Goal: Task Accomplishment & Management: Manage account settings

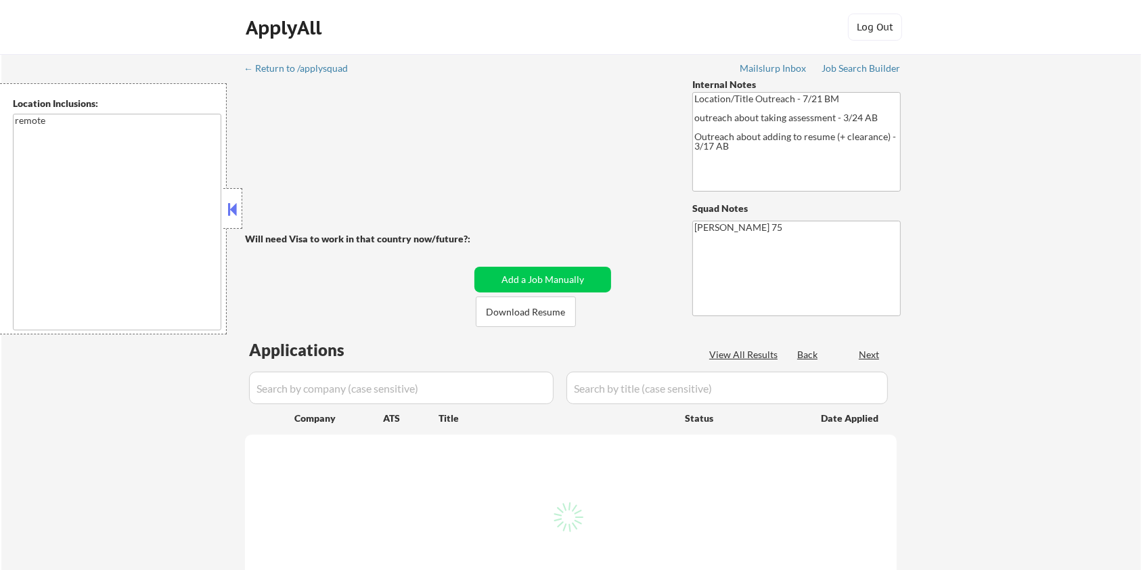
select select ""pending""
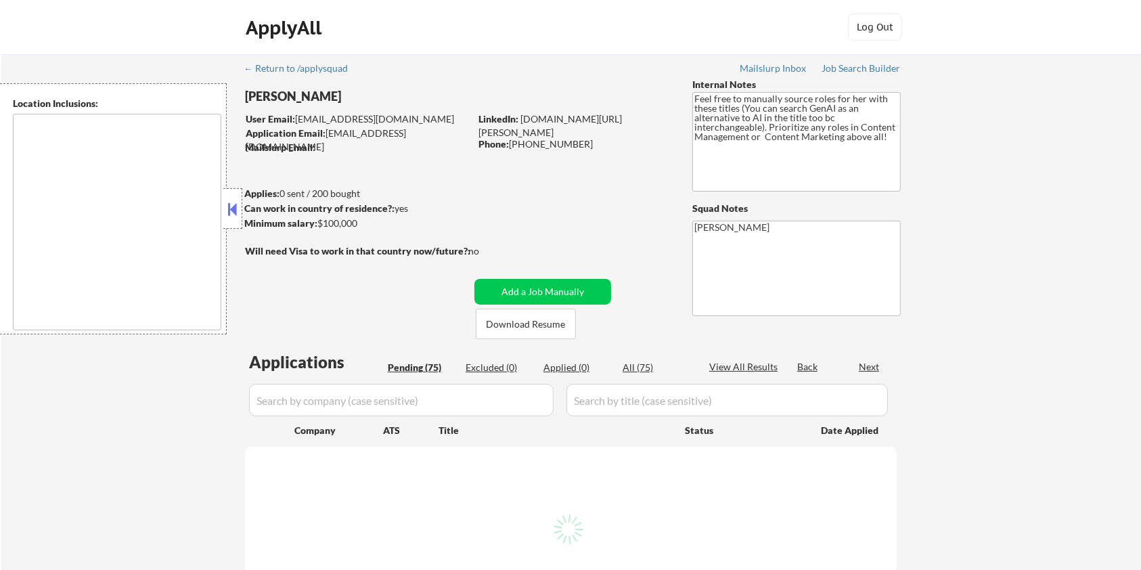
type textarea "Minneapolis, MN Saint Paul, MN Edina, MN Richfield, MN Bloomington, MN Golden V…"
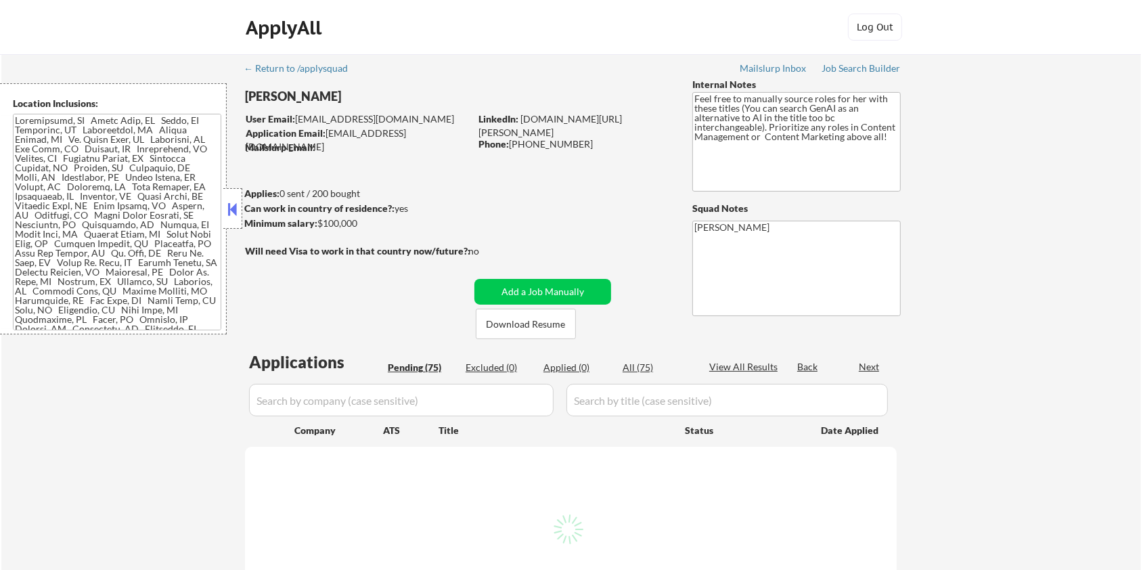
select select ""pending""
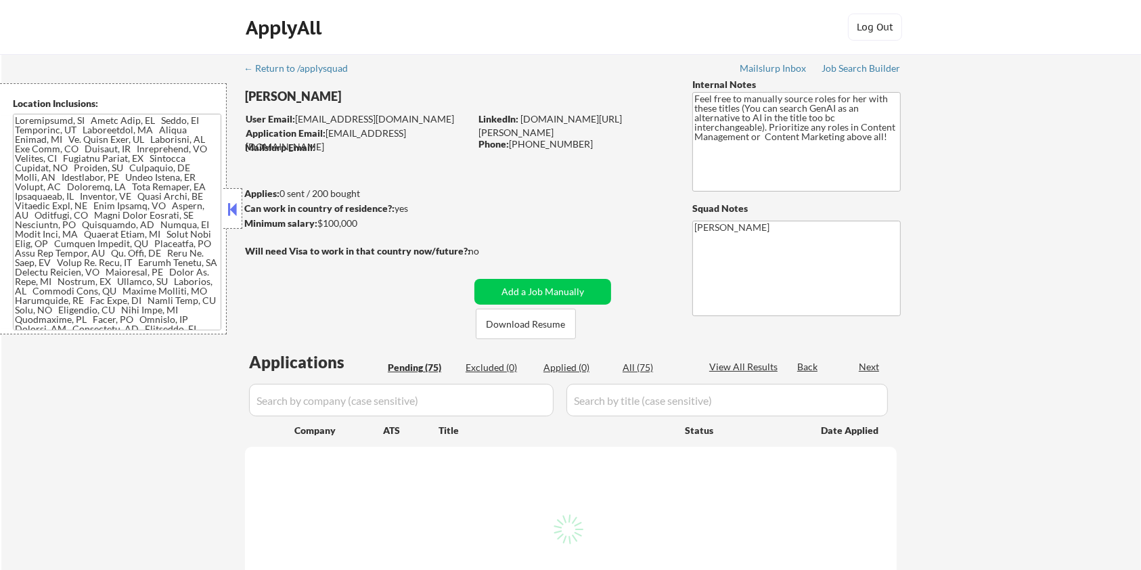
select select ""pending""
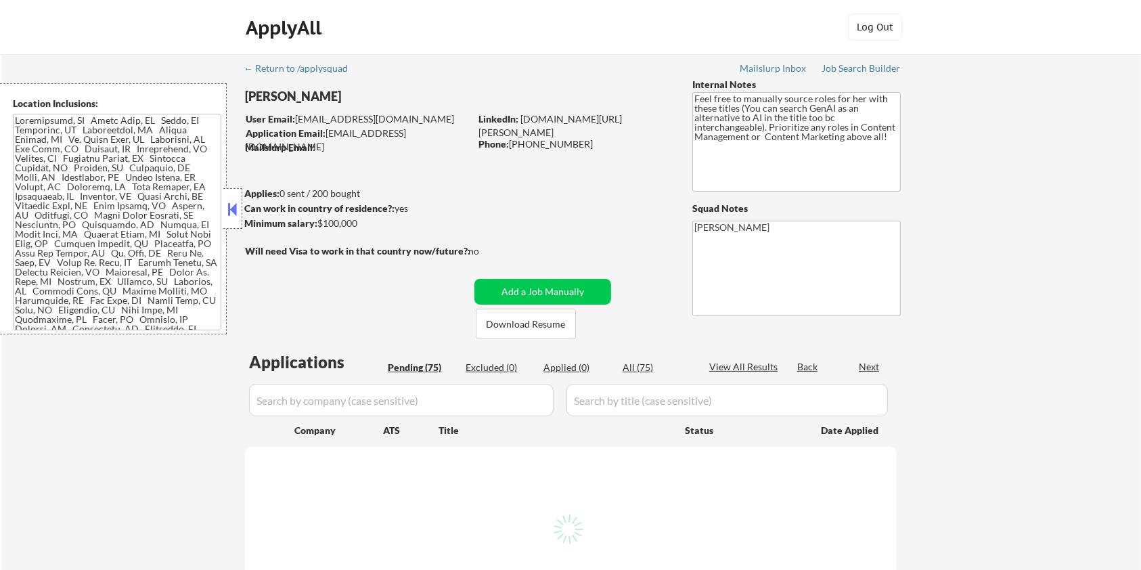
select select ""pending""
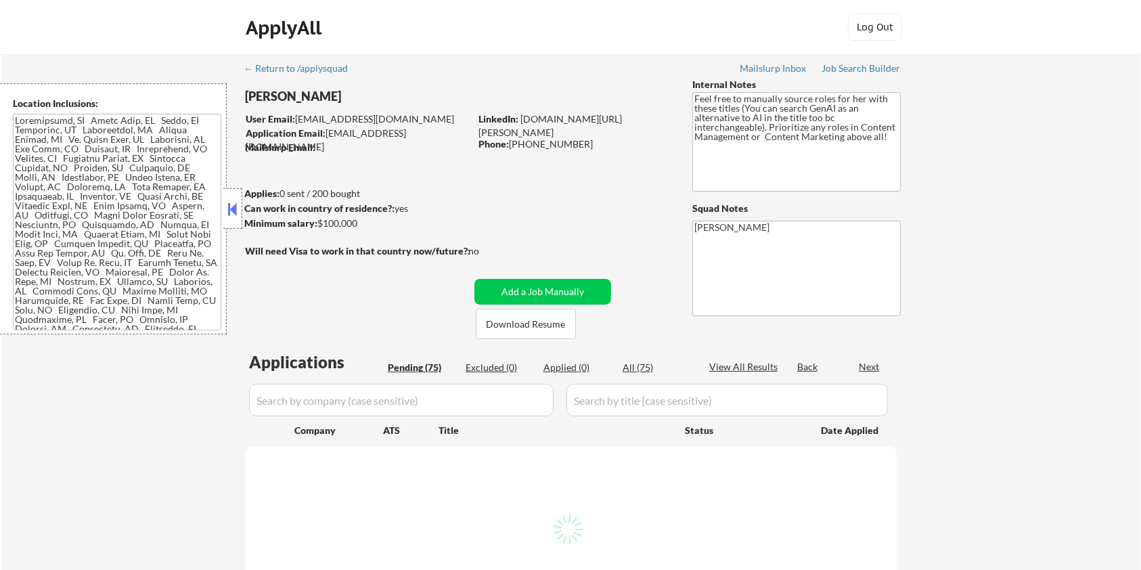
select select ""pending""
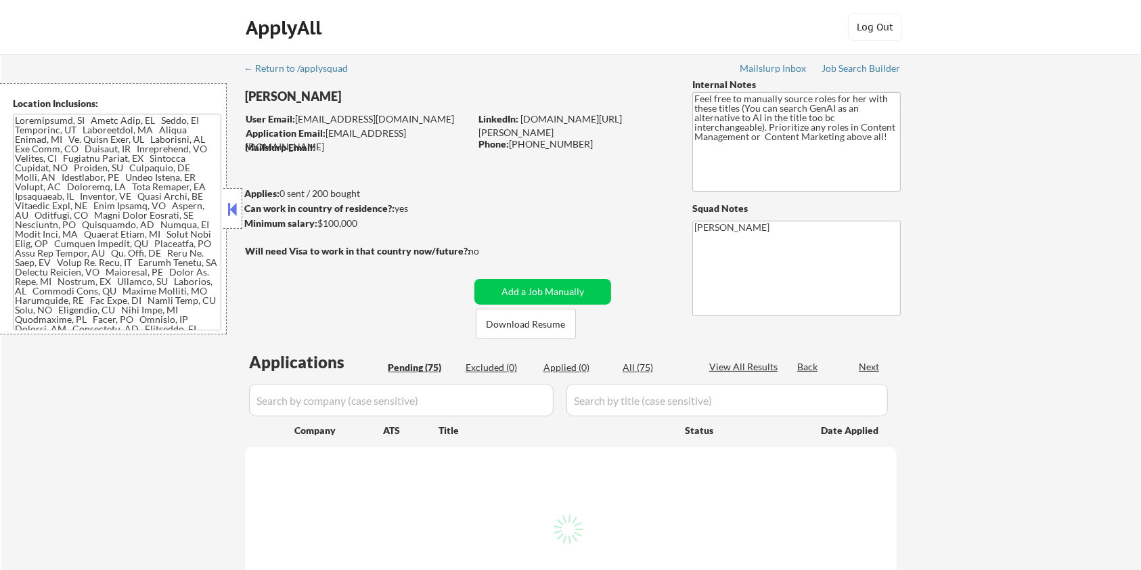
select select ""pending""
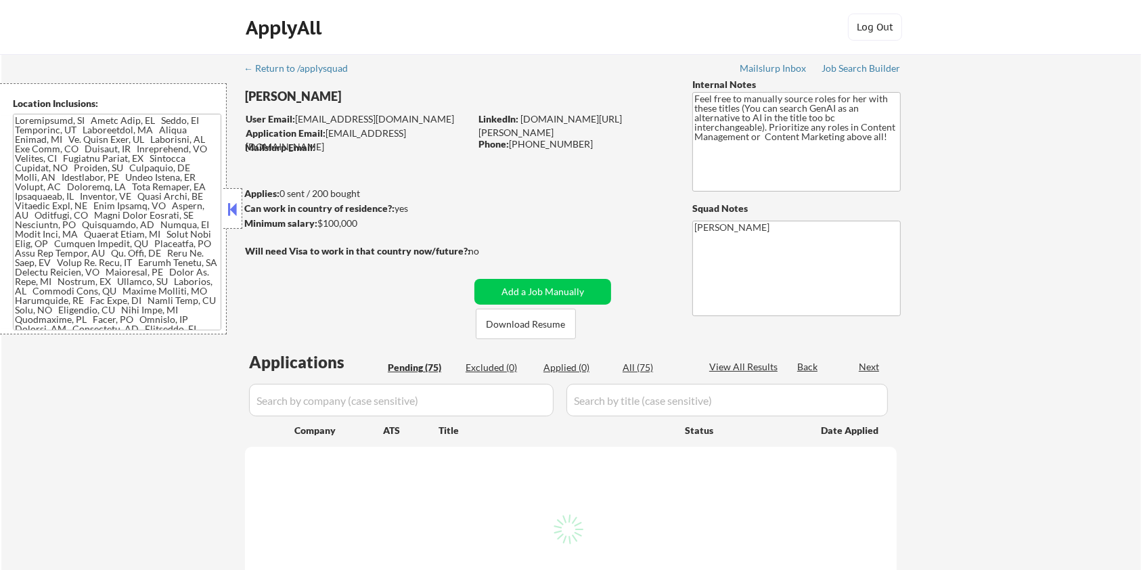
select select ""pending""
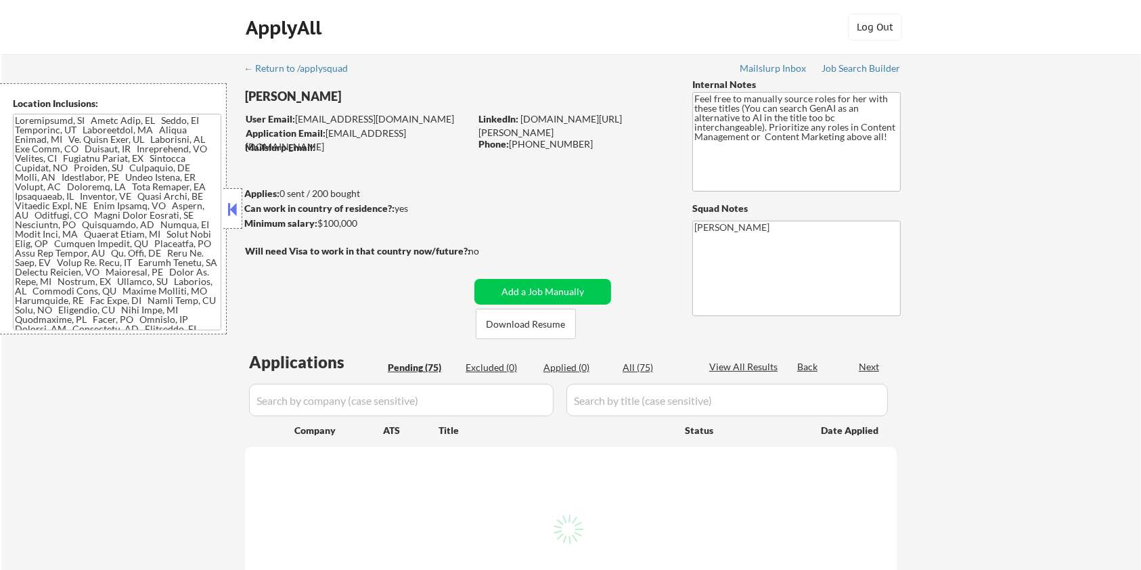
select select ""pending""
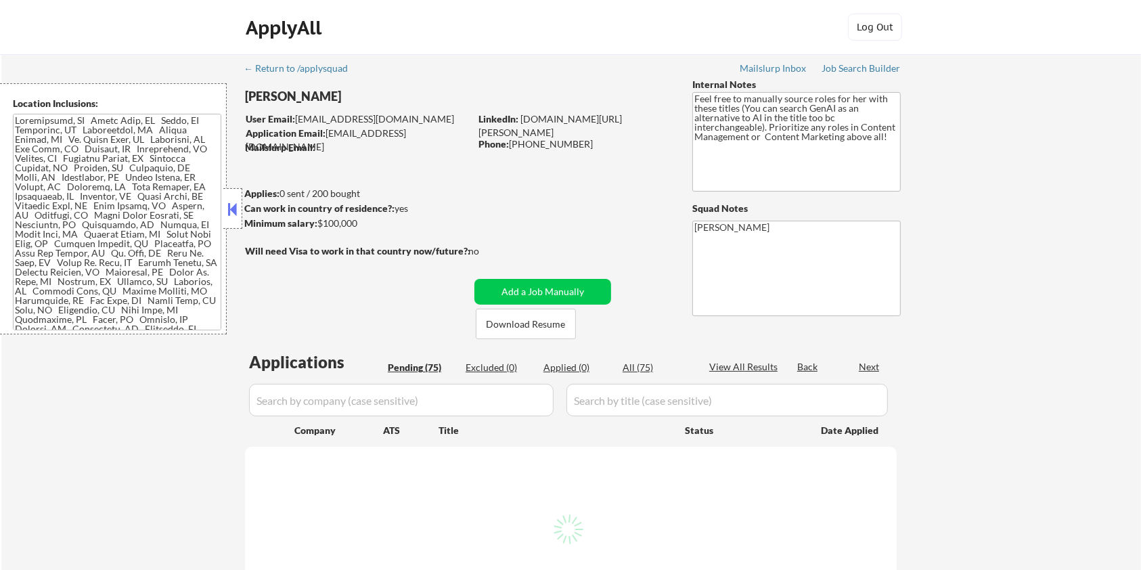
select select ""pending""
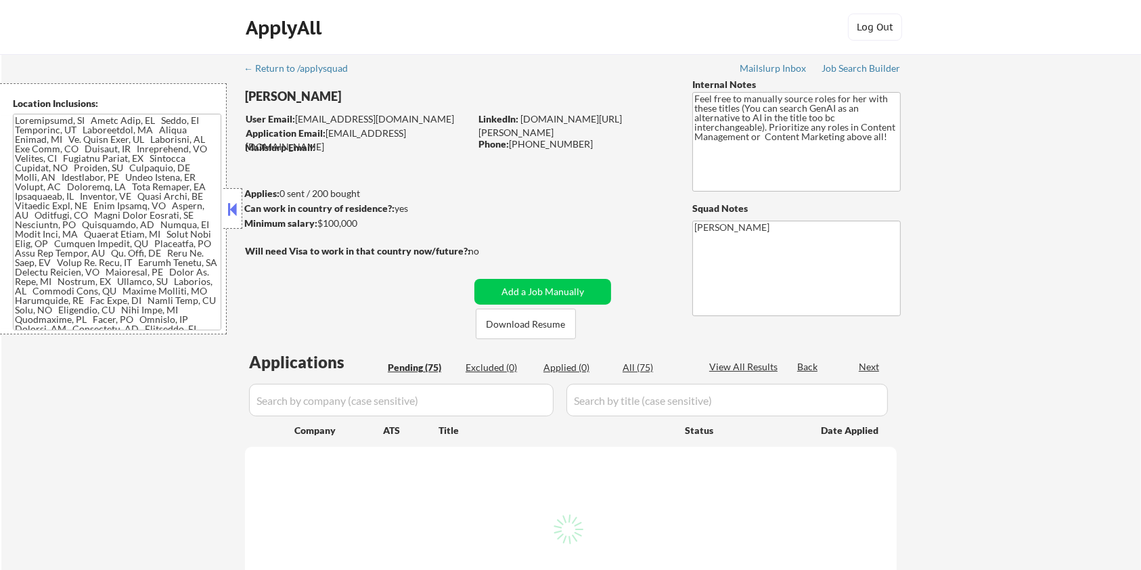
select select ""pending""
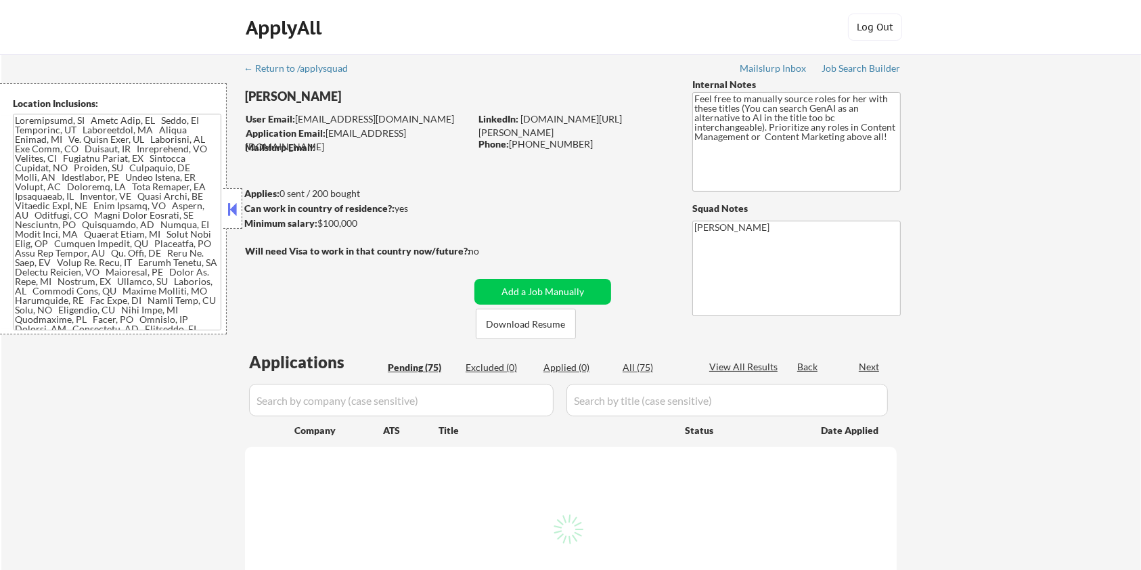
select select ""pending""
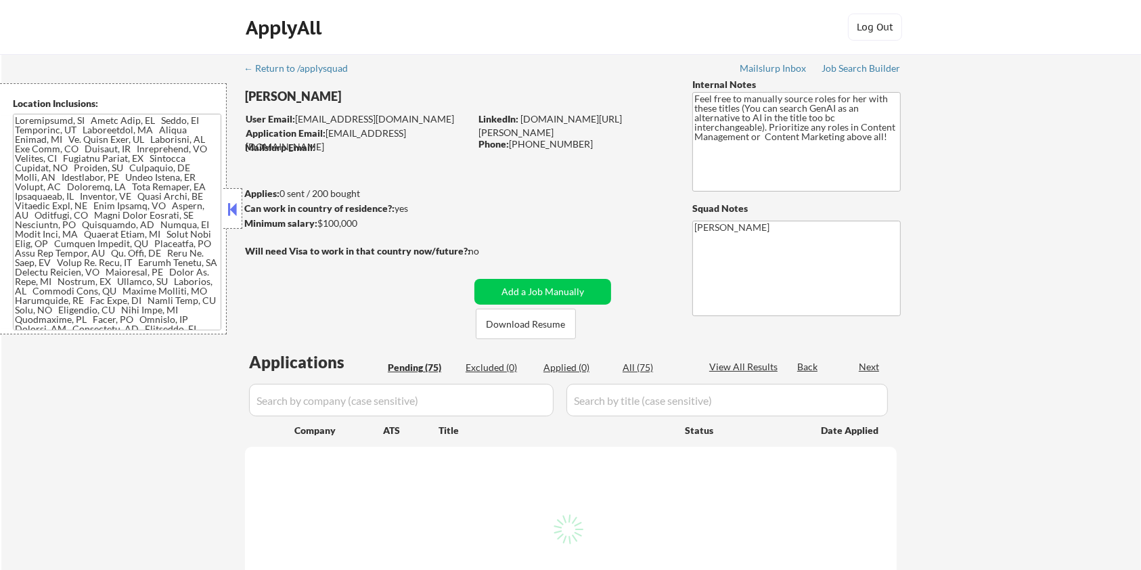
select select ""pending""
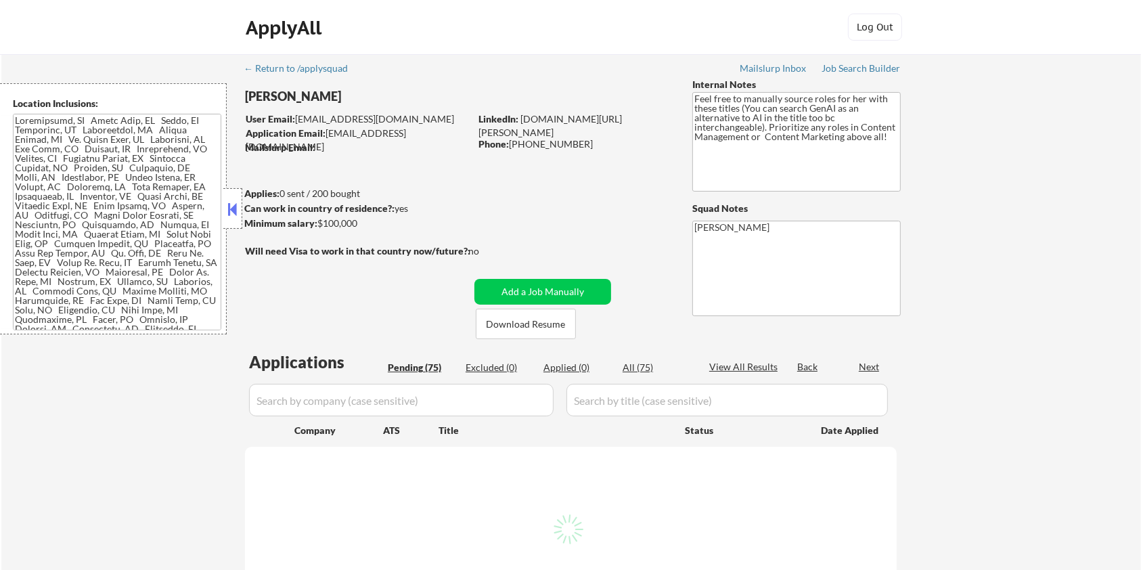
select select ""pending""
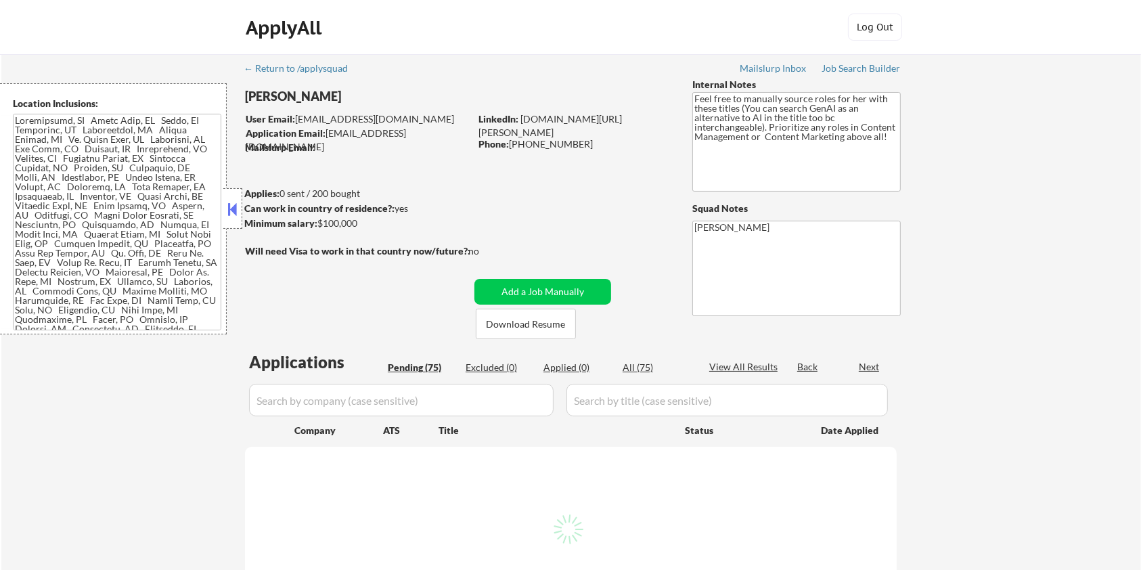
select select ""pending""
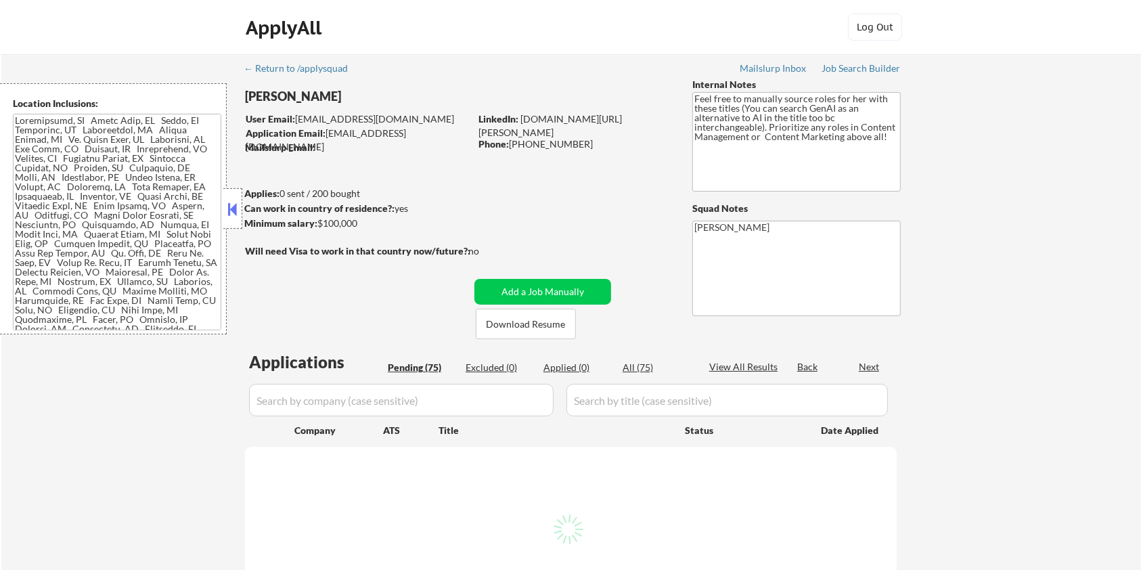
select select ""pending""
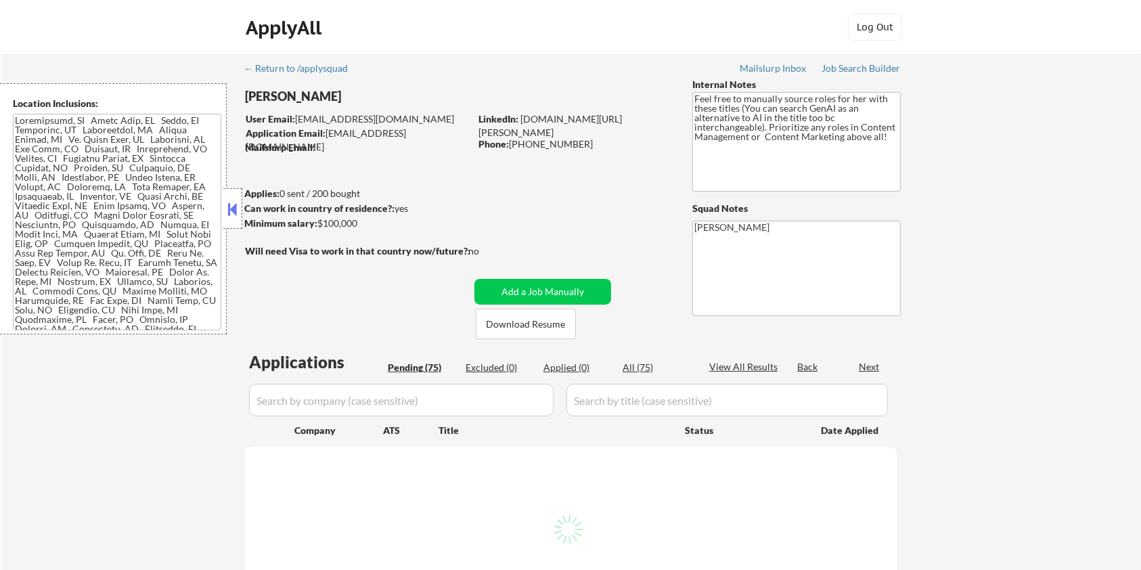
select select ""pending""
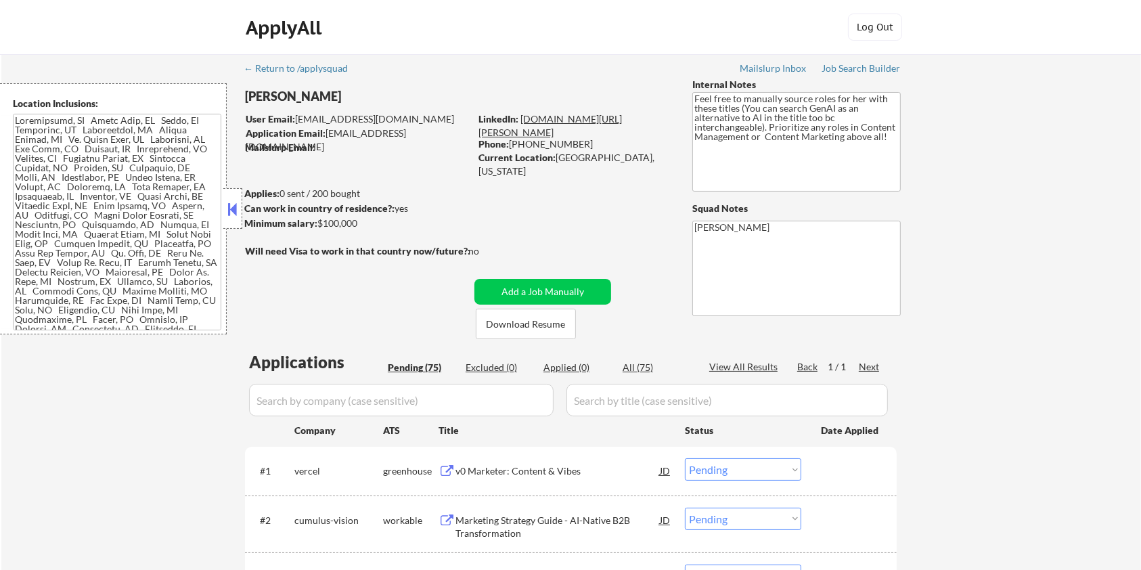
click at [556, 127] on link "www.linkedin.com/in/r-alana-behnken-ma-859b5113b" at bounding box center [549, 125] width 143 height 25
drag, startPoint x: 447, startPoint y: 135, endPoint x: 328, endPoint y: 136, distance: 119.1
click at [328, 136] on div "Application Email: abehnken1234@gmail.com" at bounding box center [358, 140] width 224 height 26
copy div "abehnken1234@gmail.com"
drag, startPoint x: 419, startPoint y: 120, endPoint x: 298, endPoint y: 114, distance: 120.6
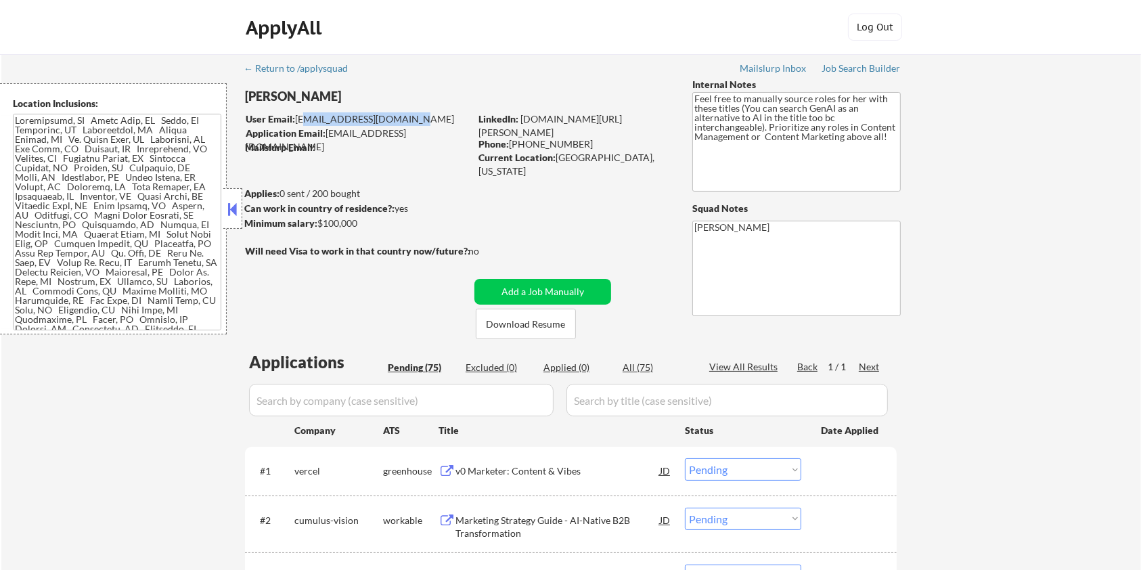
click at [298, 114] on div "User Email: a.behnken1234@gmail.com" at bounding box center [358, 119] width 224 height 14
click at [417, 125] on div "User Email: a.behnken1234@gmail.com" at bounding box center [358, 119] width 224 height 14
drag, startPoint x: 416, startPoint y: 118, endPoint x: 297, endPoint y: 118, distance: 118.4
click at [297, 118] on div "User Email: a.behnken1234@gmail.com" at bounding box center [358, 119] width 224 height 14
copy div "[EMAIL_ADDRESS][DOMAIN_NAME]"
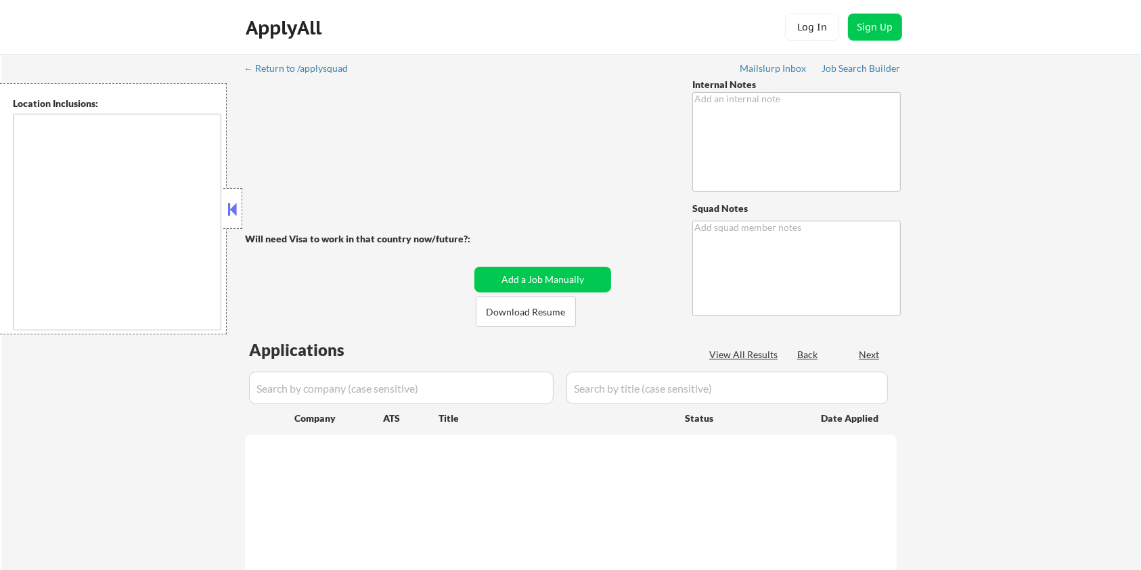
type textarea "Feel free to manually source roles for her with these titles (You can search Ge…"
type textarea "[PERSON_NAME]"
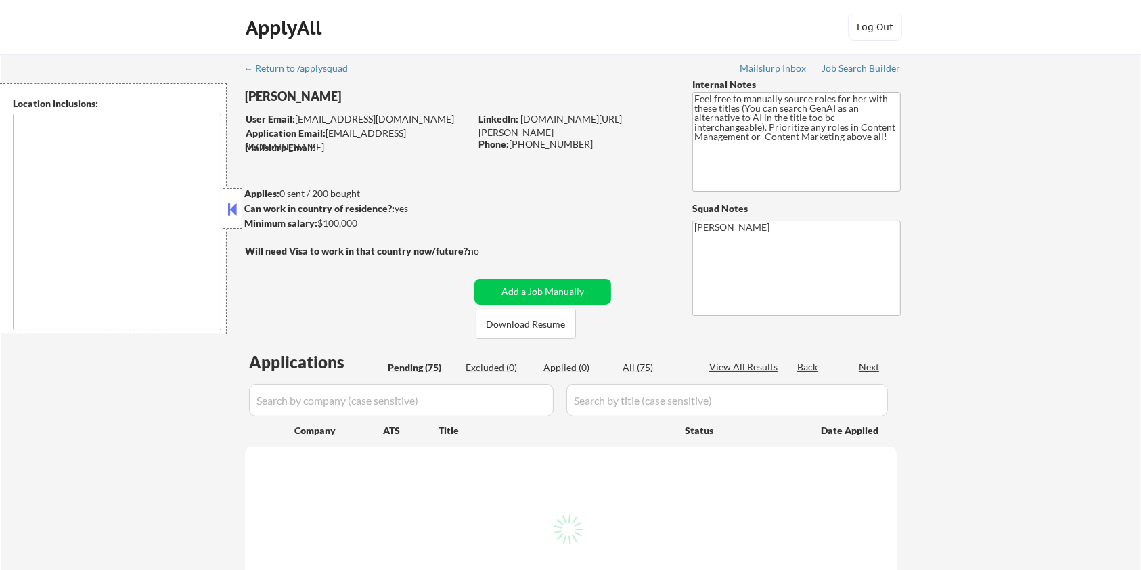
type textarea "Minneapolis, MN Saint Paul, MN Edina, MN Richfield, MN Bloomington, MN Golden V…"
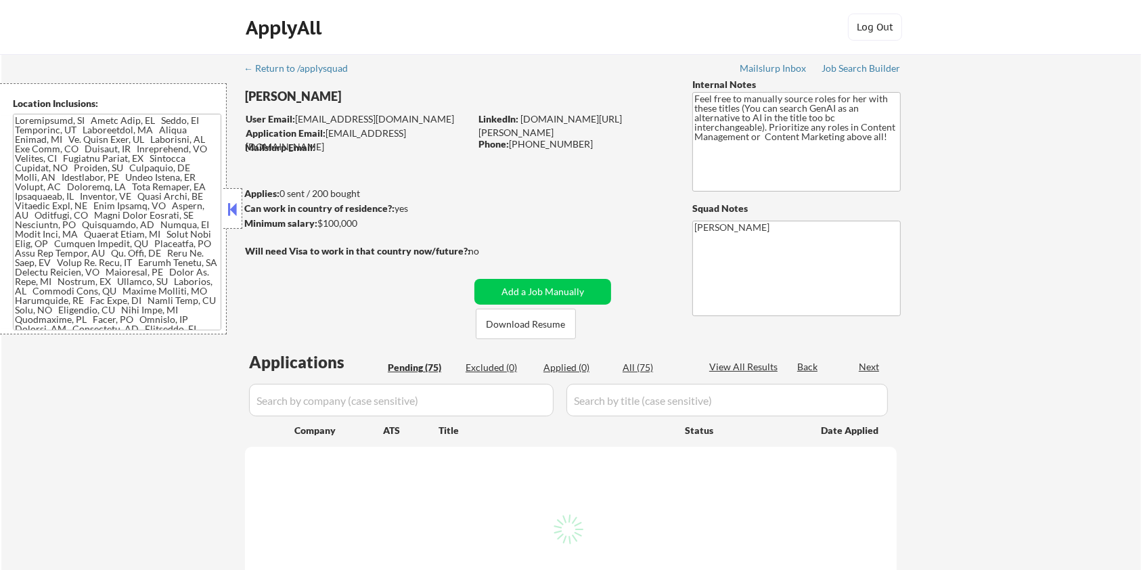
select select ""pending""
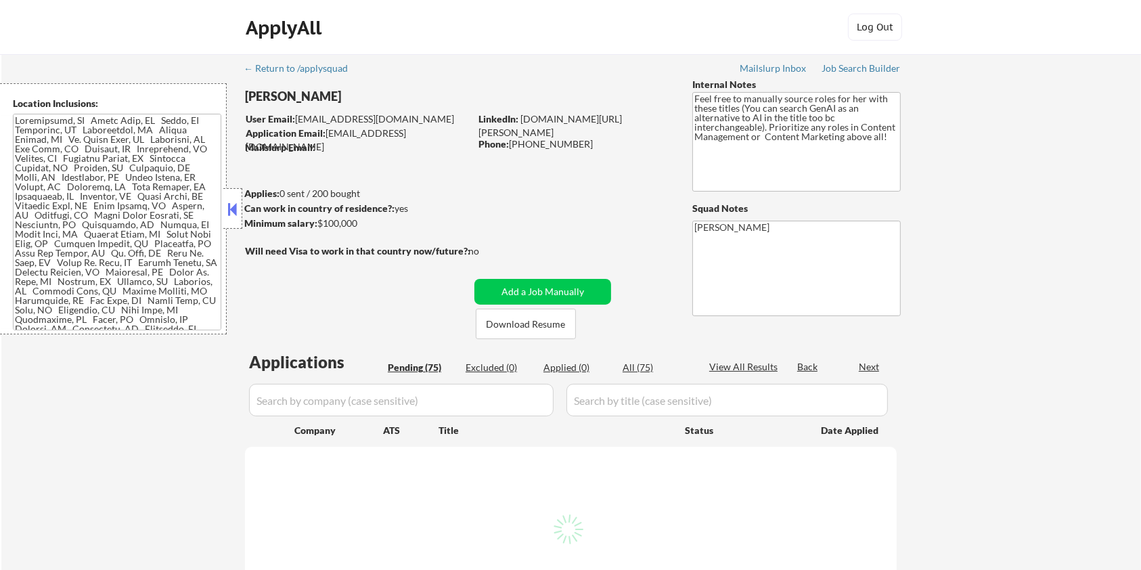
select select ""pending""
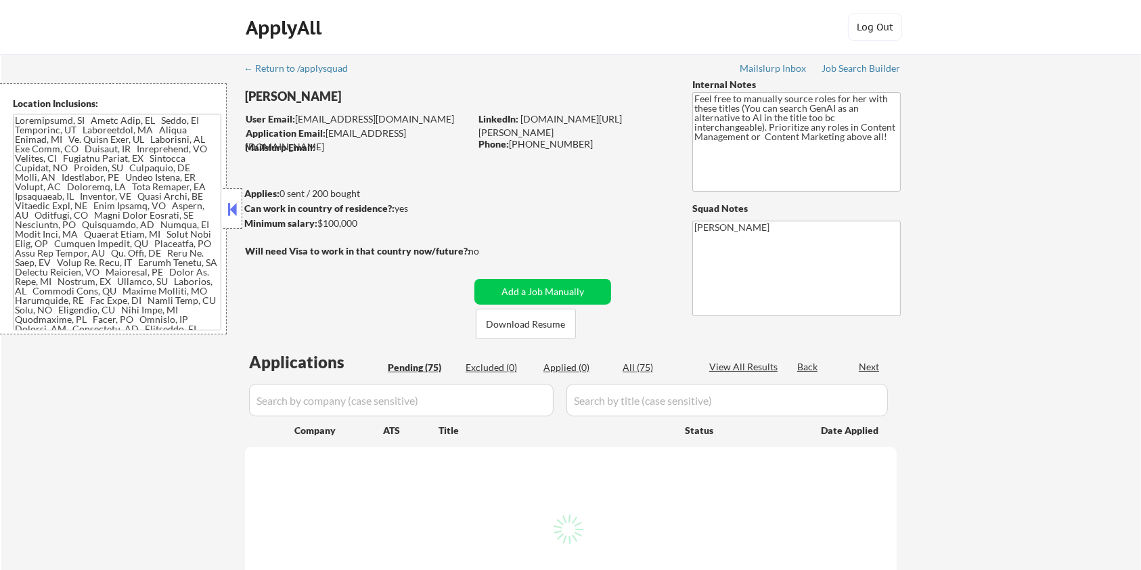
select select ""pending""
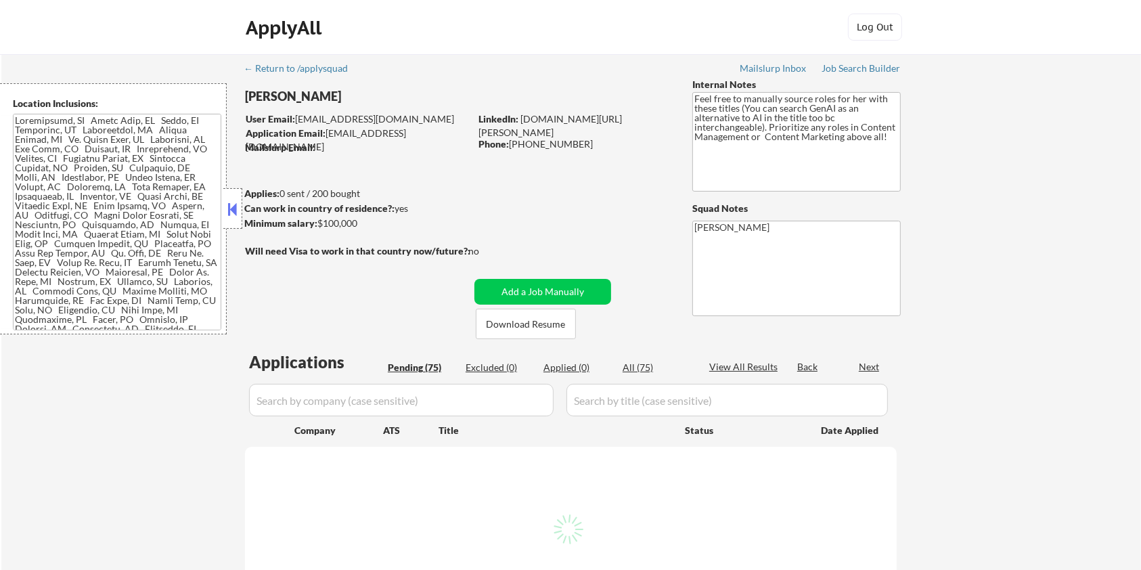
select select ""pending""
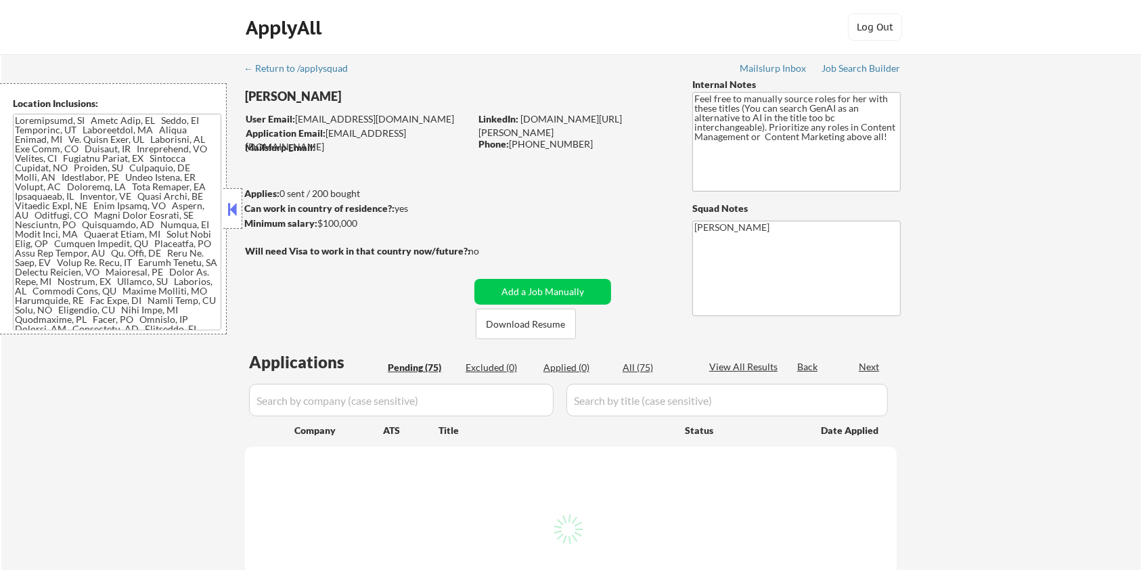
select select ""pending""
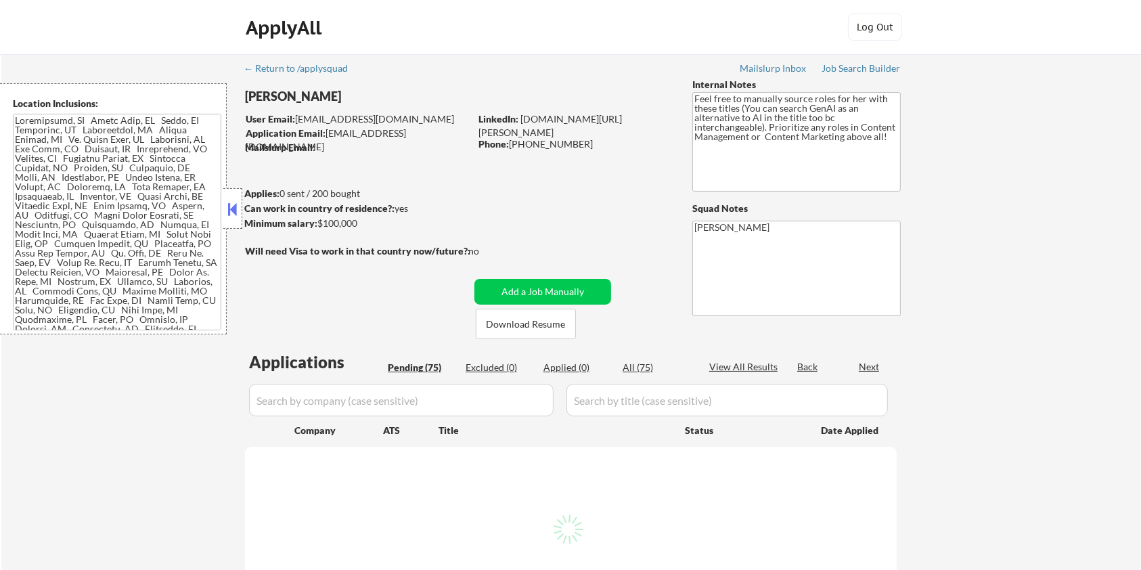
select select ""pending""
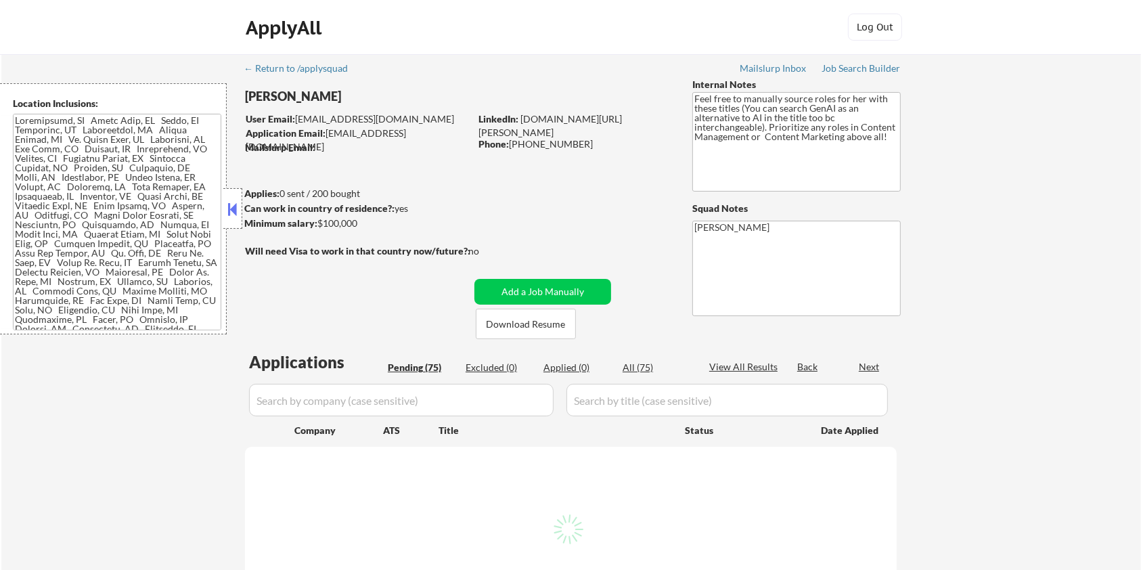
select select ""pending""
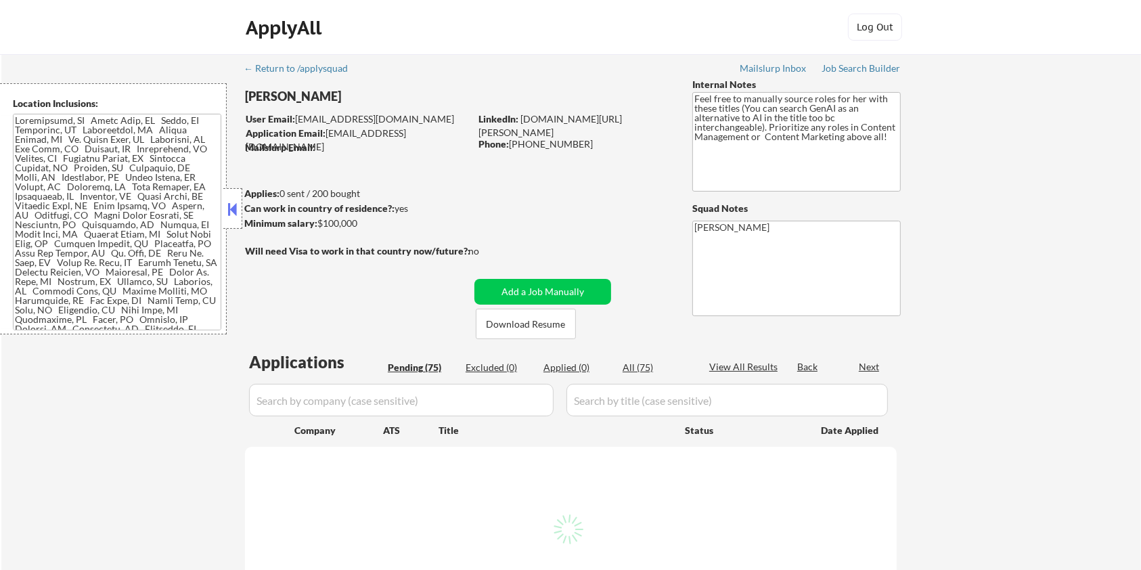
select select ""pending""
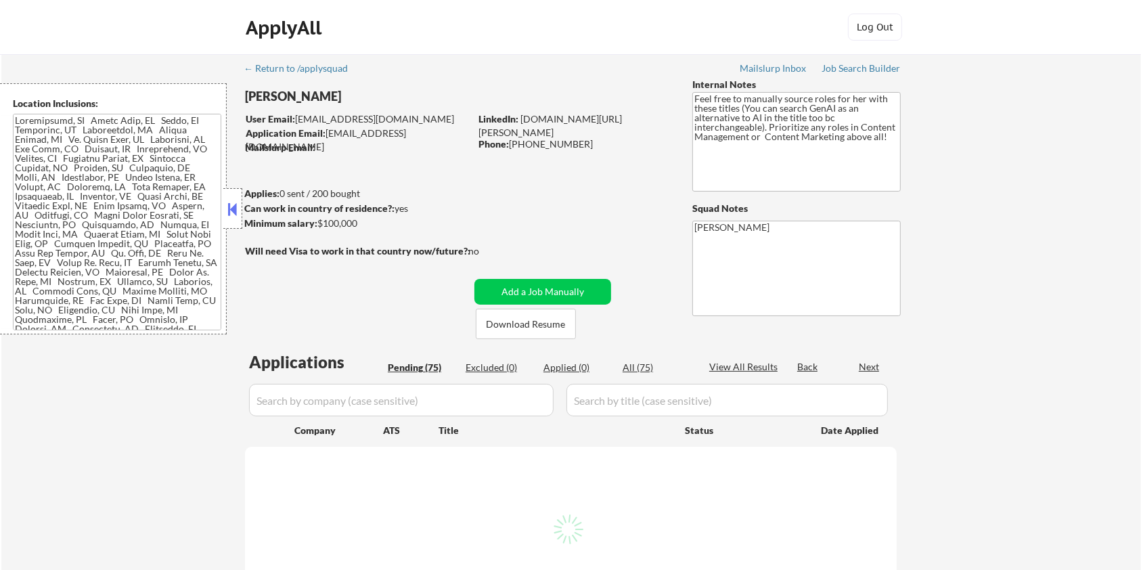
select select ""pending""
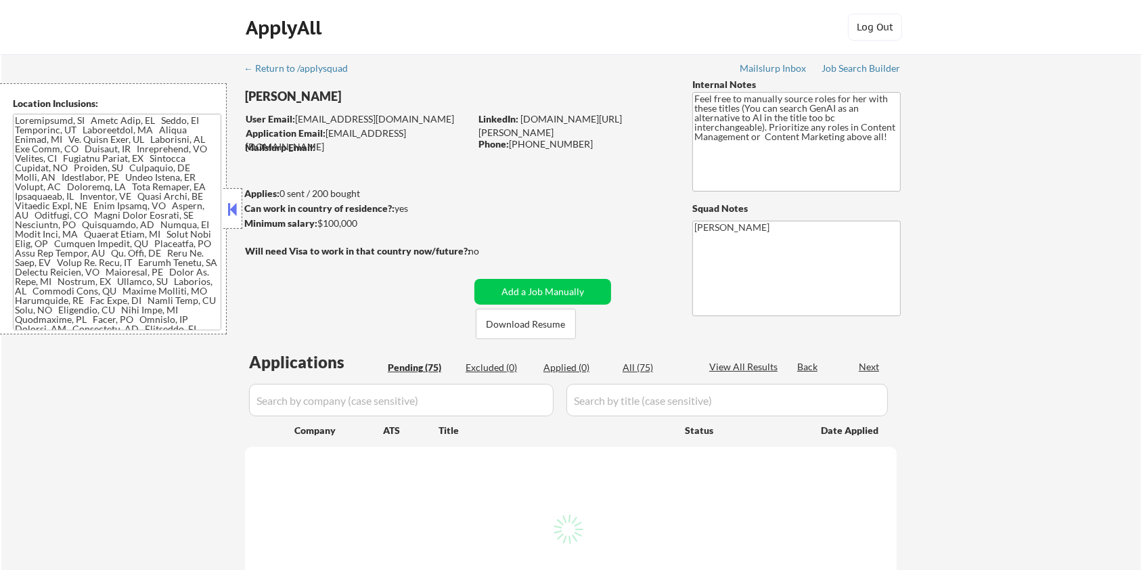
select select ""pending""
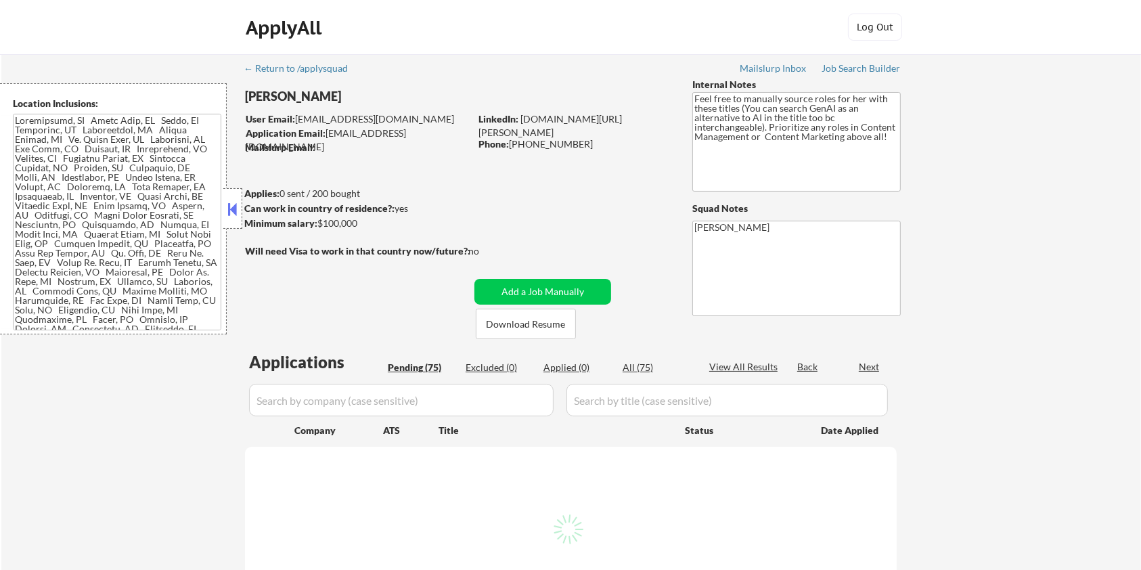
select select ""pending""
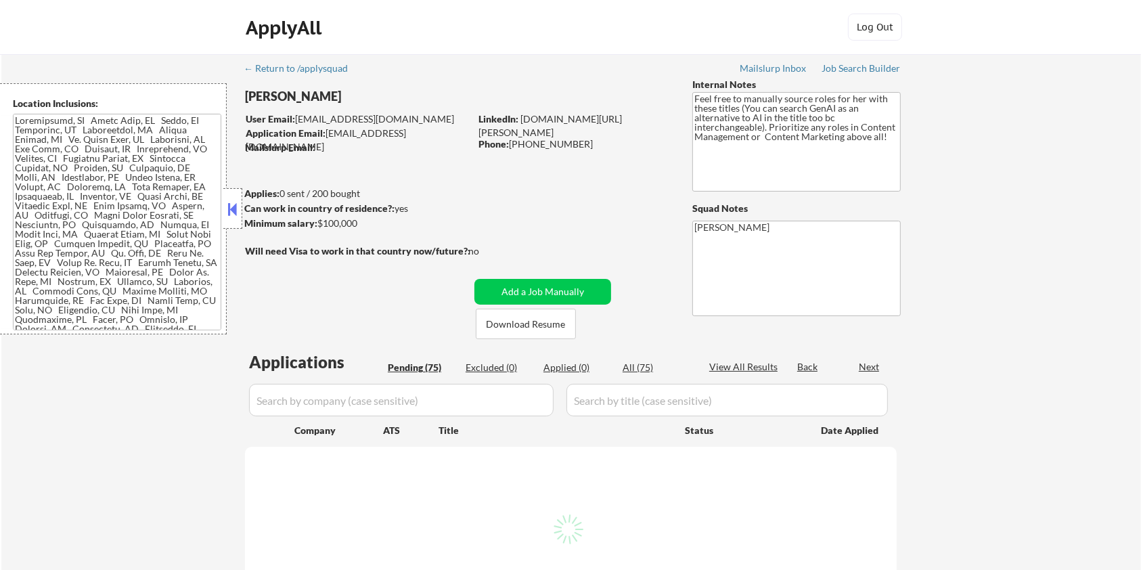
select select ""pending""
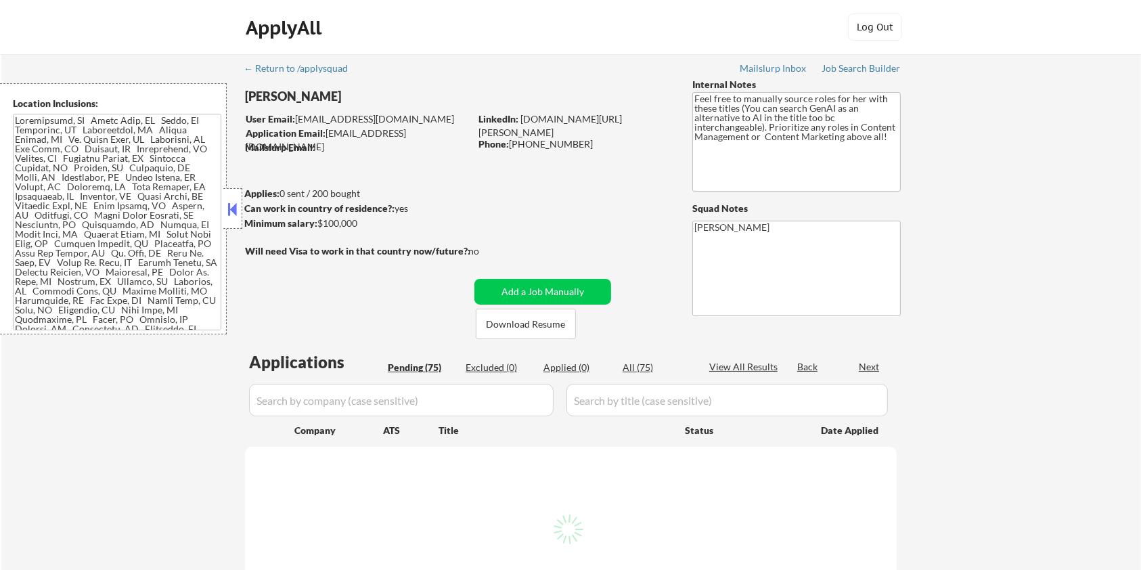
select select ""pending""
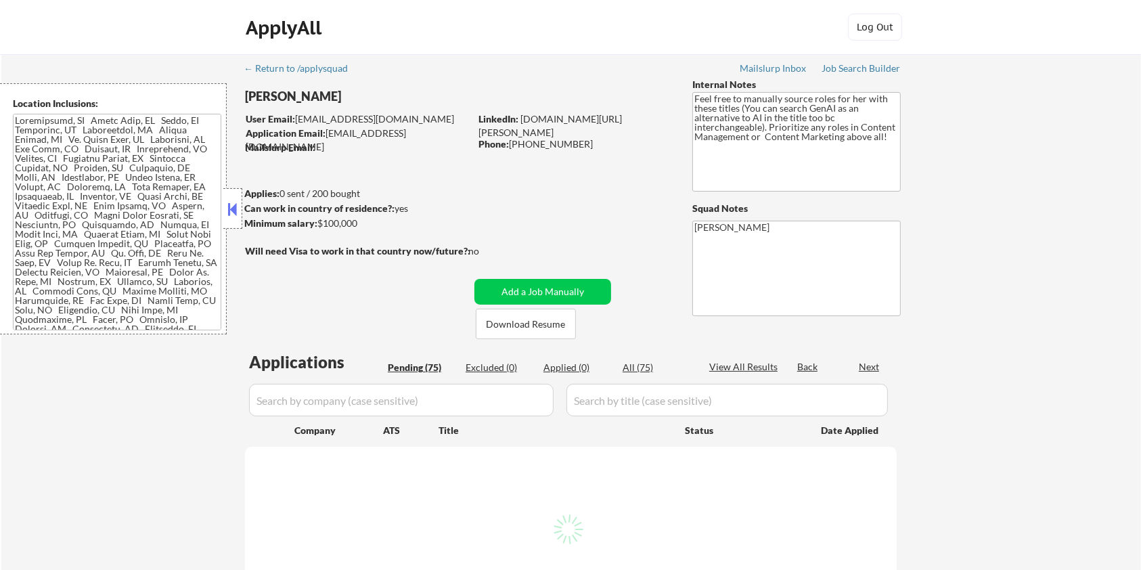
select select ""pending""
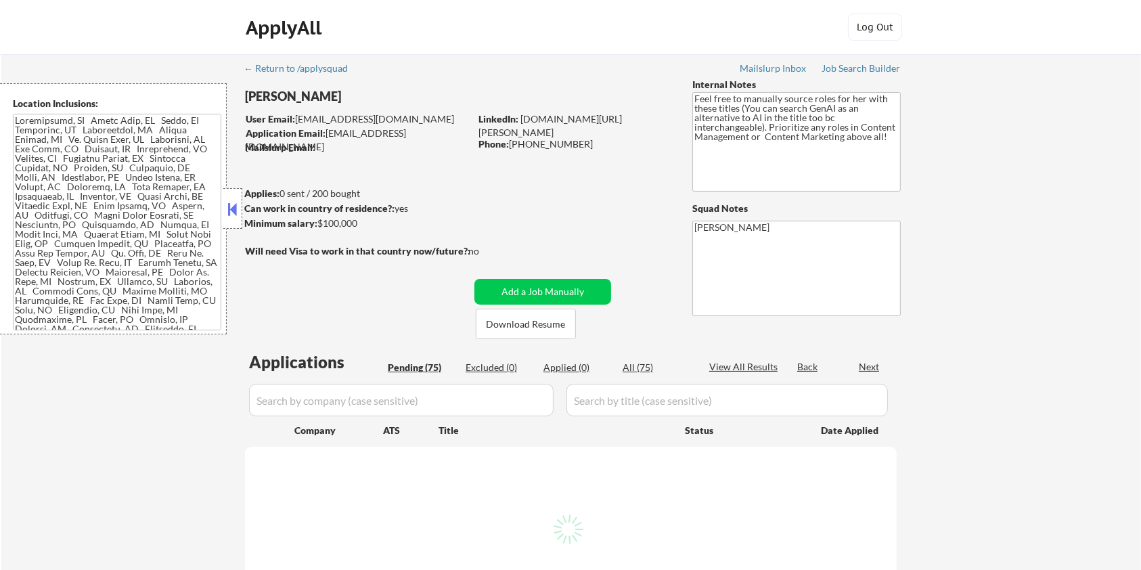
select select ""pending""
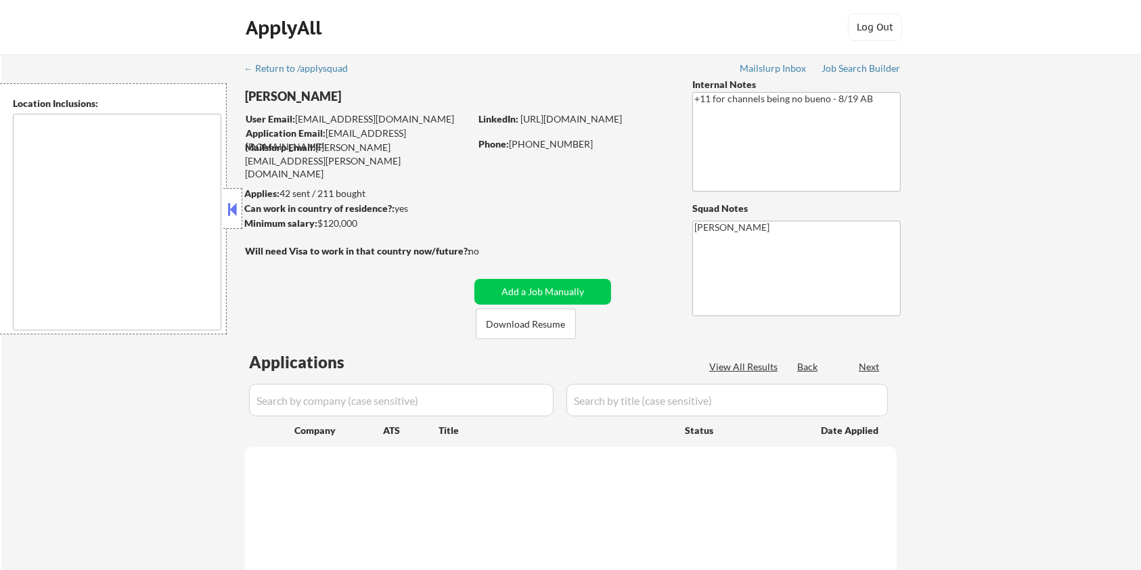
select select ""pending""
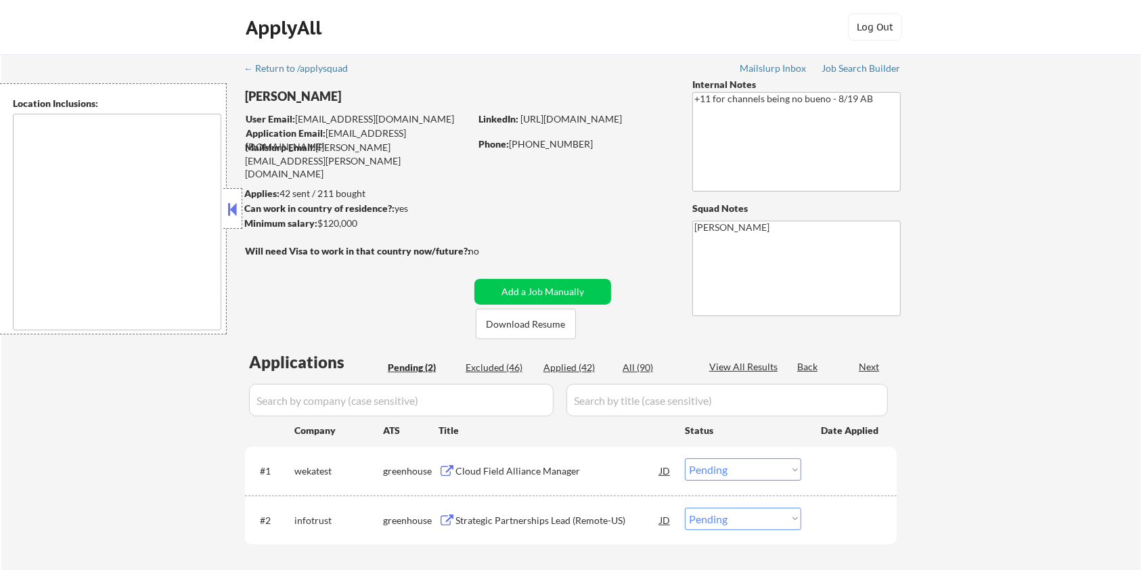
type textarea "remote"
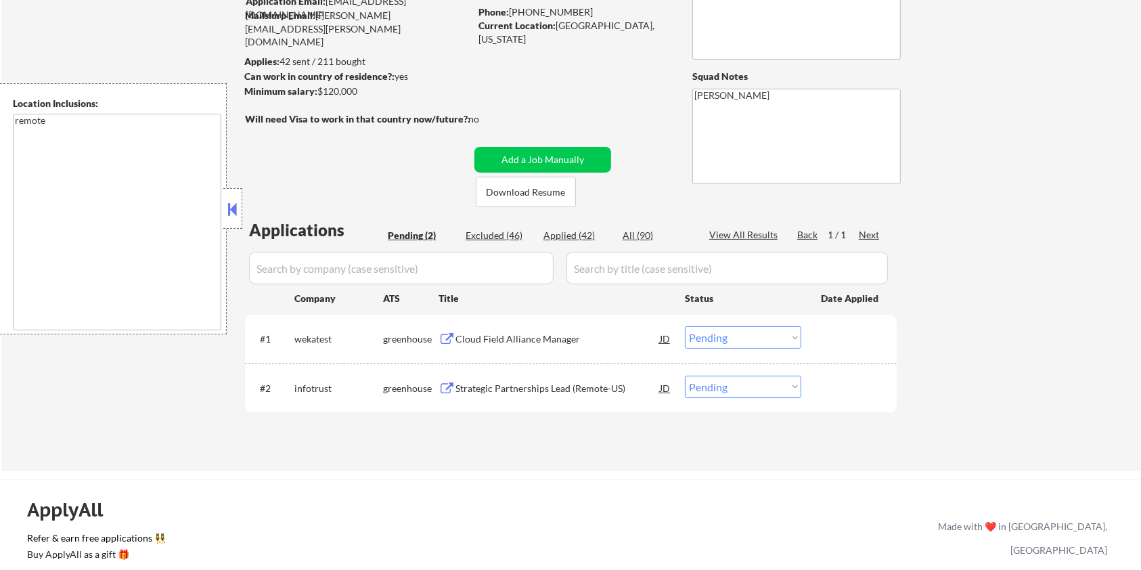
scroll to position [180, 0]
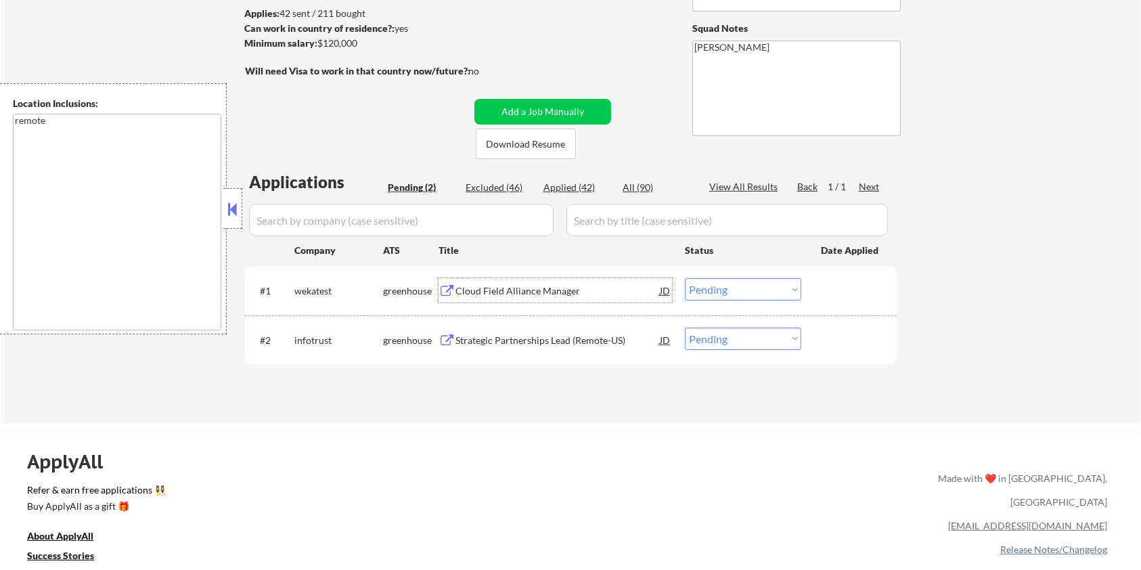
click at [520, 284] on div "Cloud Field Alliance Manager" at bounding box center [557, 291] width 204 height 14
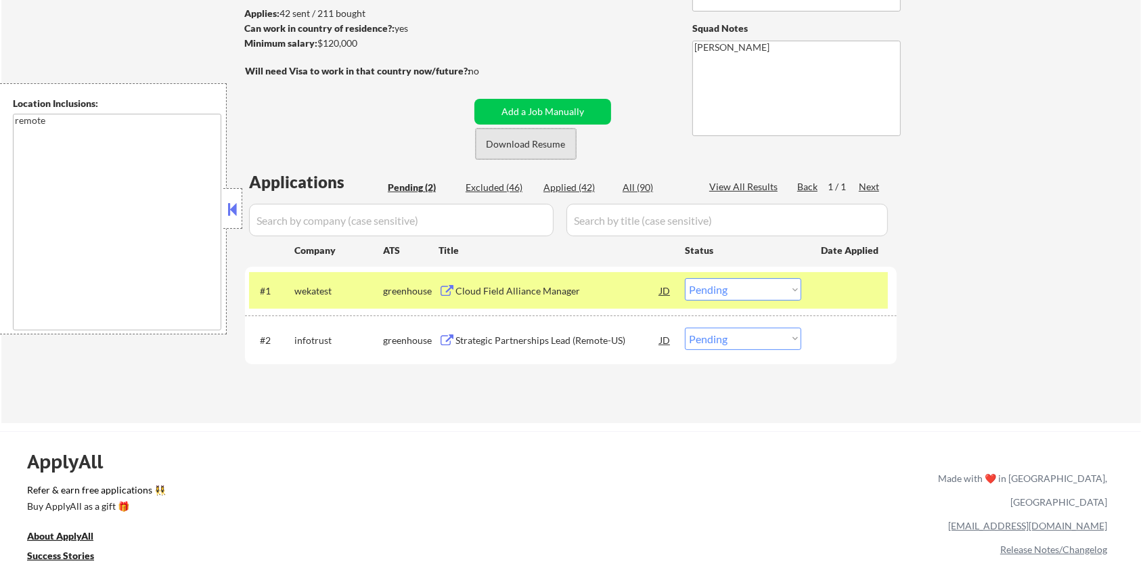
click at [522, 143] on button "Download Resume" at bounding box center [526, 144] width 100 height 30
click at [552, 283] on div "Cloud Field Alliance Manager" at bounding box center [557, 290] width 204 height 24
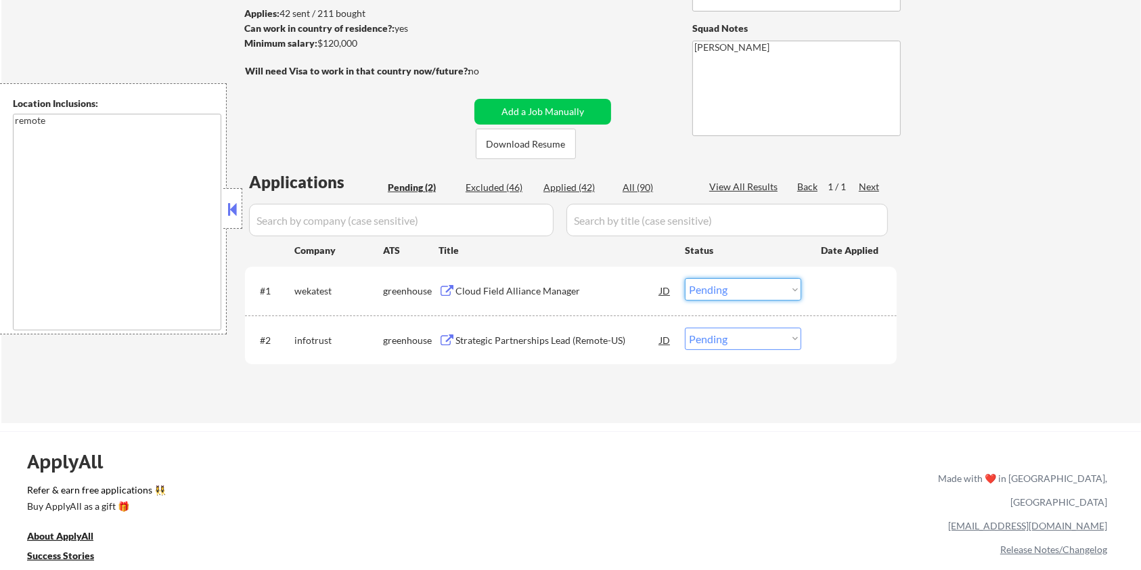
click at [770, 280] on select "Choose an option... Pending Applied Excluded (Questions) Excluded (Expired) Exc…" at bounding box center [743, 289] width 116 height 22
click at [685, 278] on select "Choose an option... Pending Applied Excluded (Questions) Excluded (Expired) Exc…" at bounding box center [743, 289] width 116 height 22
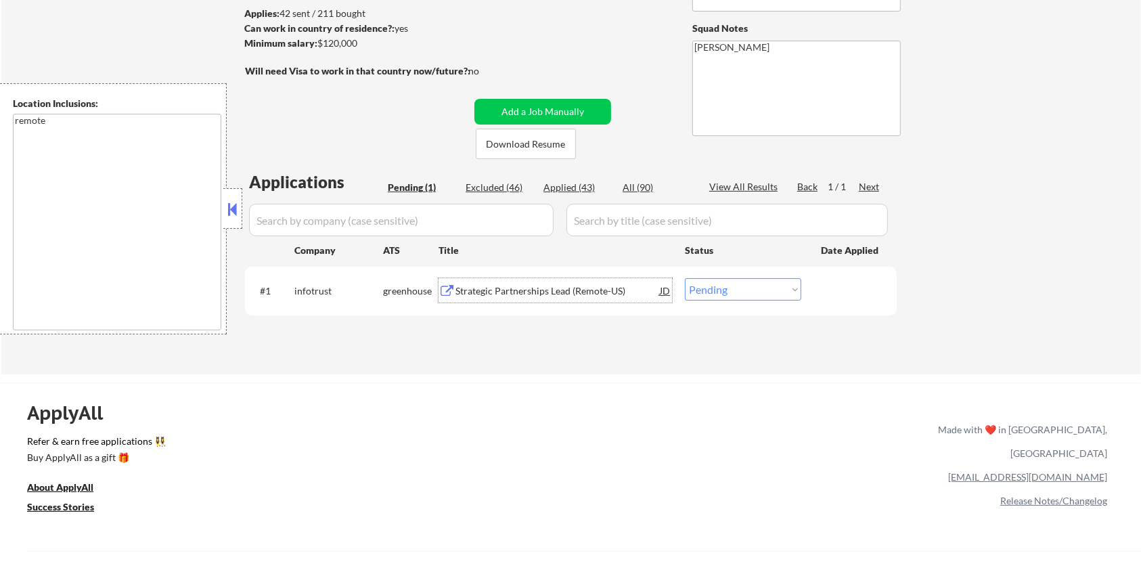
click at [579, 296] on div "Strategic Partnerships Lead (Remote-US)" at bounding box center [557, 291] width 204 height 14
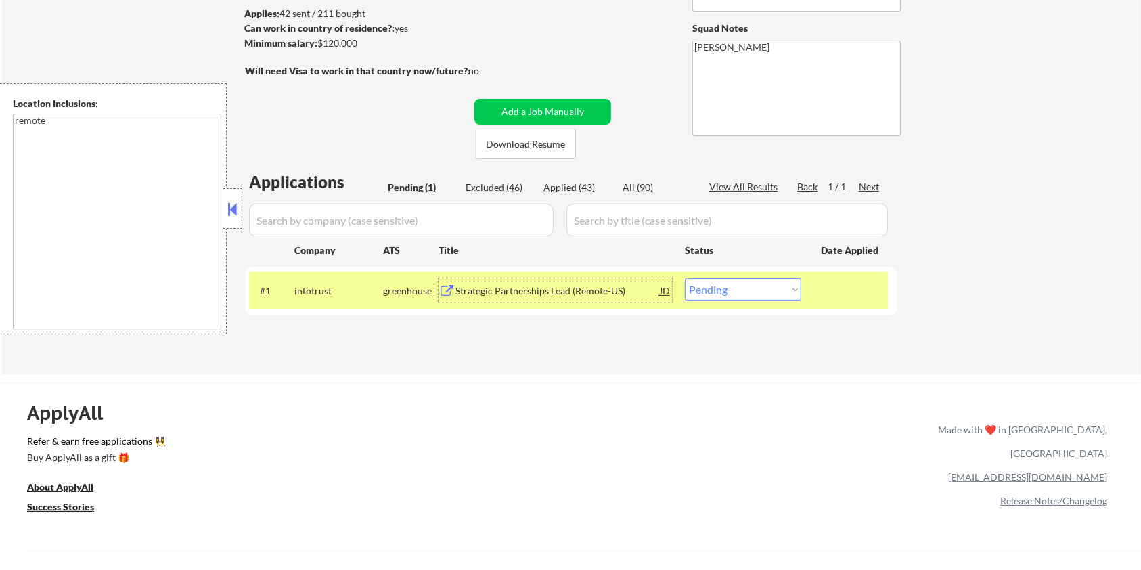
click at [769, 290] on select "Choose an option... Pending Applied Excluded (Questions) Excluded (Expired) Exc…" at bounding box center [743, 289] width 116 height 22
select select ""excluded""
click at [685, 278] on select "Choose an option... Pending Applied Excluded (Questions) Excluded (Expired) Exc…" at bounding box center [743, 289] width 116 height 22
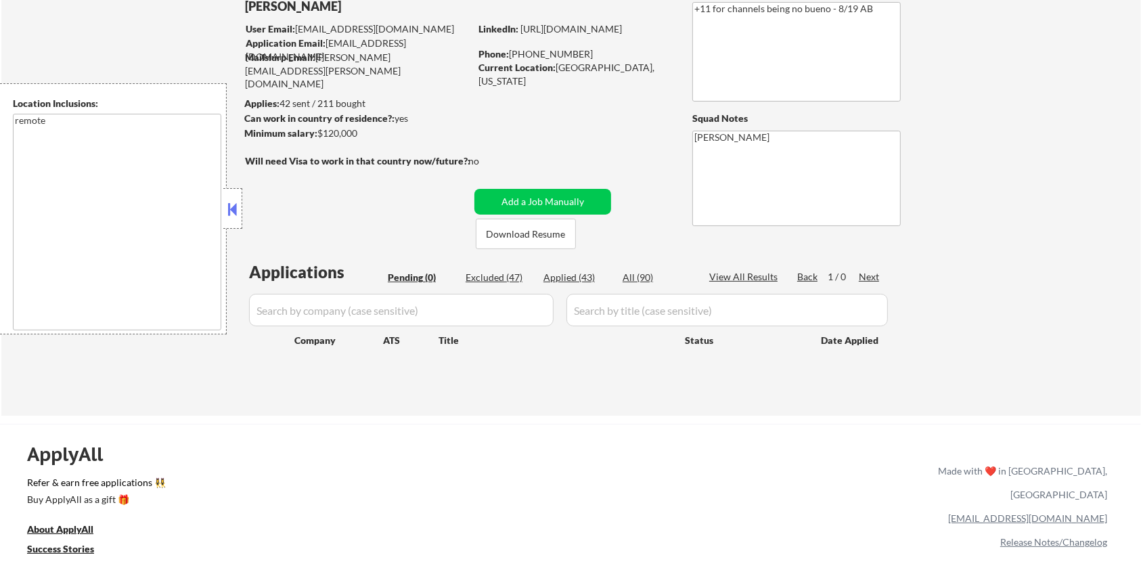
scroll to position [0, 0]
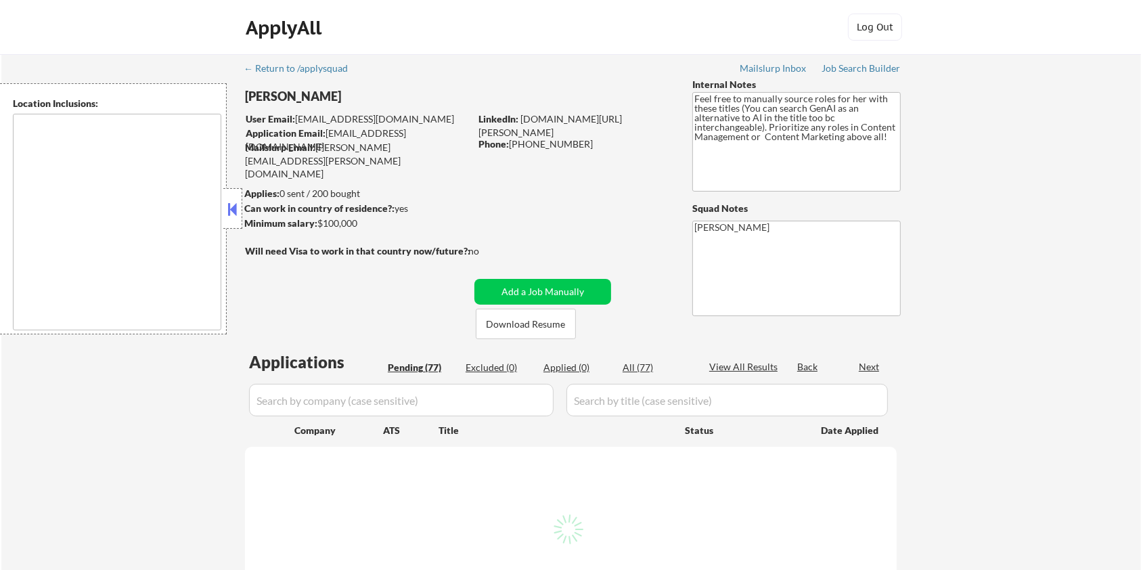
select select ""pending""
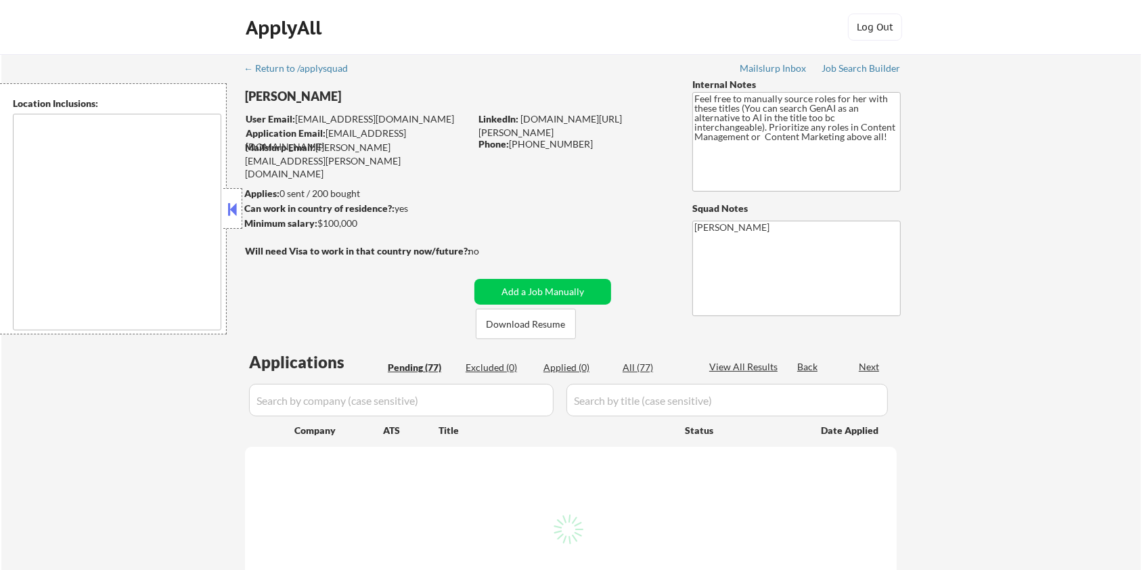
select select ""pending""
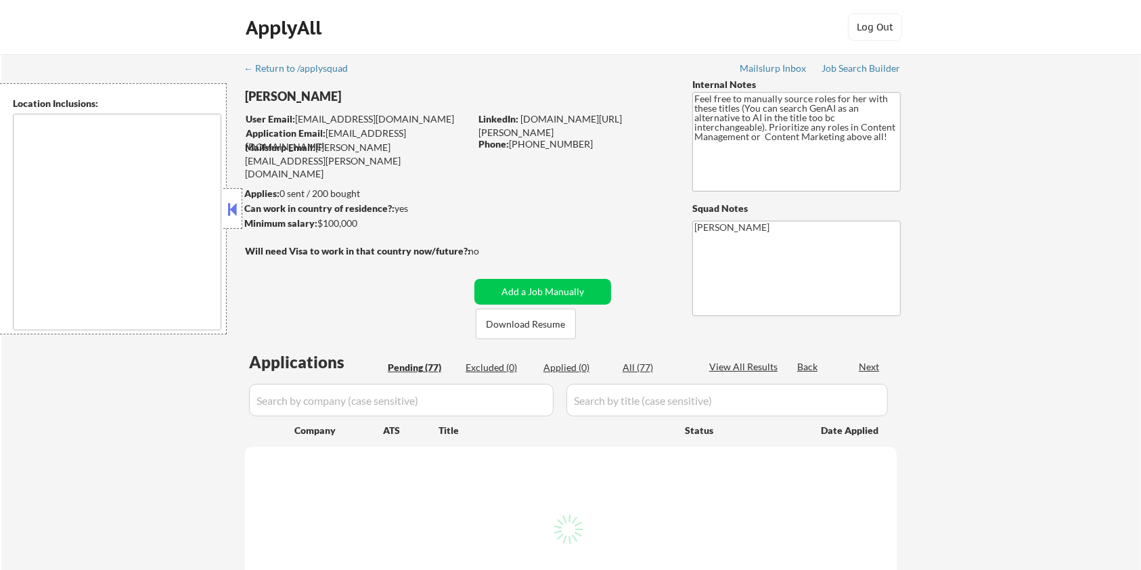
select select ""pending""
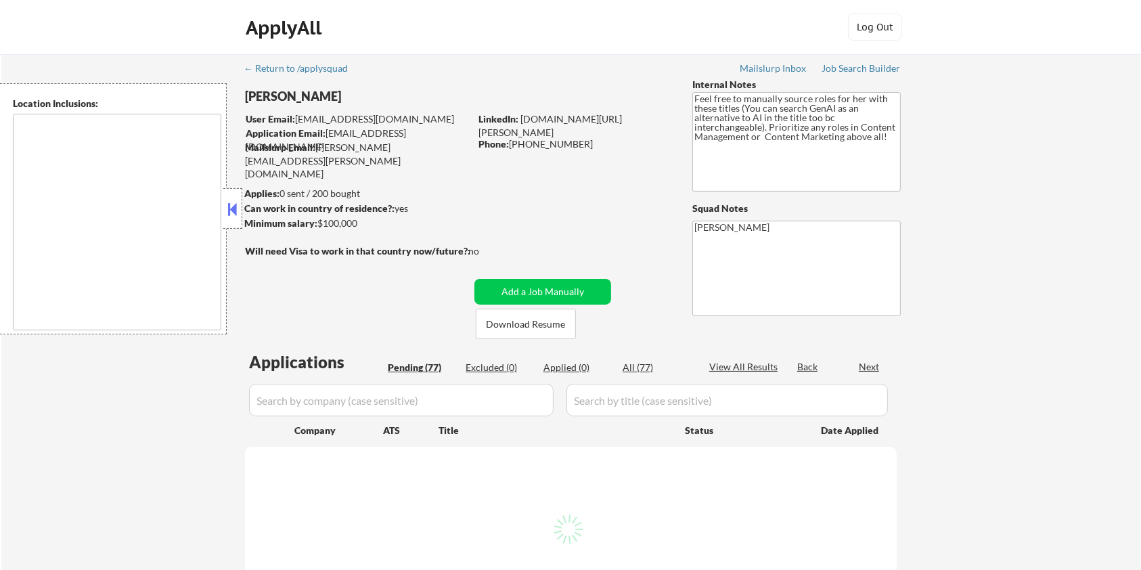
select select ""pending""
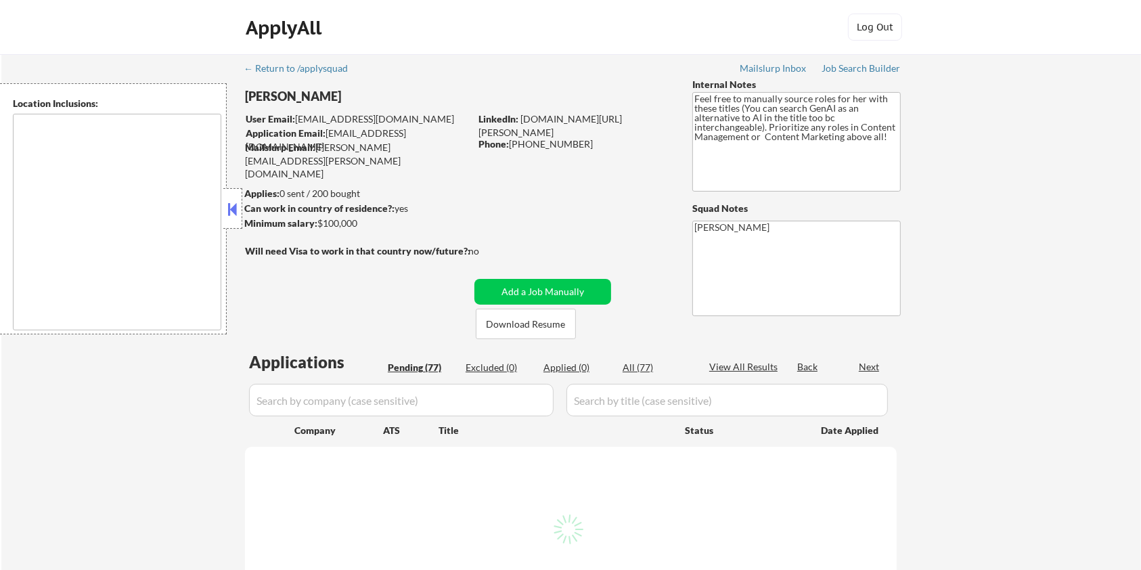
select select ""pending""
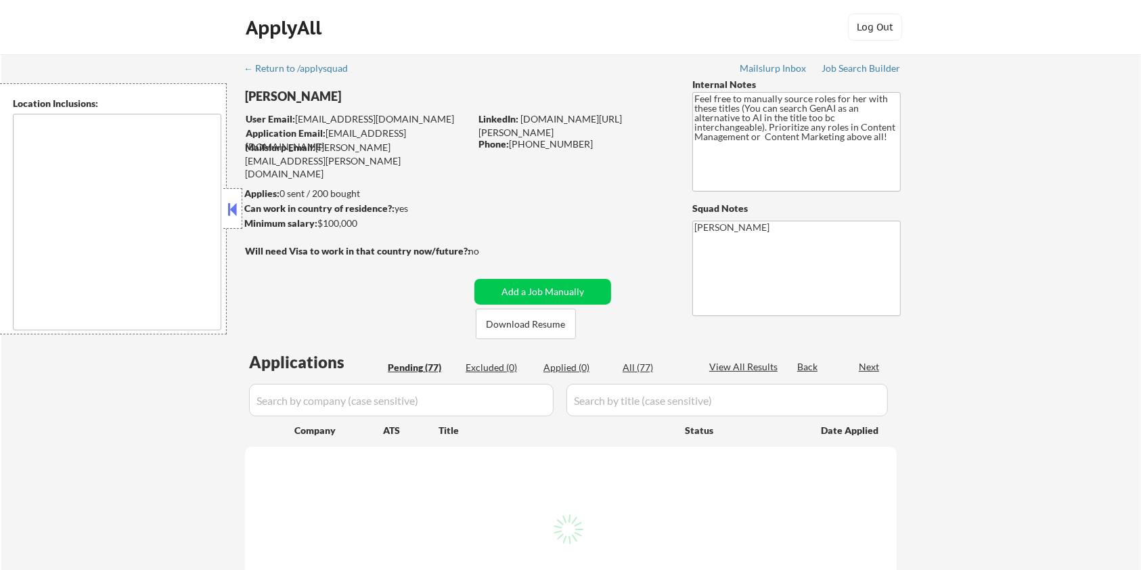
select select ""pending""
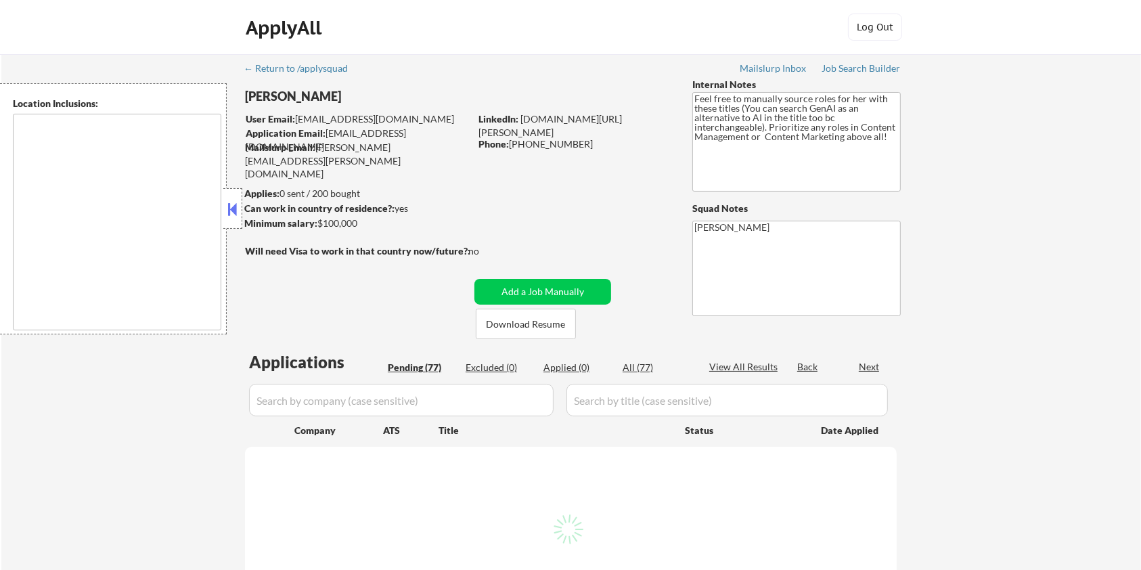
select select ""pending""
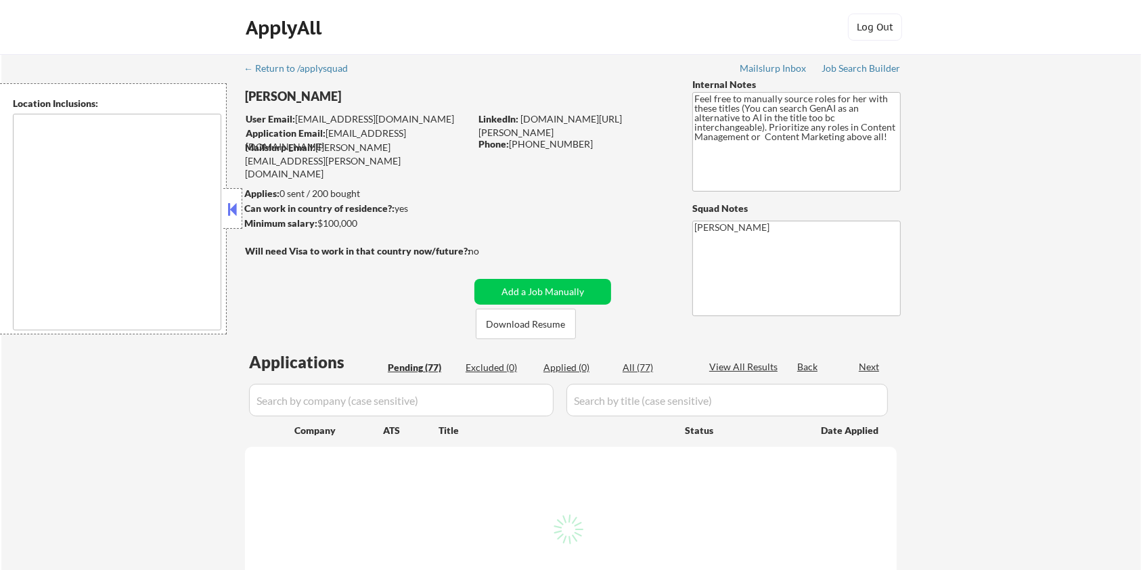
select select ""pending""
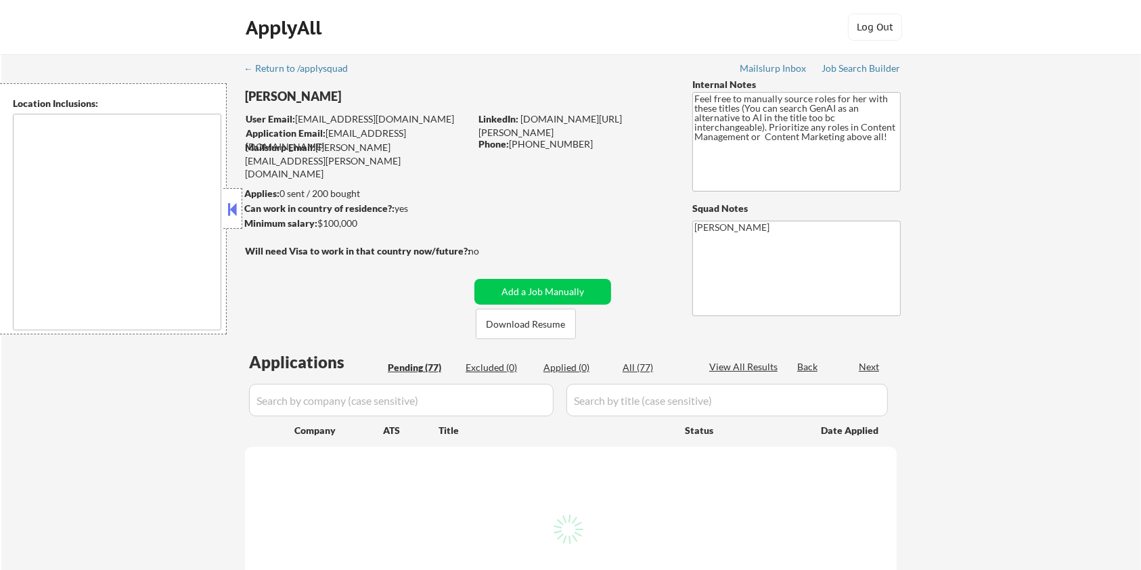
select select ""pending""
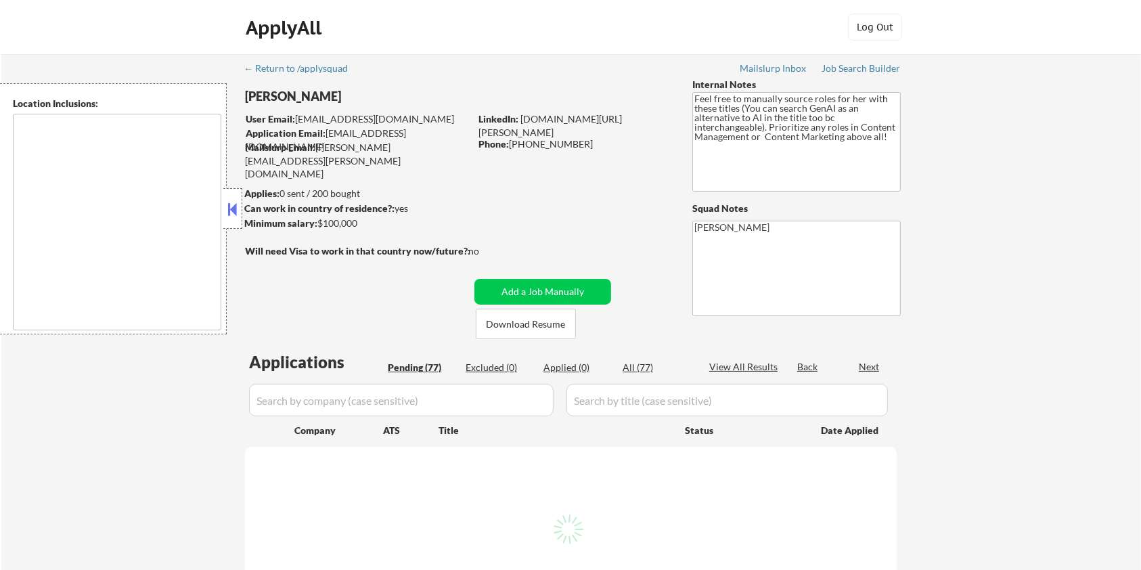
select select ""pending""
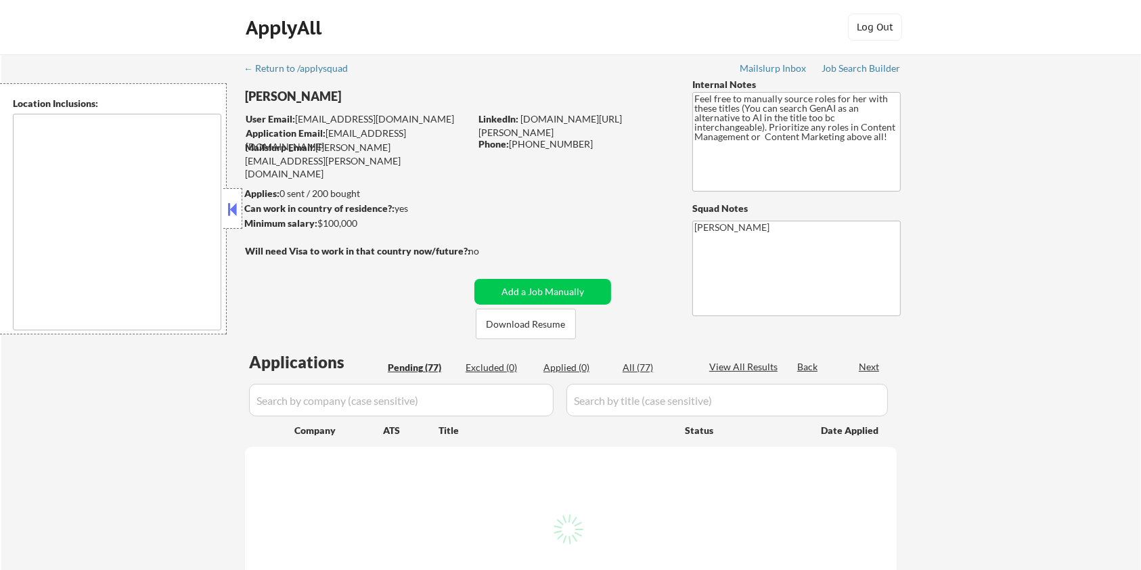
select select ""pending""
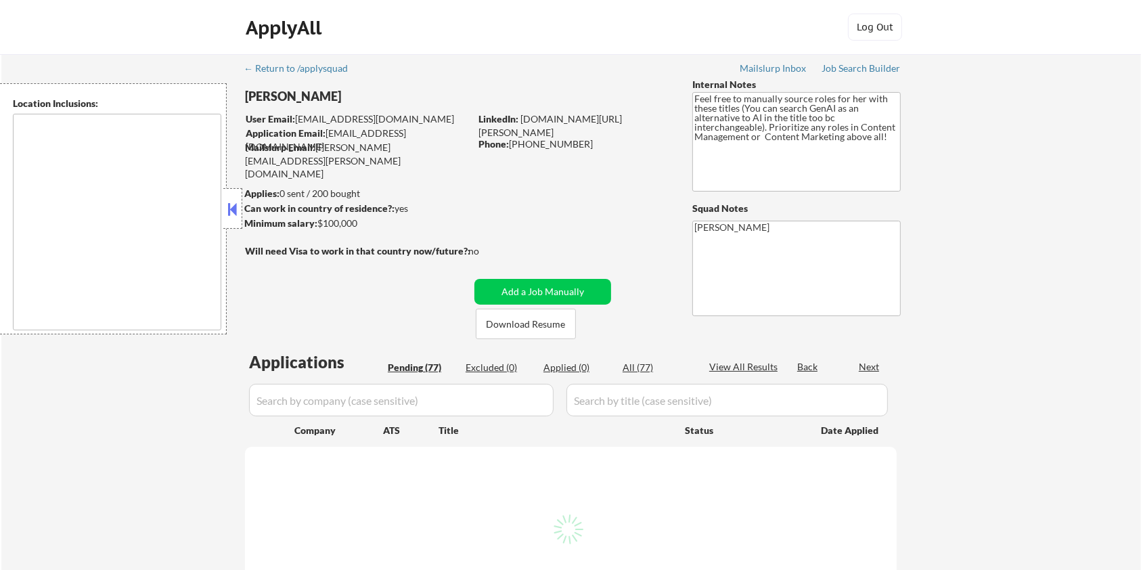
select select ""pending""
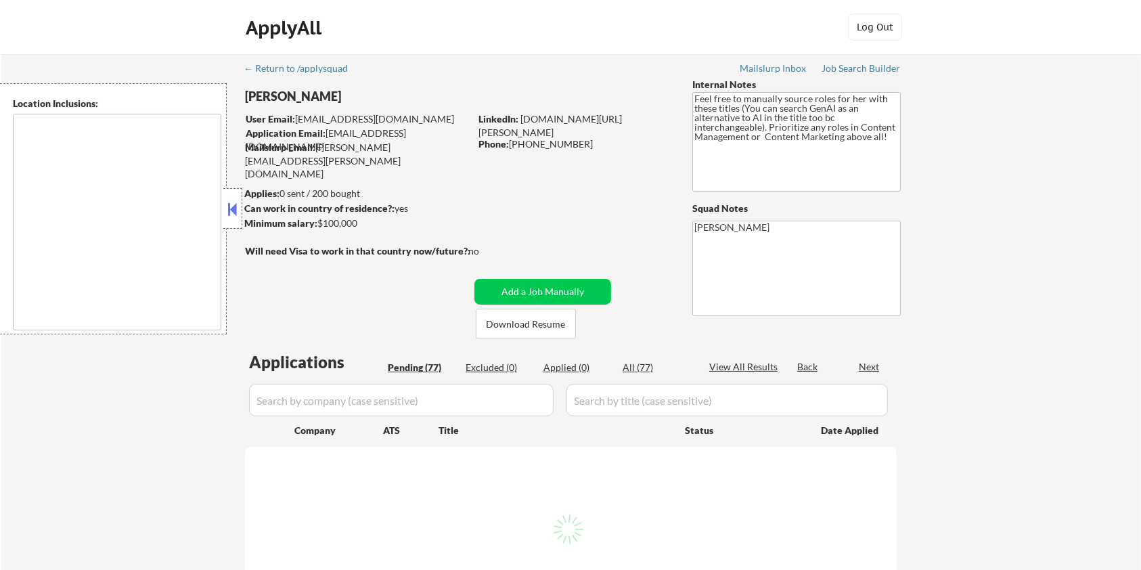
select select ""pending""
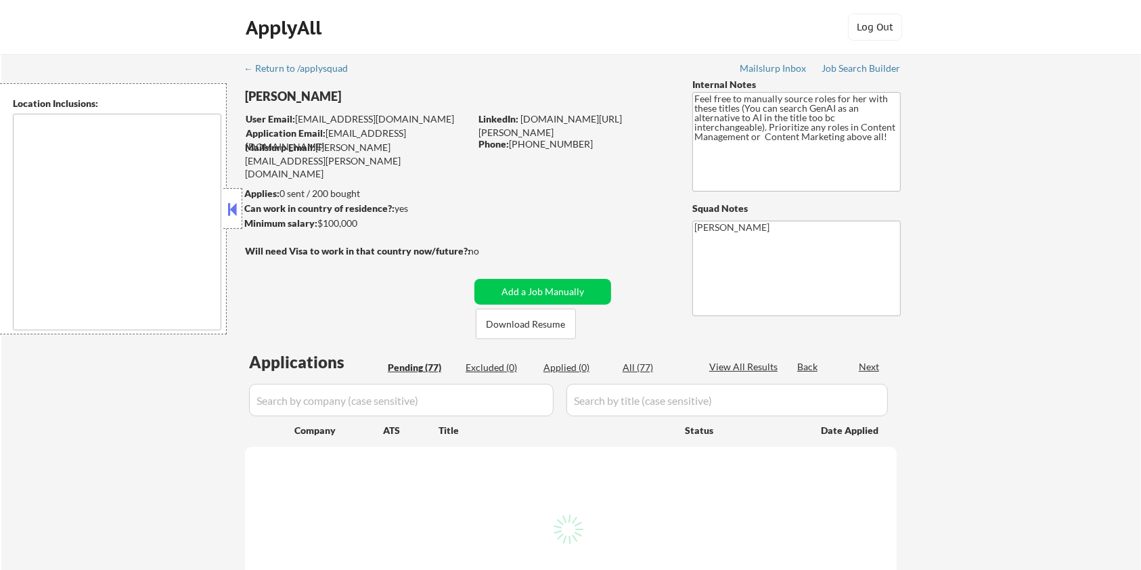
select select ""pending""
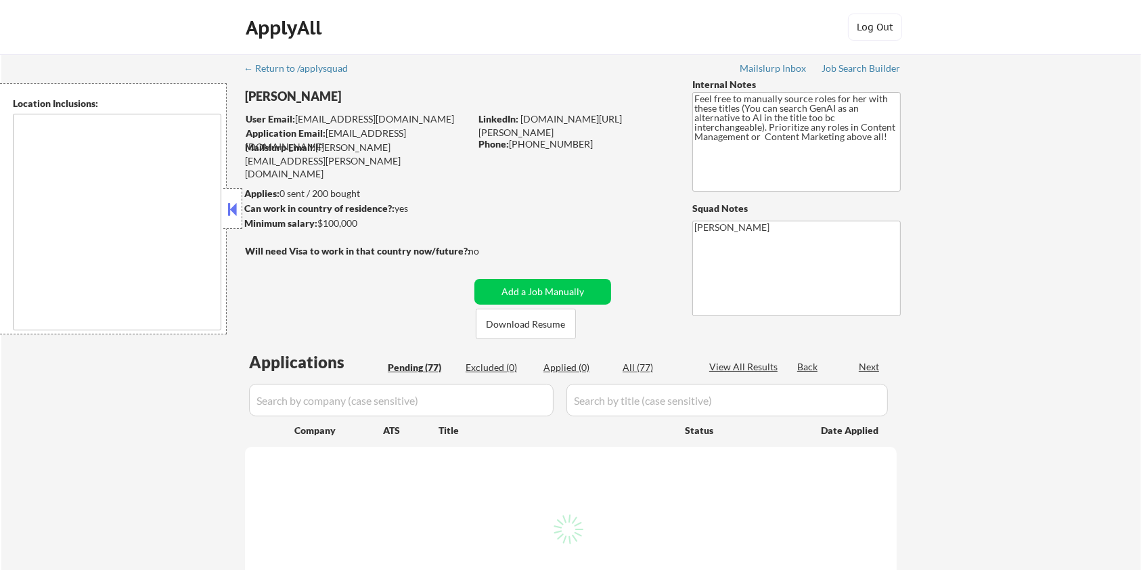
select select ""pending""
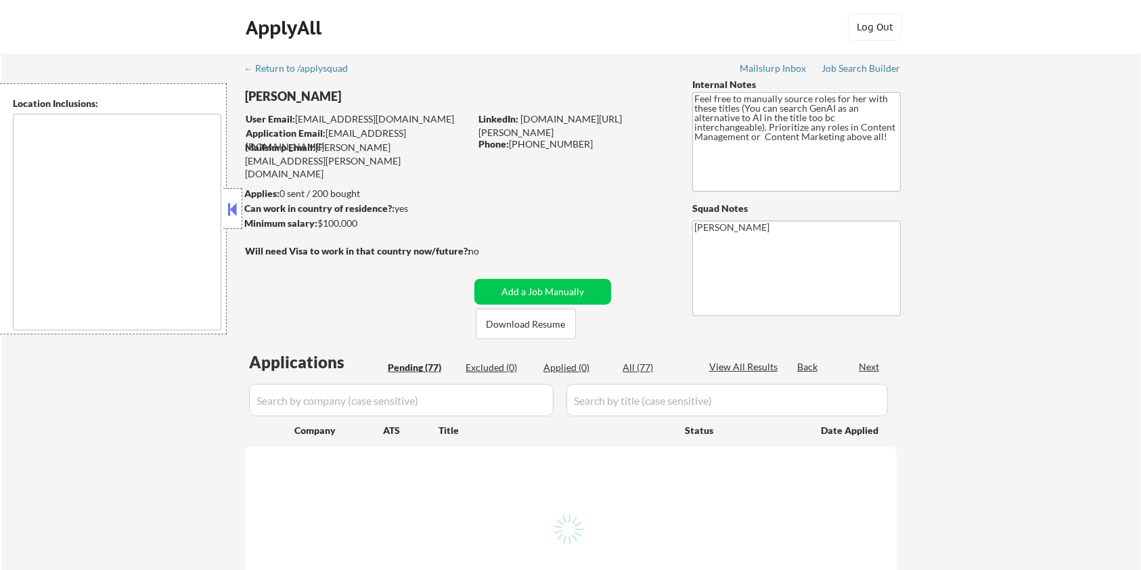
select select ""pending""
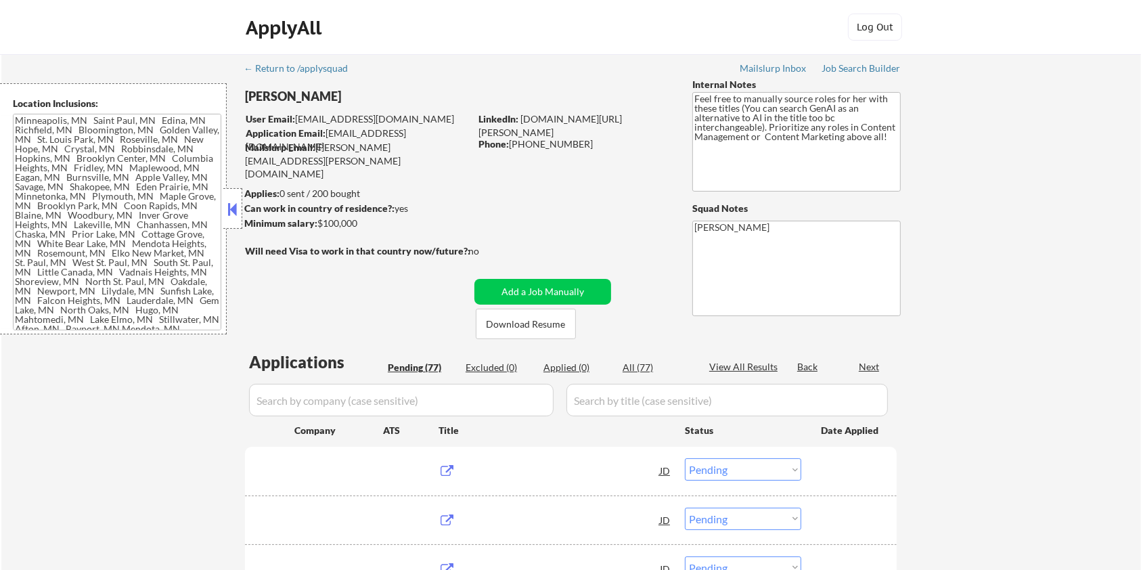
type textarea "Minneapolis, MN Saint Paul, MN Edina, MN Richfield, MN Bloomington, MN Golden V…"
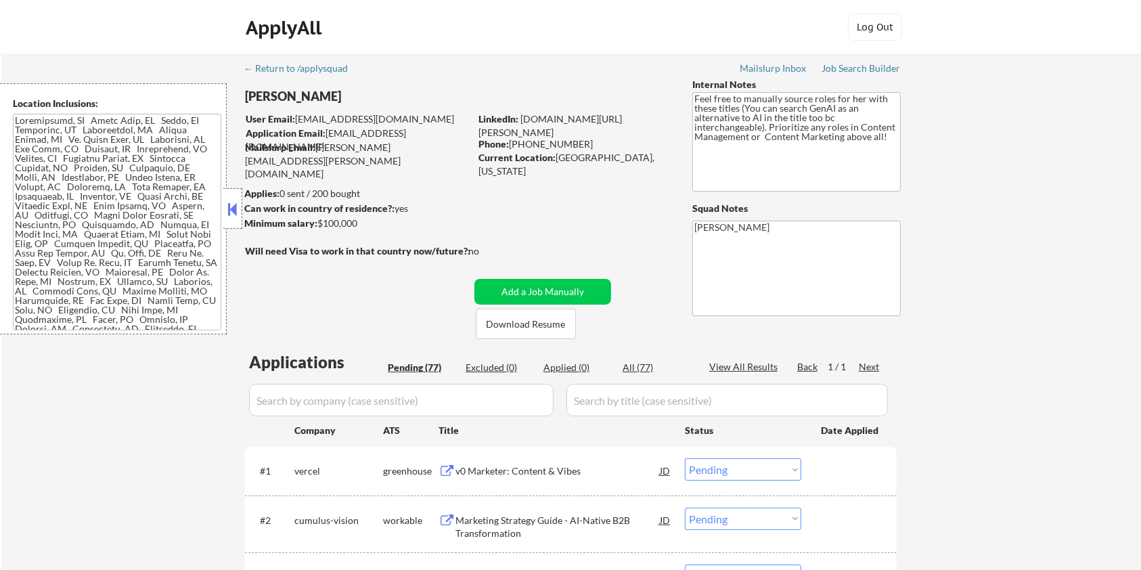
drag, startPoint x: 360, startPoint y: 98, endPoint x: 248, endPoint y: 93, distance: 111.8
click at [248, 93] on div "[PERSON_NAME]" at bounding box center [384, 96] width 278 height 17
copy div "[PERSON_NAME]"
drag, startPoint x: 347, startPoint y: 102, endPoint x: 376, endPoint y: 77, distance: 38.4
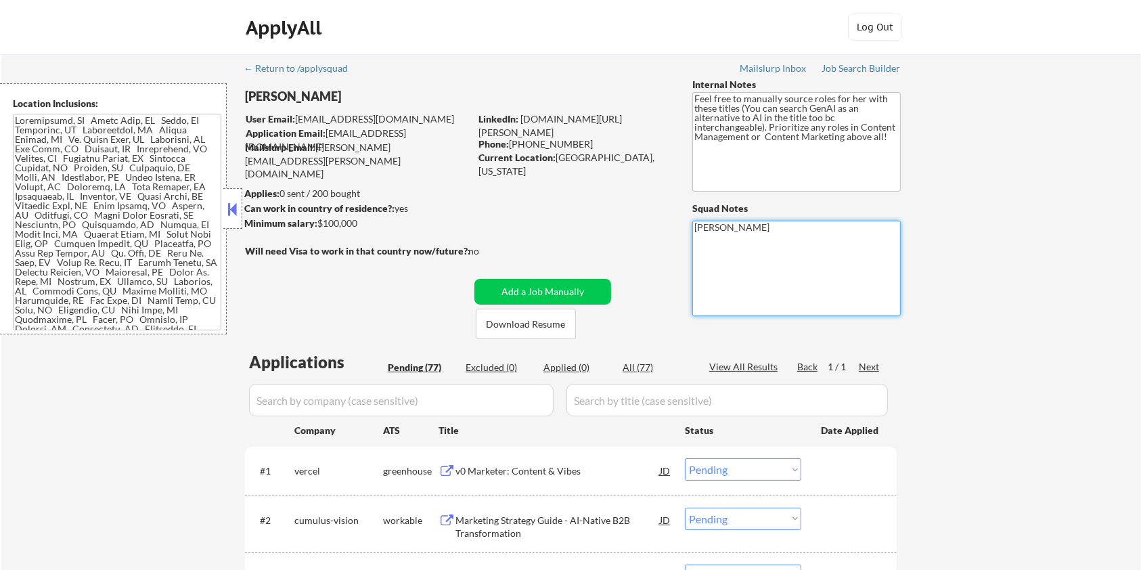
drag, startPoint x: 246, startPoint y: 98, endPoint x: 349, endPoint y: 97, distance: 102.9
click at [349, 97] on div "[PERSON_NAME]" at bounding box center [384, 96] width 278 height 17
copy div "[PERSON_NAME]"
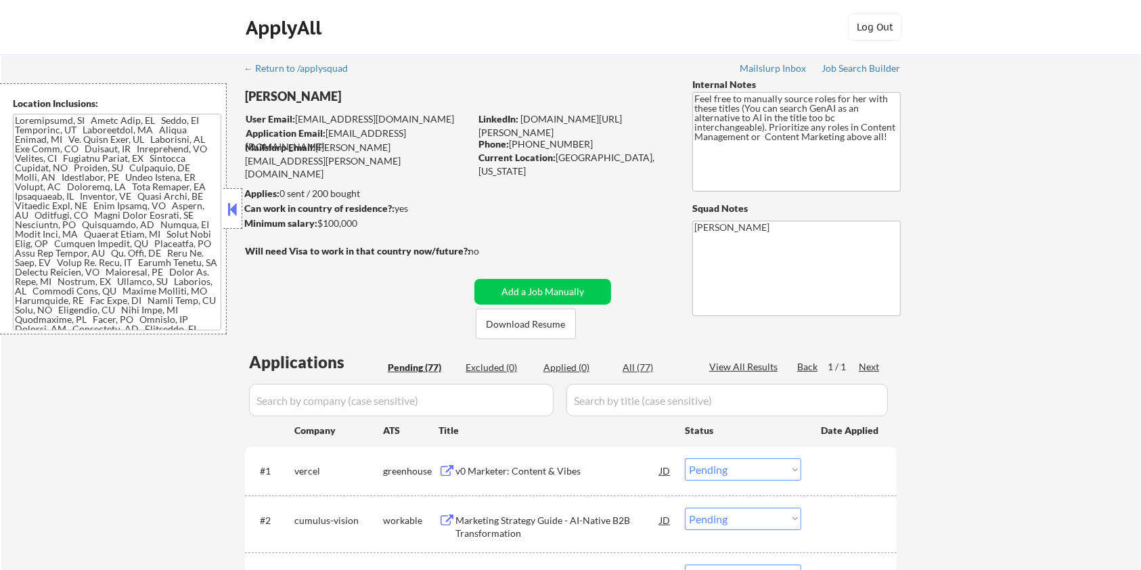
click at [357, 88] on div "[PERSON_NAME]" at bounding box center [384, 96] width 278 height 17
drag, startPoint x: 352, startPoint y: 95, endPoint x: 248, endPoint y: 95, distance: 103.5
click at [248, 95] on div "[PERSON_NAME]" at bounding box center [384, 96] width 278 height 17
copy div "[PERSON_NAME]"
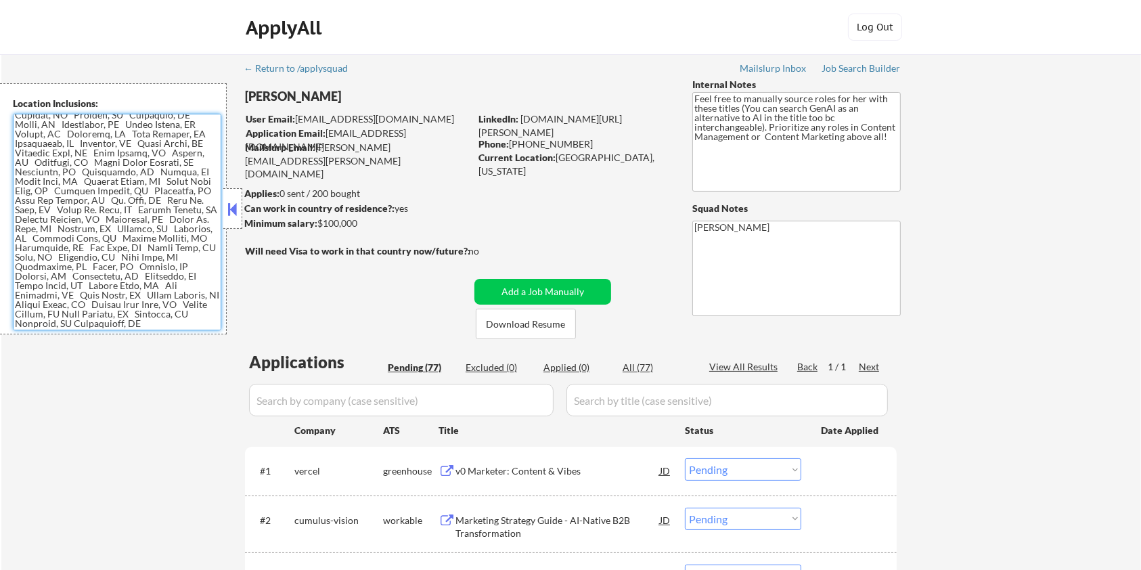
scroll to position [90, 0]
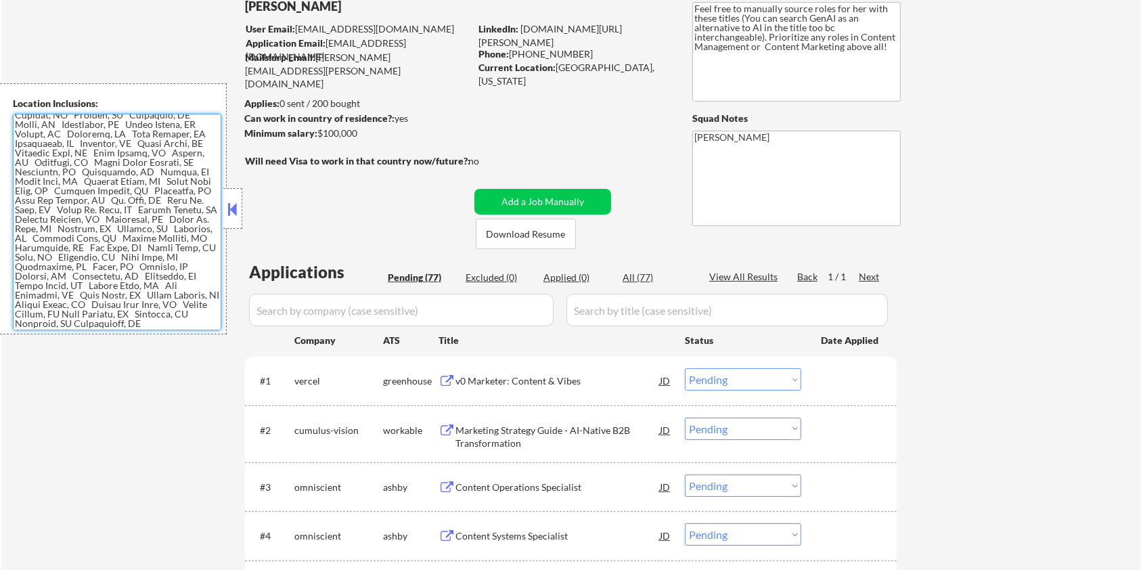
drag, startPoint x: 13, startPoint y: 121, endPoint x: 199, endPoint y: 332, distance: 281.5
click at [199, 332] on div "Location Inclusions:" at bounding box center [113, 208] width 227 height 251
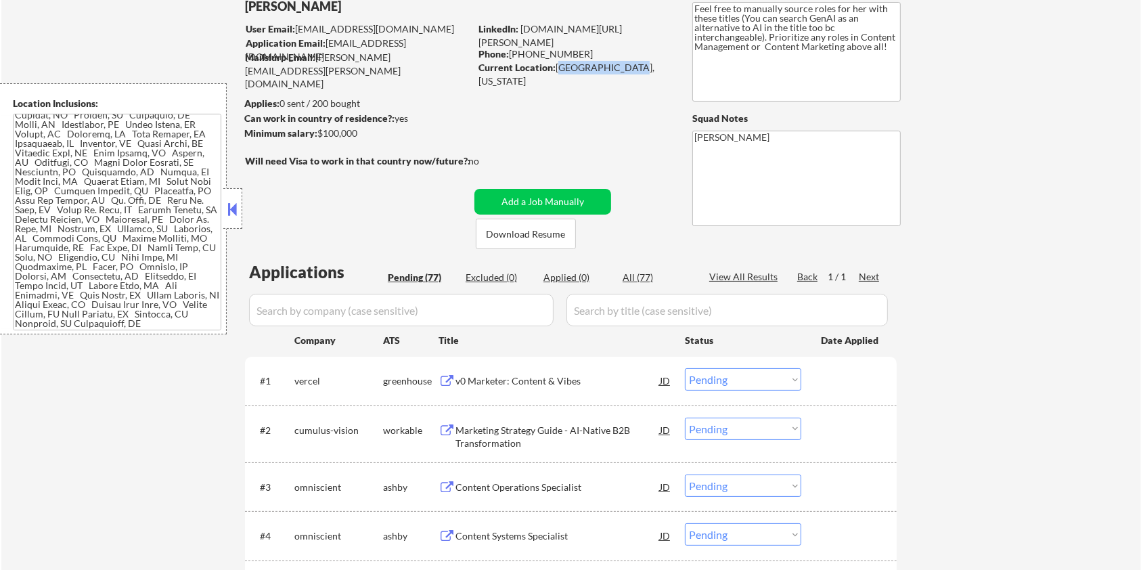
drag, startPoint x: 558, startPoint y: 68, endPoint x: 629, endPoint y: 73, distance: 71.2
click at [629, 73] on div "Current Location: Elko, Minnesota" at bounding box center [574, 74] width 192 height 26
copy div "[GEOGRAPHIC_DATA], [US_STATE]"
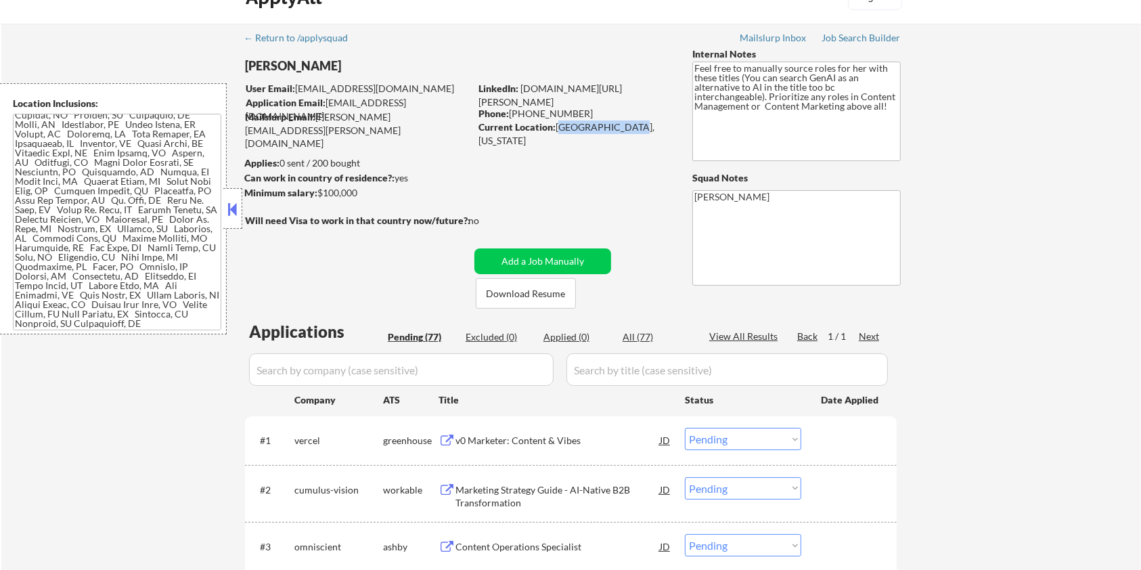
scroll to position [0, 0]
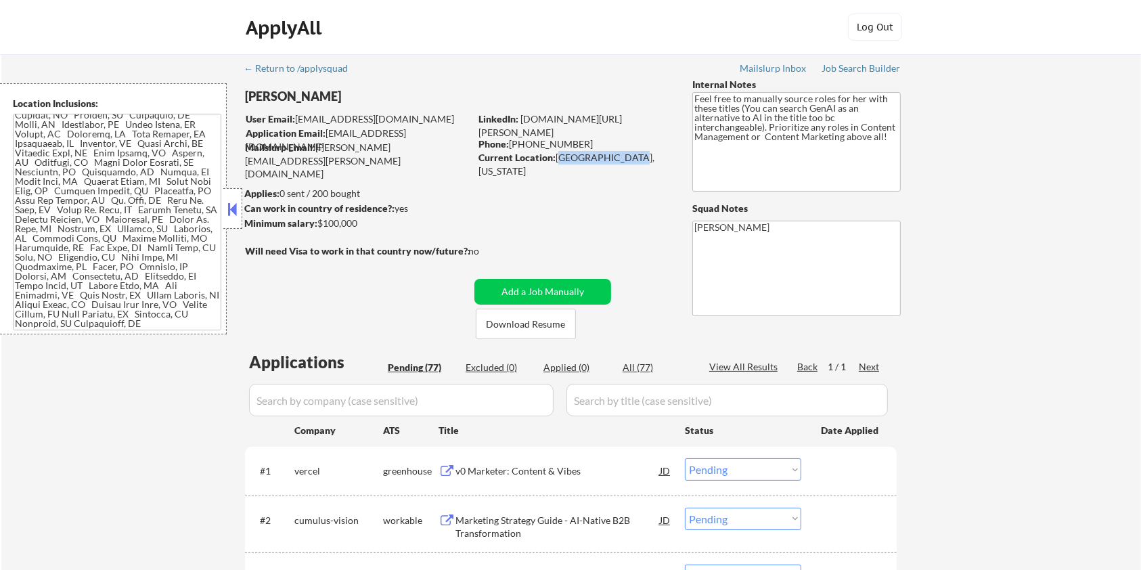
drag, startPoint x: 357, startPoint y: 7, endPoint x: 281, endPoint y: 15, distance: 76.8
click at [280, 3] on body "← Return to /applysquad Mailslurp Inbox Job Search Builder Rosaleen Behnken Use…" at bounding box center [570, 285] width 1141 height 570
click at [222, 102] on div "Location Inclusions:" at bounding box center [113, 208] width 227 height 251
drag, startPoint x: 246, startPoint y: 95, endPoint x: 367, endPoint y: 97, distance: 121.8
click at [367, 97] on div "[PERSON_NAME]" at bounding box center [384, 96] width 278 height 17
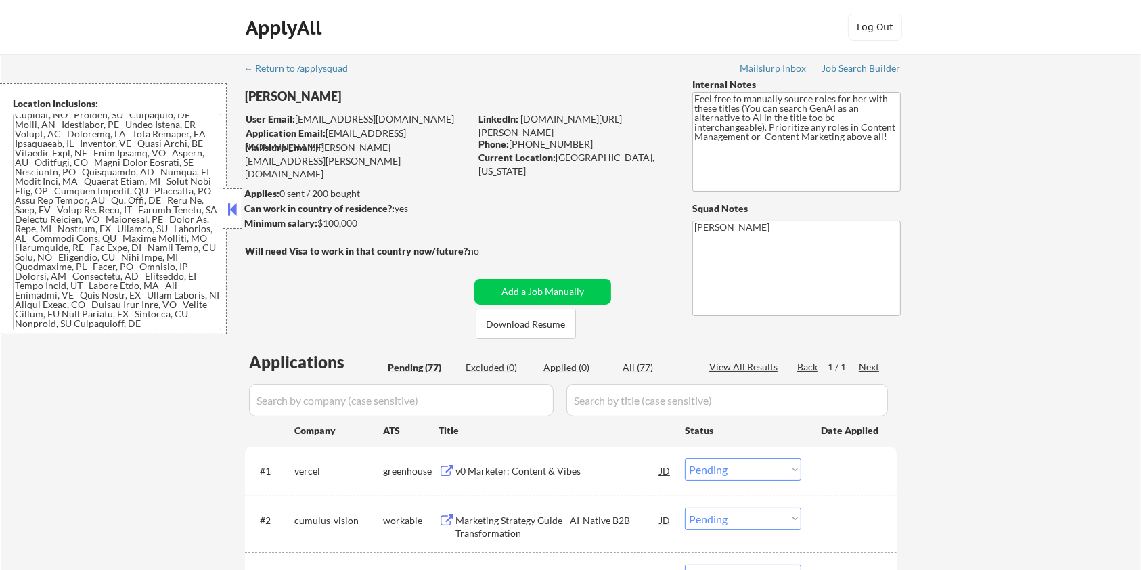
copy div "[PERSON_NAME]"
click at [374, 89] on div "[PERSON_NAME]" at bounding box center [384, 96] width 278 height 17
drag, startPoint x: 298, startPoint y: 91, endPoint x: 366, endPoint y: 99, distance: 68.8
click at [366, 99] on div "[PERSON_NAME]" at bounding box center [384, 96] width 278 height 17
copy div "Behnken"
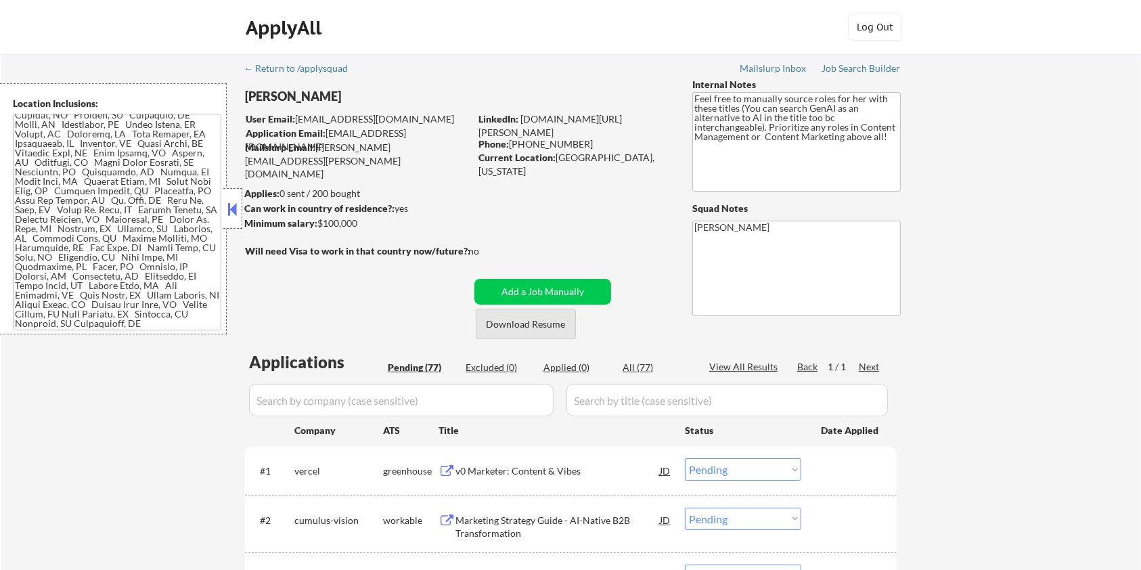
click at [550, 320] on button "Download Resume" at bounding box center [526, 324] width 100 height 30
drag, startPoint x: 584, startPoint y: 135, endPoint x: 506, endPoint y: 125, distance: 78.5
click at [504, 126] on div "LinkedIn: www.linkedin.com/in/r-alana-behnken-ma-859b5113b" at bounding box center [575, 125] width 194 height 26
click at [520, 120] on div "LinkedIn: www.linkedin.com/in/r-alana-behnken-ma-859b5113b" at bounding box center [575, 125] width 194 height 26
click at [635, 136] on div "LinkedIn: www.linkedin.com/in/r-alana-behnken-ma-859b5113b" at bounding box center [575, 125] width 194 height 26
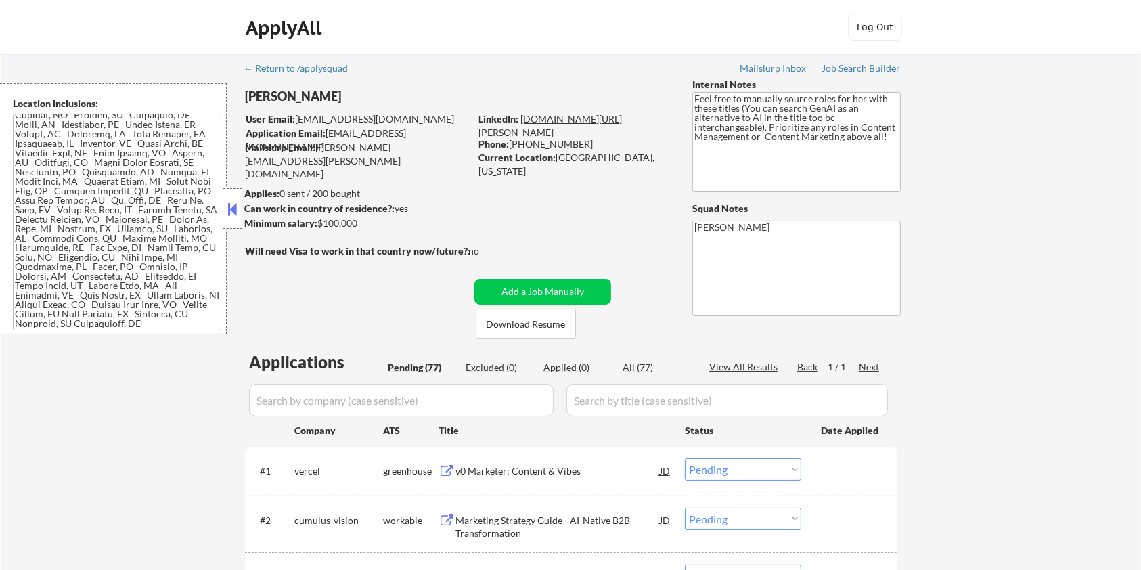
drag, startPoint x: 583, startPoint y: 135, endPoint x: 501, endPoint y: 126, distance: 82.4
click at [498, 127] on div "LinkedIn: www.linkedin.com/in/r-alana-behnken-ma-859b5113b" at bounding box center [575, 125] width 194 height 26
drag, startPoint x: 516, startPoint y: 120, endPoint x: 602, endPoint y: 127, distance: 86.8
click at [602, 127] on div "LinkedIn: www.linkedin.com/in/r-alana-behnken-ma-859b5113b" at bounding box center [575, 125] width 194 height 26
click at [569, 117] on link "[DOMAIN_NAME][URL][PERSON_NAME]" at bounding box center [549, 125] width 143 height 25
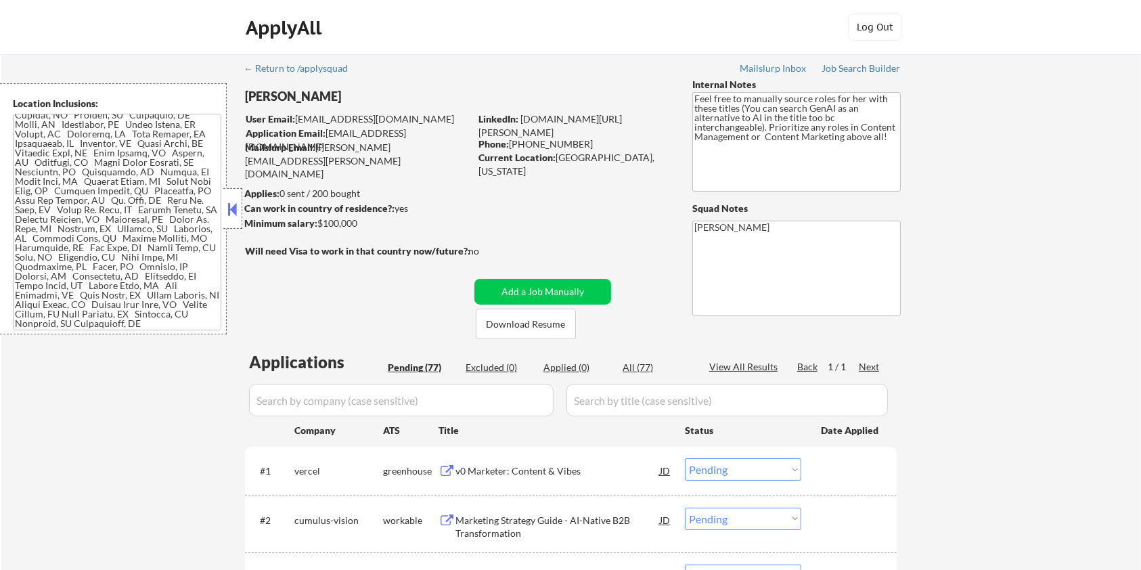
drag, startPoint x: 554, startPoint y: 154, endPoint x: 629, endPoint y: 154, distance: 74.4
click at [629, 154] on div "Current Location: Elko, Minnesota" at bounding box center [574, 164] width 192 height 26
copy div "[GEOGRAPHIC_DATA], [US_STATE]"
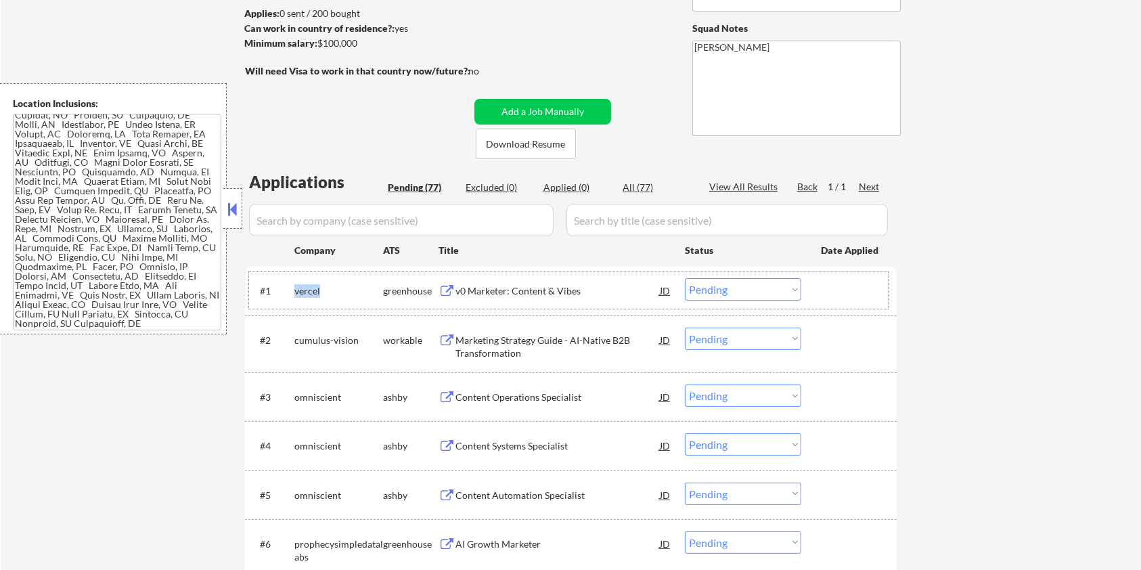
drag, startPoint x: 330, startPoint y: 286, endPoint x: 293, endPoint y: 292, distance: 37.0
click at [293, 292] on div "#1 vercel greenhouse v0 Marketer: Content & Vibes JD Choose an option... Pendin…" at bounding box center [568, 290] width 639 height 37
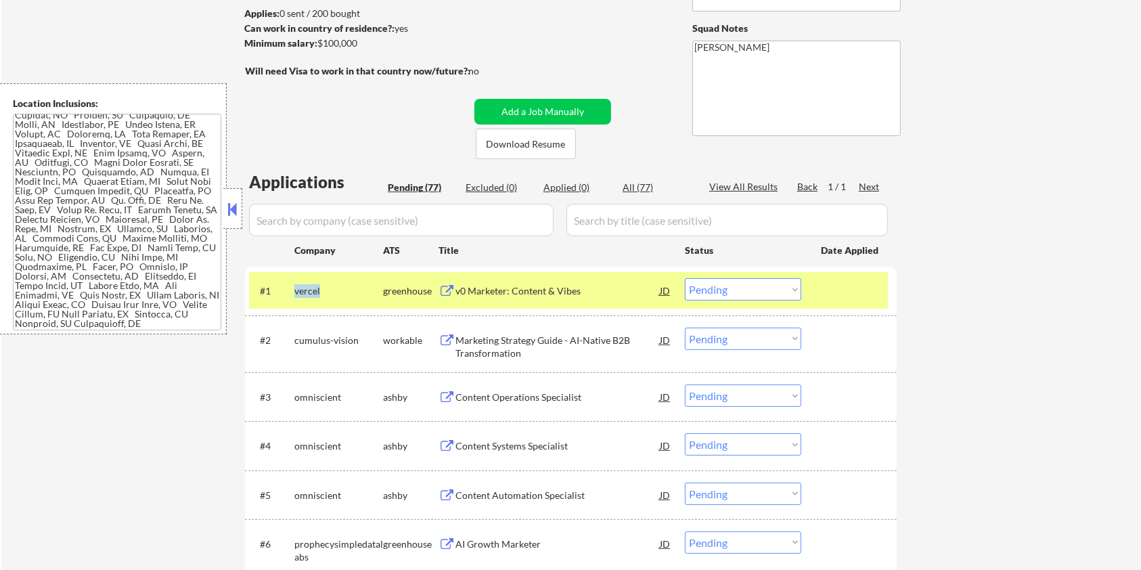
copy div "vercel"
click at [341, 221] on input "input" at bounding box center [401, 220] width 305 height 32
paste input "vercel"
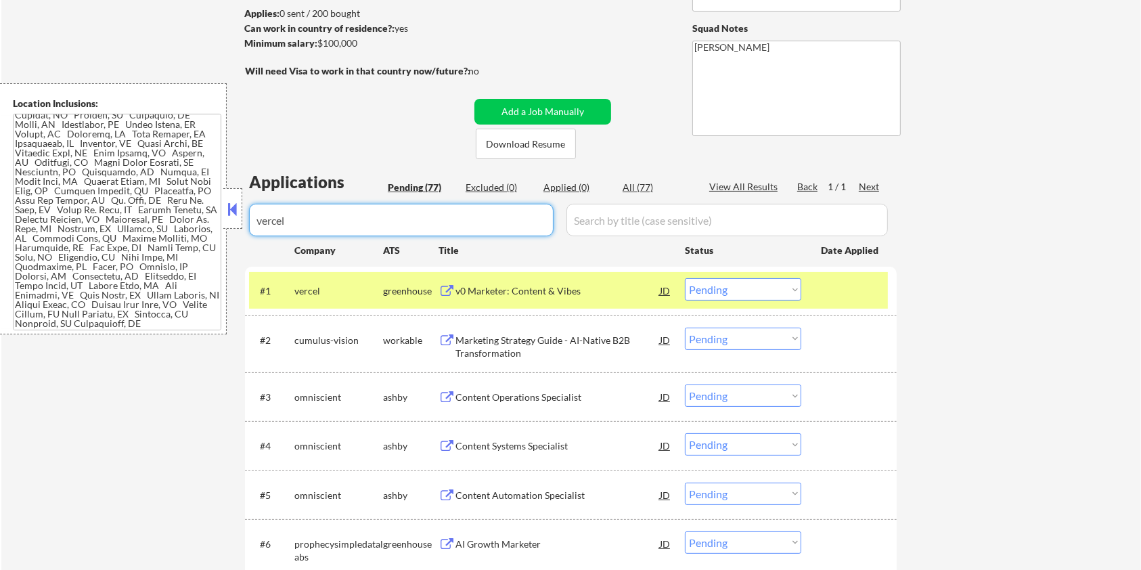
type input "vercel"
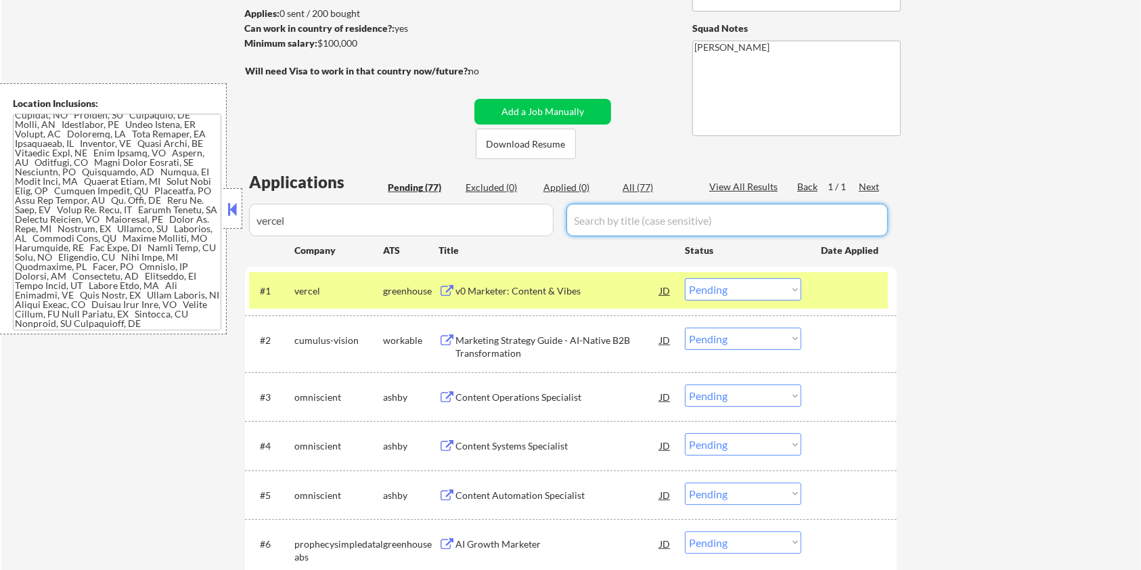
click at [647, 221] on input "input" at bounding box center [726, 220] width 321 height 32
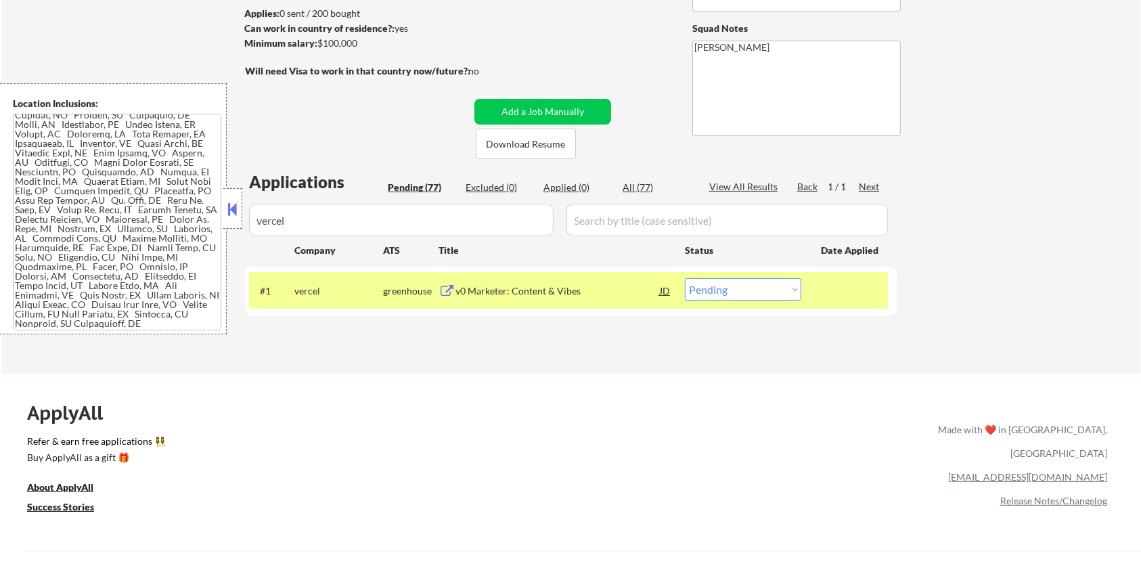
click at [519, 286] on div "v0 Marketer: Content & Vibes" at bounding box center [557, 291] width 204 height 14
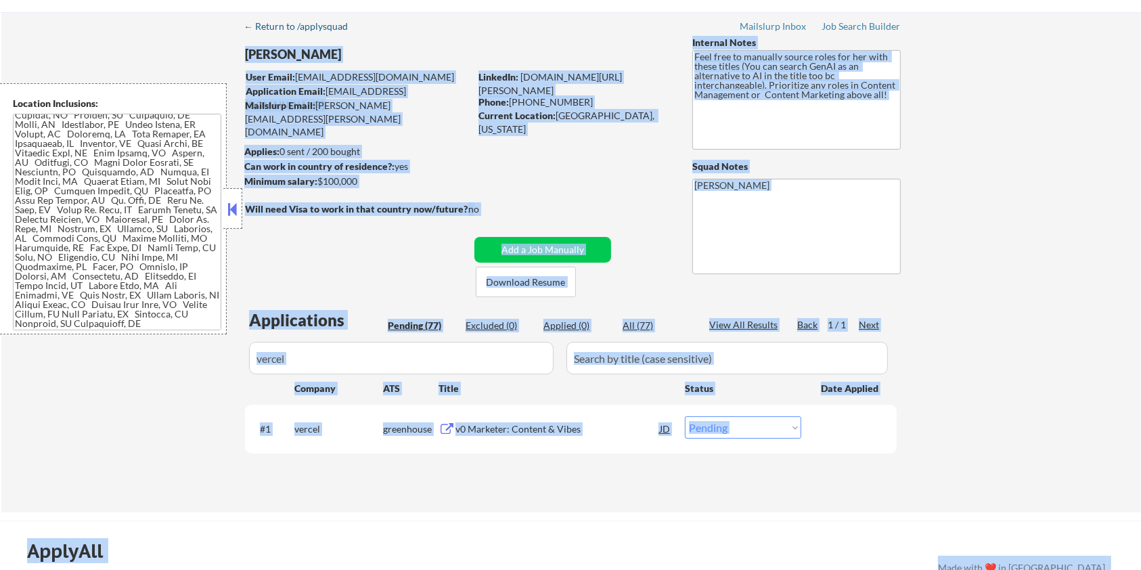
scroll to position [0, 0]
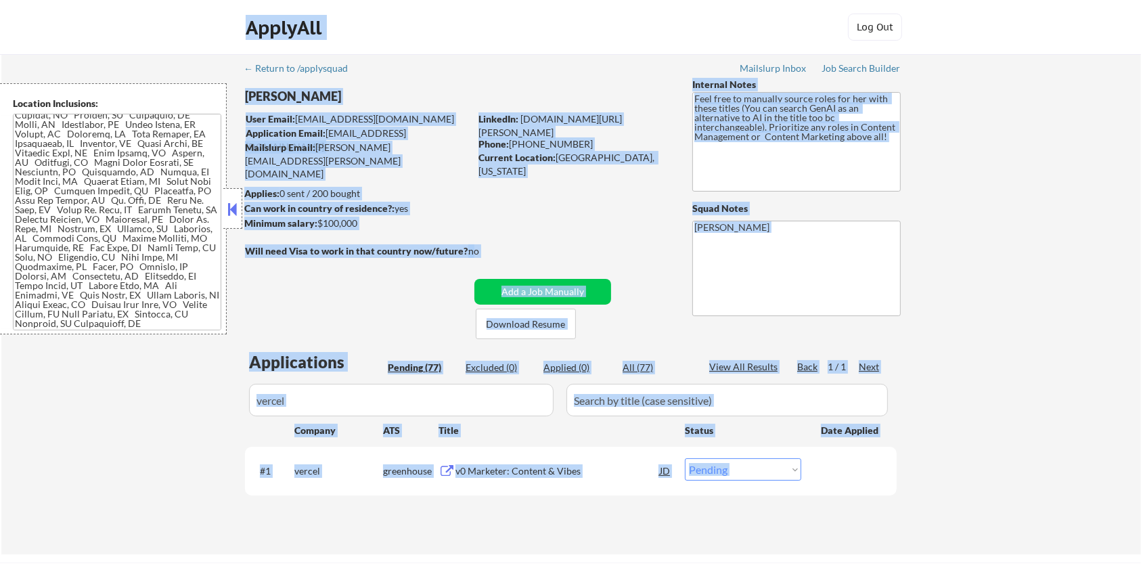
drag, startPoint x: 244, startPoint y: 5, endPoint x: 335, endPoint y: 13, distance: 91.0
click at [336, 5] on body "← Return to /applysquad Mailslurp Inbox Job Search Builder Rosaleen Behnken Use…" at bounding box center [570, 285] width 1141 height 570
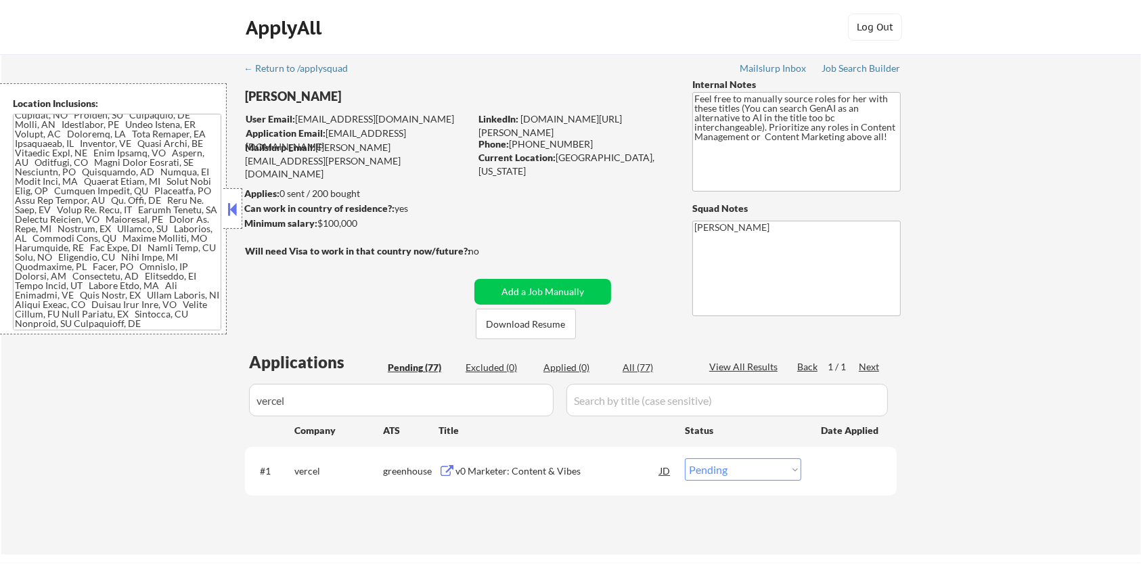
click at [386, 79] on div "← Return to /applysquad Mailslurp Inbox Job Search Builder Rosaleen Behnken Use…" at bounding box center [570, 298] width 675 height 489
drag, startPoint x: 246, startPoint y: 93, endPoint x: 358, endPoint y: 91, distance: 112.4
click at [358, 91] on div "[PERSON_NAME]" at bounding box center [384, 96] width 278 height 17
drag, startPoint x: 511, startPoint y: 143, endPoint x: 574, endPoint y: 141, distance: 63.0
click at [574, 141] on div "Phone: 312-217-3797" at bounding box center [574, 144] width 192 height 14
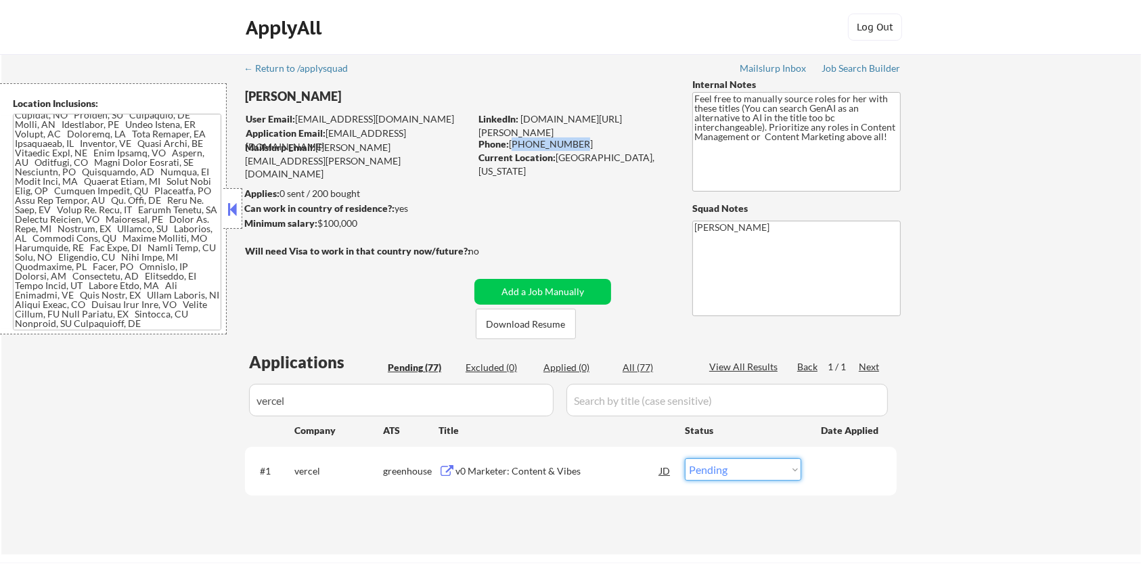
click at [748, 472] on select "Choose an option... Pending Applied Excluded (Questions) Excluded (Expired) Exc…" at bounding box center [743, 469] width 116 height 22
select select ""applied""
click at [685, 458] on select "Choose an option... Pending Applied Excluded (Questions) Excluded (Expired) Exc…" at bounding box center [743, 469] width 116 height 22
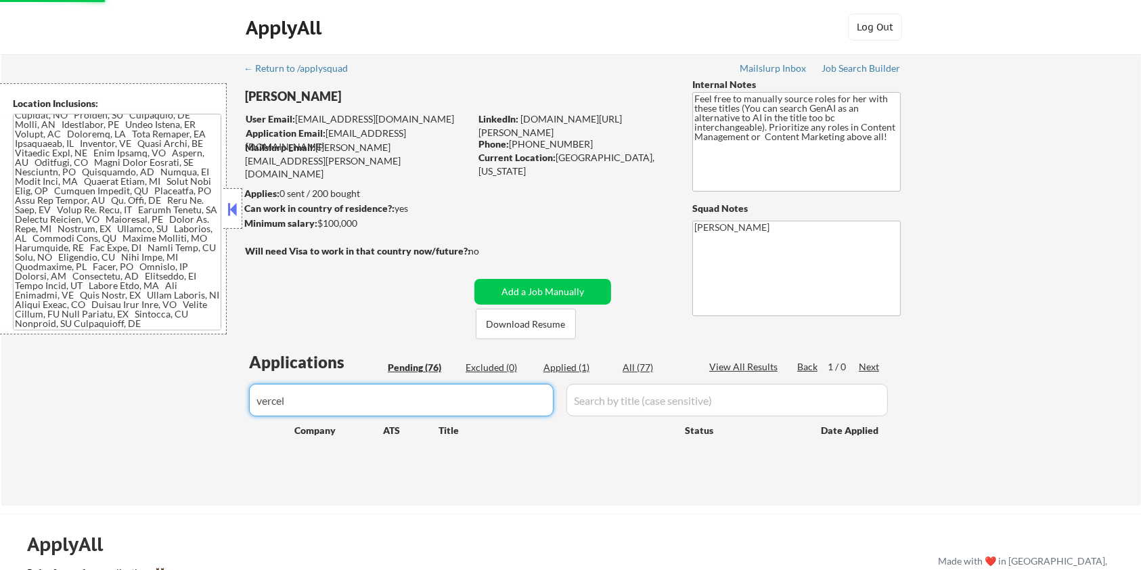
drag, startPoint x: 389, startPoint y: 407, endPoint x: 231, endPoint y: 409, distance: 158.4
click at [231, 409] on div "← Return to /applysquad Mailslurp Inbox Job Search Builder Rosaleen Behnken Use…" at bounding box center [571, 279] width 1140 height 451
select select ""pending""
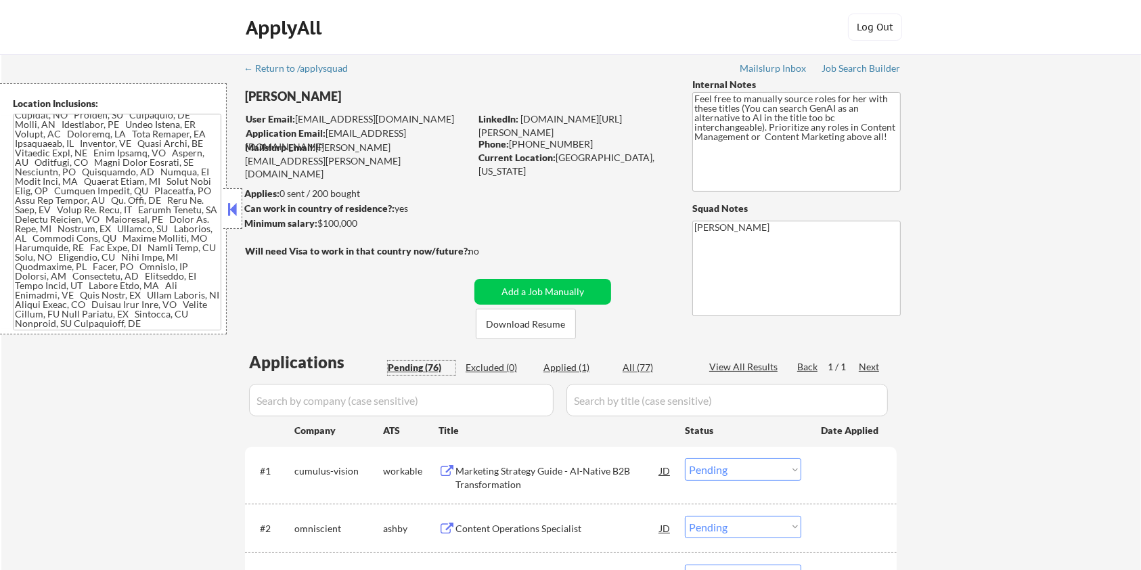
click at [418, 362] on div "Pending (76)" at bounding box center [422, 368] width 68 height 14
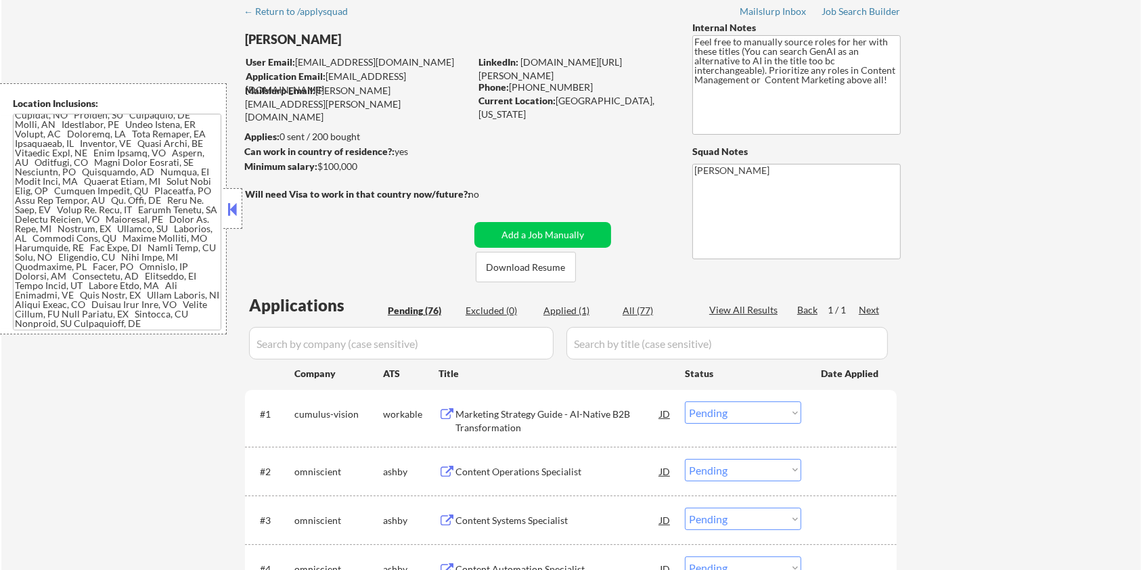
scroll to position [90, 0]
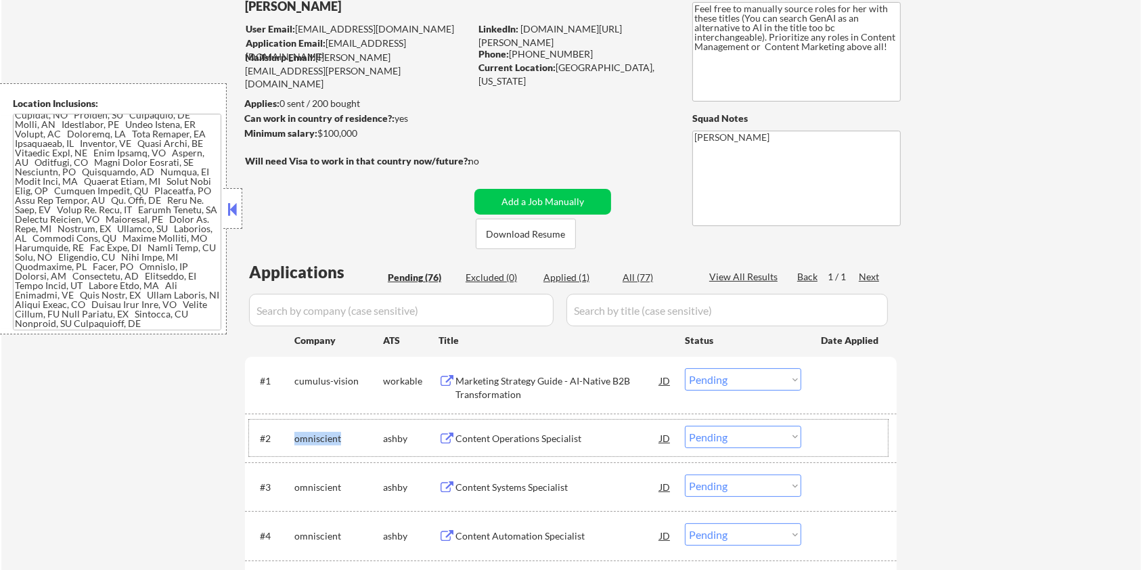
drag, startPoint x: 347, startPoint y: 436, endPoint x: 294, endPoint y: 432, distance: 53.6
click at [294, 432] on div "omniscient" at bounding box center [338, 439] width 89 height 14
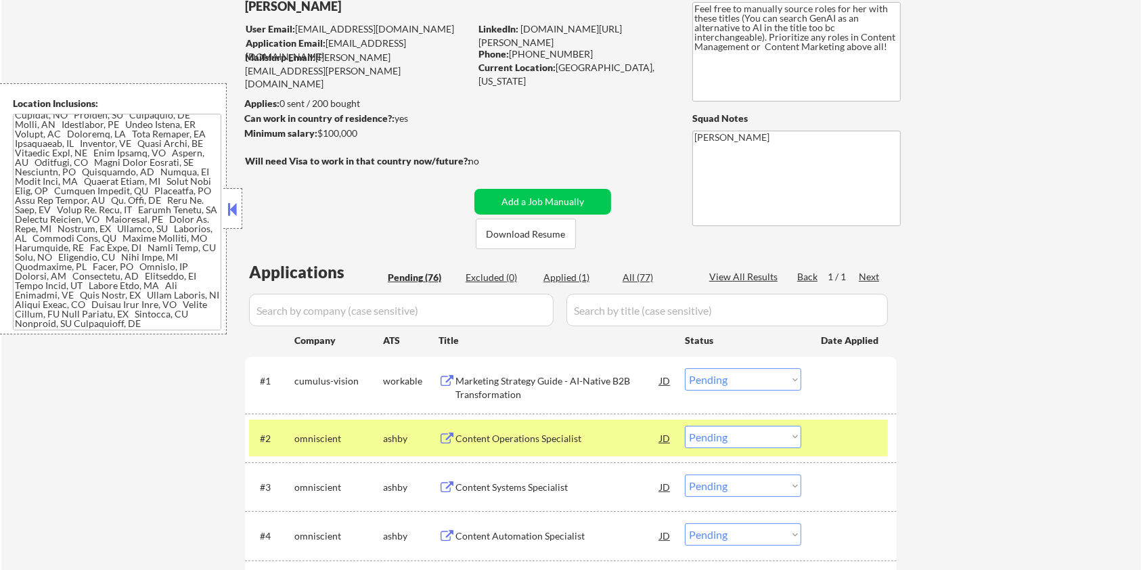
click at [307, 314] on input "input" at bounding box center [401, 310] width 305 height 32
paste input "omniscient"
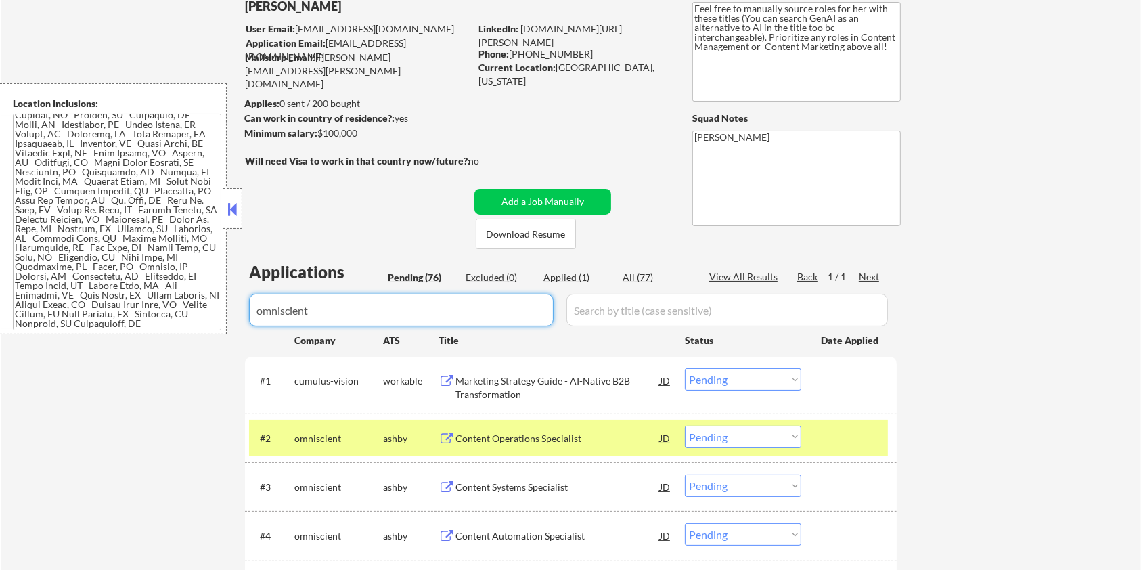
type input "omniscient"
click at [628, 303] on input "input" at bounding box center [726, 310] width 321 height 32
click at [635, 280] on div "All (77)" at bounding box center [657, 278] width 68 height 14
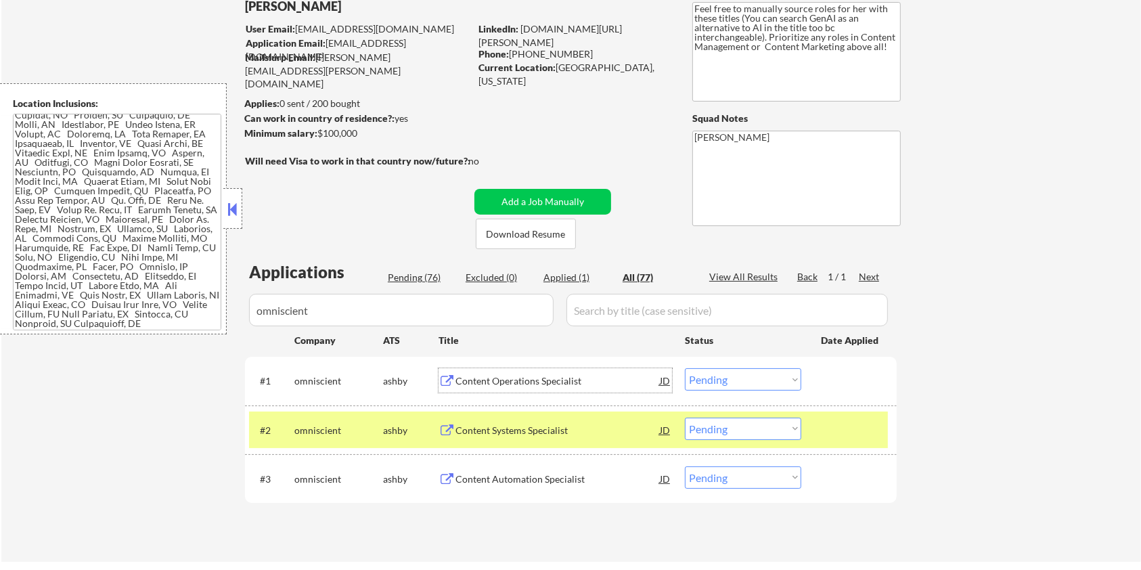
click at [555, 378] on div "Content Operations Specialist" at bounding box center [557, 381] width 204 height 14
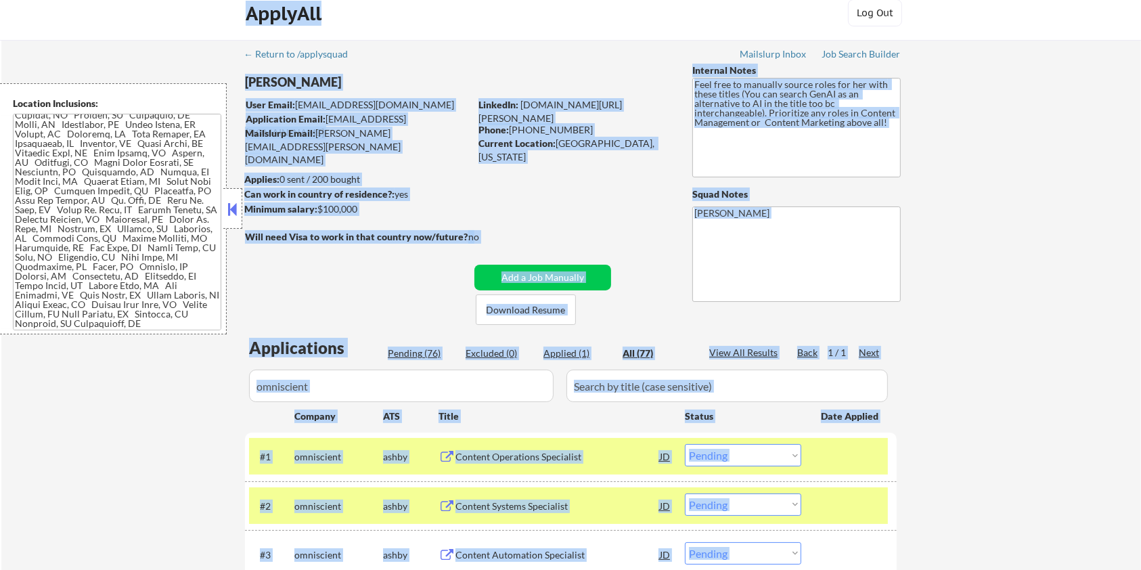
scroll to position [0, 0]
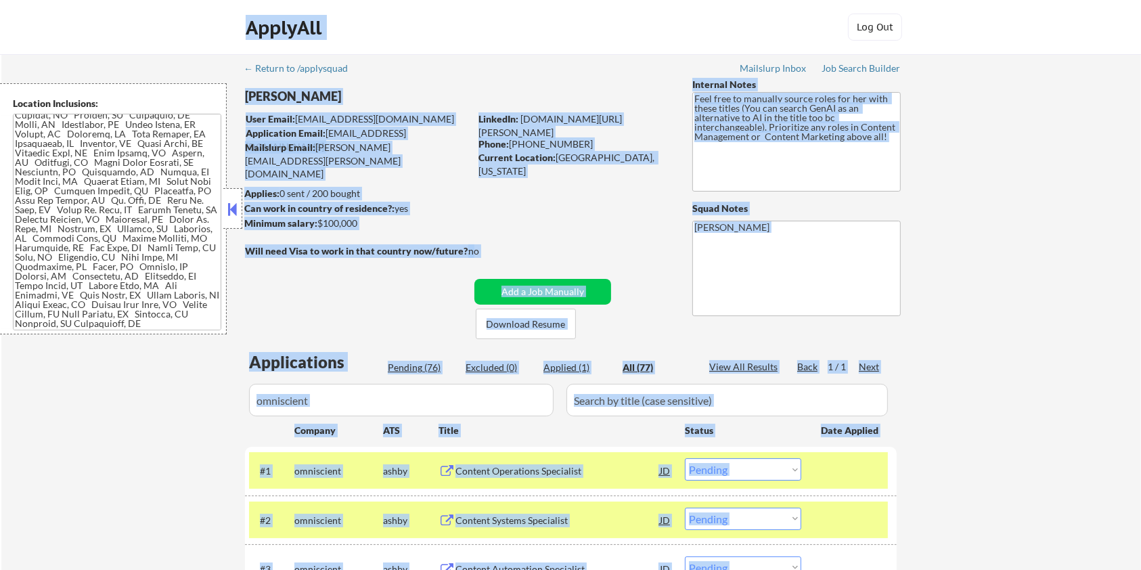
drag, startPoint x: 244, startPoint y: 7, endPoint x: 322, endPoint y: 15, distance: 78.9
click at [323, 13] on body "← Return to /applysquad Mailslurp Inbox Job Search Builder Rosaleen Behnken Use…" at bounding box center [570, 285] width 1141 height 570
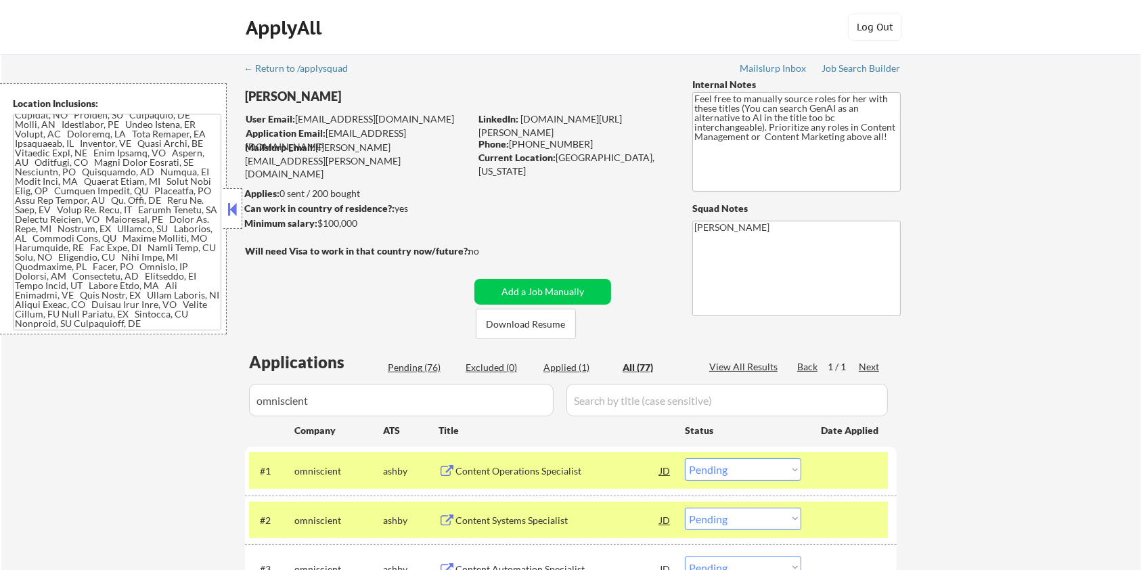
click at [384, 88] on div "[PERSON_NAME]" at bounding box center [384, 96] width 278 height 17
drag, startPoint x: 237, startPoint y: 100, endPoint x: 339, endPoint y: 100, distance: 102.2
click at [339, 100] on body "← Return to /applysquad Mailslurp Inbox Job Search Builder Rosaleen Behnken Use…" at bounding box center [570, 285] width 1141 height 570
click at [365, 93] on div "[PERSON_NAME]" at bounding box center [384, 96] width 278 height 17
drag, startPoint x: 357, startPoint y: 93, endPoint x: 246, endPoint y: 97, distance: 110.4
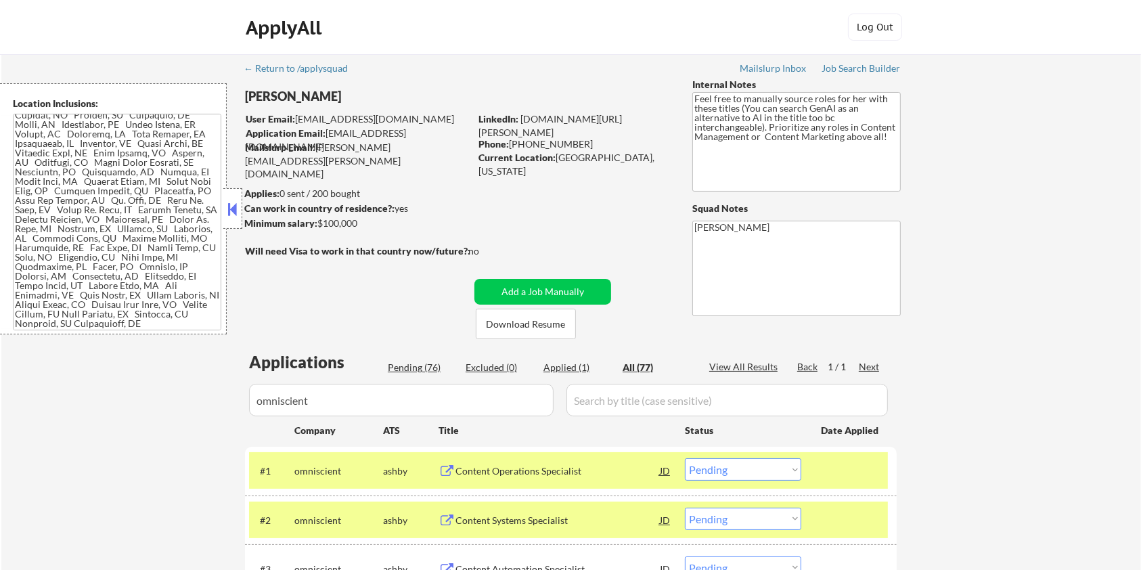
click at [246, 97] on div "[PERSON_NAME]" at bounding box center [384, 96] width 278 height 17
drag, startPoint x: 513, startPoint y: 144, endPoint x: 575, endPoint y: 138, distance: 61.9
click at [575, 138] on div "Phone: 312-217-3797" at bounding box center [574, 144] width 192 height 14
click at [719, 468] on select "Choose an option... Pending Applied Excluded (Questions) Excluded (Expired) Exc…" at bounding box center [743, 469] width 116 height 22
select select ""excluded""
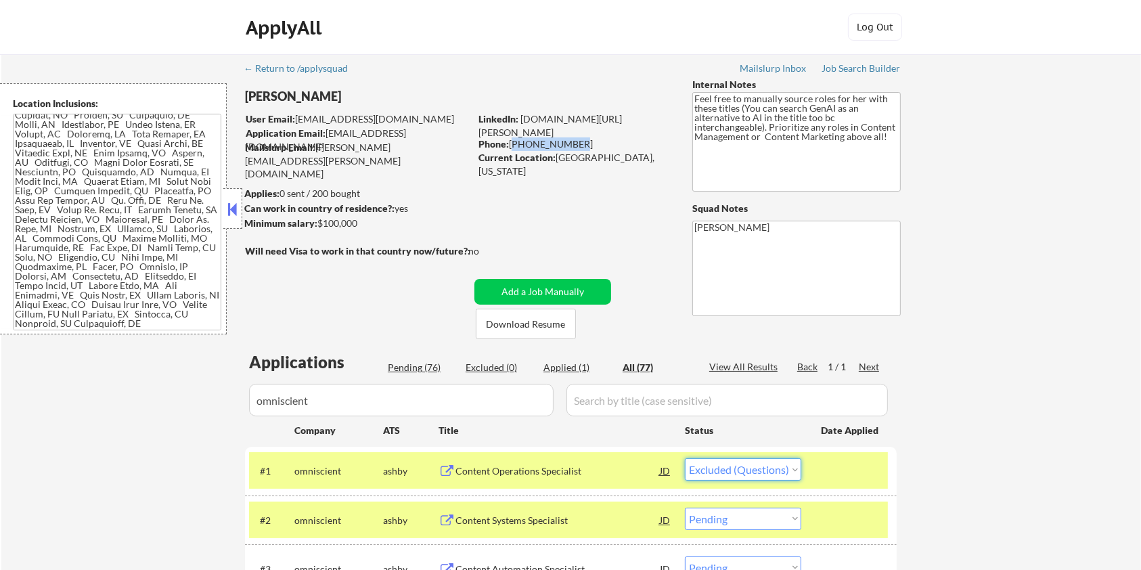
click at [685, 458] on select "Choose an option... Pending Applied Excluded (Questions) Excluded (Expired) Exc…" at bounding box center [743, 469] width 116 height 22
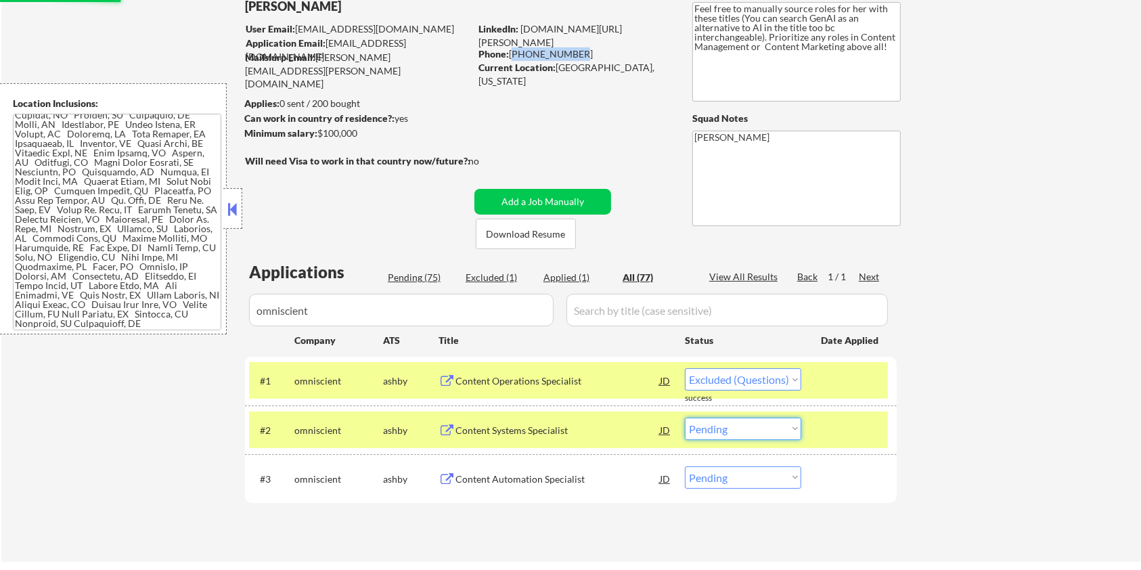
click at [733, 425] on select "Choose an option... Pending Applied Excluded (Questions) Excluded (Expired) Exc…" at bounding box center [743, 429] width 116 height 22
select select ""excluded""
click at [685, 418] on select "Choose an option... Pending Applied Excluded (Questions) Excluded (Expired) Exc…" at bounding box center [743, 429] width 116 height 22
click at [728, 483] on select "Choose an option... Pending Applied Excluded (Questions) Excluded (Expired) Exc…" at bounding box center [743, 477] width 116 height 22
click at [482, 476] on div "Content Automation Specialist" at bounding box center [557, 479] width 204 height 14
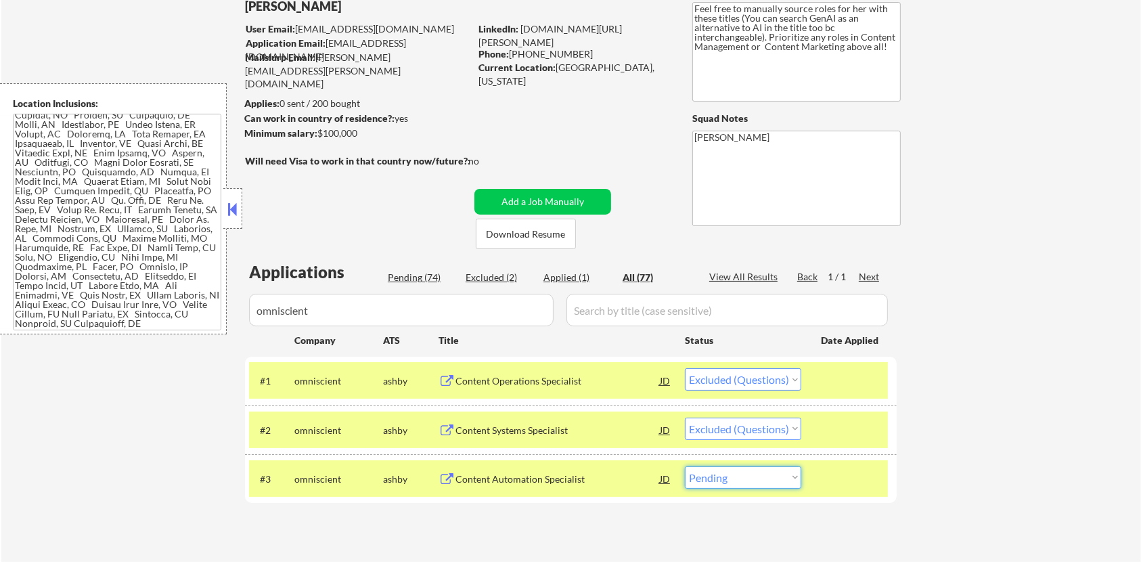
click at [772, 486] on select "Choose an option... Pending Applied Excluded (Questions) Excluded (Expired) Exc…" at bounding box center [743, 477] width 116 height 22
select select ""excluded""
click at [685, 466] on select "Choose an option... Pending Applied Excluded (Questions) Excluded (Expired) Exc…" at bounding box center [743, 477] width 116 height 22
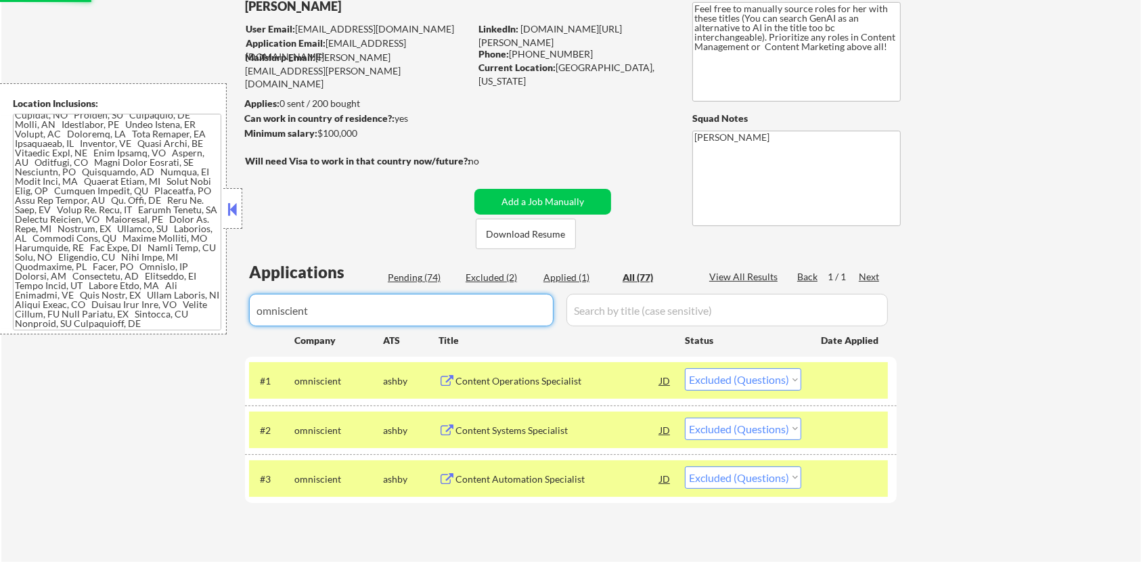
drag, startPoint x: 432, startPoint y: 310, endPoint x: 224, endPoint y: 302, distance: 208.6
click at [225, 302] on body "← Return to /applysquad Mailslurp Inbox Job Search Builder Rosaleen Behnken Use…" at bounding box center [570, 195] width 1141 height 570
select select ""applied""
select select ""pending""
select select ""excluded""
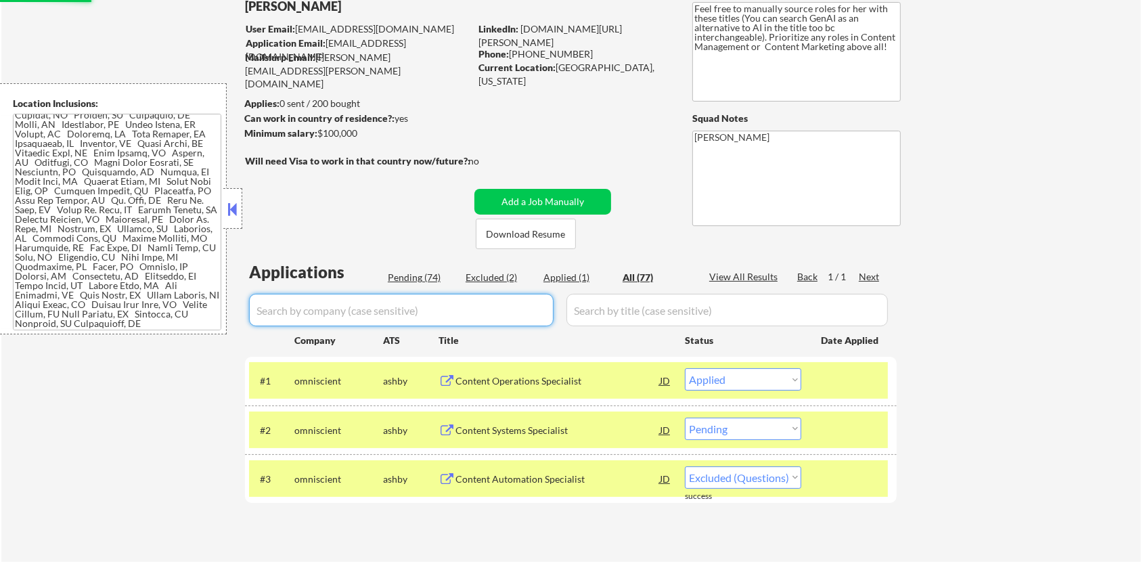
select select ""excluded""
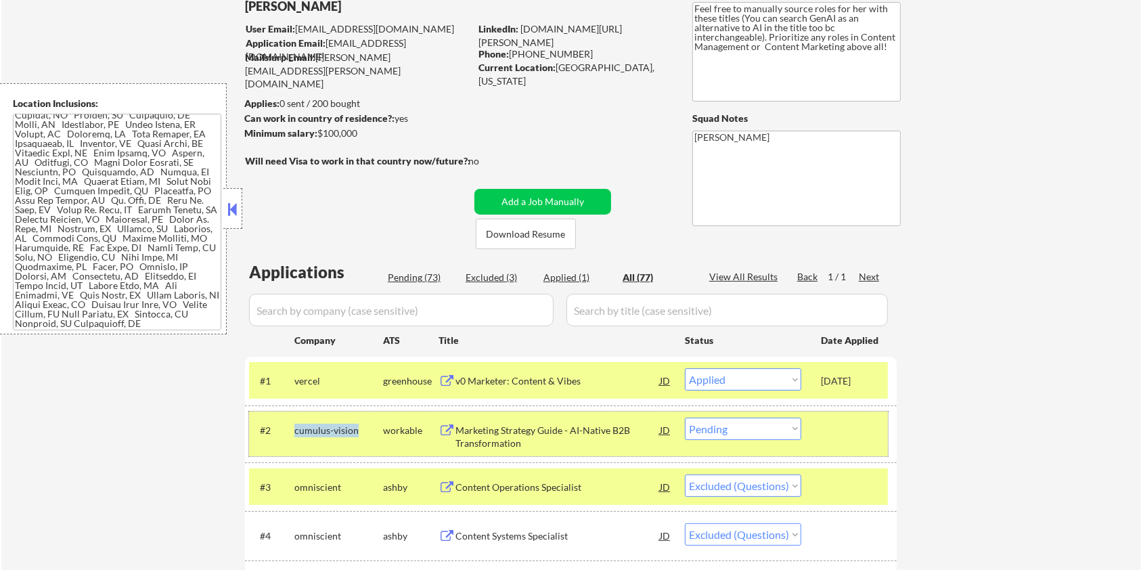
drag, startPoint x: 362, startPoint y: 430, endPoint x: 292, endPoint y: 426, distance: 69.9
click at [292, 426] on div "#2 cumulus-vision workable Marketing Strategy Guide - AI-Native B2B Transformat…" at bounding box center [568, 433] width 639 height 45
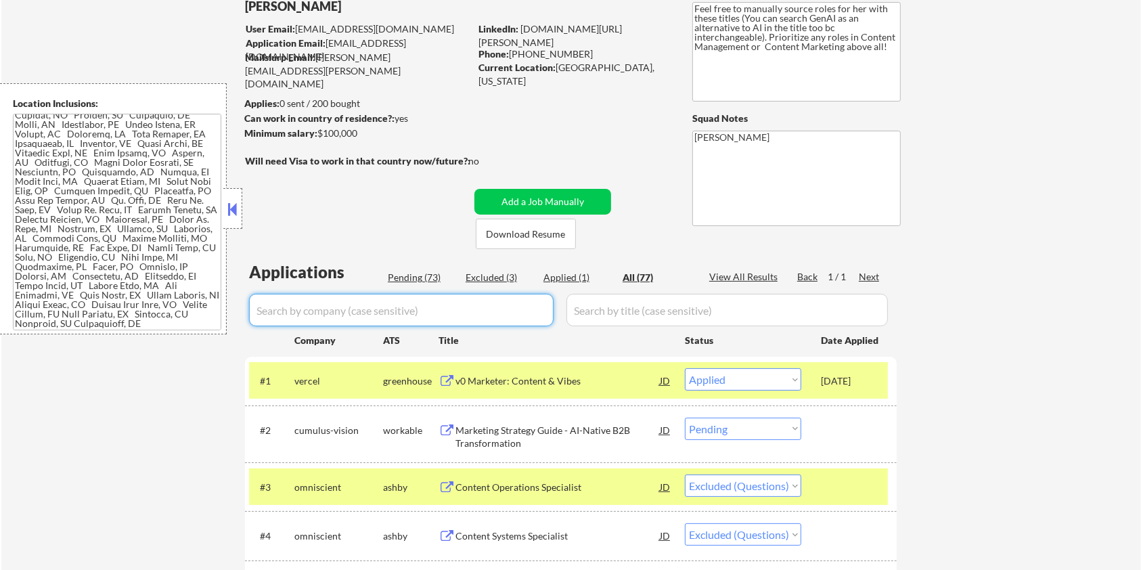
click at [325, 308] on input "input" at bounding box center [401, 310] width 305 height 32
paste input "cumulus-vision"
type input "cumulus-vision"
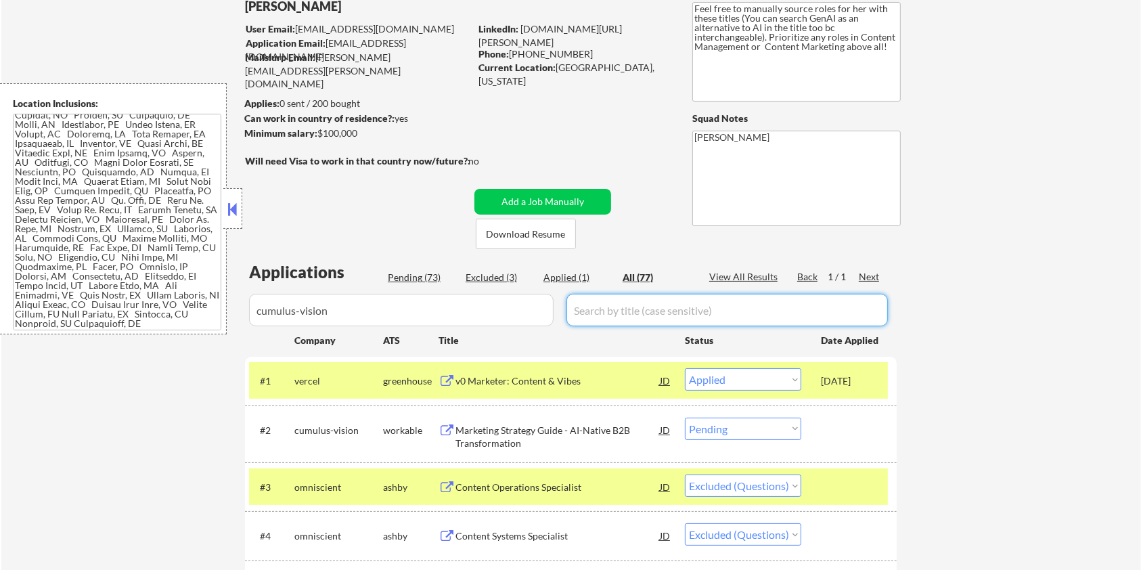
click at [602, 304] on input "input" at bounding box center [726, 310] width 321 height 32
click at [650, 273] on div "All (77)" at bounding box center [657, 278] width 68 height 14
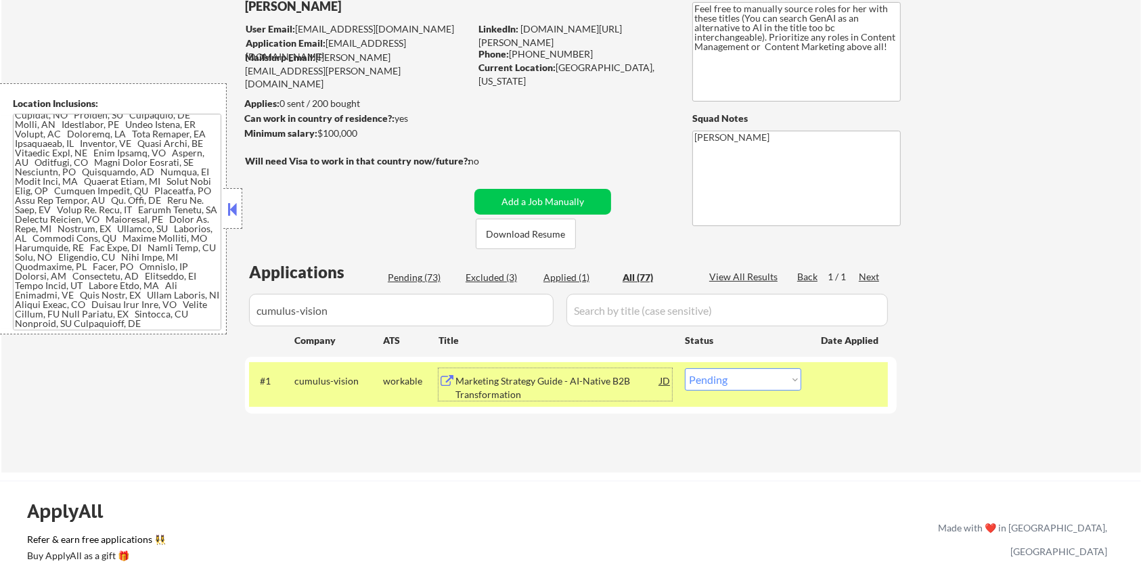
click at [511, 382] on div "Marketing Strategy Guide - AI-Native B2B Transformation" at bounding box center [557, 387] width 204 height 26
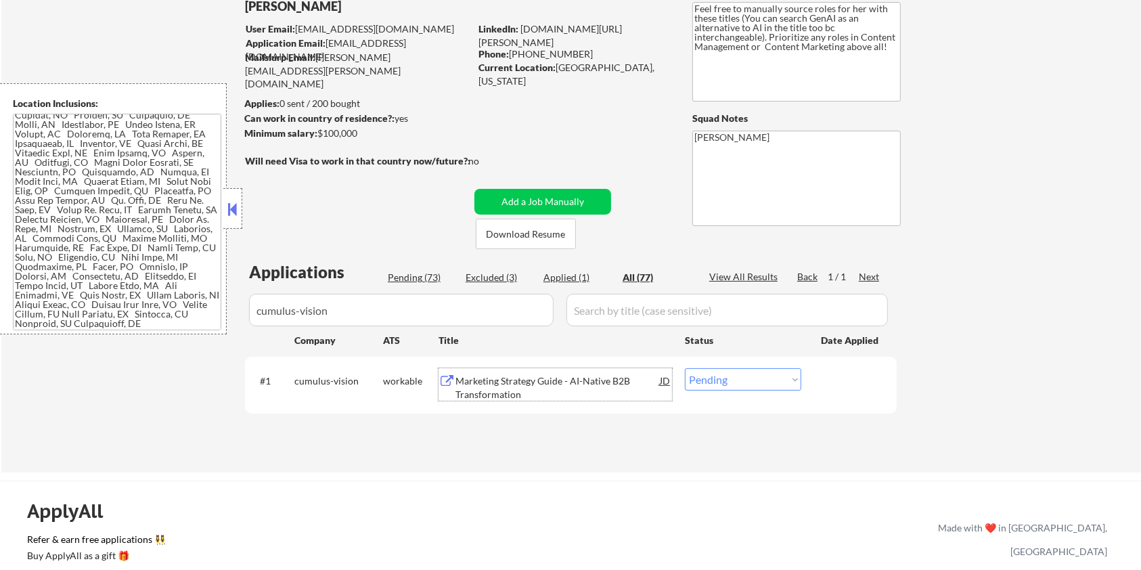
click at [742, 374] on select "Choose an option... Pending Applied Excluded (Questions) Excluded (Expired) Exc…" at bounding box center [743, 379] width 116 height 22
select select ""excluded__other_""
click at [685, 368] on select "Choose an option... Pending Applied Excluded (Questions) Excluded (Expired) Exc…" at bounding box center [743, 379] width 116 height 22
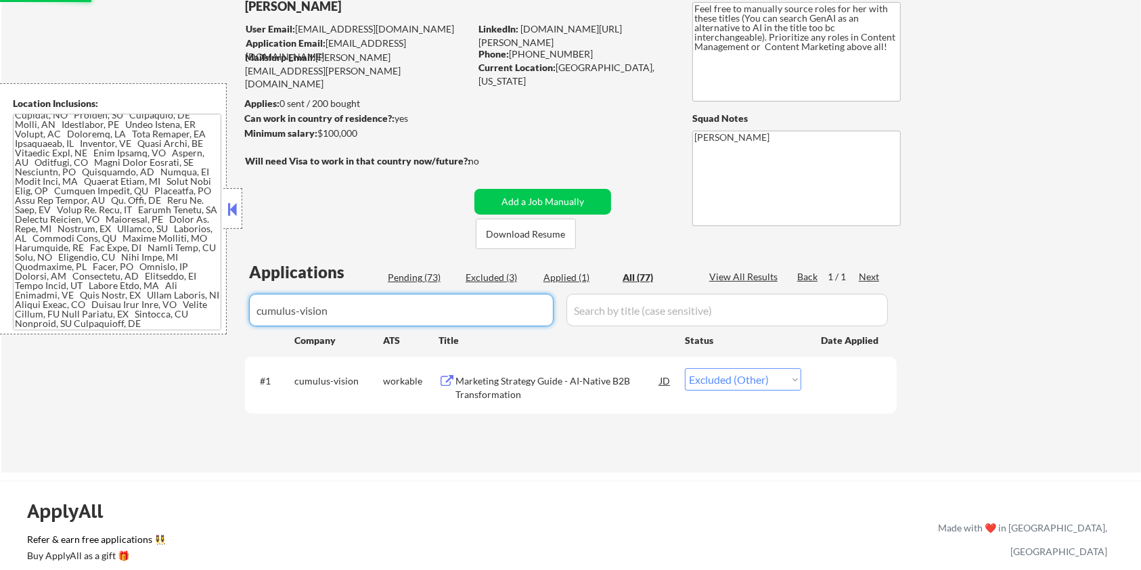
drag, startPoint x: 393, startPoint y: 321, endPoint x: 255, endPoint y: 348, distance: 140.7
click at [255, 348] on div "Applications Pending (73) Excluded (3) Applied (1) All (77) View All Results Ba…" at bounding box center [571, 354] width 652 height 186
select select ""applied""
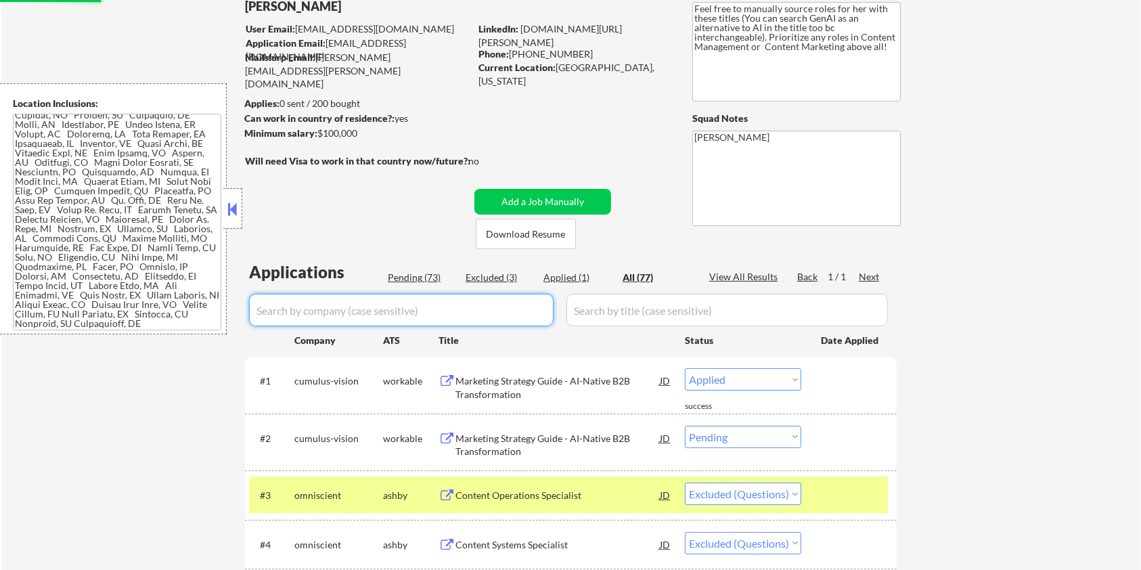
select select ""excluded__other_""
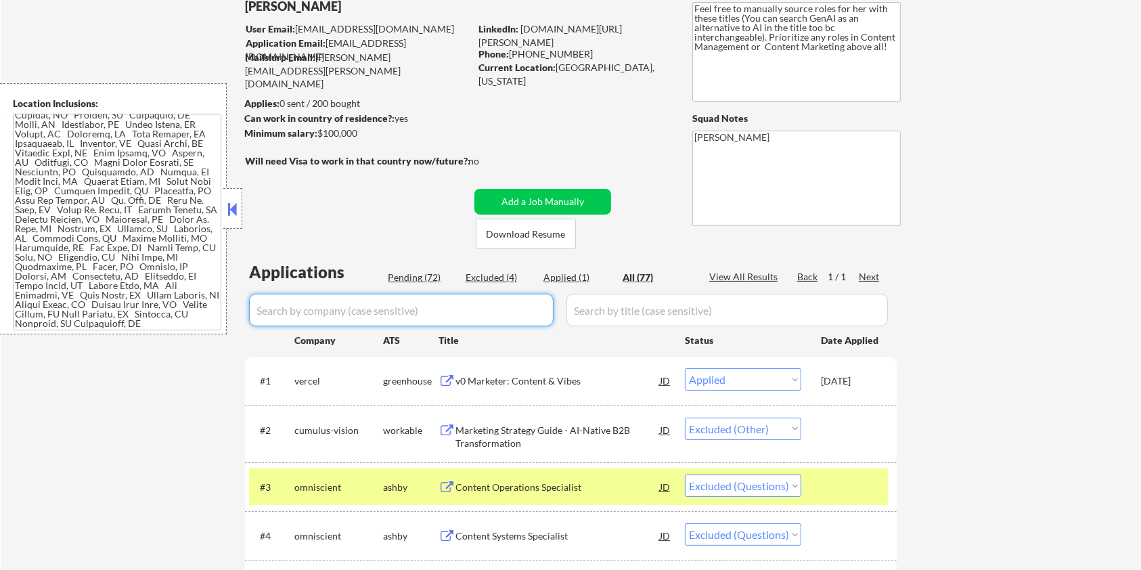
click at [400, 272] on div "Pending (72)" at bounding box center [422, 278] width 68 height 14
select select ""pending""
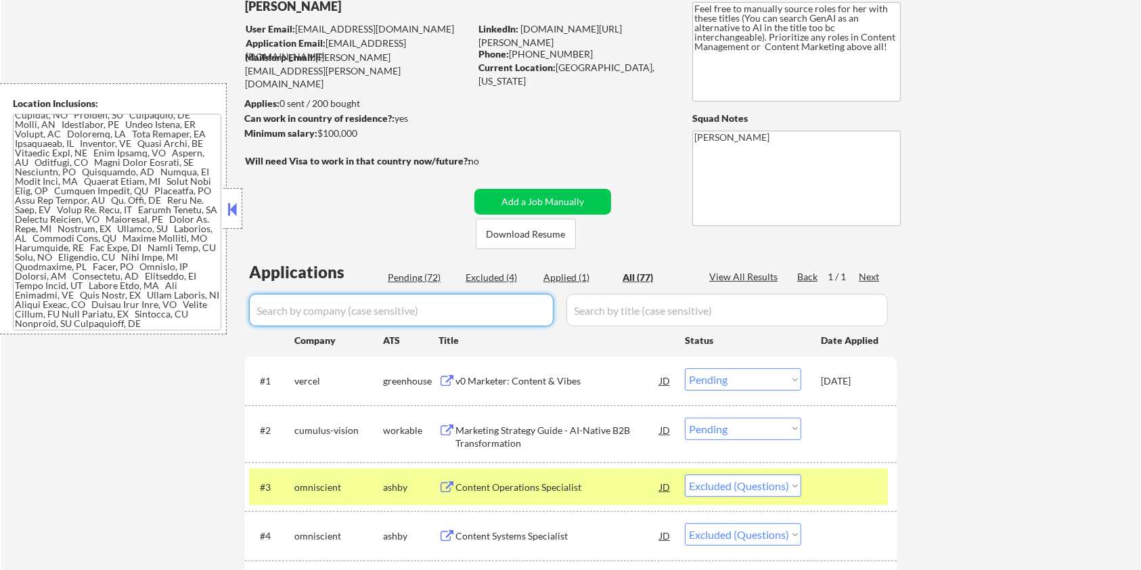
select select ""pending""
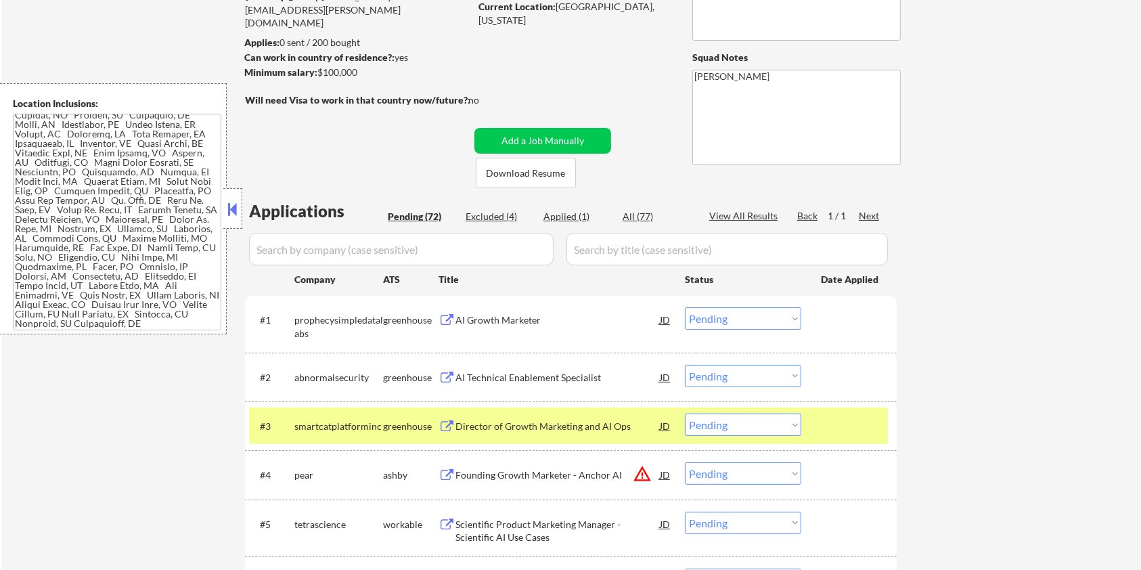
scroll to position [180, 0]
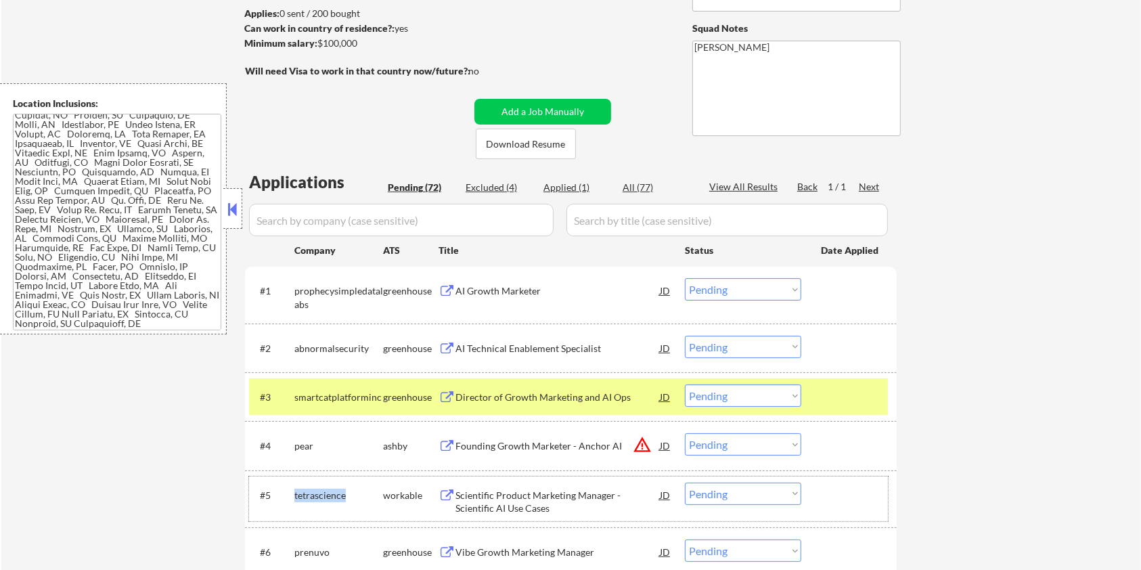
drag, startPoint x: 344, startPoint y: 496, endPoint x: 296, endPoint y: 498, distance: 48.8
click at [296, 498] on div "tetrascience" at bounding box center [338, 496] width 89 height 14
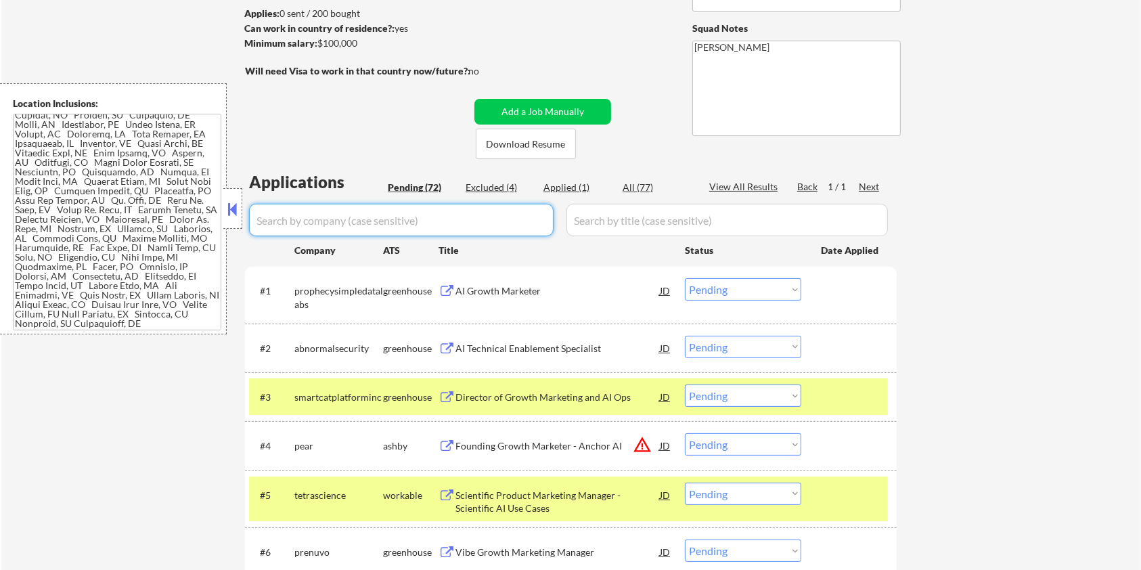
click at [307, 219] on input "input" at bounding box center [401, 220] width 305 height 32
paste input "tetrascience"
type input "tetrascience"
click at [585, 225] on input "input" at bounding box center [726, 220] width 321 height 32
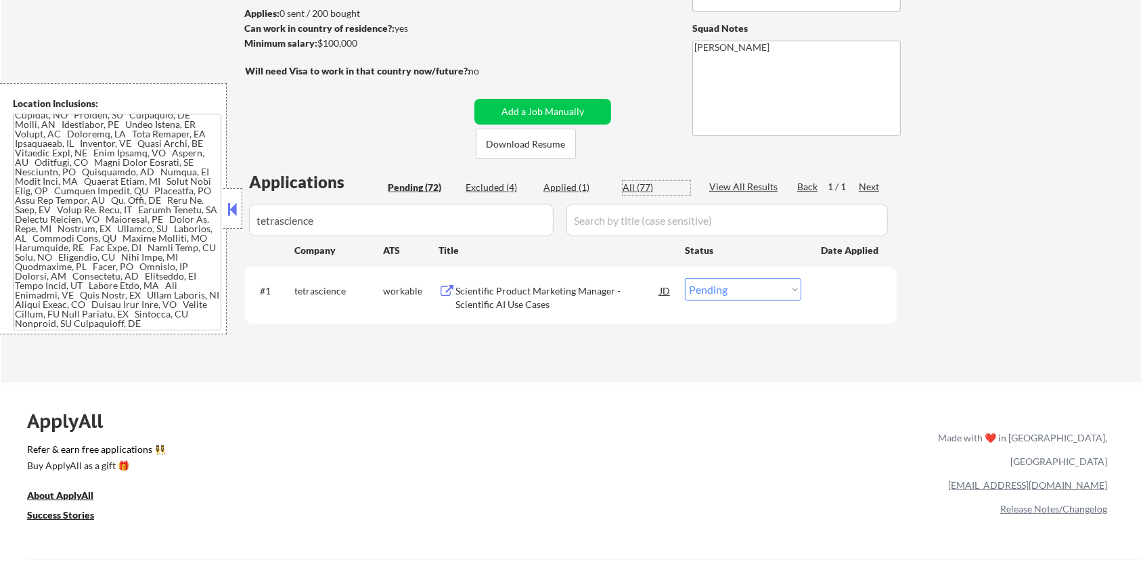
click at [623, 181] on div "All (77)" at bounding box center [657, 188] width 68 height 14
click at [470, 290] on div "Scientific Product Marketing Manager - Scientific AI Use Cases" at bounding box center [557, 297] width 204 height 26
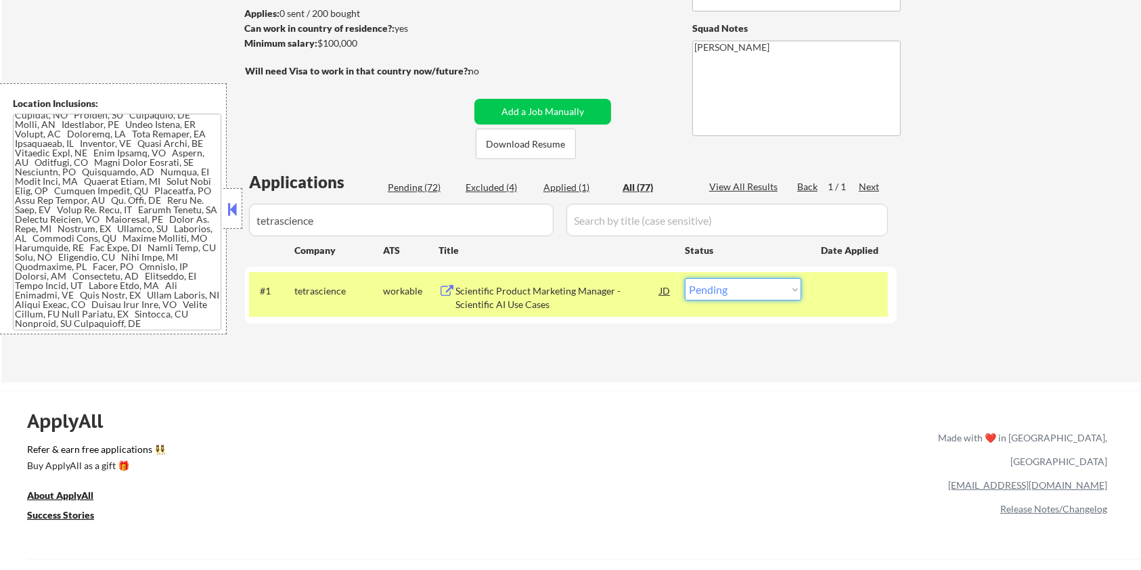
click at [707, 293] on select "Choose an option... Pending Applied Excluded (Questions) Excluded (Expired) Exc…" at bounding box center [743, 289] width 116 height 22
select select ""excluded__bad_match_""
click at [685, 278] on select "Choose an option... Pending Applied Excluded (Questions) Excluded (Expired) Exc…" at bounding box center [743, 289] width 116 height 22
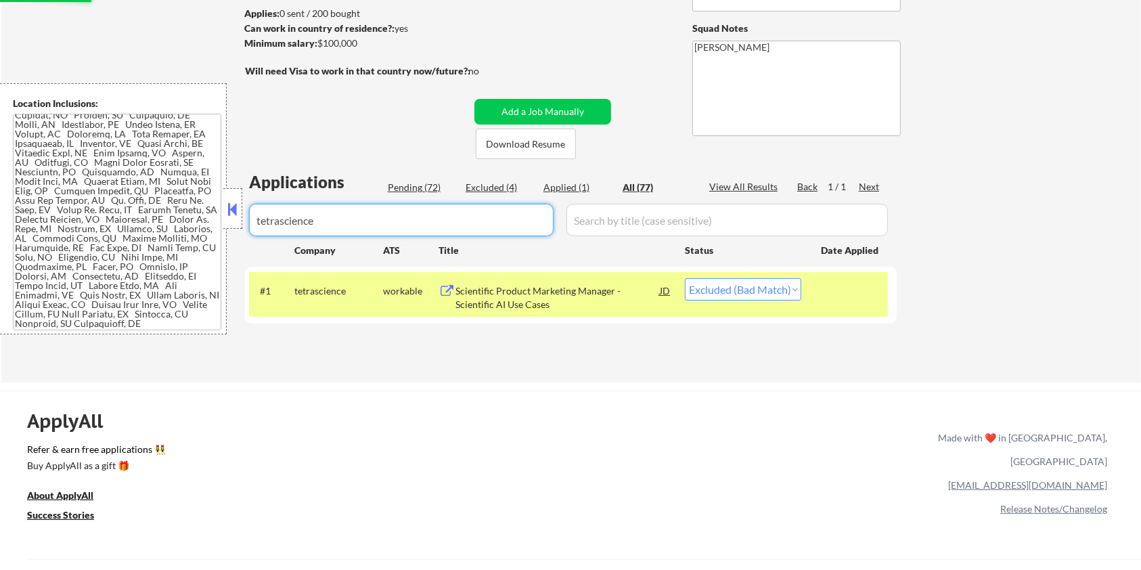
drag, startPoint x: 362, startPoint y: 215, endPoint x: 233, endPoint y: 245, distance: 132.0
click at [233, 245] on body "← Return to /applysquad Mailslurp Inbox Job Search Builder Rosaleen Behnken Use…" at bounding box center [570, 105] width 1141 height 570
select select ""applied""
select select ""excluded__other_""
select select ""excluded""
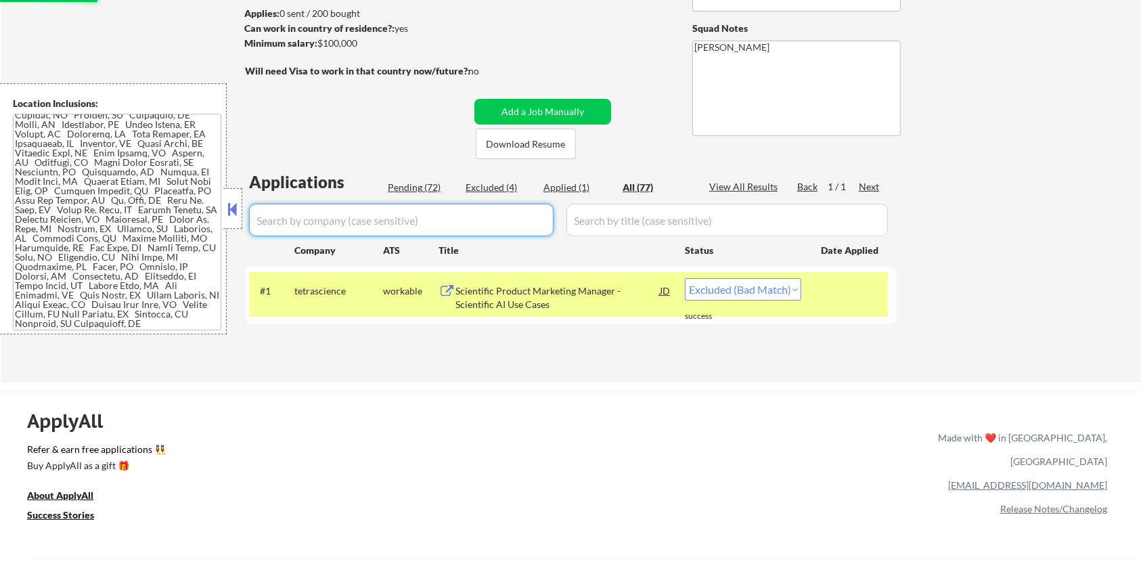
select select ""excluded""
select select ""excluded__bad_match_""
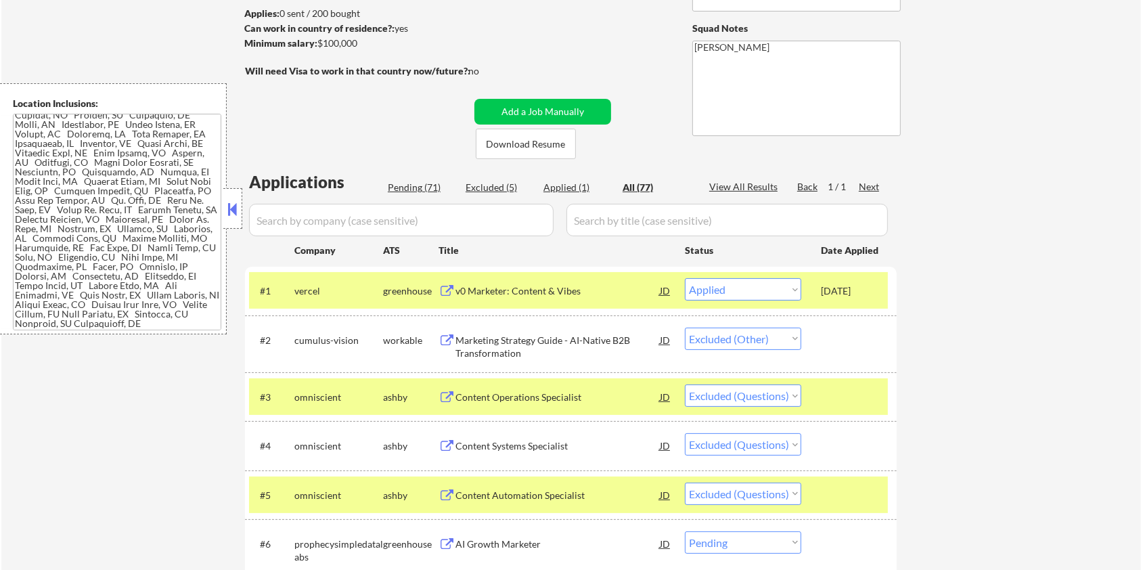
click at [401, 187] on div "Pending (71)" at bounding box center [422, 188] width 68 height 14
select select ""pending""
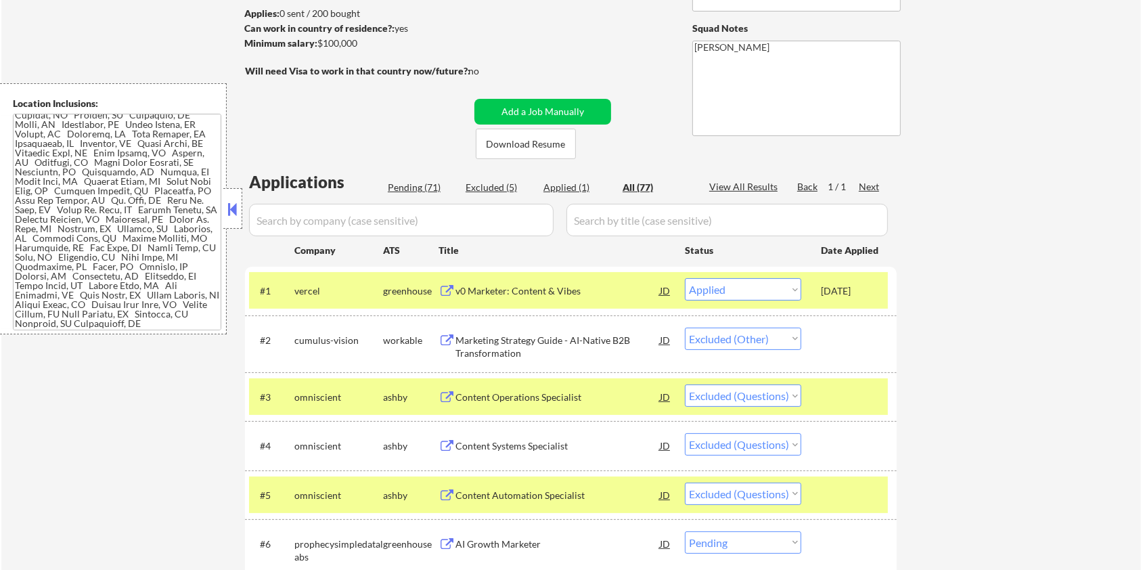
select select ""pending""
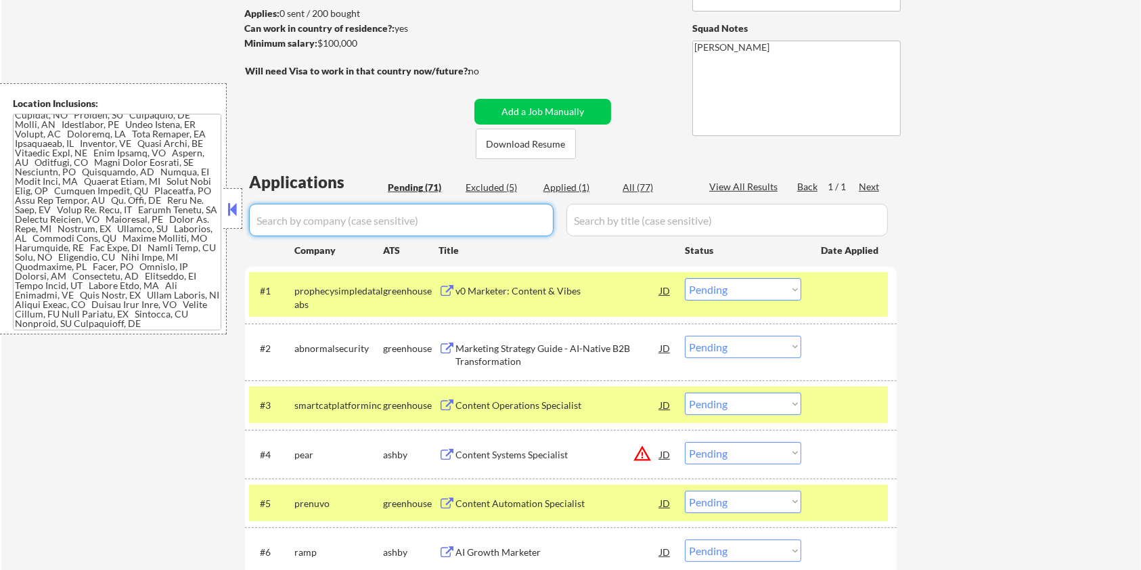
click at [382, 219] on input "input" at bounding box center [401, 220] width 305 height 32
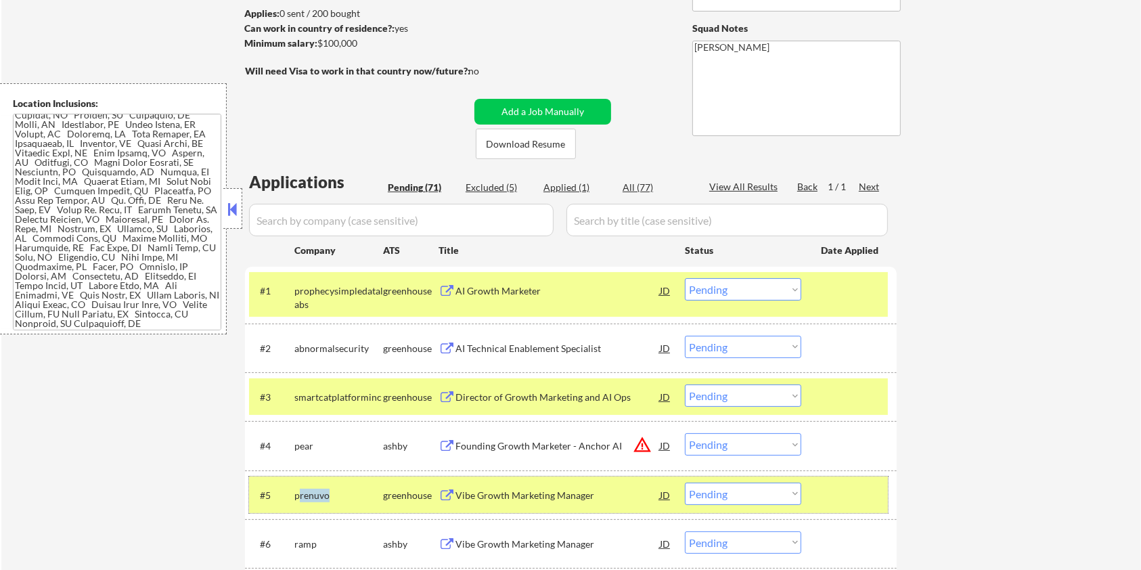
drag, startPoint x: 333, startPoint y: 491, endPoint x: 297, endPoint y: 491, distance: 35.9
click at [297, 491] on div "prenuvo" at bounding box center [338, 496] width 89 height 14
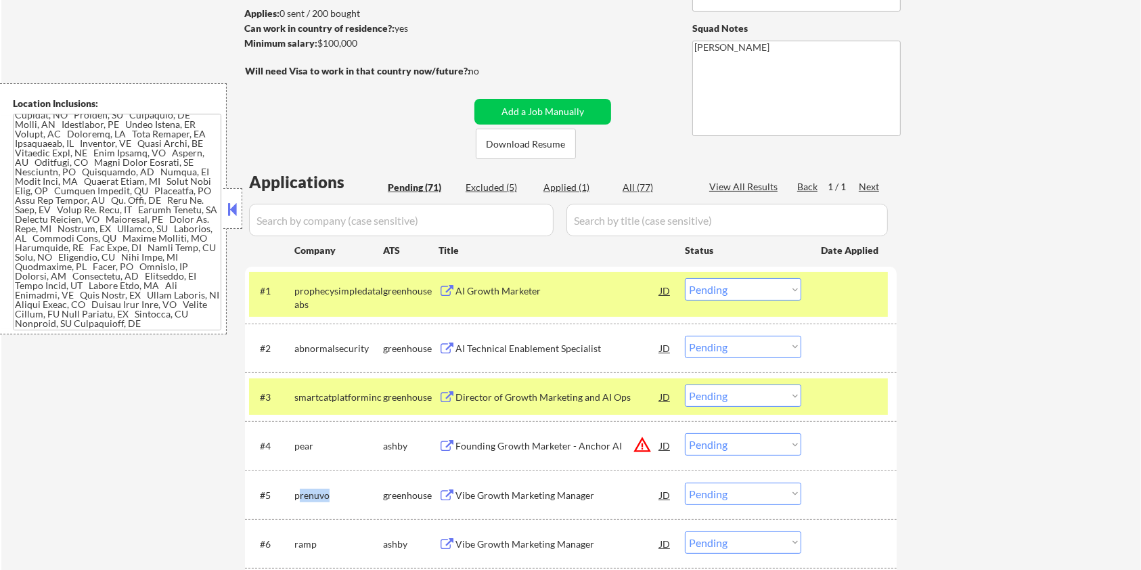
click at [328, 498] on div "prenuvo" at bounding box center [338, 496] width 89 height 14
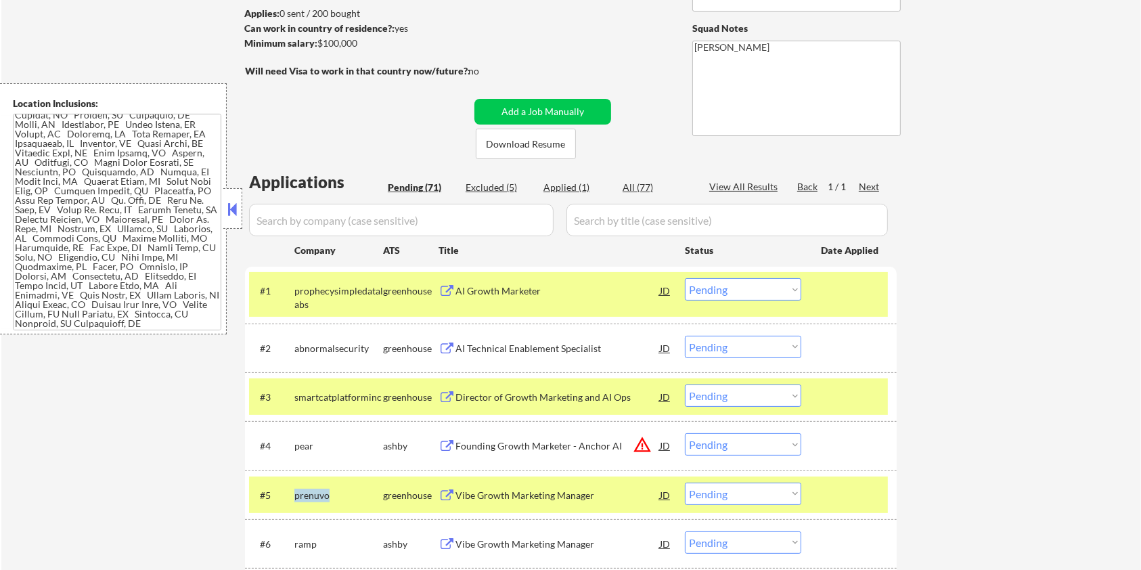
drag, startPoint x: 332, startPoint y: 489, endPoint x: 294, endPoint y: 494, distance: 37.6
click at [294, 494] on div "prenuvo" at bounding box center [338, 496] width 89 height 14
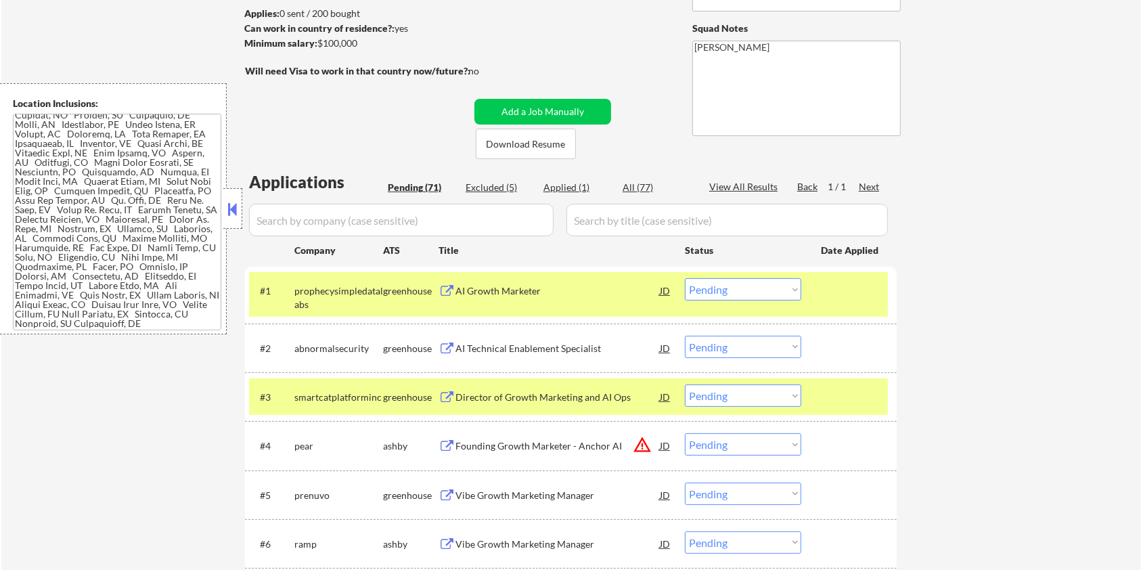
click at [344, 222] on input "input" at bounding box center [401, 220] width 305 height 32
paste input "prenuvo"
type input "prenuvo"
click at [608, 214] on input "input" at bounding box center [726, 220] width 321 height 32
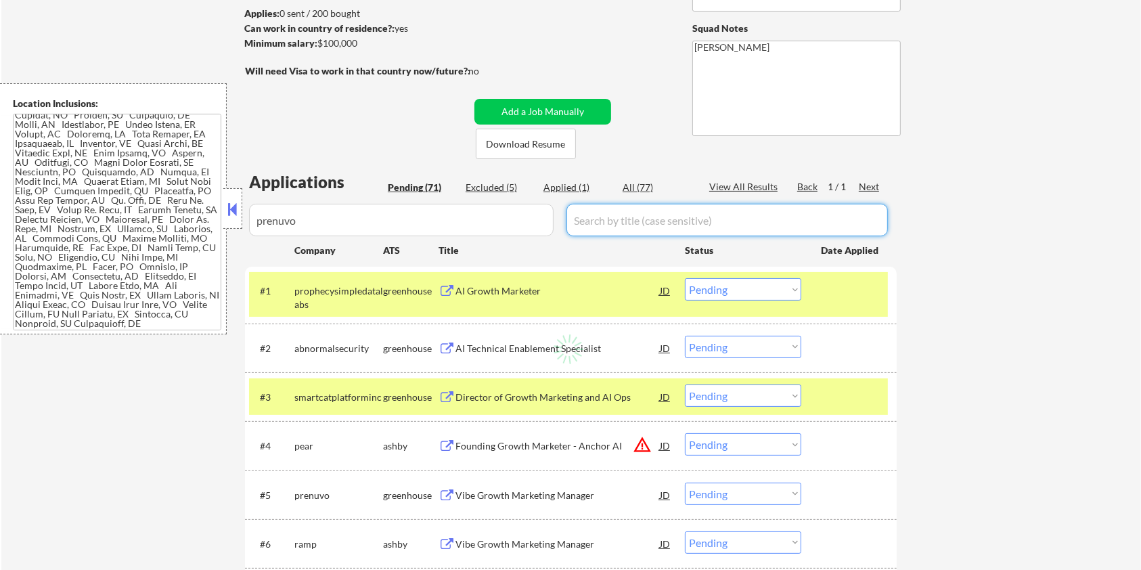
click at [623, 187] on div "All (77)" at bounding box center [657, 188] width 68 height 14
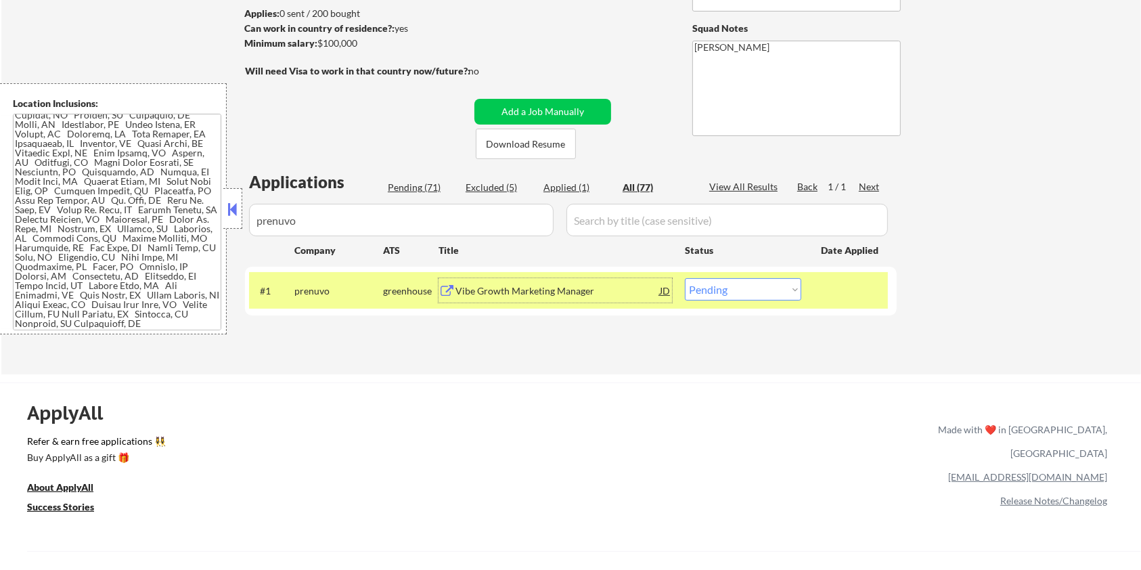
click at [509, 286] on div "Vibe Growth Marketing Manager" at bounding box center [557, 291] width 204 height 14
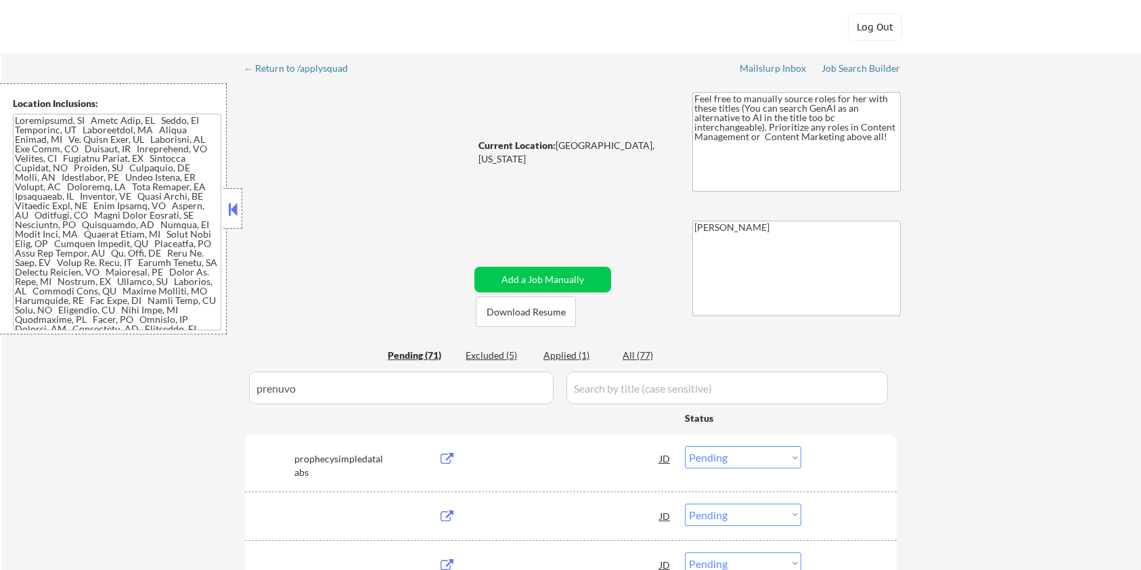
select select ""pending""
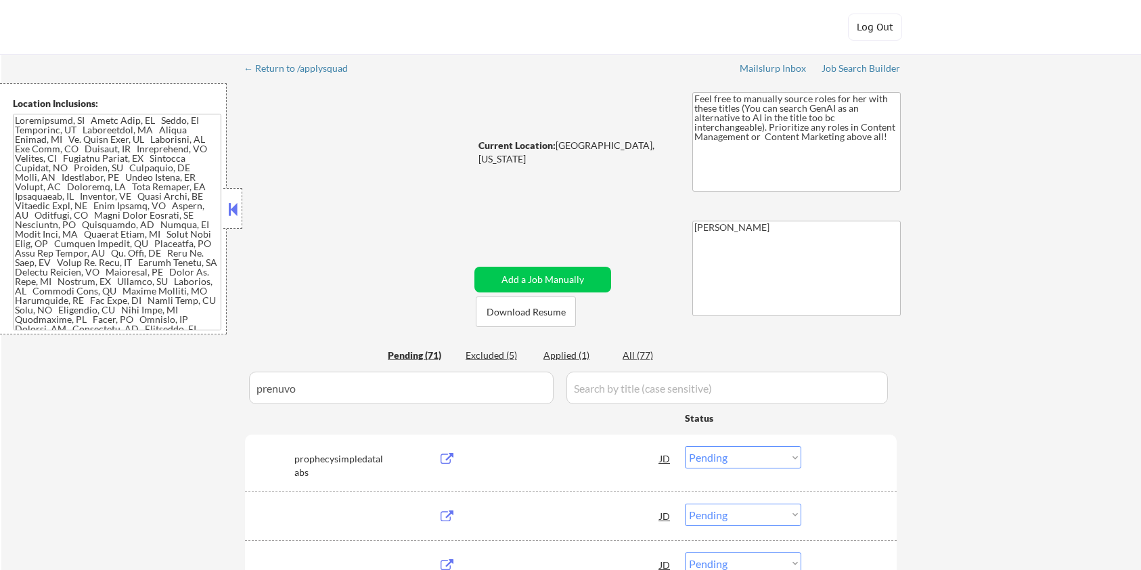
select select ""pending""
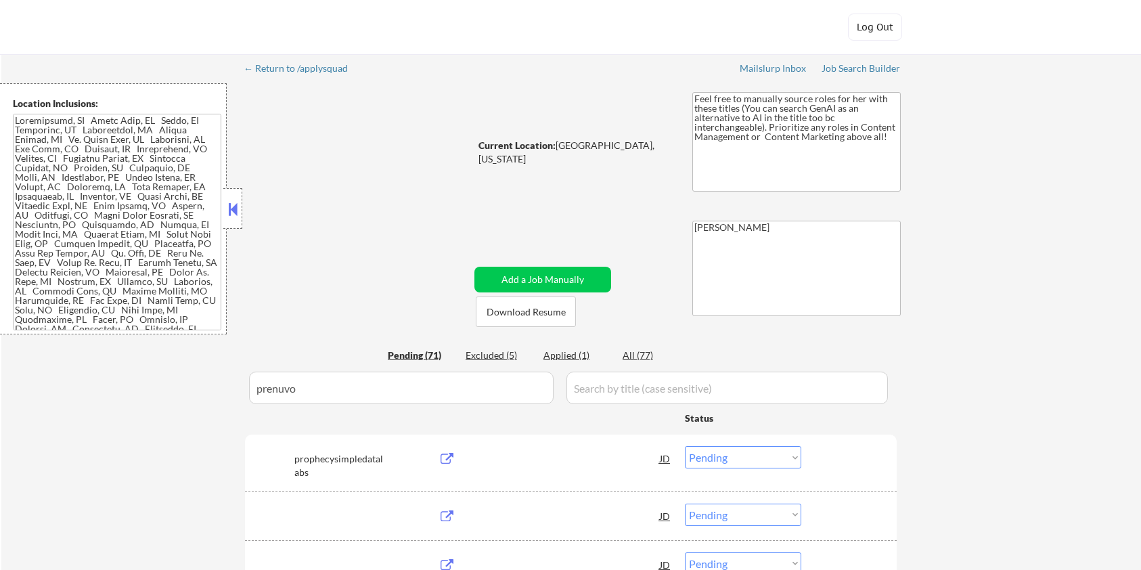
select select ""pending""
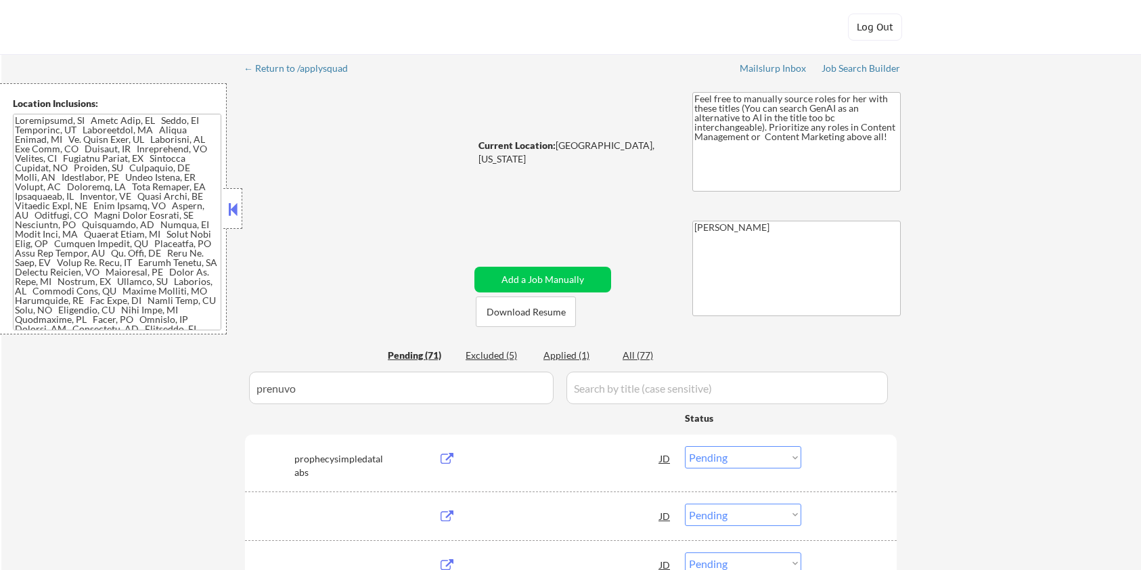
select select ""pending""
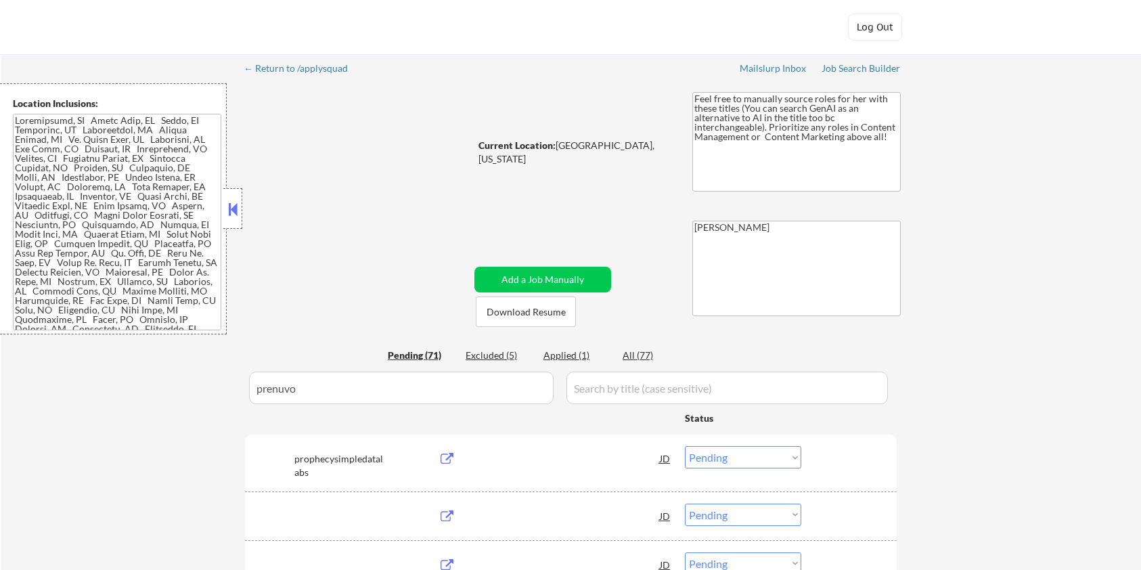
select select ""pending""
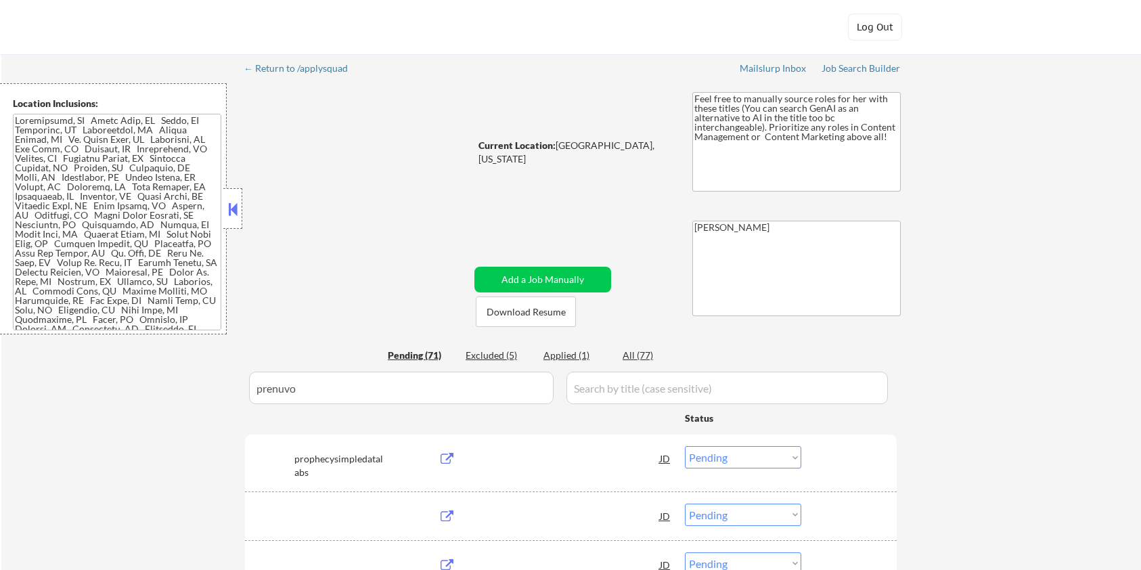
select select ""pending""
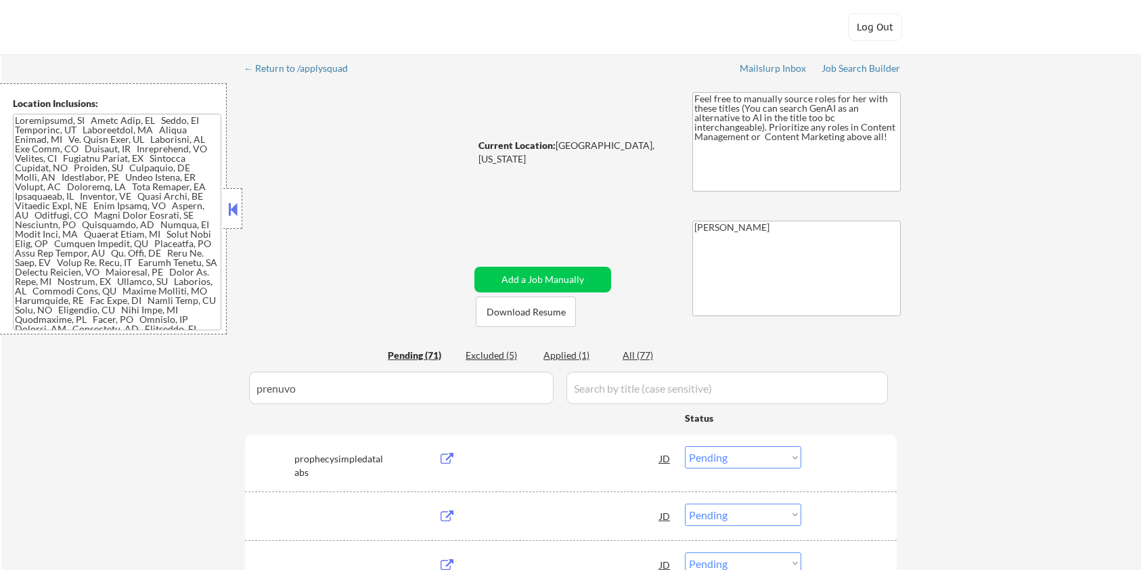
select select ""pending""
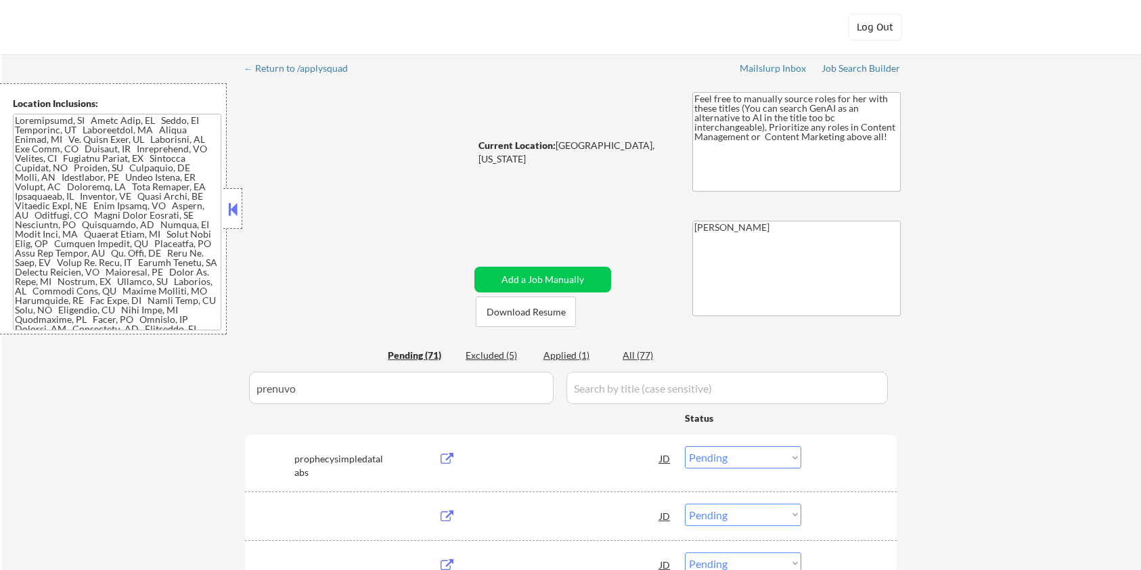
select select ""pending""
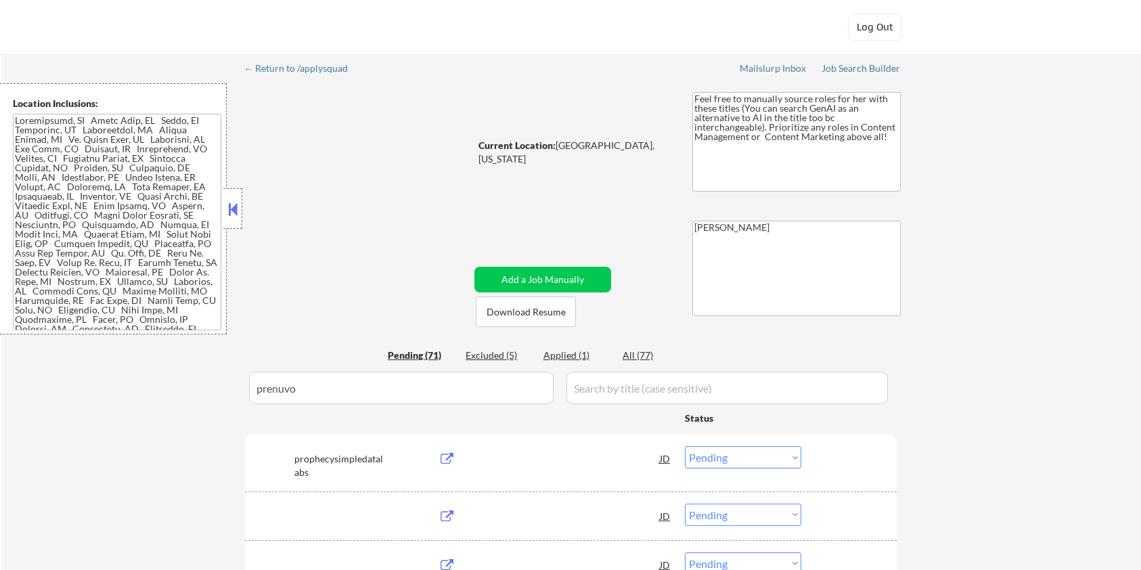
select select ""pending""
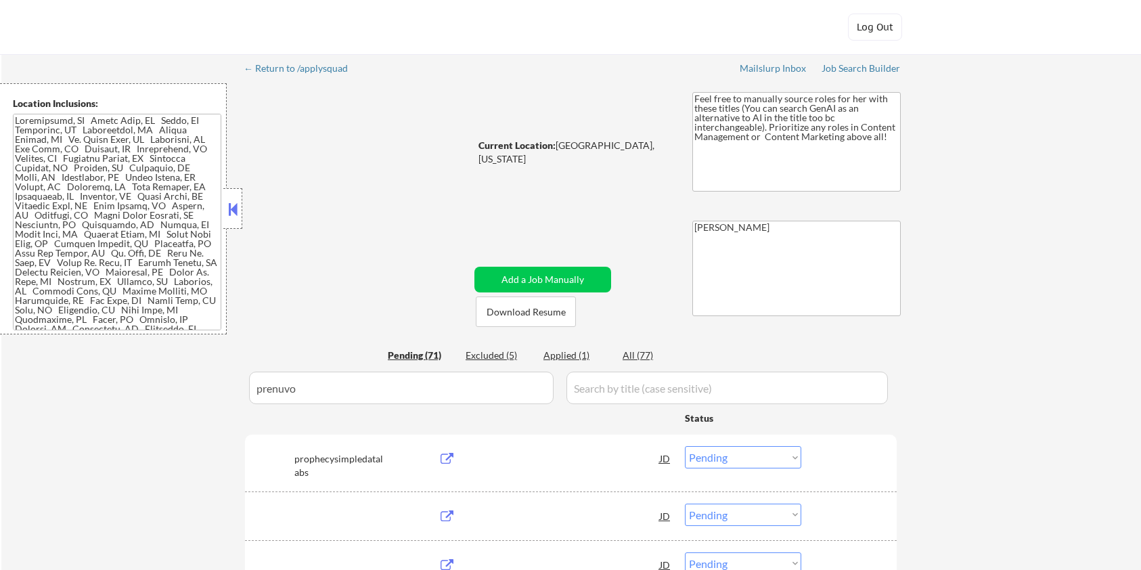
select select ""pending""
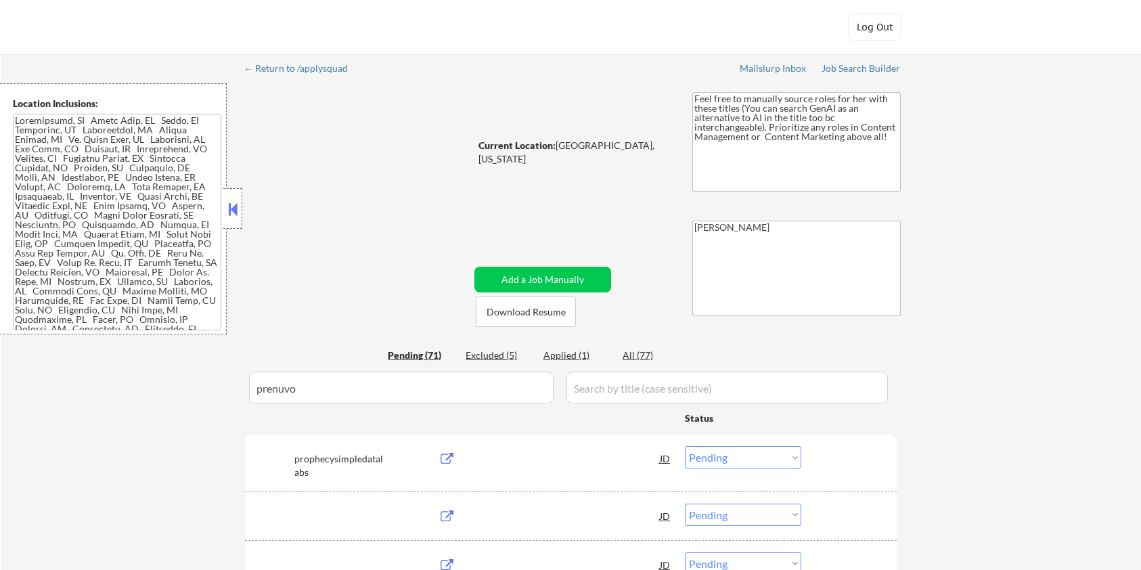
select select ""pending""
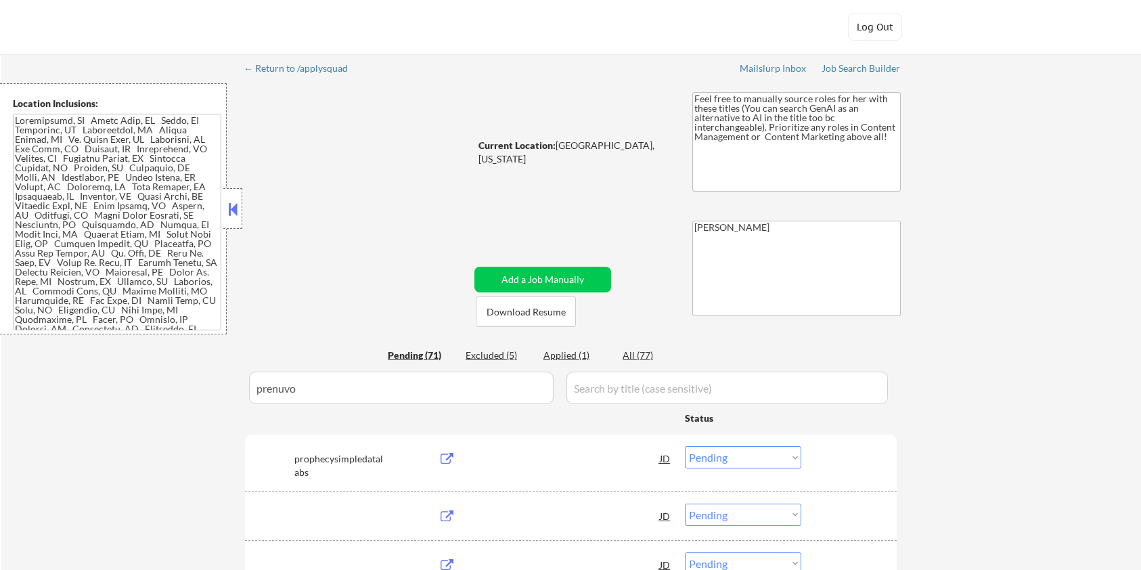
select select ""pending""
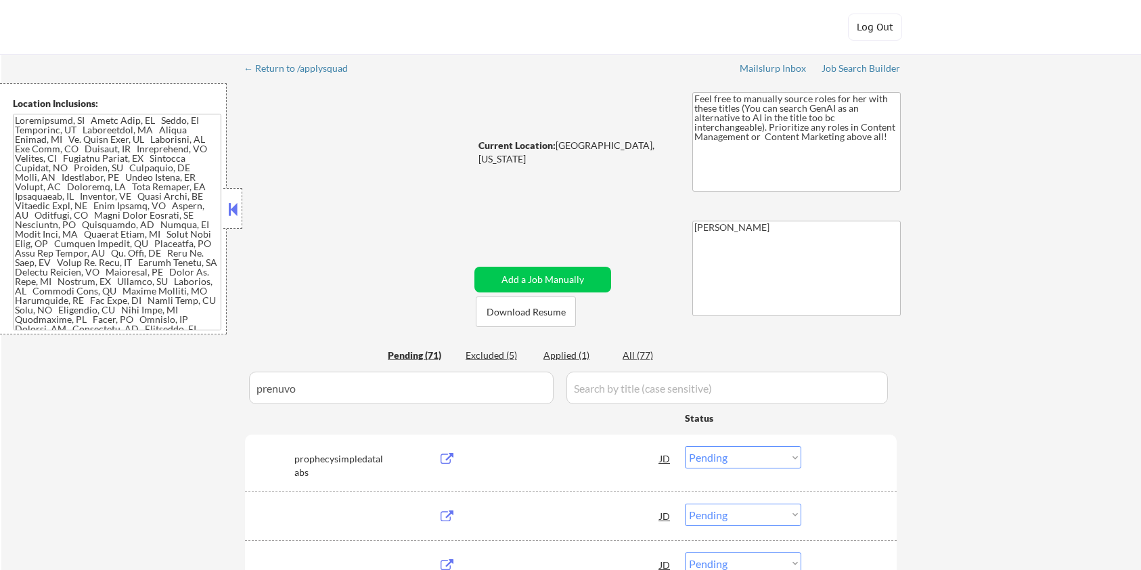
select select ""pending""
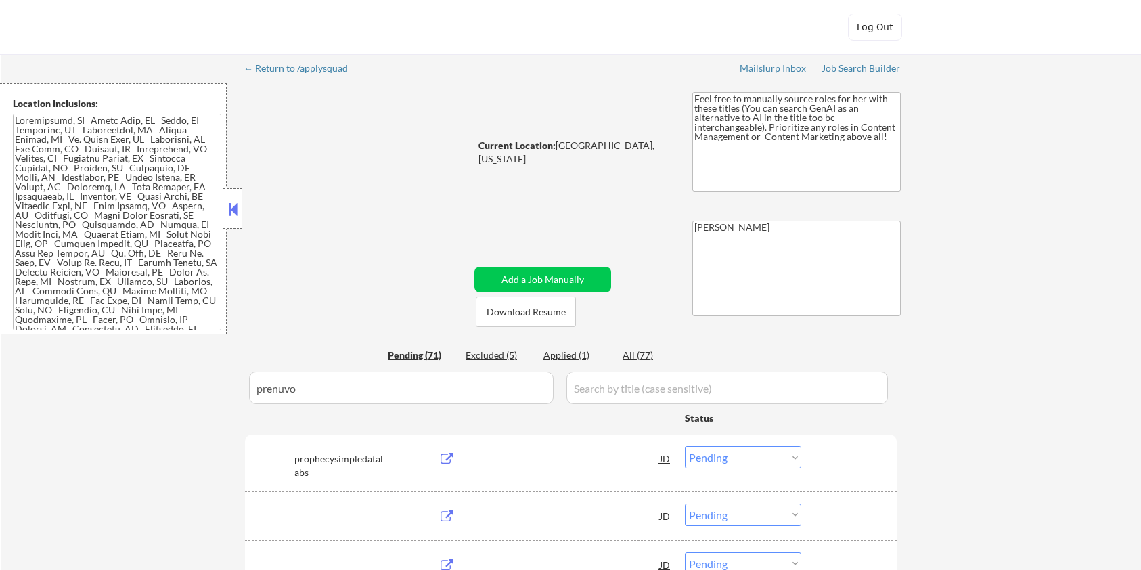
select select ""pending""
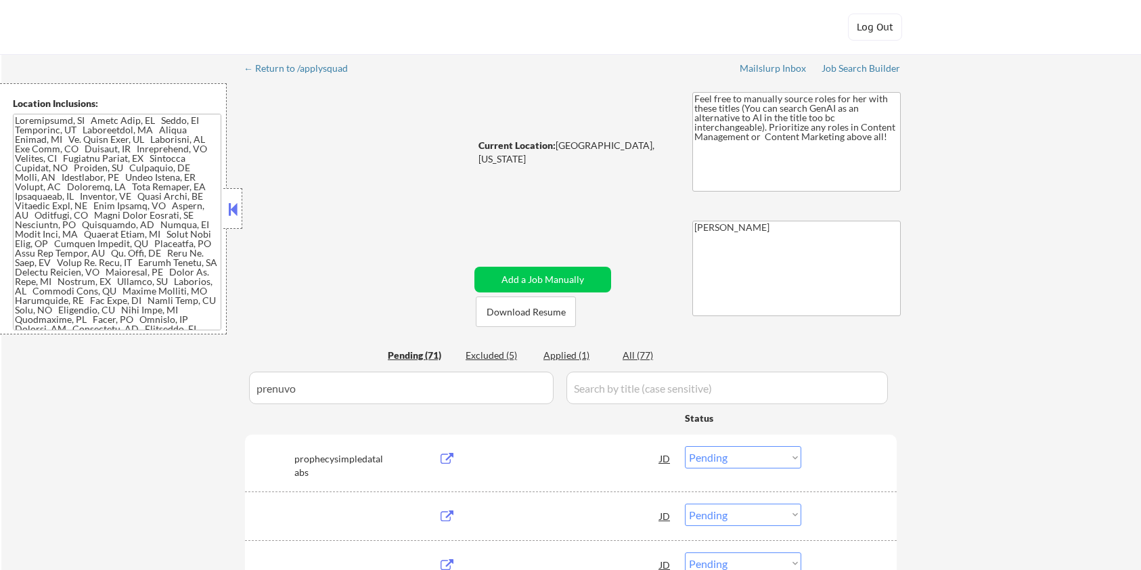
select select ""pending""
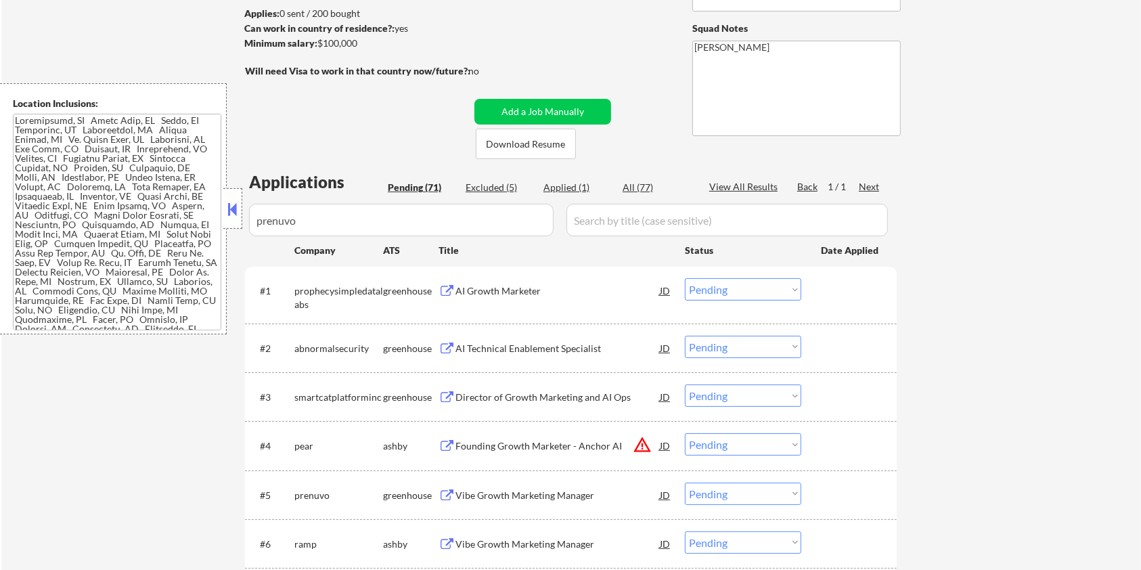
click at [463, 491] on div "Vibe Growth Marketing Manager" at bounding box center [557, 496] width 204 height 14
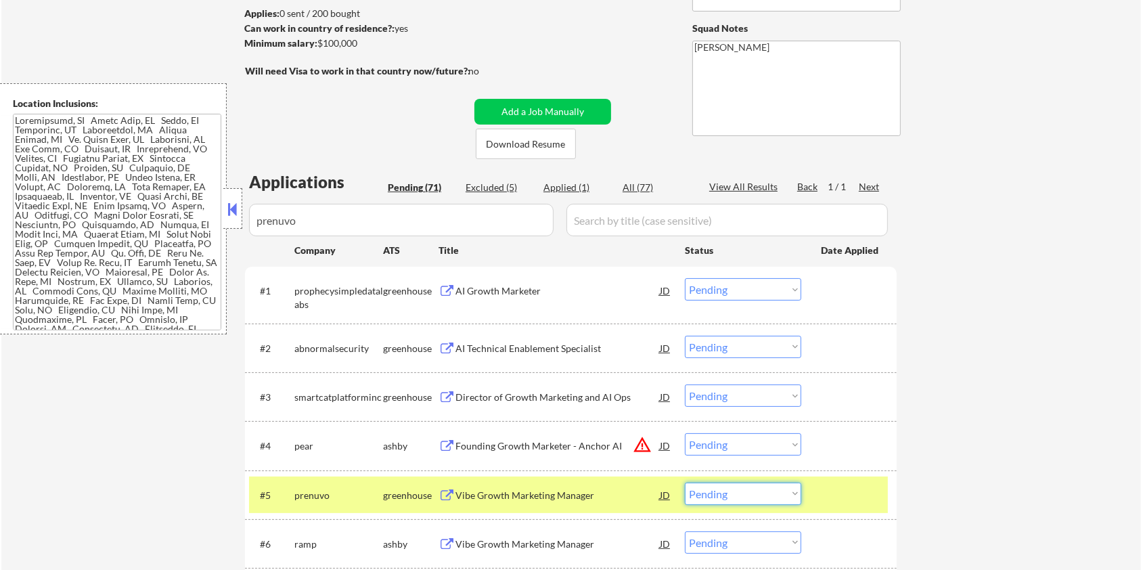
click at [786, 497] on select "Choose an option... Pending Applied Excluded (Questions) Excluded (Expired) Exc…" at bounding box center [743, 494] width 116 height 22
click at [685, 483] on select "Choose an option... Pending Applied Excluded (Questions) Excluded (Expired) Exc…" at bounding box center [743, 494] width 116 height 22
select select ""pending""
drag, startPoint x: 324, startPoint y: 489, endPoint x: 293, endPoint y: 493, distance: 31.4
click at [293, 493] on div "#5 ramp [PERSON_NAME] Vibe Growth Marketing Manager JD Choose an option... Pend…" at bounding box center [568, 494] width 639 height 37
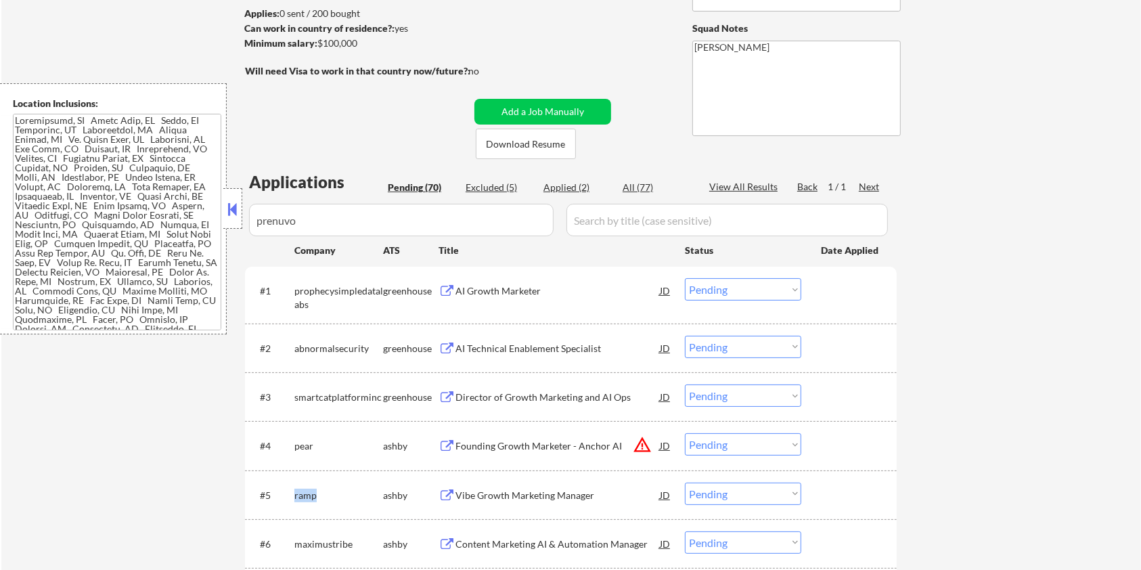
copy div "ramp"
drag, startPoint x: 353, startPoint y: 225, endPoint x: 147, endPoint y: 230, distance: 205.8
click at [147, 230] on body "← Return to /applysquad Mailslurp Inbox Job Search Builder [PERSON_NAME] User E…" at bounding box center [570, 105] width 1141 height 570
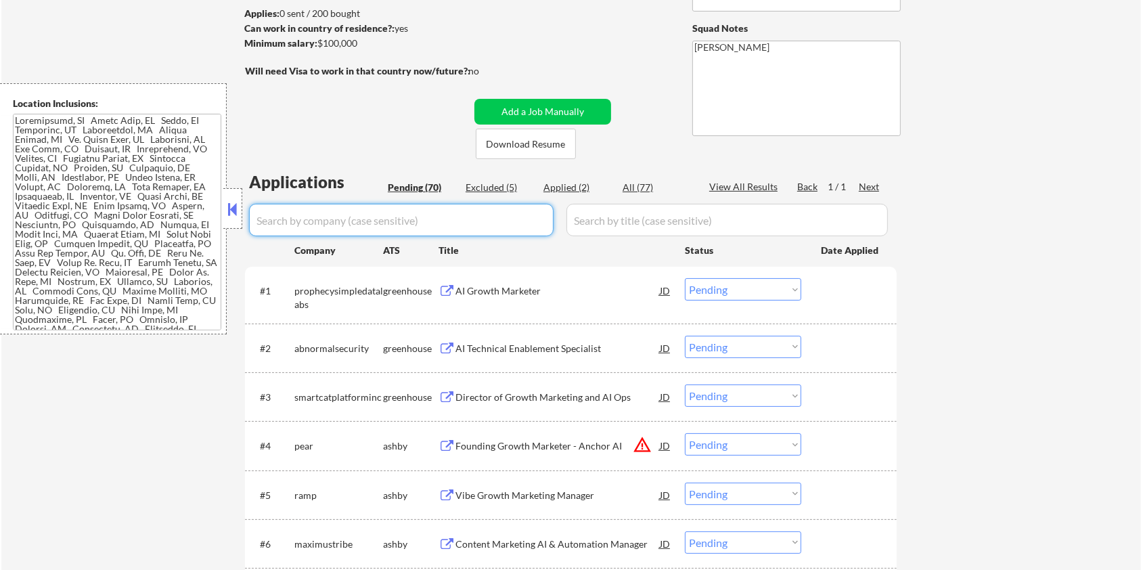
paste input "ramp"
type input "ramp"
drag, startPoint x: 600, startPoint y: 221, endPoint x: 607, endPoint y: 211, distance: 12.6
click at [600, 221] on input "input" at bounding box center [726, 220] width 321 height 32
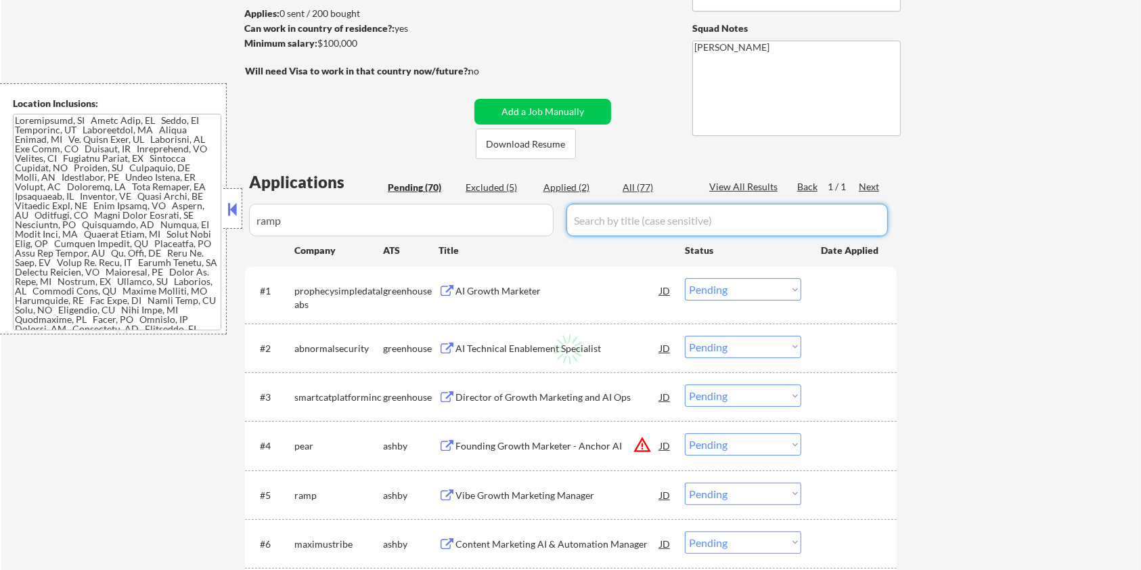
click at [631, 187] on div "All (77)" at bounding box center [657, 188] width 68 height 14
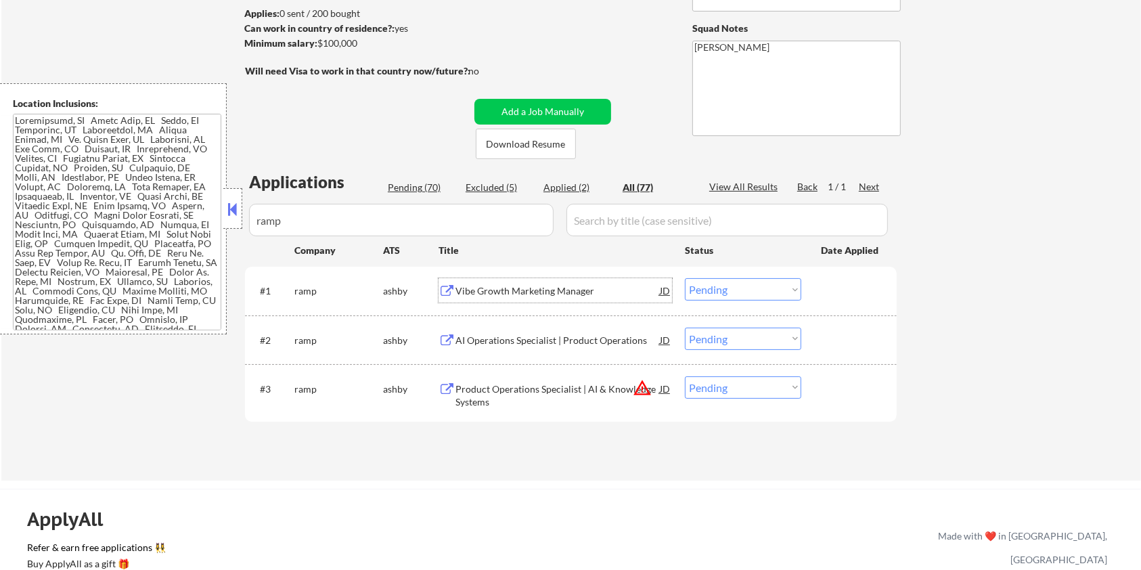
click at [516, 290] on div "Vibe Growth Marketing Manager" at bounding box center [557, 291] width 204 height 14
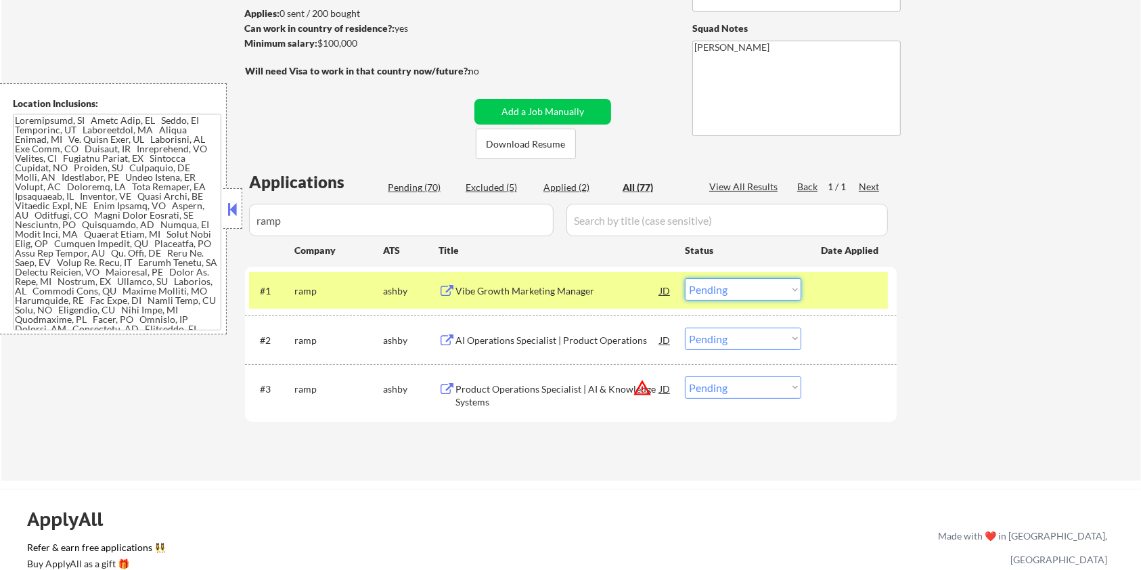
click at [726, 296] on select "Choose an option... Pending Applied Excluded (Questions) Excluded (Expired) Exc…" at bounding box center [743, 289] width 116 height 22
select select ""applied""
click at [685, 278] on select "Choose an option... Pending Applied Excluded (Questions) Excluded (Expired) Exc…" at bounding box center [743, 289] width 116 height 22
click at [478, 342] on div "AI Operations Specialist | Product Operations" at bounding box center [557, 341] width 204 height 14
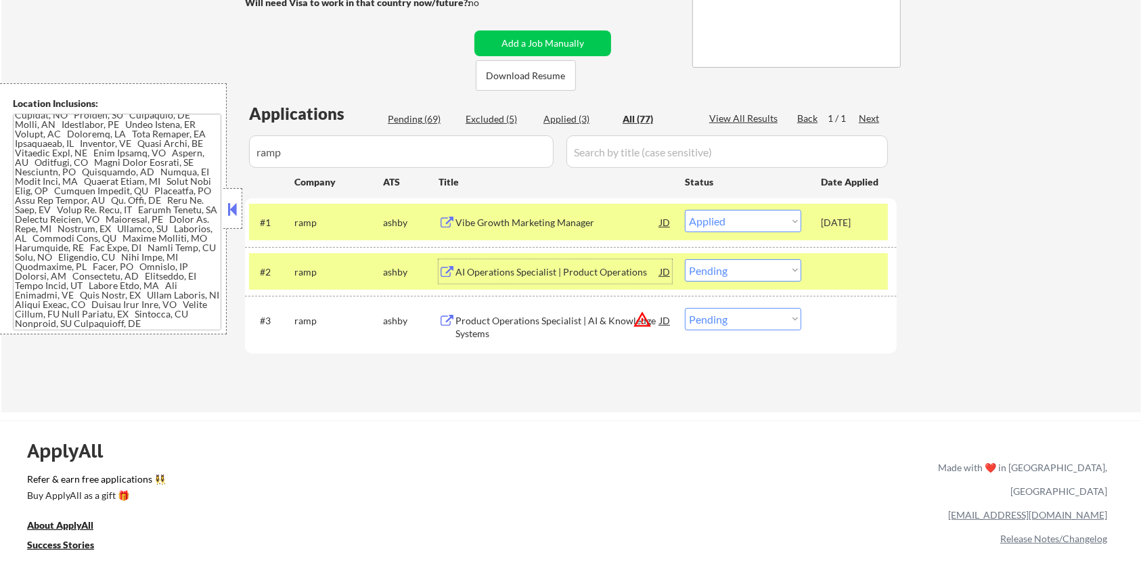
scroll to position [271, 0]
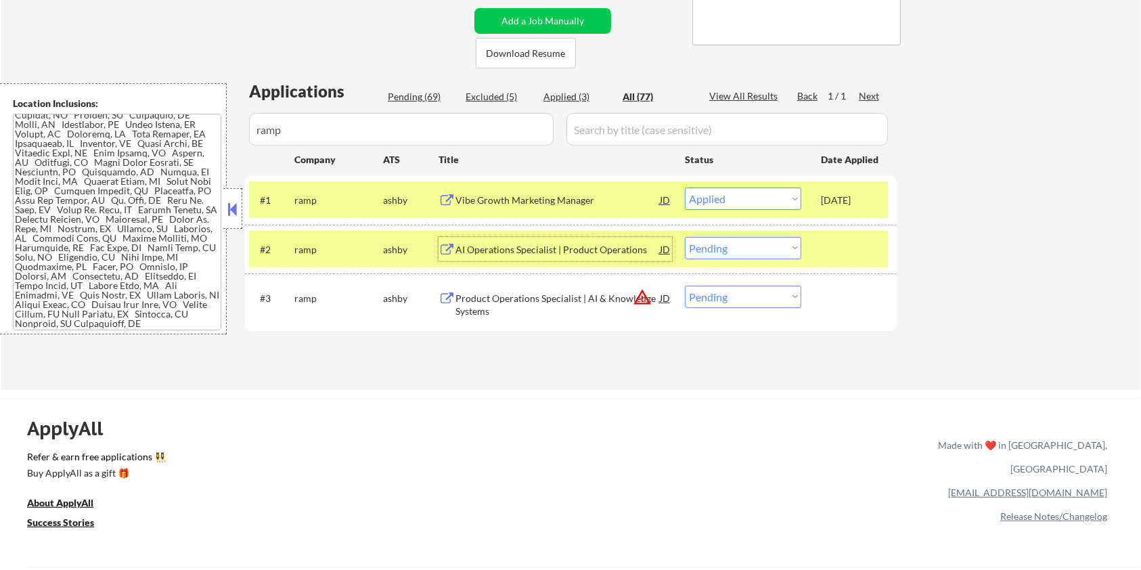
click at [567, 250] on div "AI Operations Specialist | Product Operations" at bounding box center [557, 250] width 204 height 14
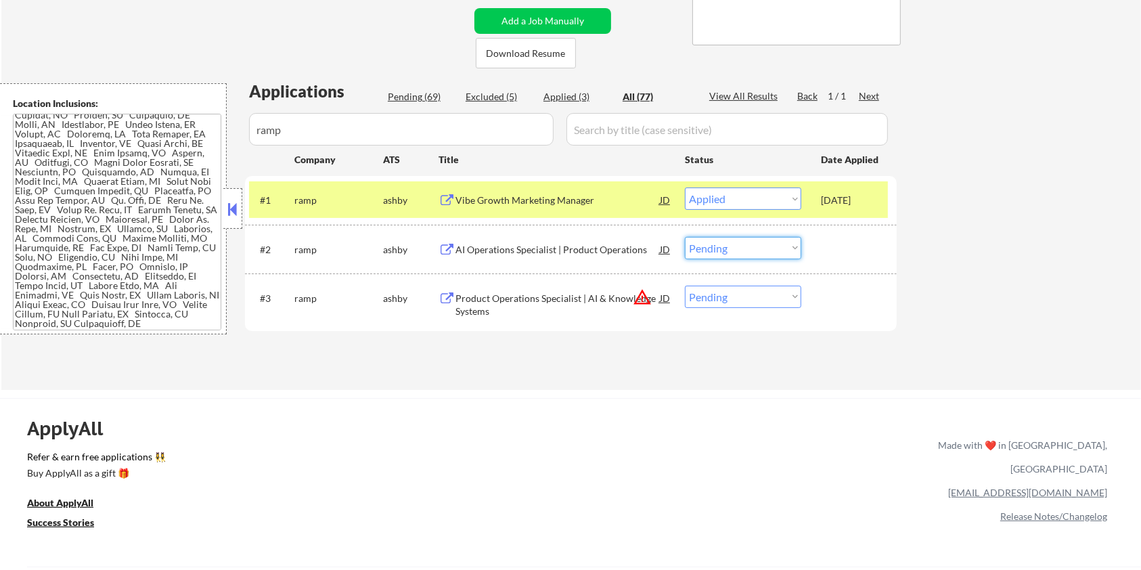
click at [751, 246] on select "Choose an option... Pending Applied Excluded (Questions) Excluded (Expired) Exc…" at bounding box center [743, 248] width 116 height 22
click at [749, 252] on select "Choose an option... Pending Applied Excluded (Questions) Excluded (Expired) Exc…" at bounding box center [743, 248] width 116 height 22
click at [504, 303] on div "Product Operations Specialist | AI & Knowledge Systems" at bounding box center [557, 305] width 204 height 26
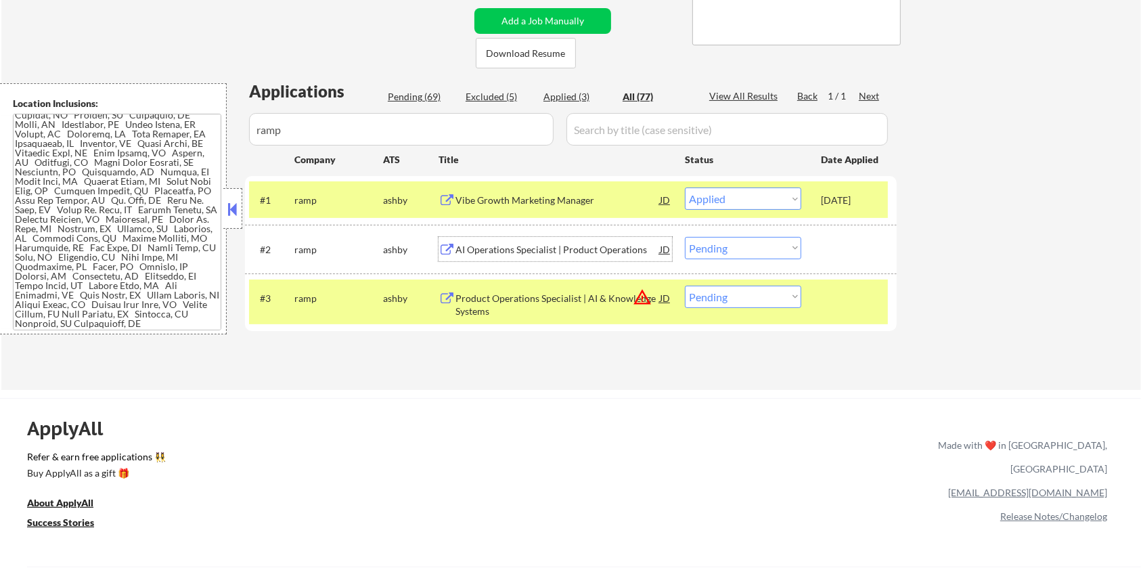
click at [548, 251] on div "AI Operations Specialist | Product Operations" at bounding box center [557, 250] width 204 height 14
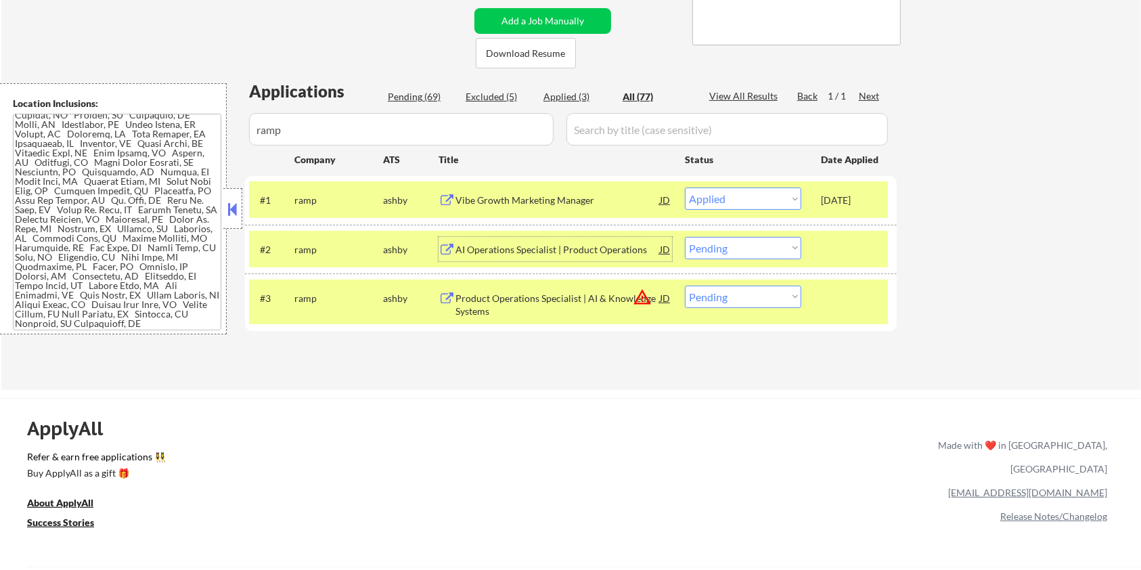
click at [746, 252] on select "Choose an option... Pending Applied Excluded (Questions) Excluded (Expired) Exc…" at bounding box center [743, 248] width 116 height 22
select select ""excluded__location_""
click at [685, 237] on select "Choose an option... Pending Applied Excluded (Questions) Excluded (Expired) Exc…" at bounding box center [743, 248] width 116 height 22
click at [460, 294] on div "Product Operations Specialist | AI & Knowledge Systems" at bounding box center [557, 305] width 204 height 26
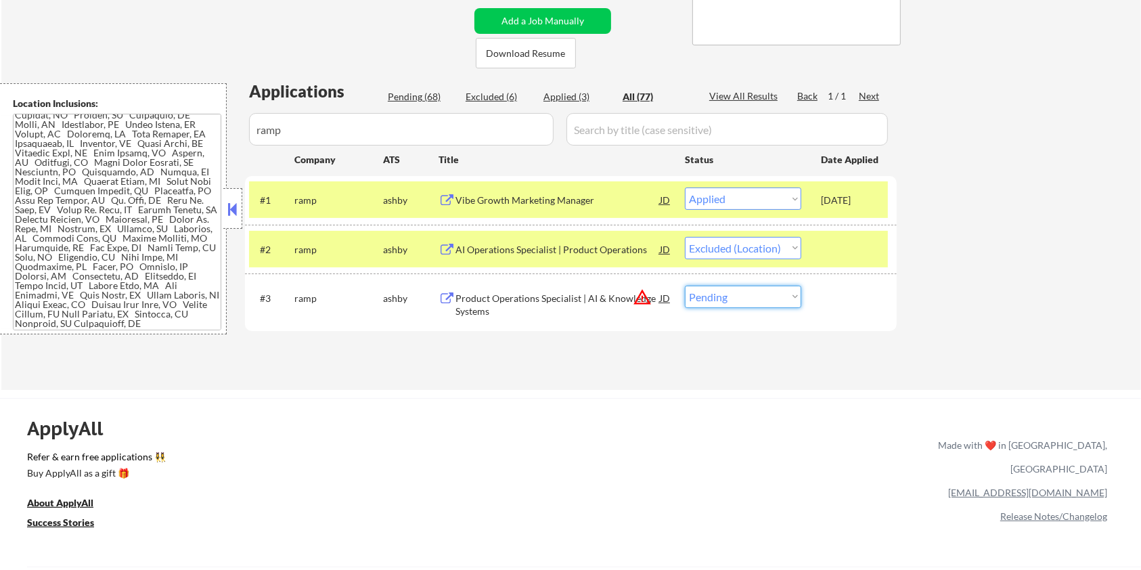
click at [738, 295] on select "Choose an option... Pending Applied Excluded (Questions) Excluded (Expired) Exc…" at bounding box center [743, 297] width 116 height 22
select select ""excluded__location_""
click at [685, 286] on select "Choose an option... Pending Applied Excluded (Questions) Excluded (Expired) Exc…" at bounding box center [743, 297] width 116 height 22
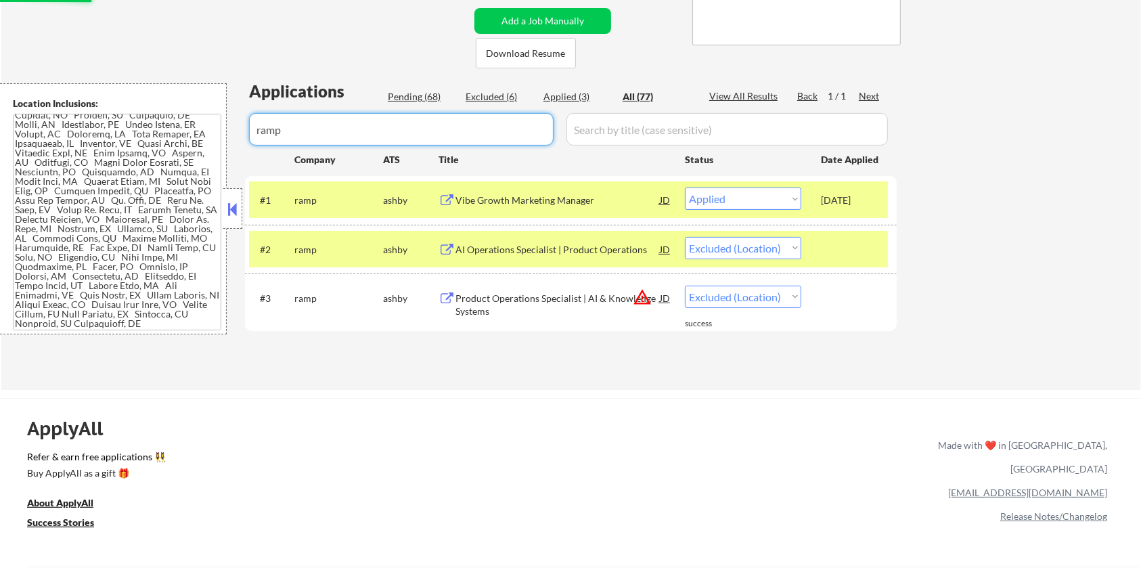
select select ""excluded__location_""
drag, startPoint x: 357, startPoint y: 134, endPoint x: 150, endPoint y: 143, distance: 207.3
click at [150, 143] on body "← Return to /applysquad Mailslurp Inbox Job Search Builder [PERSON_NAME] User E…" at bounding box center [570, 14] width 1141 height 570
select select ""pending""
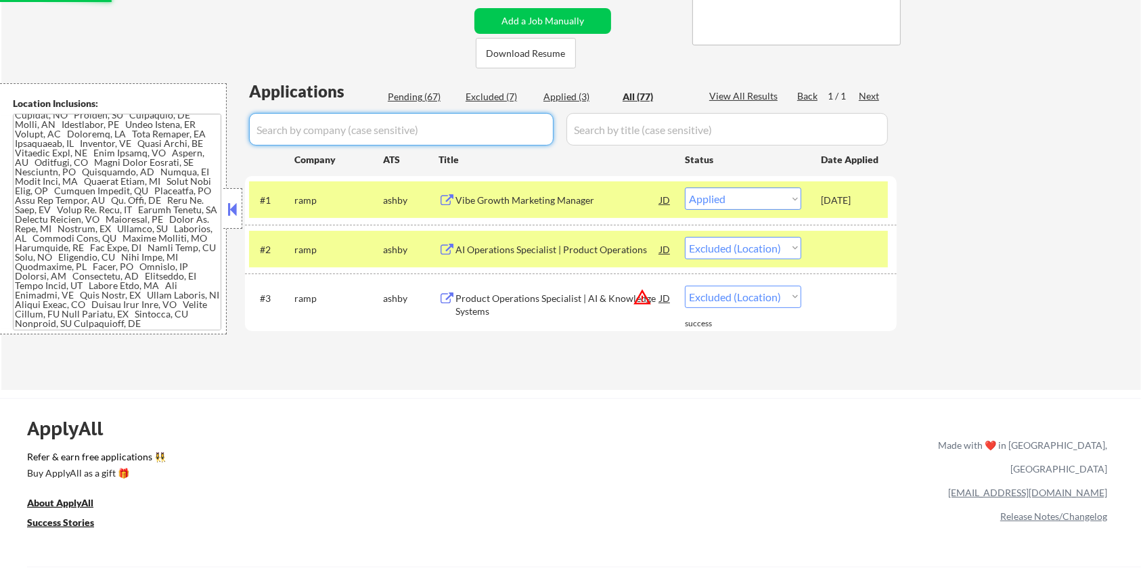
select select ""pending""
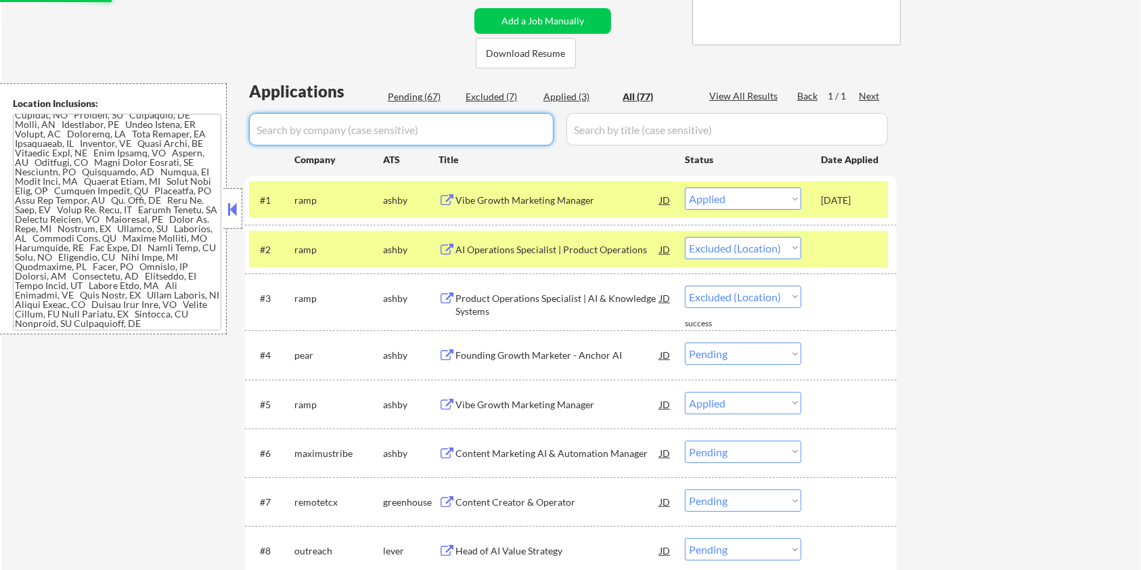
select select ""applied""
select select ""excluded__other_""
select select ""excluded""
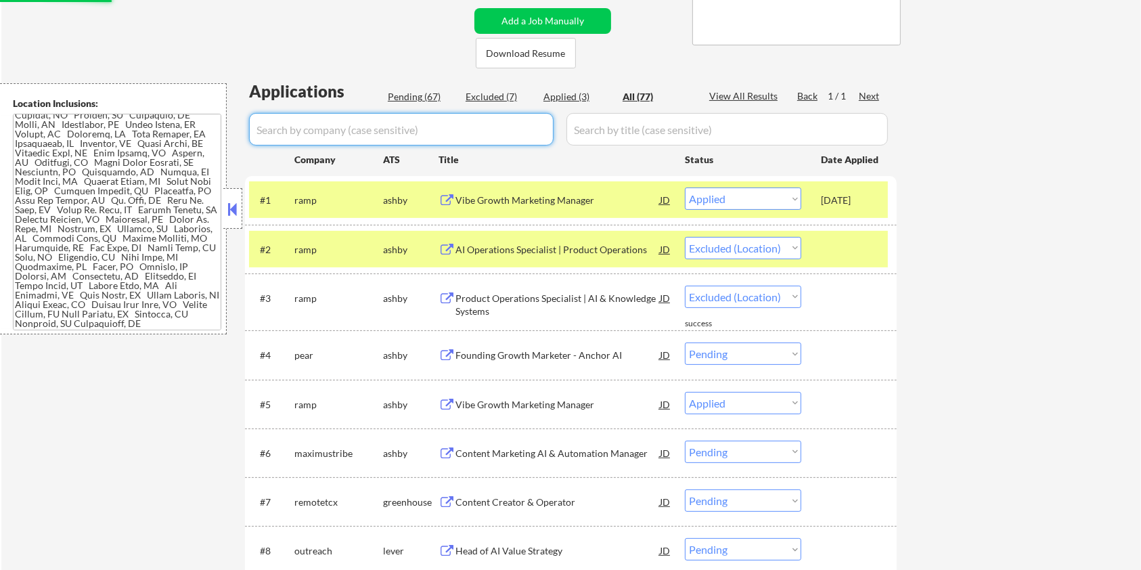
select select ""excluded""
select select ""excluded__bad_match_""
select select ""pending""
select select ""excluded__location_""
select select ""pending""
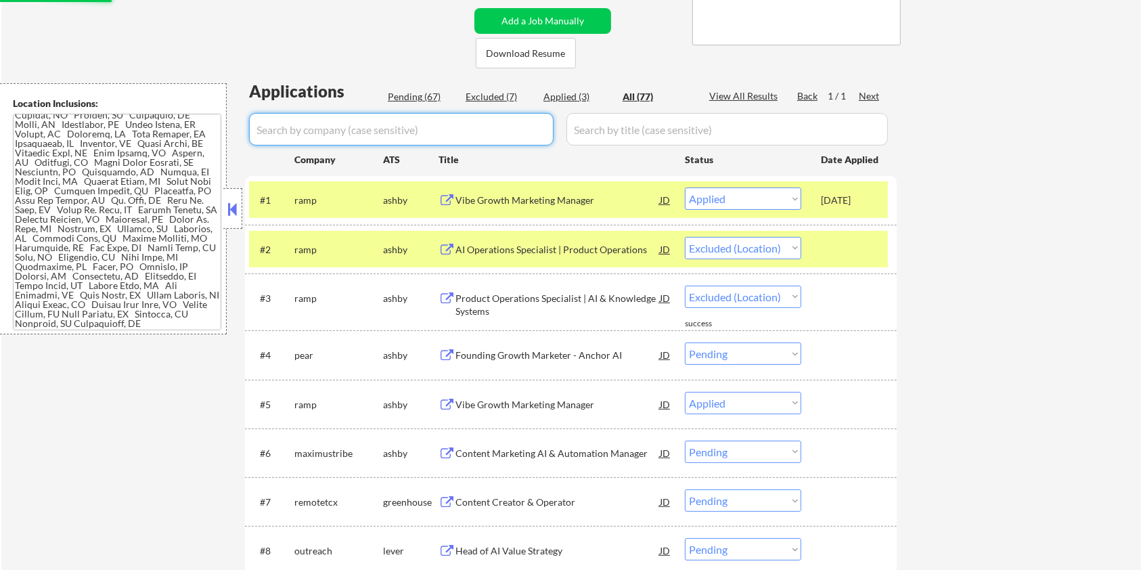
select select ""excluded__location_""
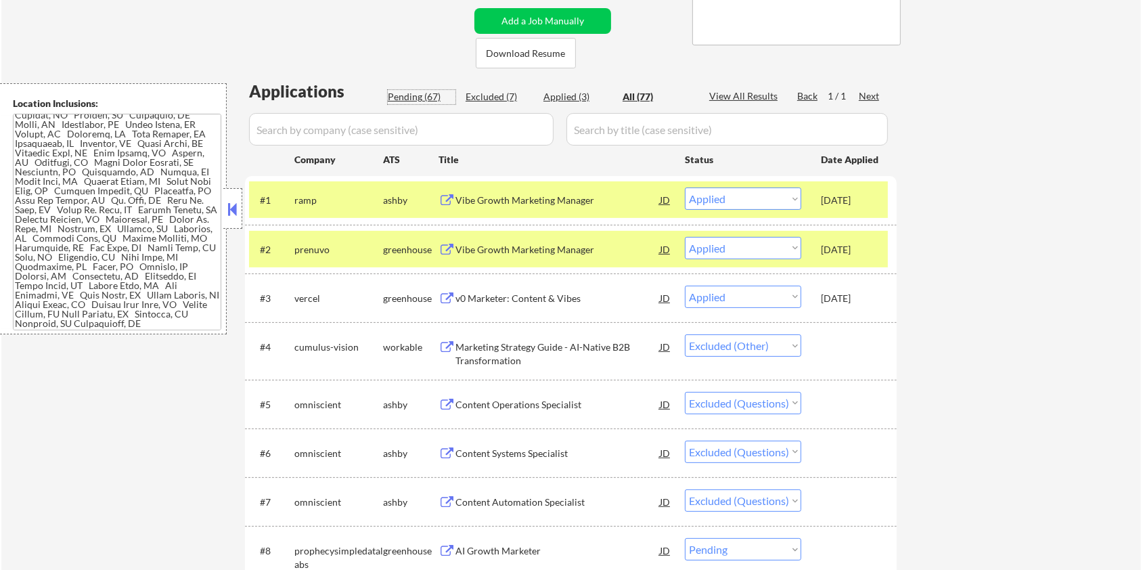
click at [414, 95] on div "Pending (67)" at bounding box center [422, 97] width 68 height 14
select select ""pending""
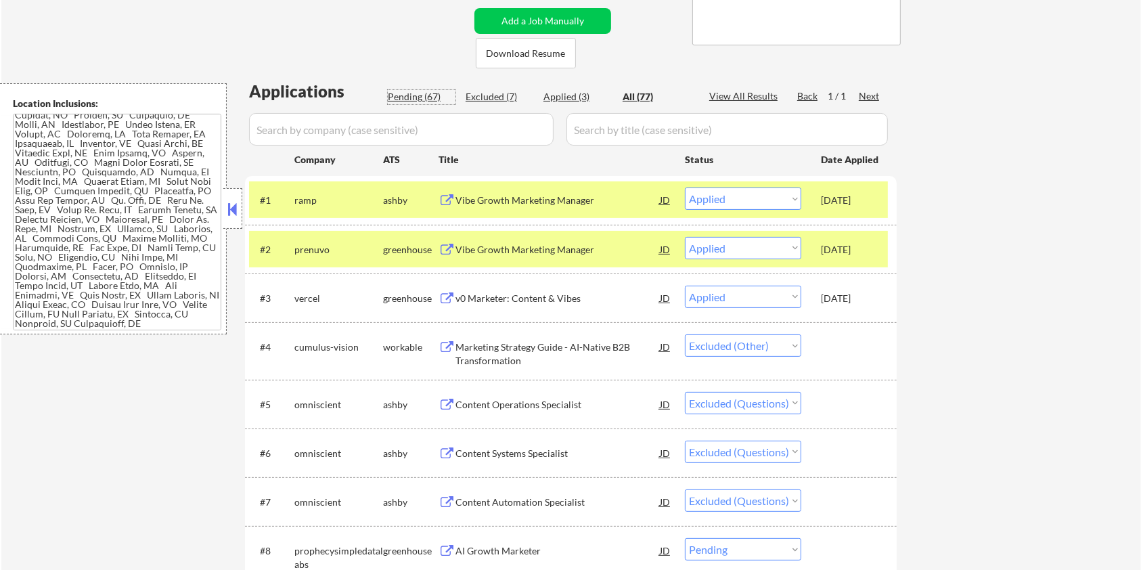
select select ""pending""
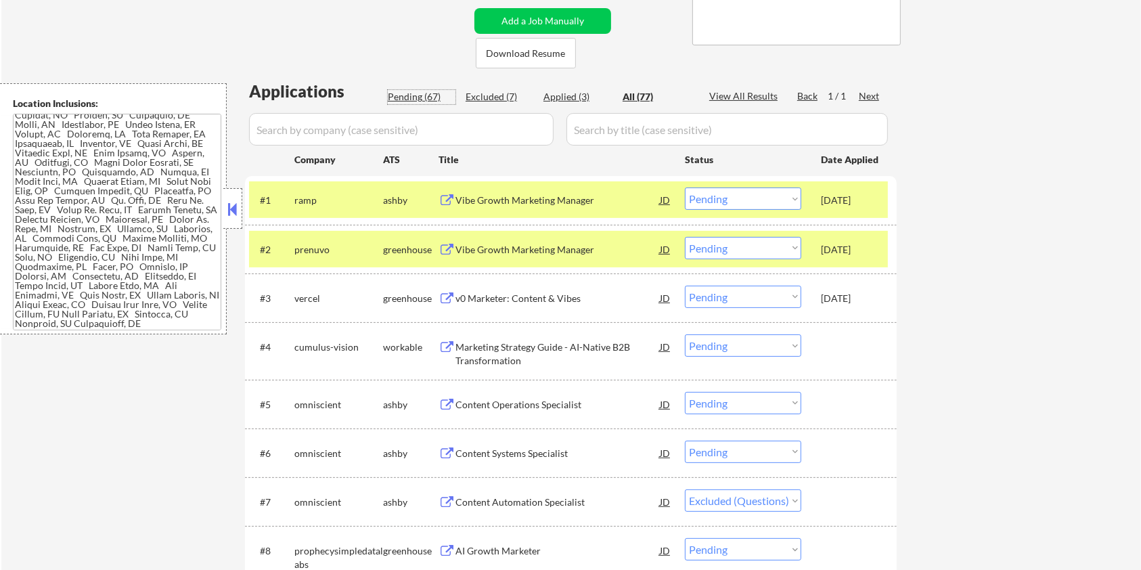
select select ""pending""
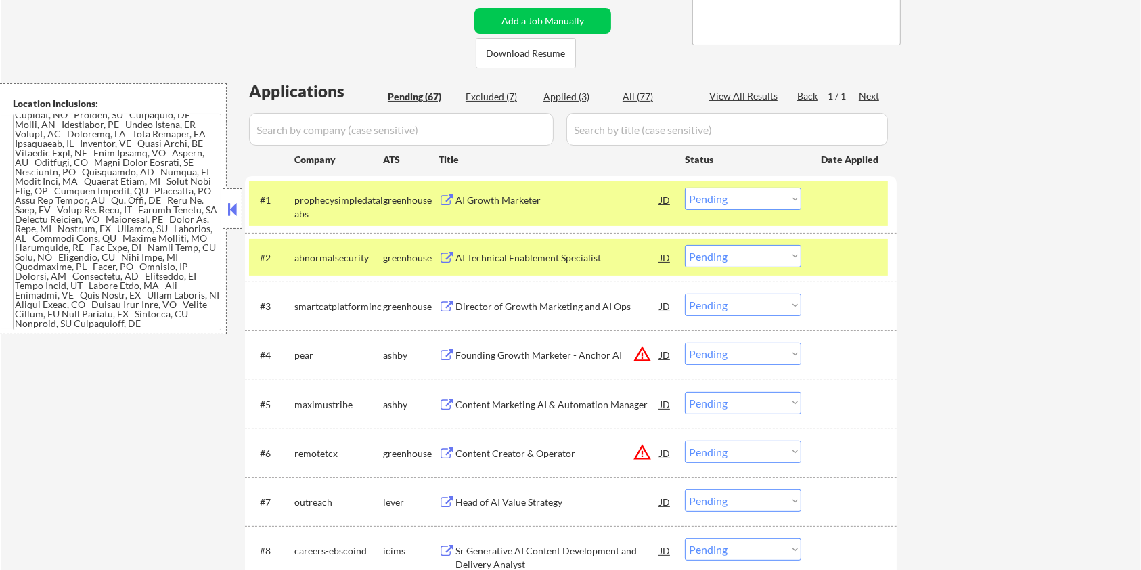
click at [414, 131] on input "input" at bounding box center [401, 129] width 305 height 32
drag, startPoint x: 355, startPoint y: 406, endPoint x: 292, endPoint y: 399, distance: 63.4
click at [292, 399] on div "#5 maximustribe [PERSON_NAME] Content Marketing AI & Automation Manager JD Choo…" at bounding box center [568, 404] width 639 height 37
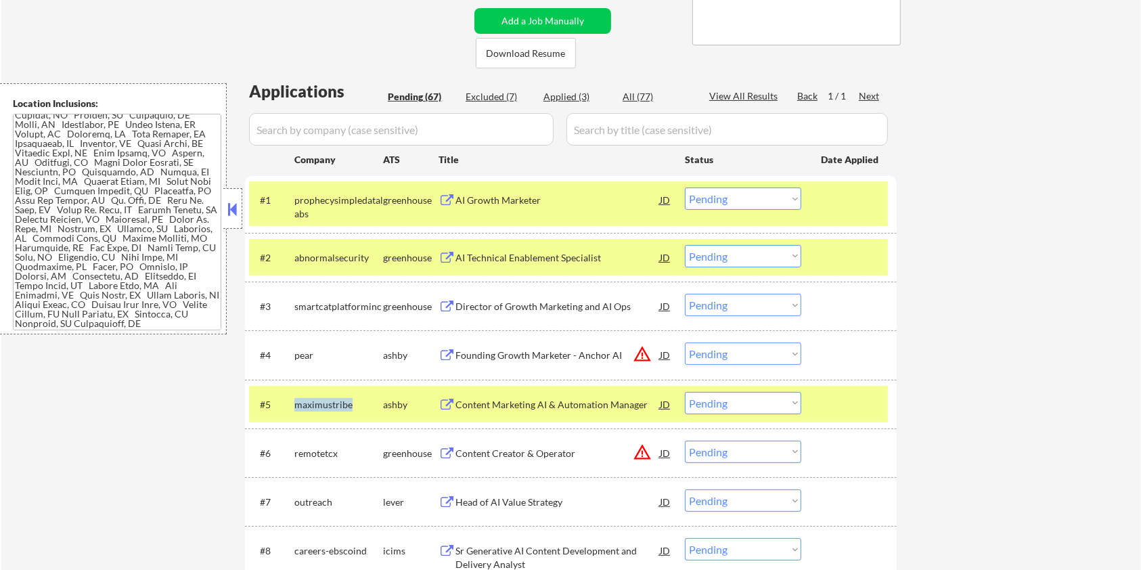
copy div "maximustribe"
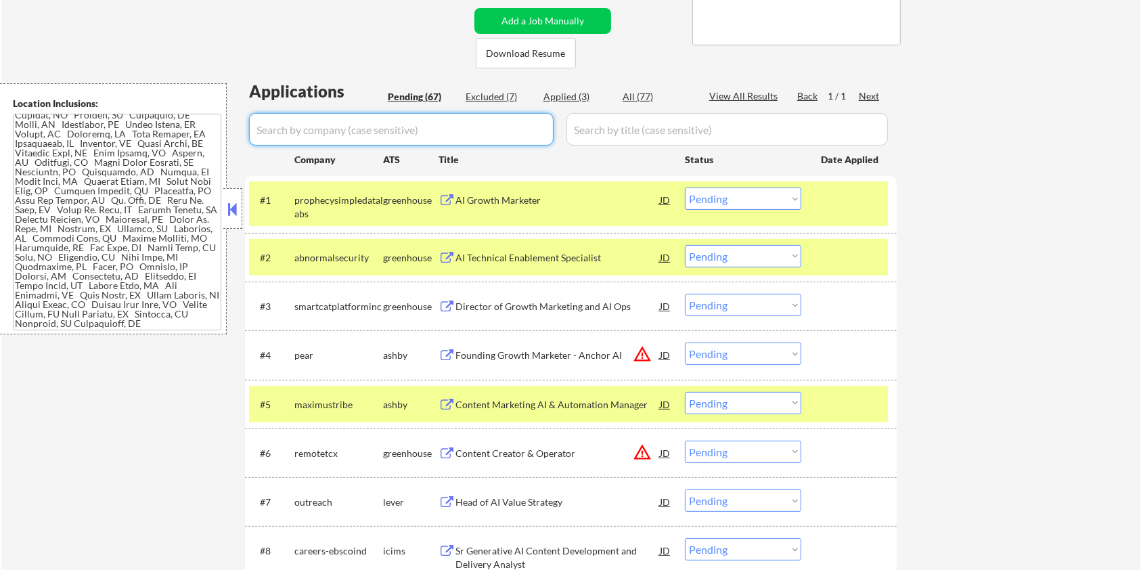
click at [299, 120] on input "input" at bounding box center [401, 129] width 305 height 32
paste input "maximustribe"
type input "maximustribe"
click at [617, 138] on input "input" at bounding box center [726, 129] width 321 height 32
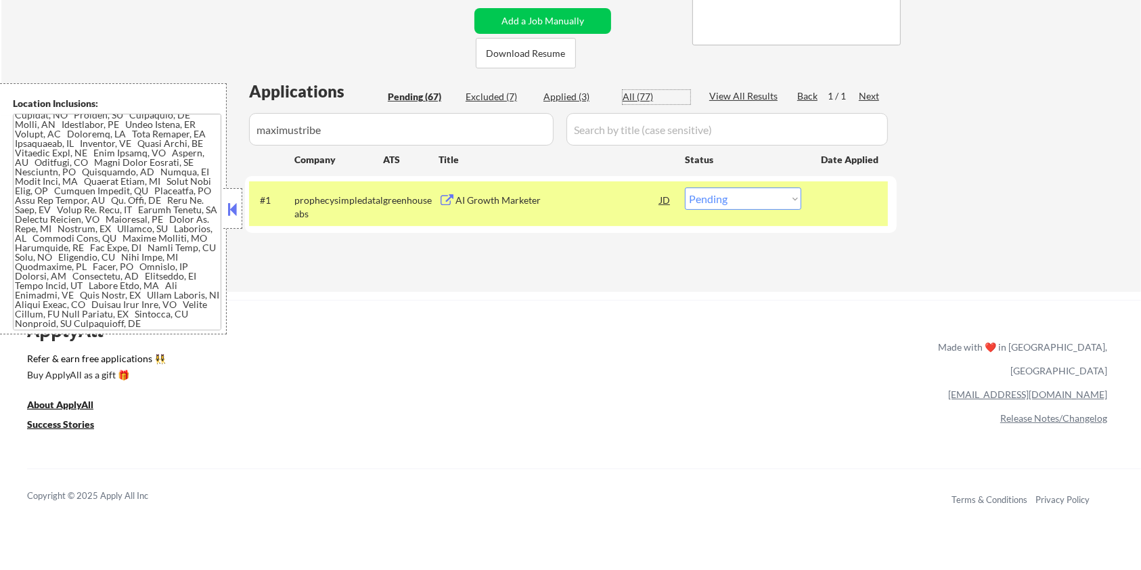
click at [631, 97] on div "All (77)" at bounding box center [657, 97] width 68 height 14
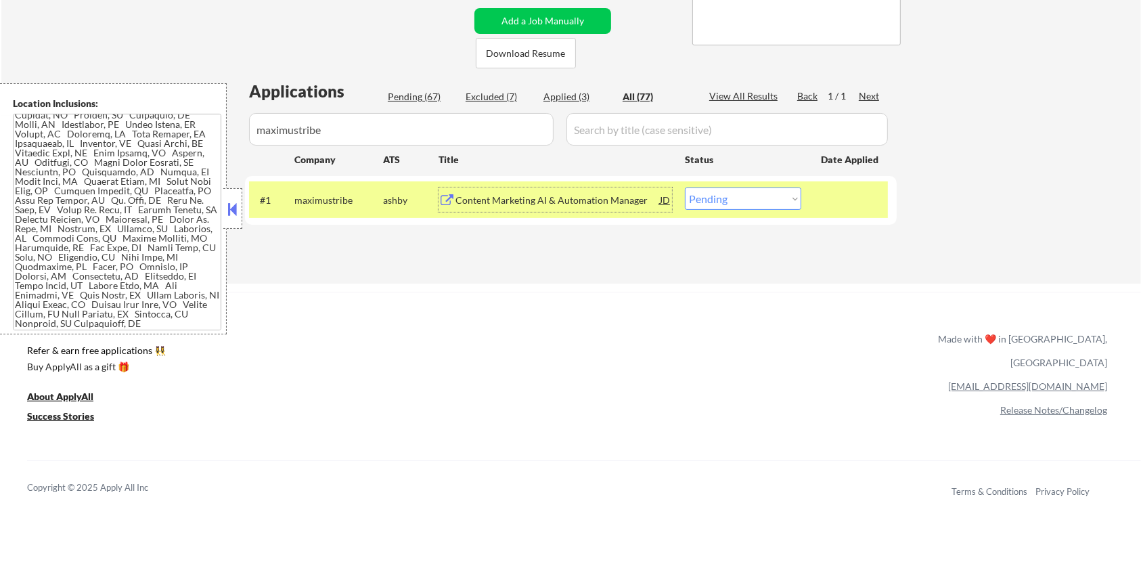
click at [559, 196] on div "Content Marketing AI & Automation Manager" at bounding box center [557, 201] width 204 height 14
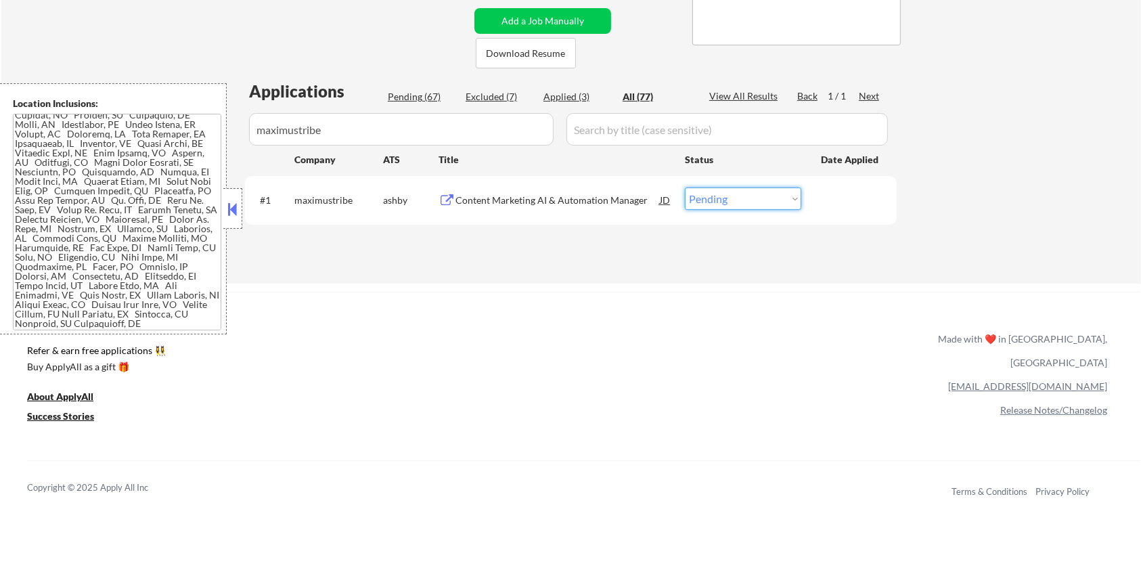
click at [734, 196] on select "Choose an option... Pending Applied Excluded (Questions) Excluded (Expired) Exc…" at bounding box center [743, 198] width 116 height 22
select select ""excluded""
click at [685, 187] on select "Choose an option... Pending Applied Excluded (Questions) Excluded (Expired) Exc…" at bounding box center [743, 198] width 116 height 22
click at [351, 128] on input "input" at bounding box center [401, 129] width 305 height 32
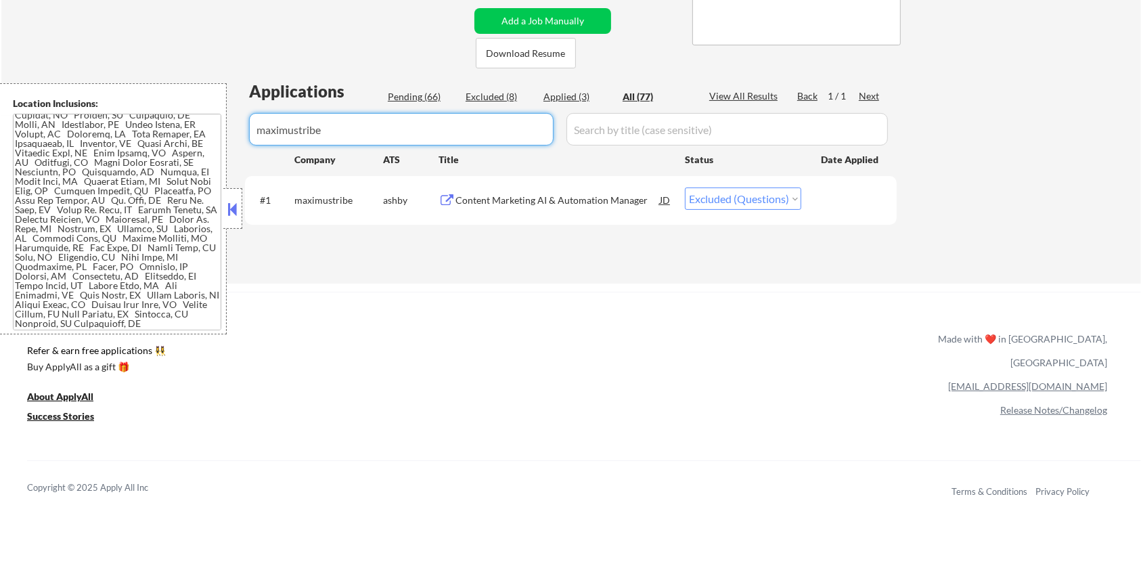
drag, startPoint x: 351, startPoint y: 128, endPoint x: 242, endPoint y: 137, distance: 110.0
click at [242, 137] on body "← Return to /applysquad Mailslurp Inbox Job Search Builder [PERSON_NAME] User E…" at bounding box center [570, 14] width 1141 height 570
select select ""applied""
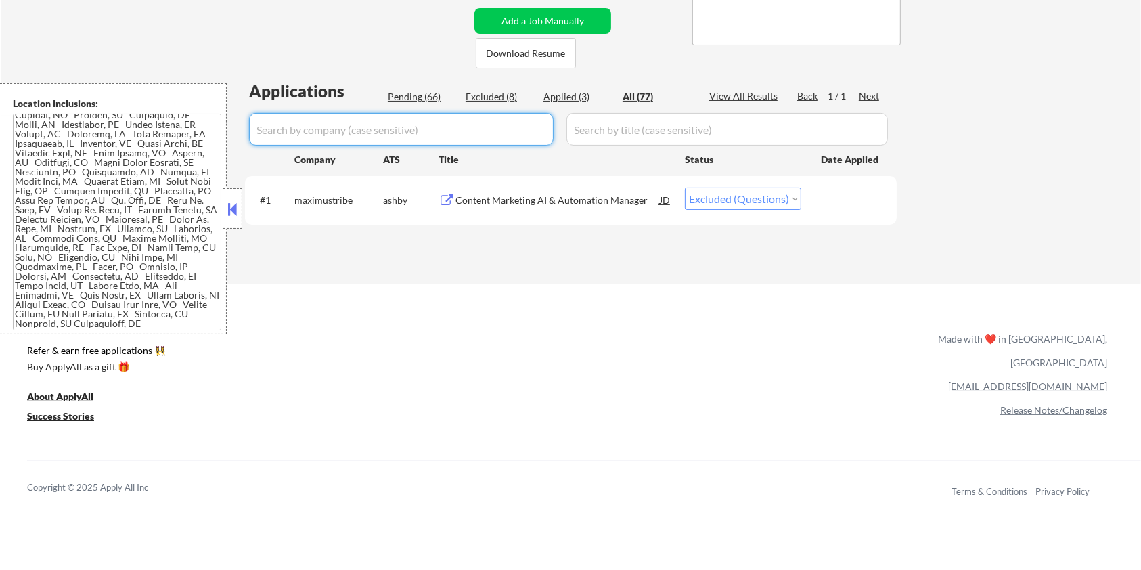
select select ""excluded__other_""
select select ""excluded""
select select ""excluded__bad_match_""
select select ""excluded""
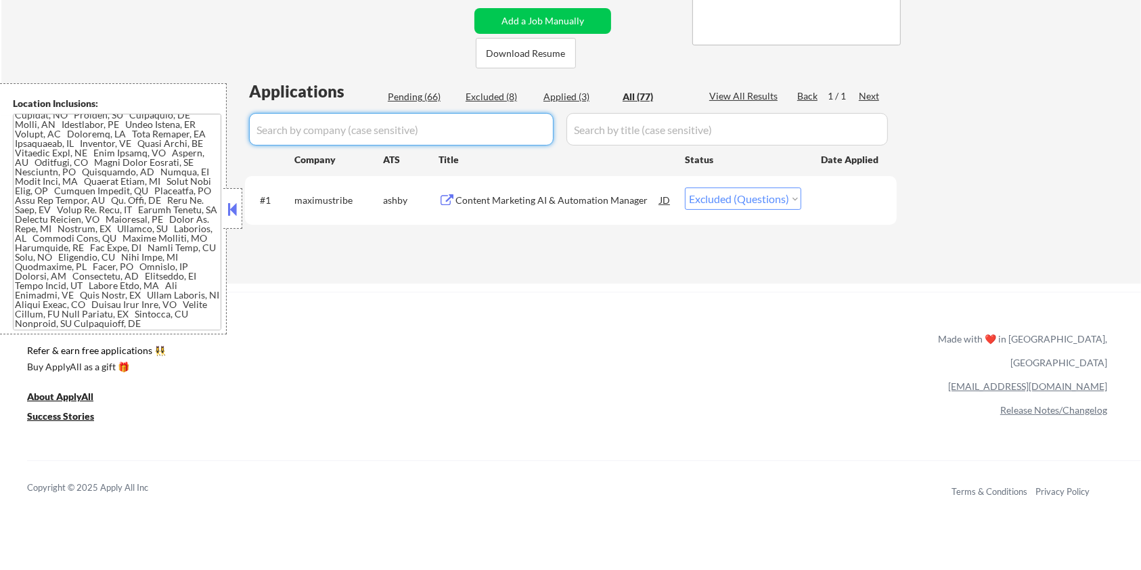
select select ""excluded__location_""
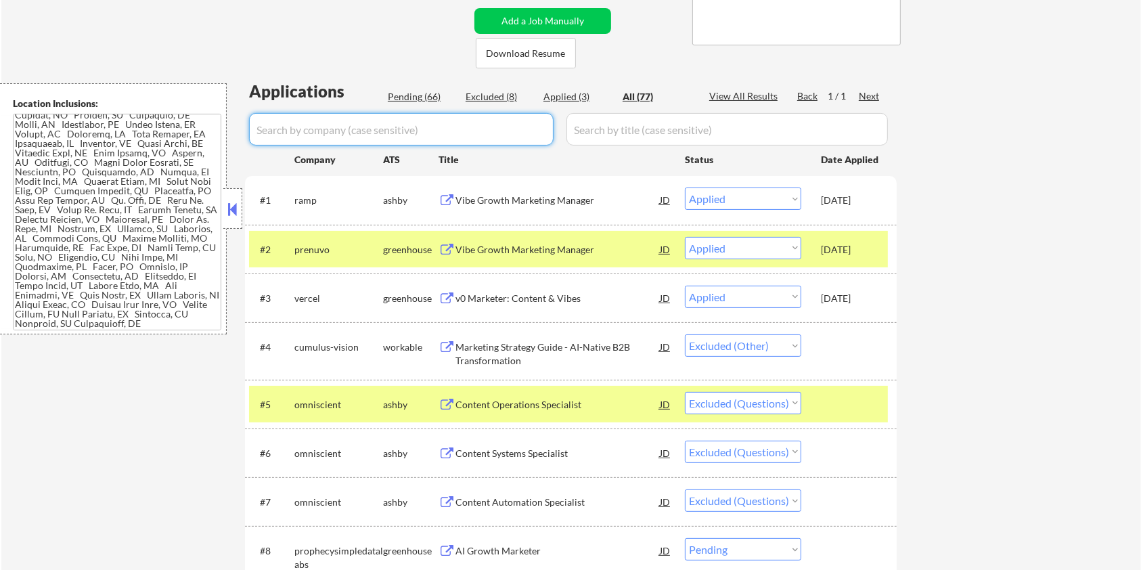
click at [292, 130] on input "input" at bounding box center [401, 129] width 305 height 32
click at [399, 97] on div "Pending (66)" at bounding box center [422, 97] width 68 height 14
select select ""pending""
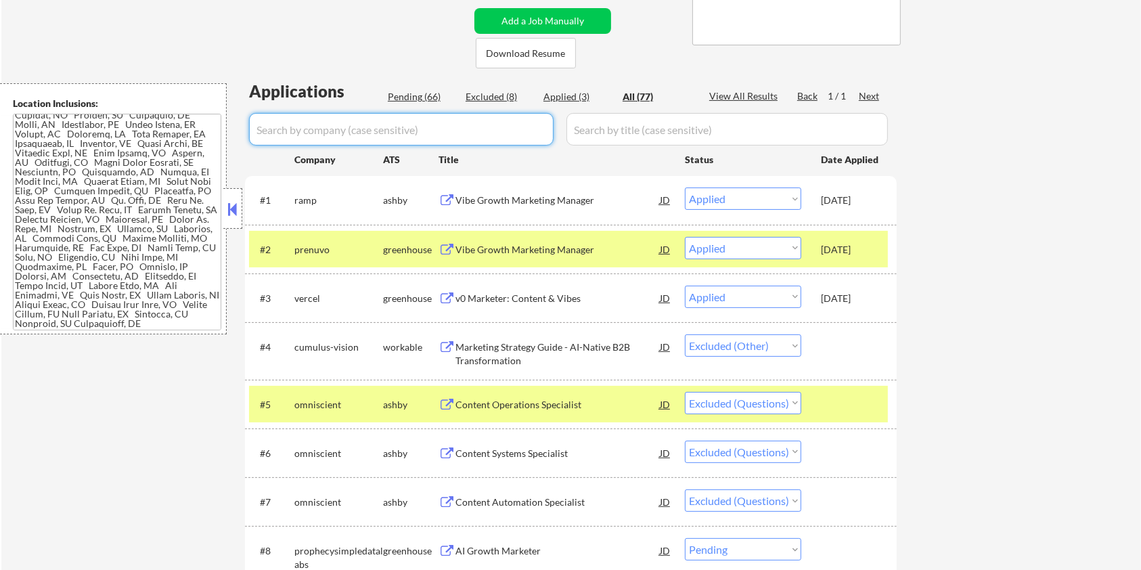
select select ""pending""
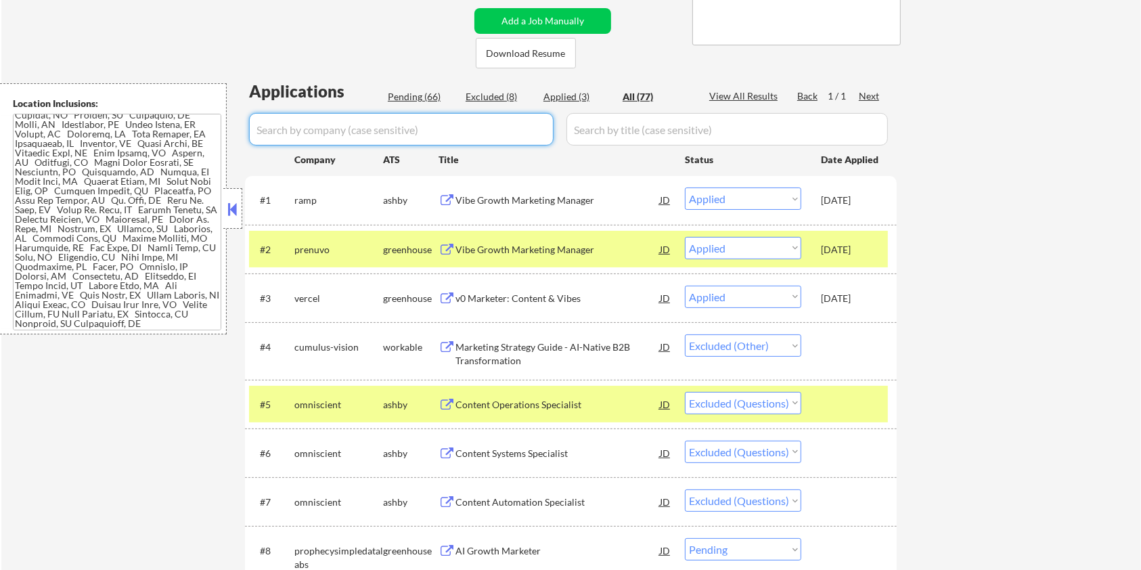
select select ""pending""
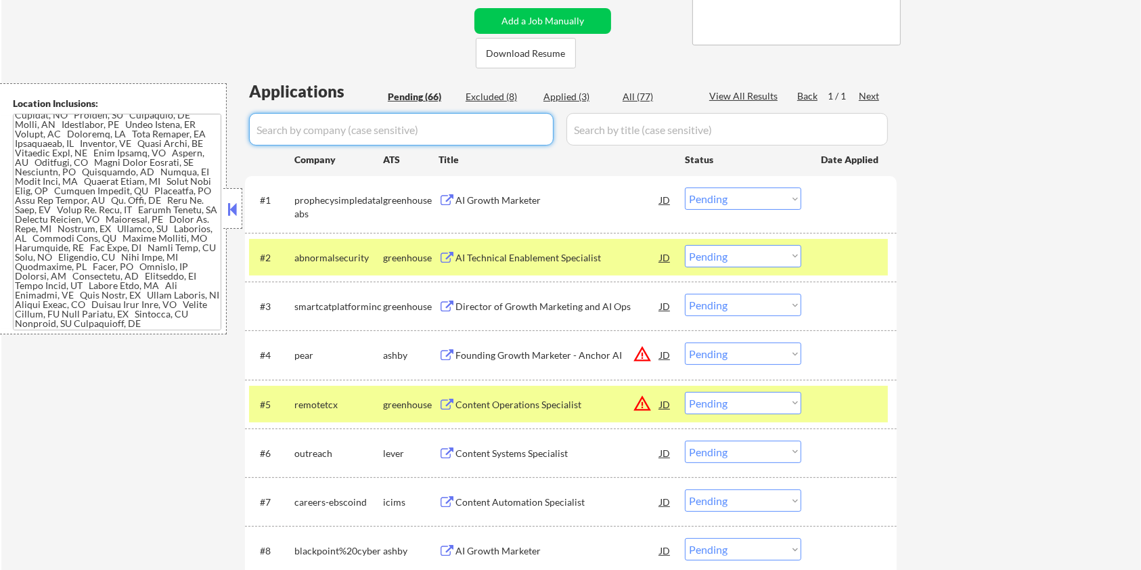
click at [287, 122] on input "input" at bounding box center [401, 129] width 305 height 32
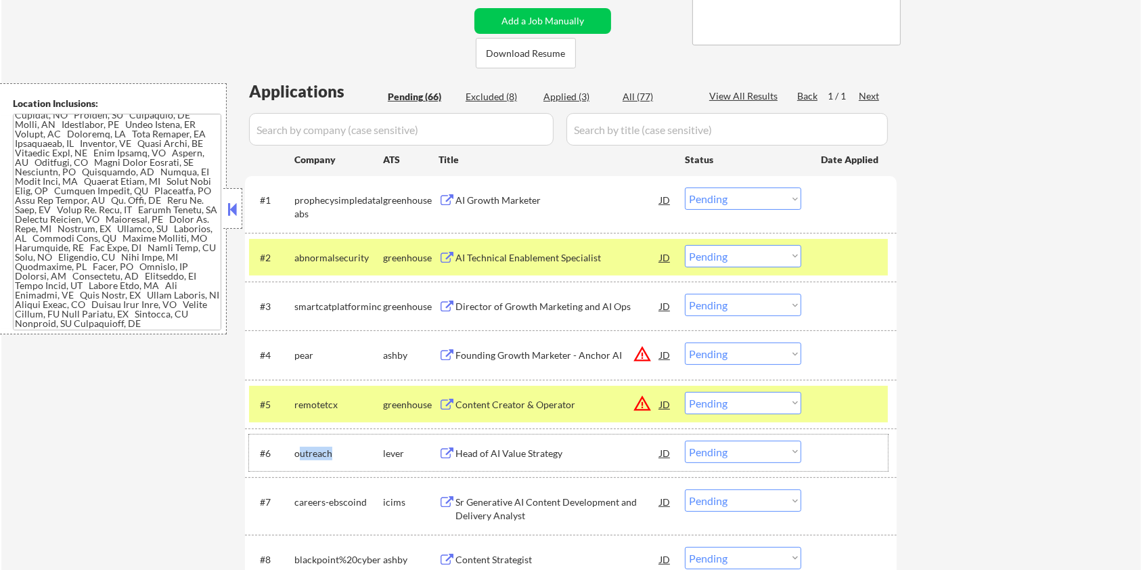
drag, startPoint x: 332, startPoint y: 453, endPoint x: 297, endPoint y: 447, distance: 35.7
click at [297, 447] on div "outreach" at bounding box center [338, 454] width 89 height 14
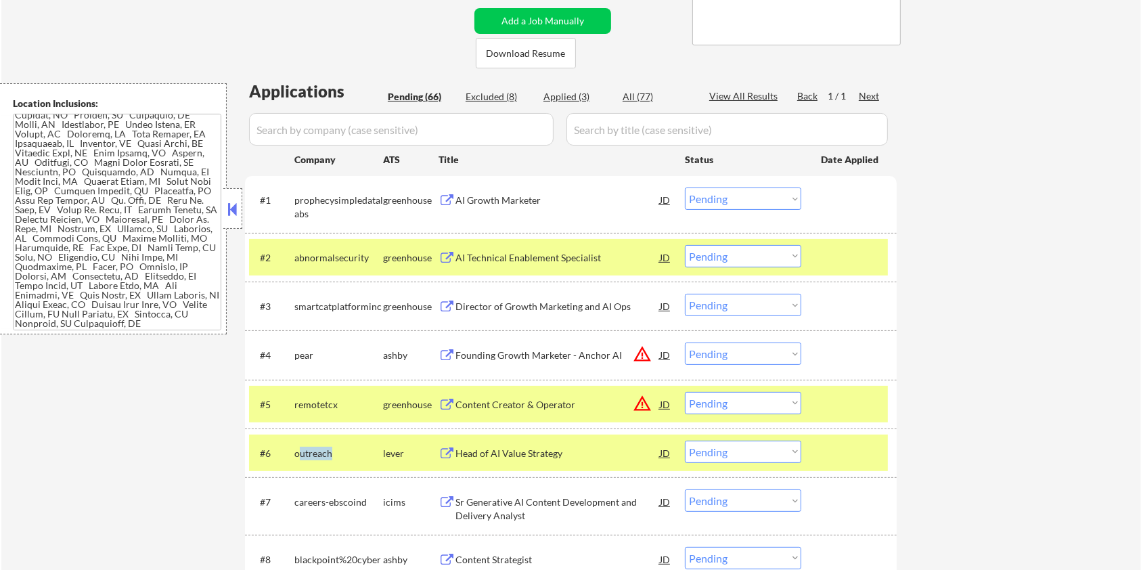
click at [336, 455] on div "outreach" at bounding box center [338, 454] width 89 height 14
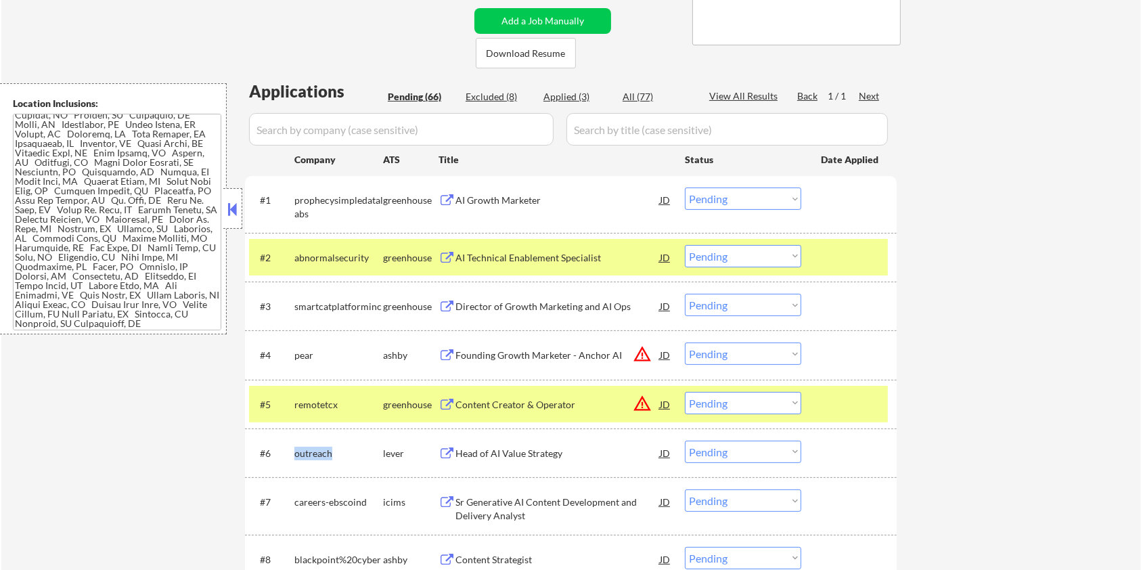
drag, startPoint x: 339, startPoint y: 454, endPoint x: 292, endPoint y: 452, distance: 46.7
click at [292, 452] on div "#6 outreach lever Head of AI Value Strategy JD warning_amber Choose an option..…" at bounding box center [568, 452] width 639 height 37
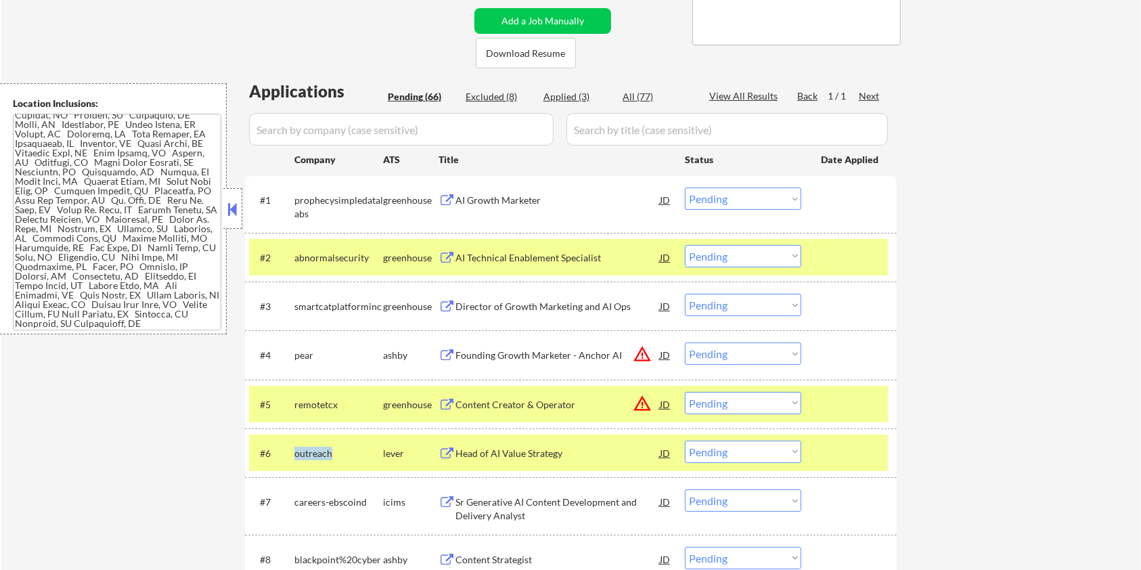
copy div "outreach"
click at [303, 121] on input "input" at bounding box center [401, 129] width 305 height 32
paste input "outreach"
type input "outreach"
click at [632, 127] on input "input" at bounding box center [726, 129] width 321 height 32
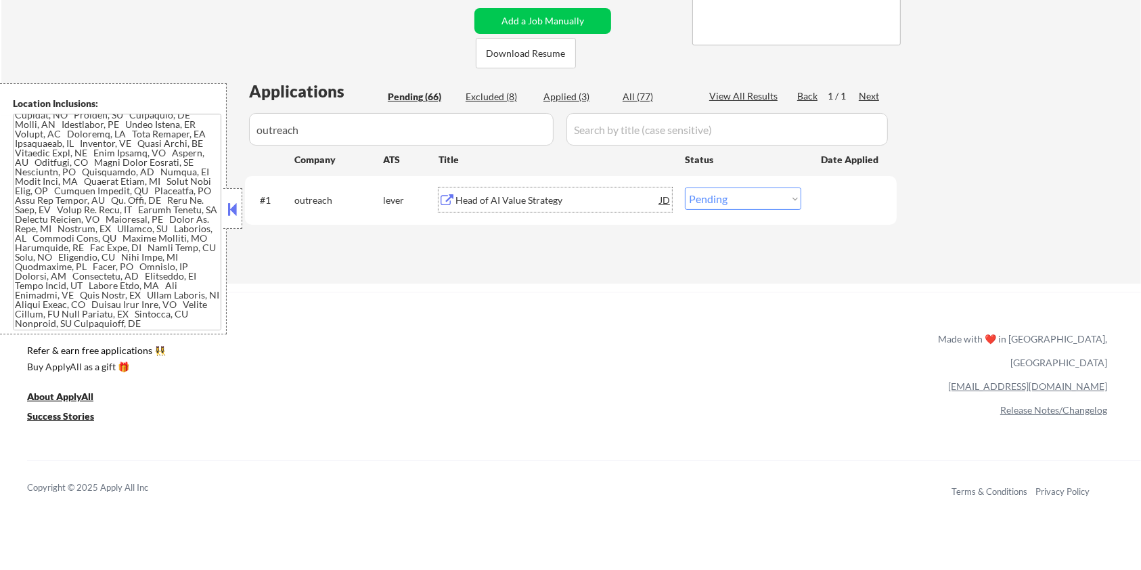
click at [504, 200] on div "Head of AI Value Strategy" at bounding box center [557, 201] width 204 height 14
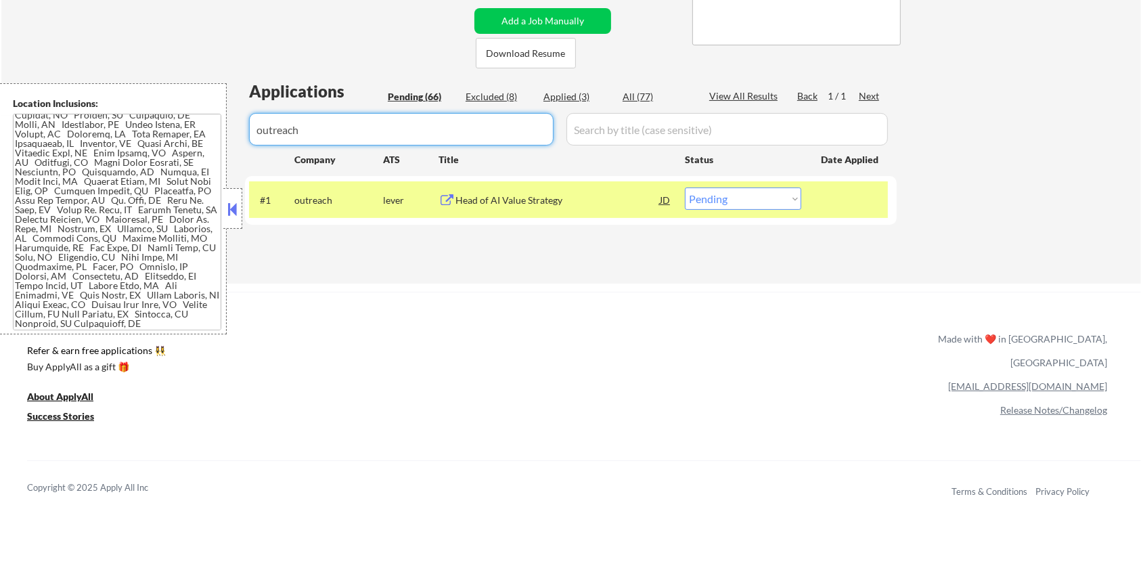
drag, startPoint x: 348, startPoint y: 133, endPoint x: 192, endPoint y: 127, distance: 155.8
click at [194, 128] on body "← Return to /applysquad Mailslurp Inbox Job Search Builder [PERSON_NAME] User E…" at bounding box center [570, 14] width 1141 height 570
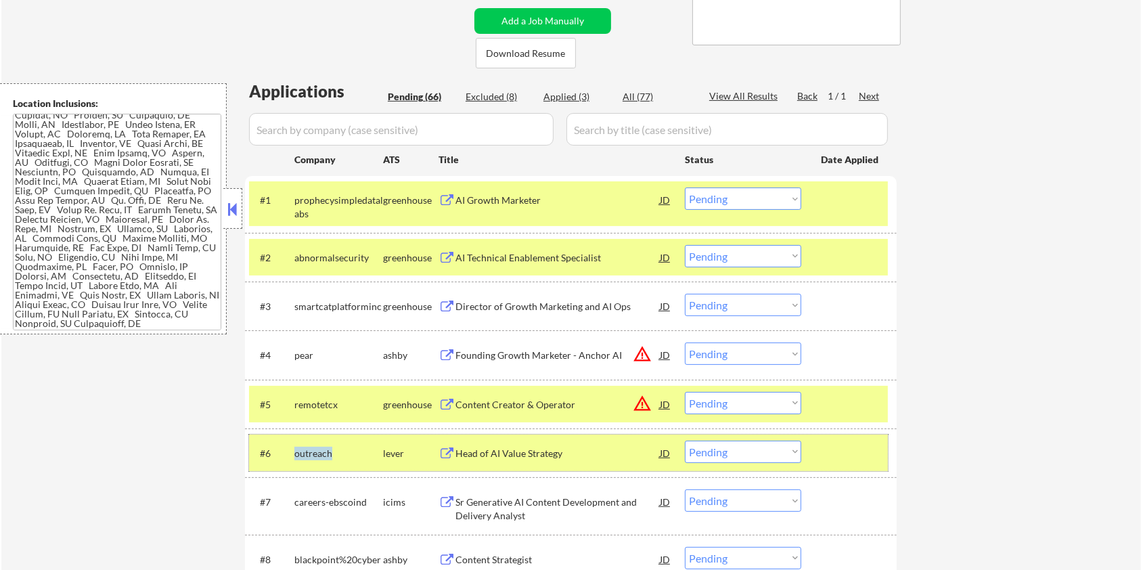
drag, startPoint x: 341, startPoint y: 452, endPoint x: 290, endPoint y: 445, distance: 52.0
click at [290, 445] on div "#6 outreach lever Head of AI Value Strategy JD warning_amber Choose an option..…" at bounding box center [568, 452] width 639 height 37
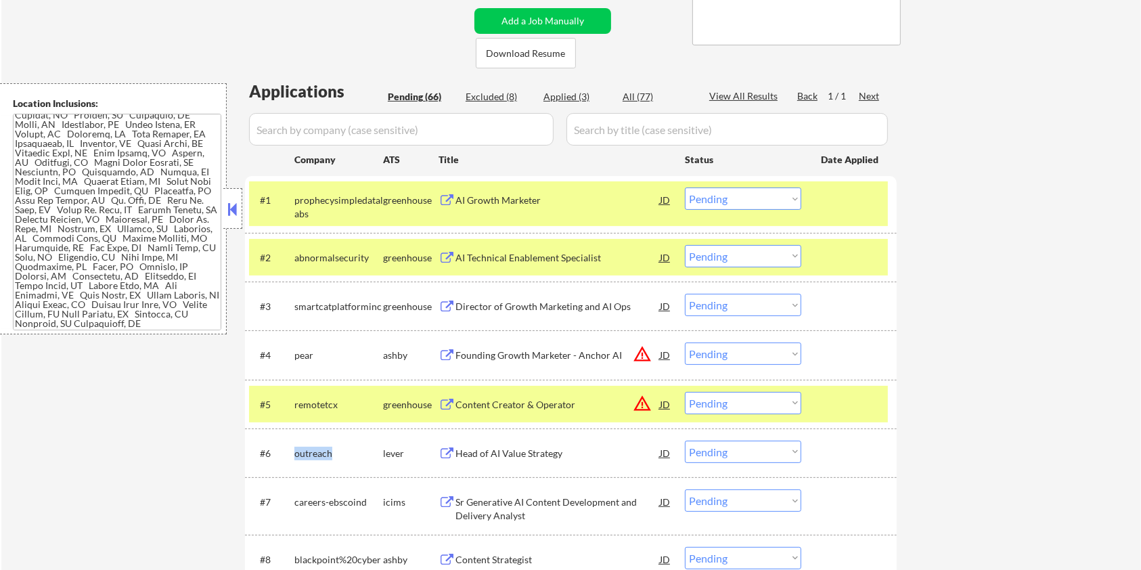
copy div "outreach"
click at [305, 115] on input "input" at bounding box center [401, 129] width 305 height 32
paste input "outreach"
type input "outreach"
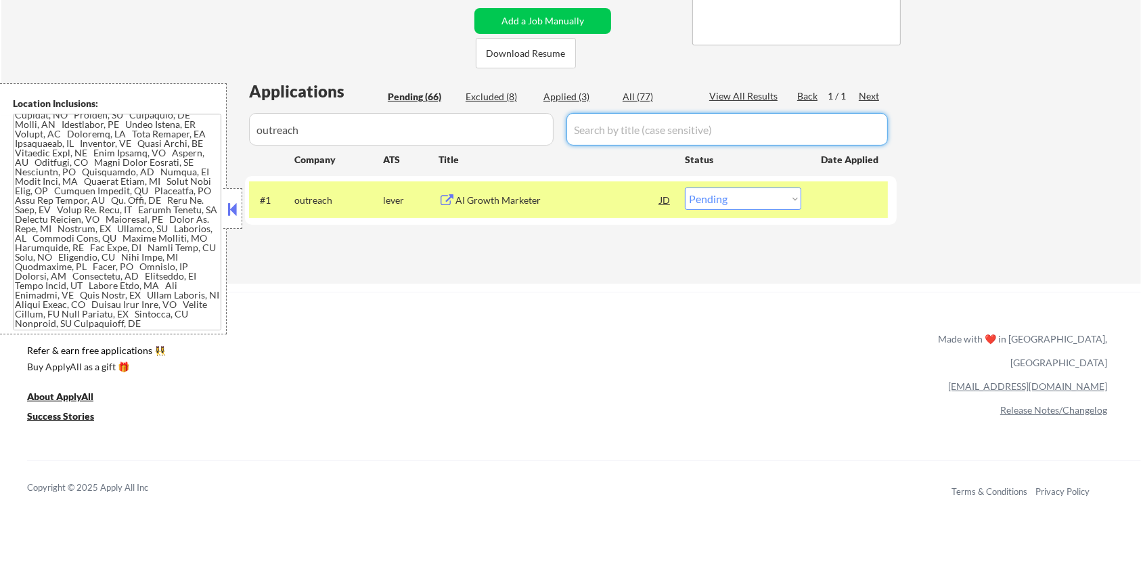
click at [617, 119] on input "input" at bounding box center [726, 129] width 321 height 32
click at [631, 94] on div "All (77)" at bounding box center [657, 97] width 68 height 14
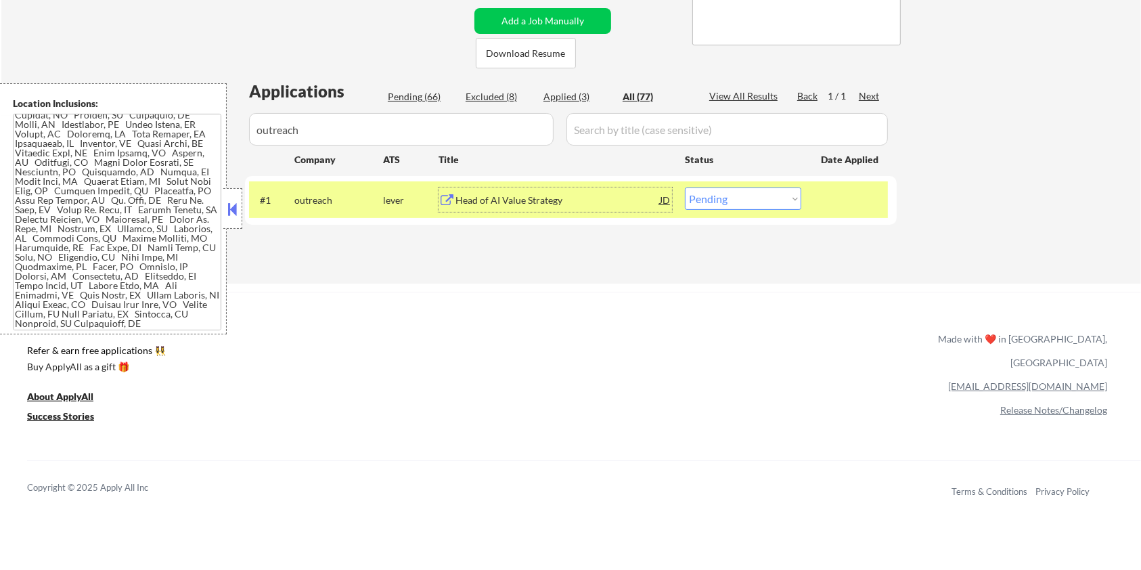
click at [514, 198] on div "Head of AI Value Strategy" at bounding box center [557, 201] width 204 height 14
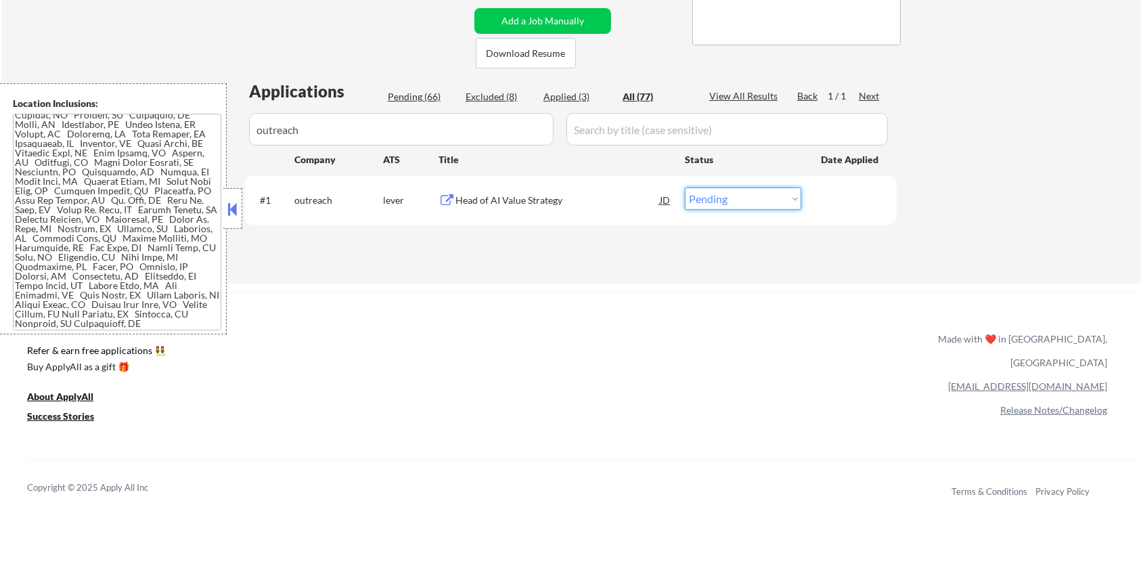
click at [726, 198] on select "Choose an option... Pending Applied Excluded (Questions) Excluded (Expired) Exc…" at bounding box center [743, 198] width 116 height 22
select select ""applied""
click at [685, 187] on select "Choose an option... Pending Applied Excluded (Questions) Excluded (Expired) Exc…" at bounding box center [743, 198] width 116 height 22
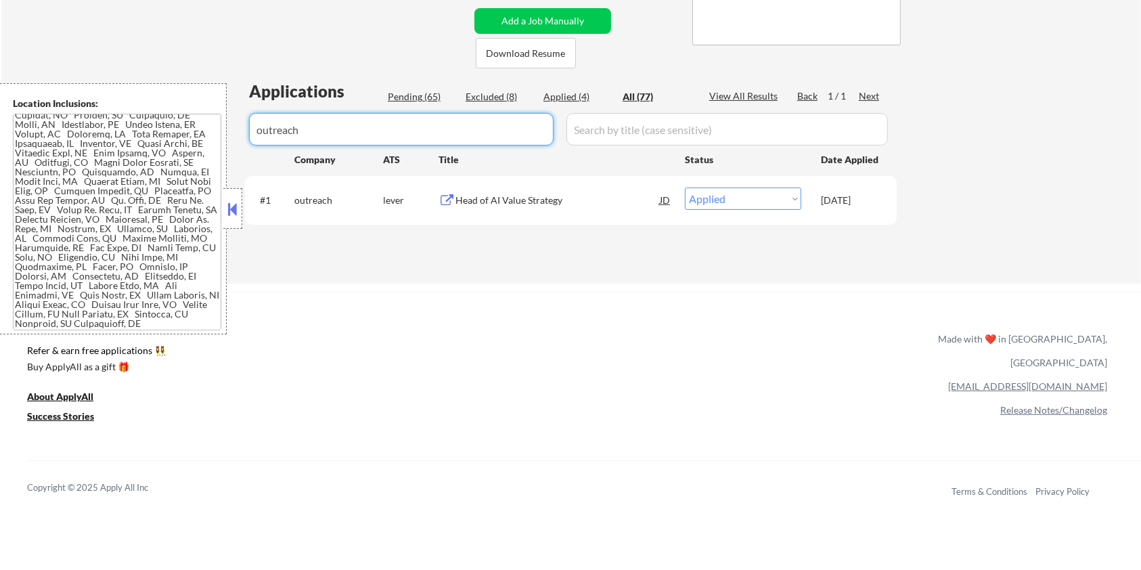
drag, startPoint x: 323, startPoint y: 131, endPoint x: 223, endPoint y: 140, distance: 100.5
click at [223, 140] on body "← Return to /applysquad Mailslurp Inbox Job Search Builder [PERSON_NAME] User E…" at bounding box center [570, 14] width 1141 height 570
select select ""applied""
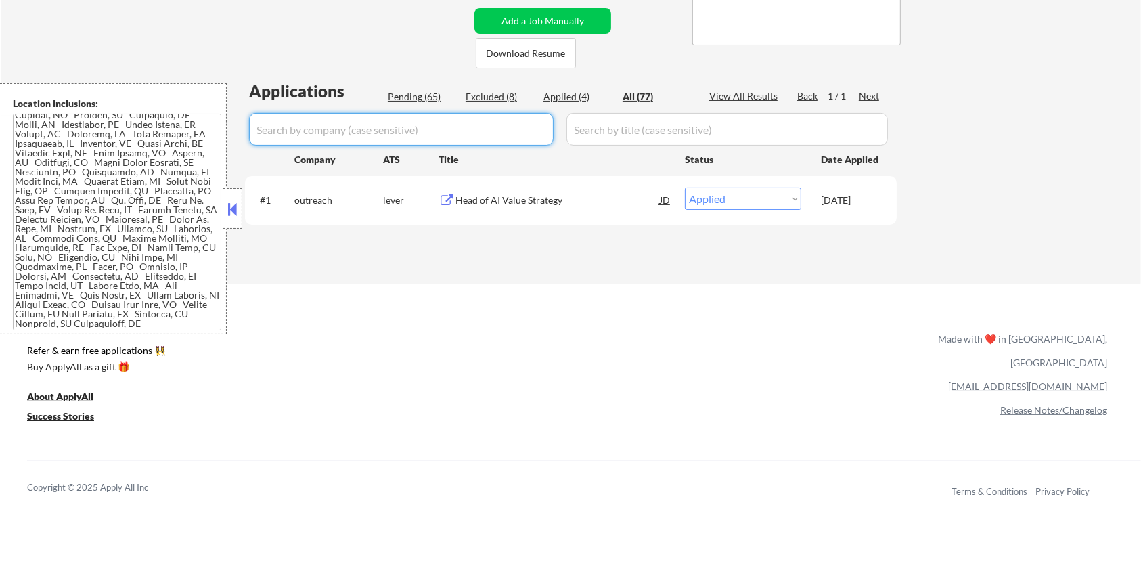
select select ""excluded__other_""
select select ""excluded""
select select ""excluded__bad_match_""
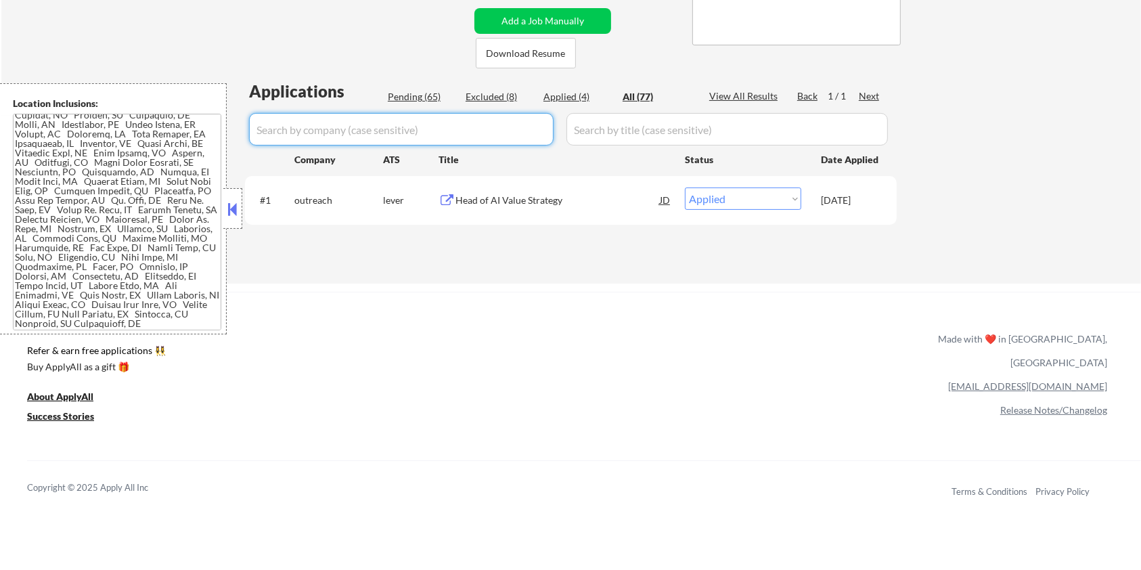
select select ""excluded""
select select ""excluded__location_""
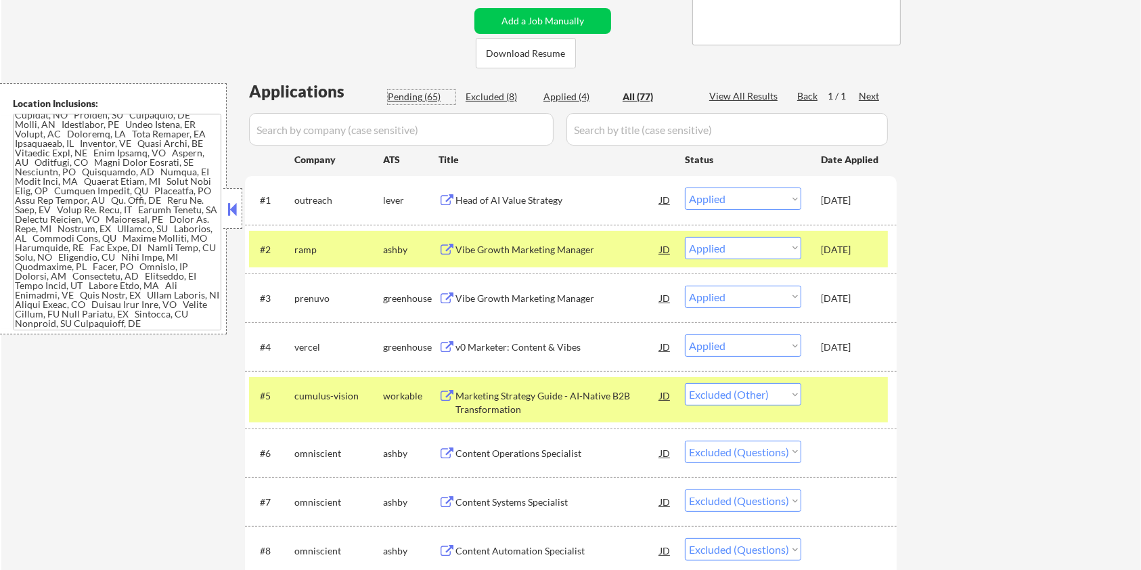
click at [410, 95] on div "Pending (65)" at bounding box center [422, 97] width 68 height 14
select select ""pending""
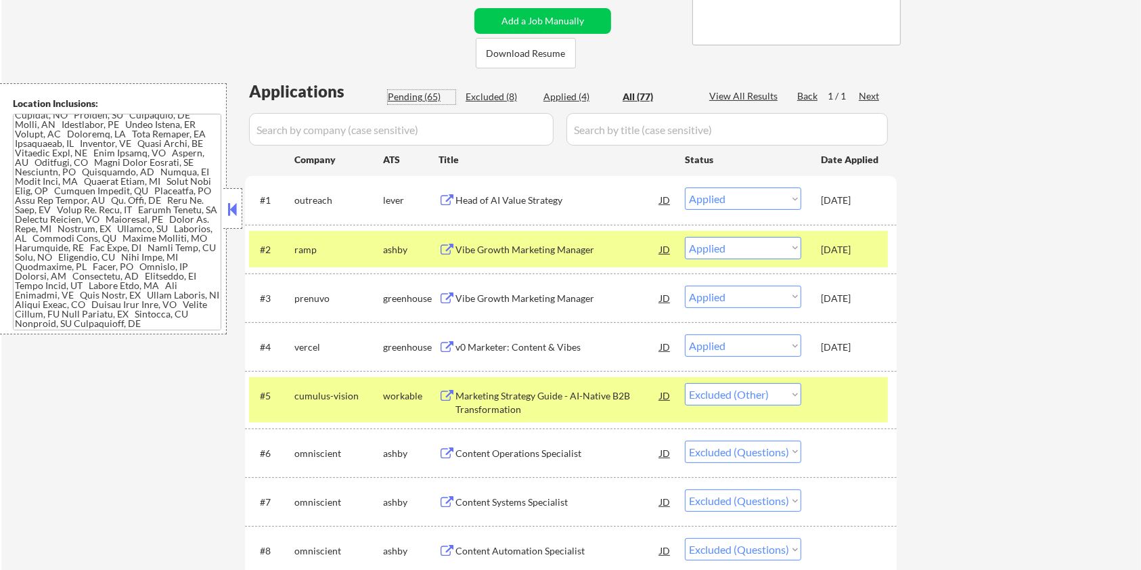
select select ""pending""
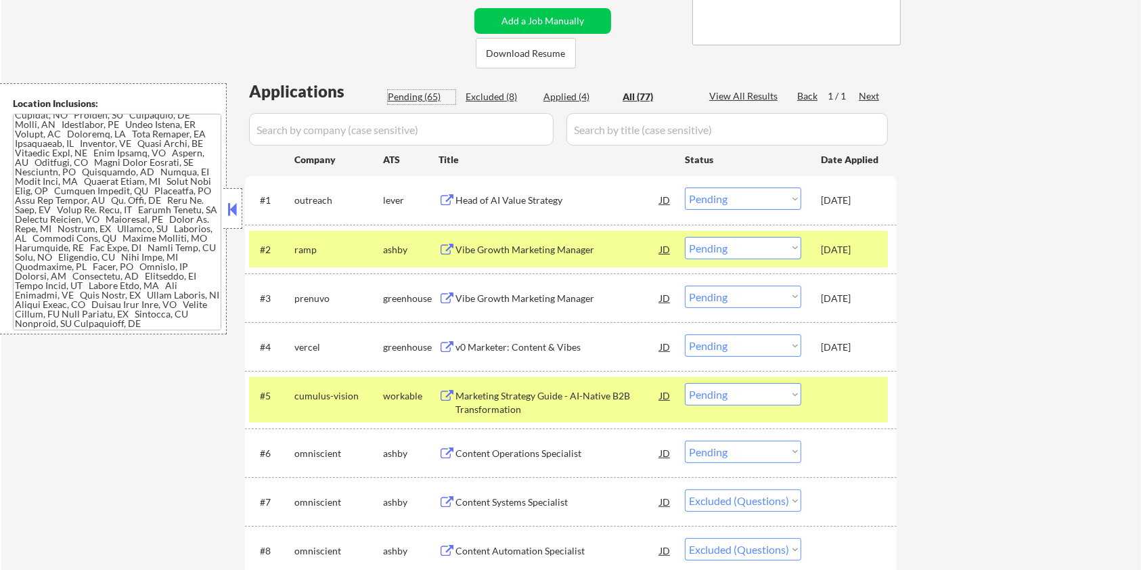
select select ""pending""
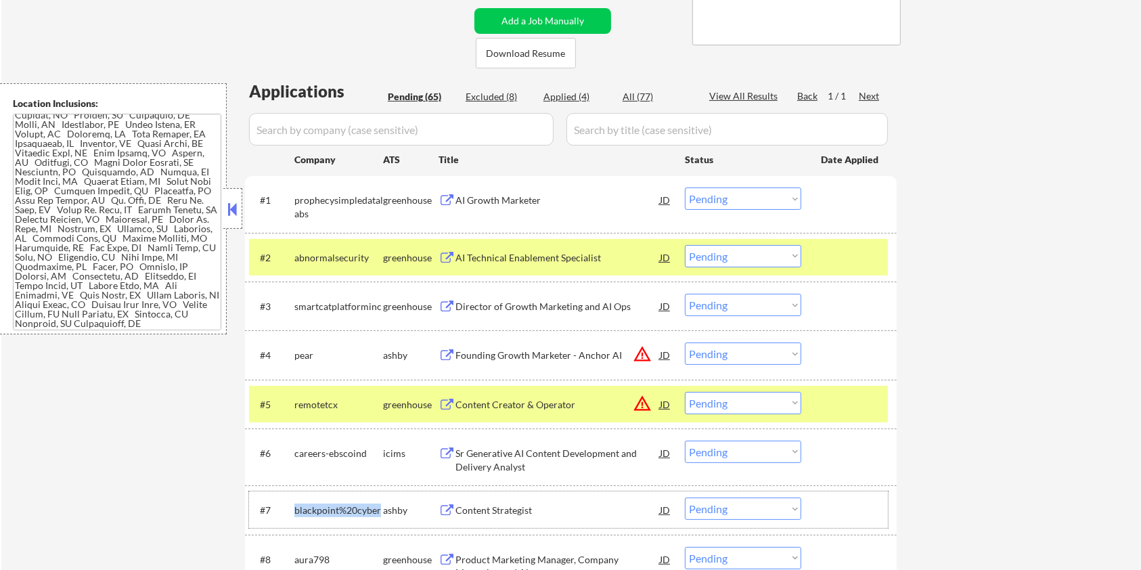
drag, startPoint x: 379, startPoint y: 507, endPoint x: 292, endPoint y: 506, distance: 87.3
click at [292, 506] on div "#7 blackpoint%20cyber [PERSON_NAME] Content Strategist JD warning_amber Choose …" at bounding box center [568, 509] width 639 height 37
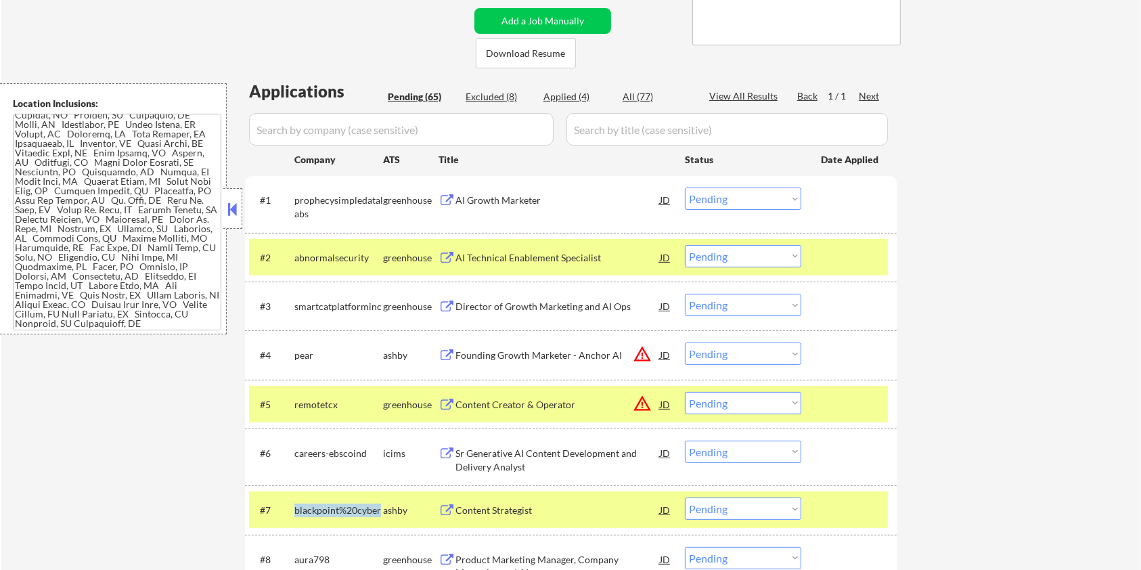
copy div "blackpoint%20cyber"
click at [282, 135] on input "input" at bounding box center [401, 129] width 305 height 32
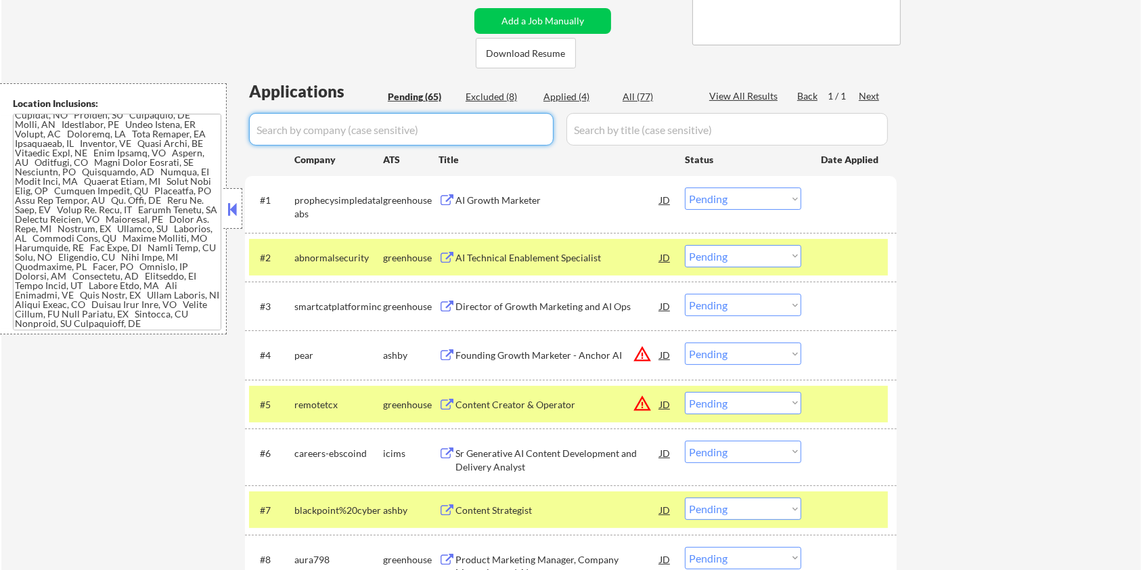
paste input "blackpoint%20cyber"
type input "blackpoint%20cyber"
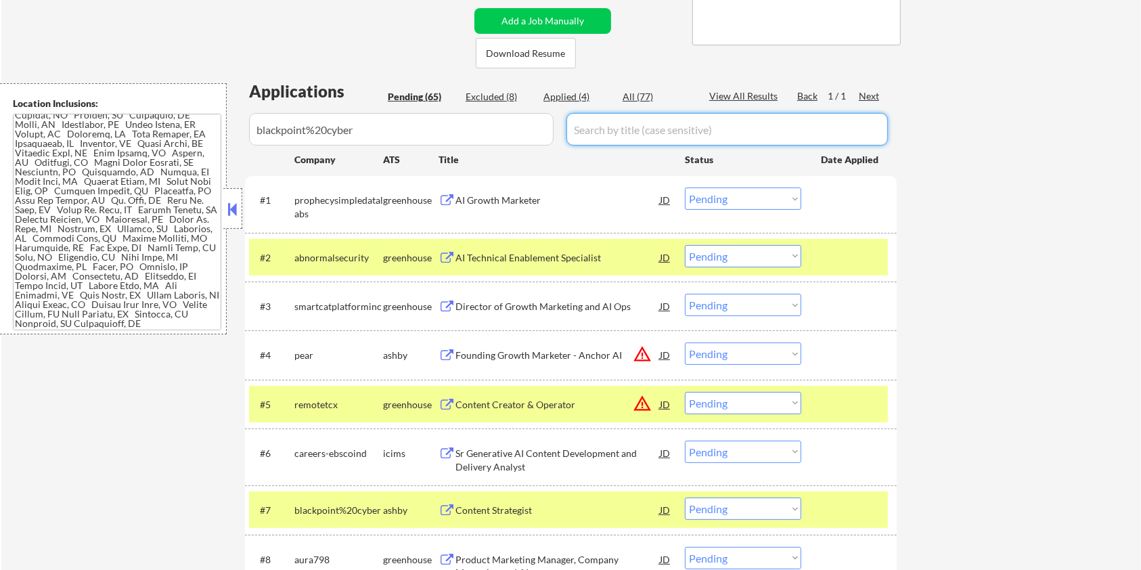
drag, startPoint x: 588, startPoint y: 130, endPoint x: 600, endPoint y: 122, distance: 13.7
click at [588, 130] on input "input" at bounding box center [726, 129] width 321 height 32
click at [629, 96] on div "All (77)" at bounding box center [657, 97] width 68 height 14
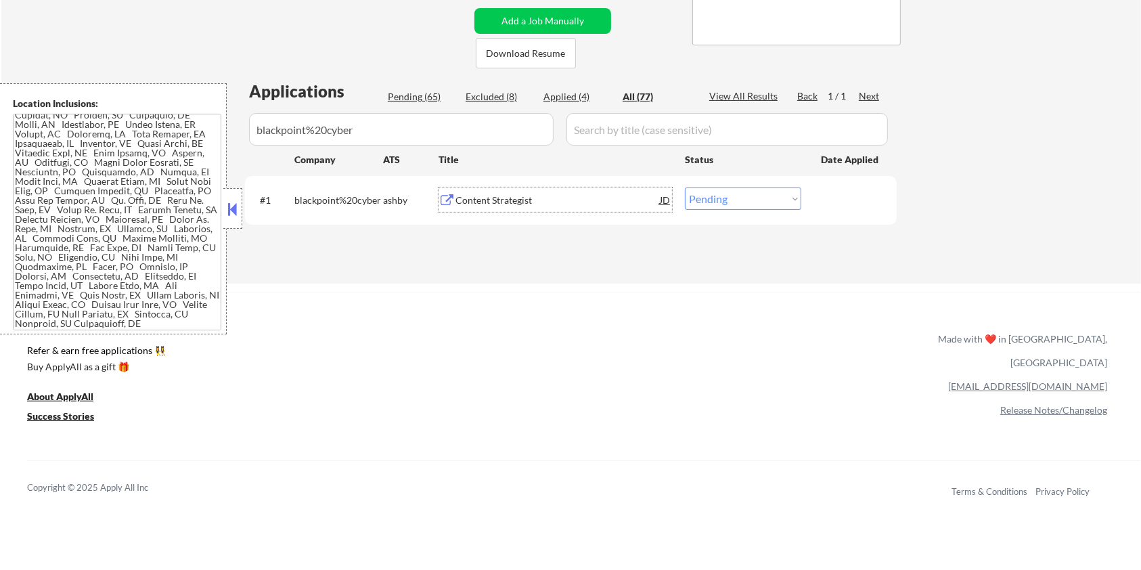
click at [495, 201] on div "Content Strategist" at bounding box center [557, 201] width 204 height 14
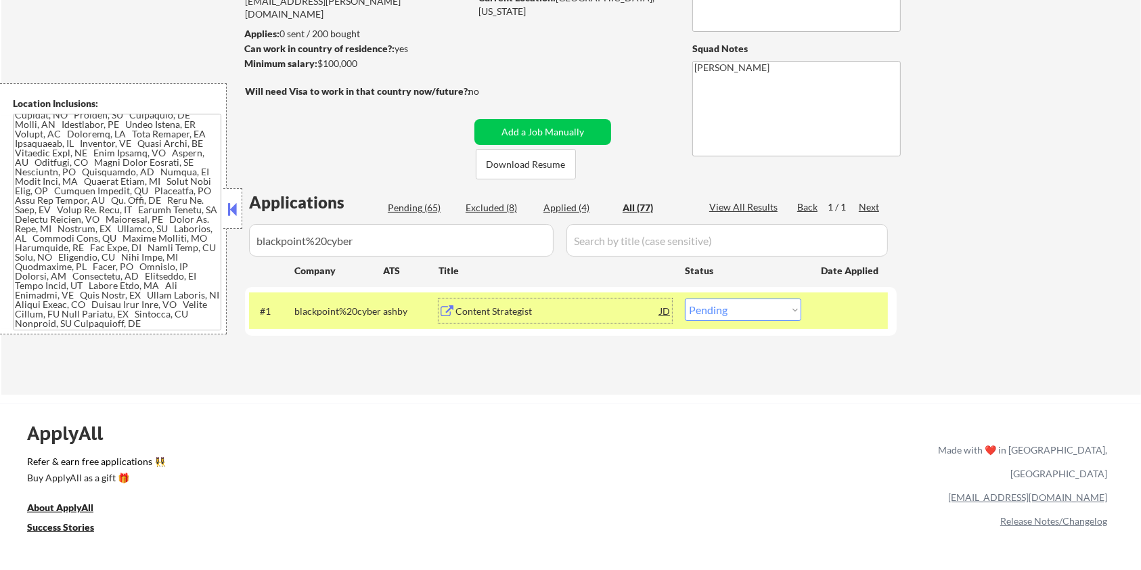
scroll to position [90, 0]
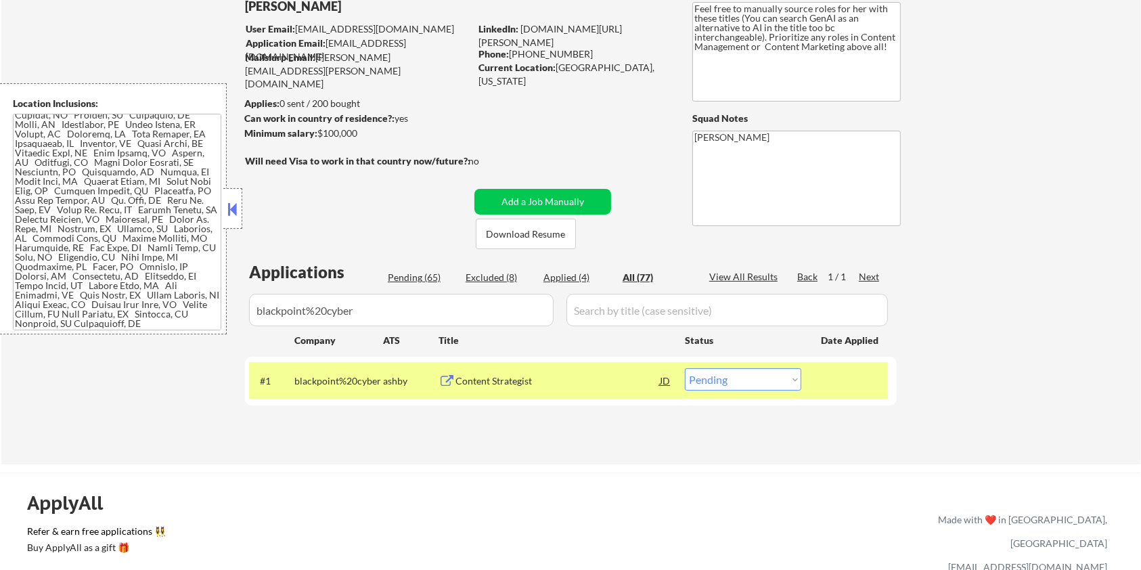
drag, startPoint x: 368, startPoint y: 136, endPoint x: 317, endPoint y: 133, distance: 50.8
click at [317, 133] on div "Minimum salary: $100,000" at bounding box center [356, 134] width 225 height 14
copy div "$100,000"
click at [780, 379] on select "Choose an option... Pending Applied Excluded (Questions) Excluded (Expired) Exc…" at bounding box center [743, 379] width 116 height 22
select select ""excluded""
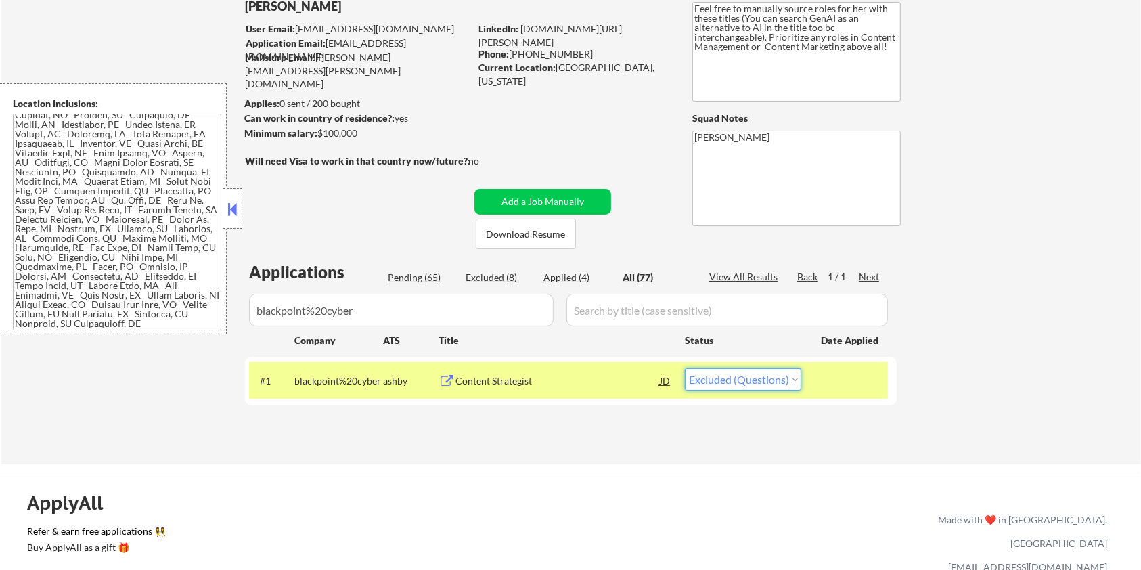
click at [685, 368] on select "Choose an option... Pending Applied Excluded (Questions) Excluded (Expired) Exc…" at bounding box center [743, 379] width 116 height 22
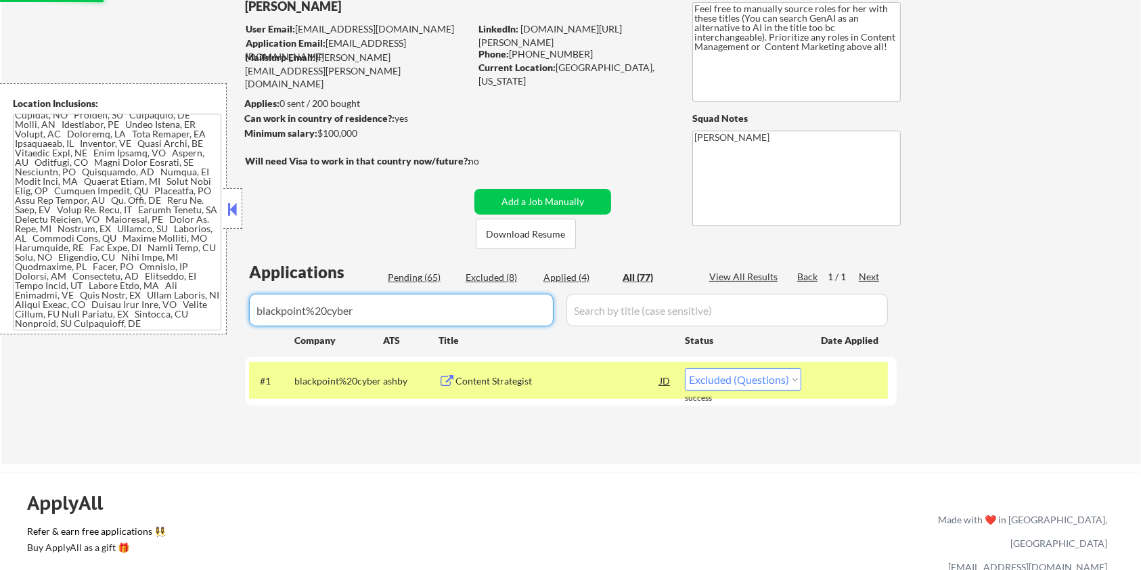
drag, startPoint x: 429, startPoint y: 309, endPoint x: 149, endPoint y: 307, distance: 280.2
click at [149, 307] on body "← Return to /applysquad Mailslurp Inbox Job Search Builder [PERSON_NAME] User E…" at bounding box center [570, 195] width 1141 height 570
select select ""excluded""
select select ""applied""
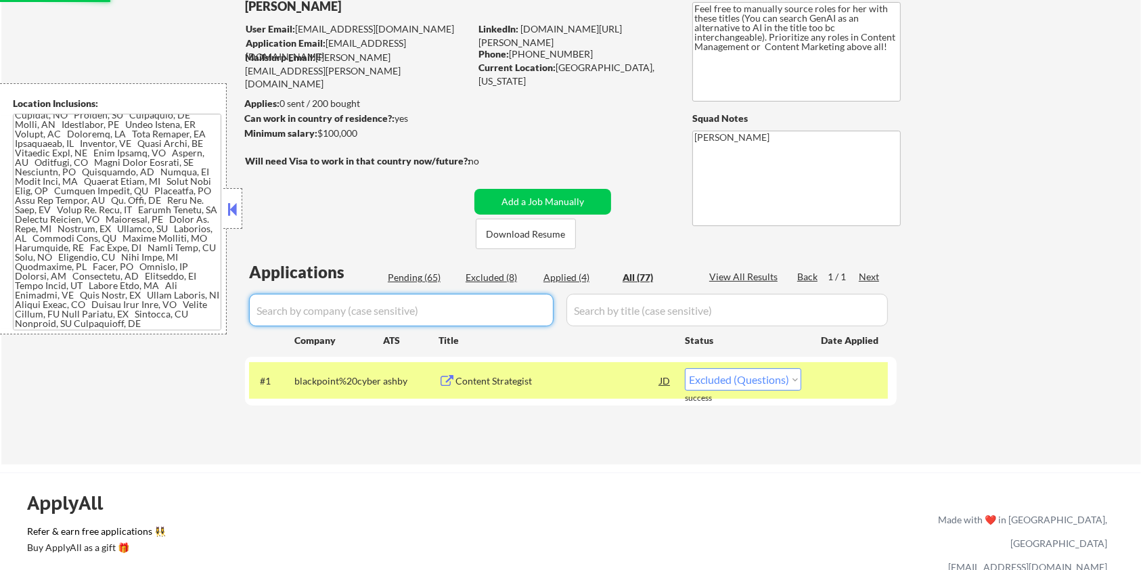
select select ""applied""
select select ""excluded__other_""
select select ""excluded""
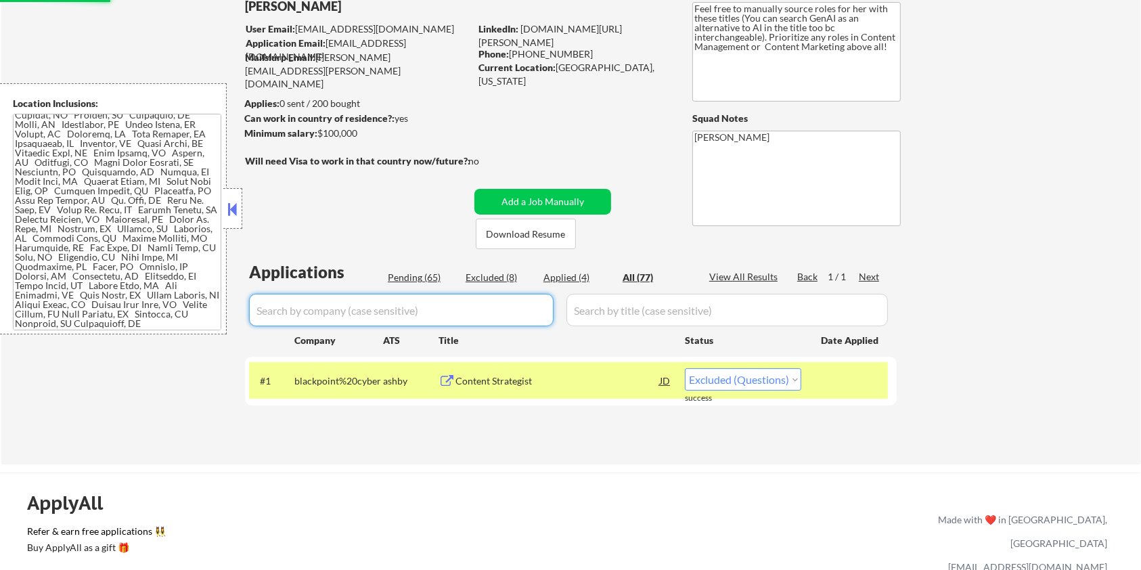
select select ""excluded__bad_match_""
select select ""excluded""
select select ""excluded__location_""
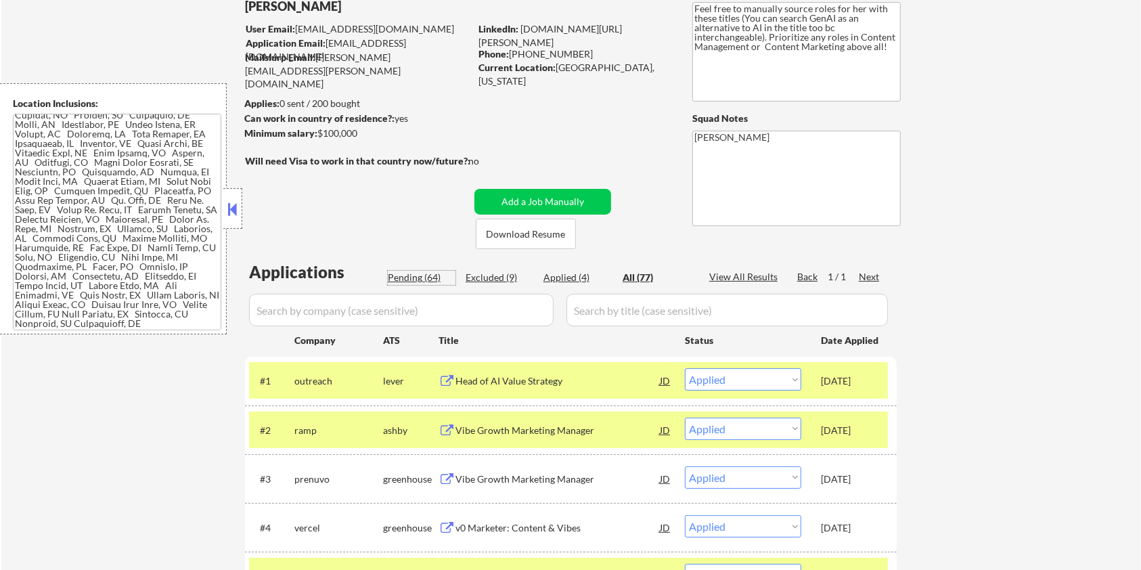
click at [402, 273] on div "Pending (64)" at bounding box center [422, 278] width 68 height 14
select select ""pending""
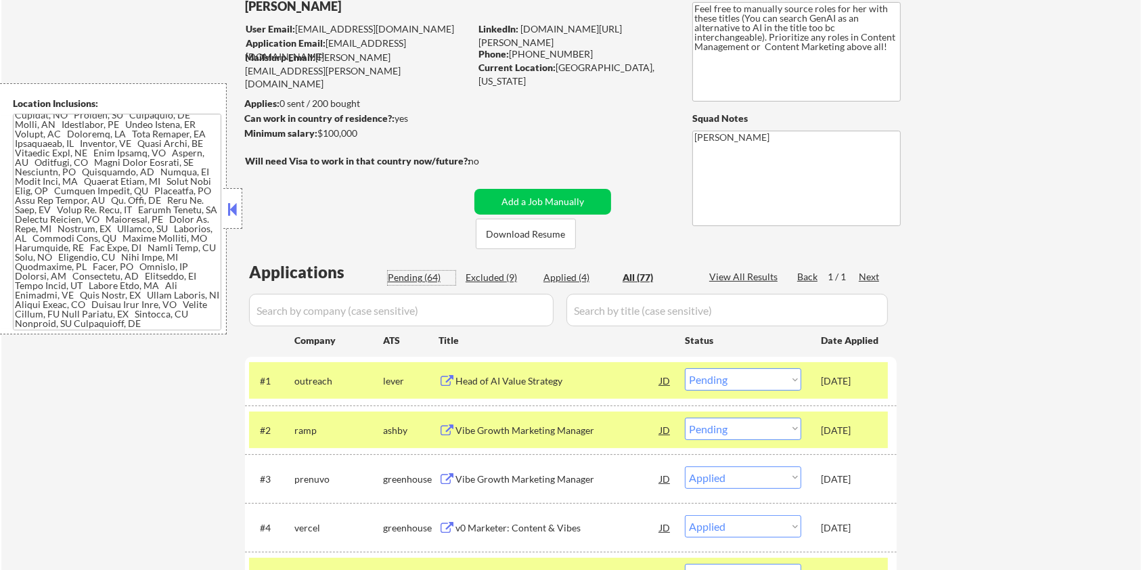
select select ""pending""
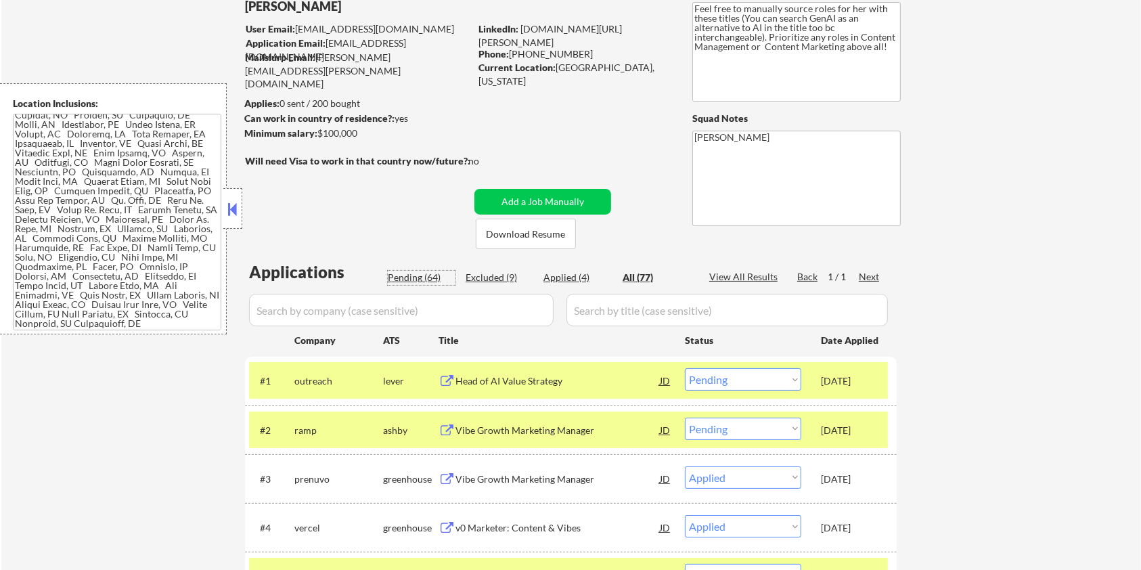
select select ""pending""
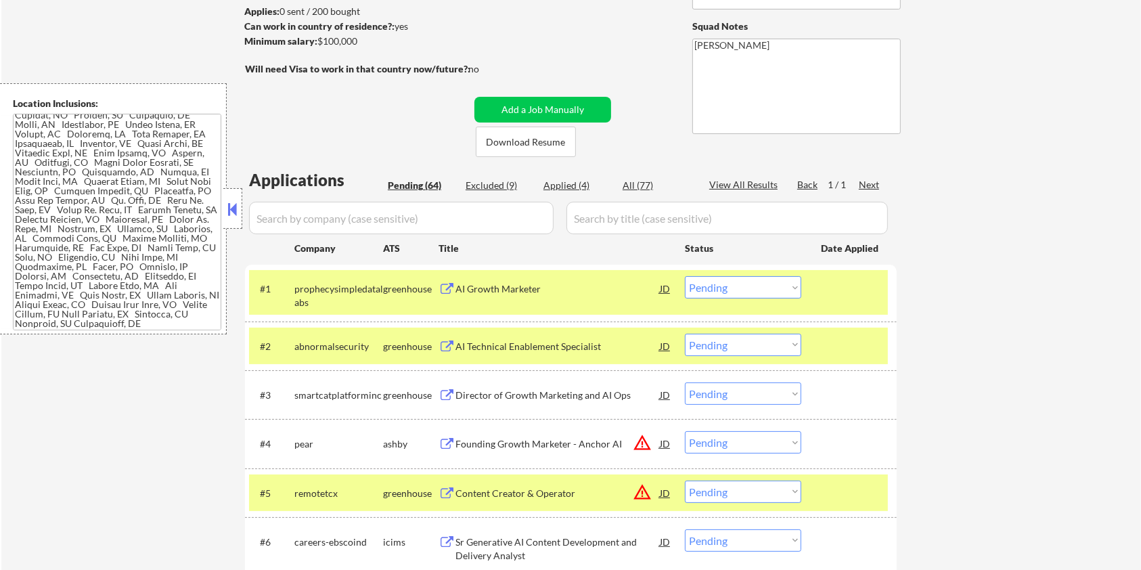
scroll to position [271, 0]
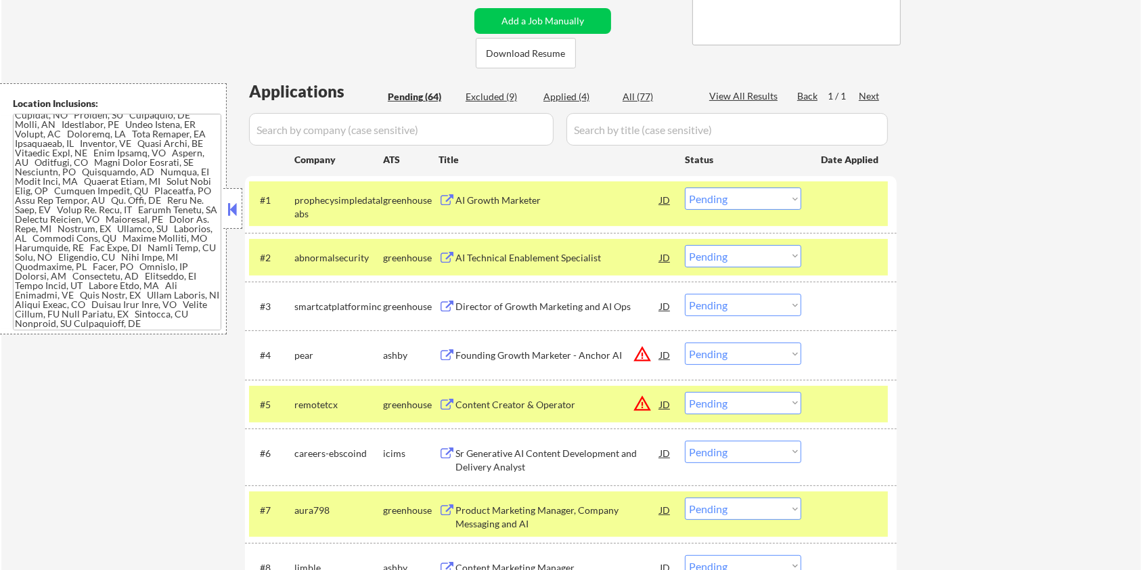
click at [828, 189] on div at bounding box center [851, 199] width 60 height 24
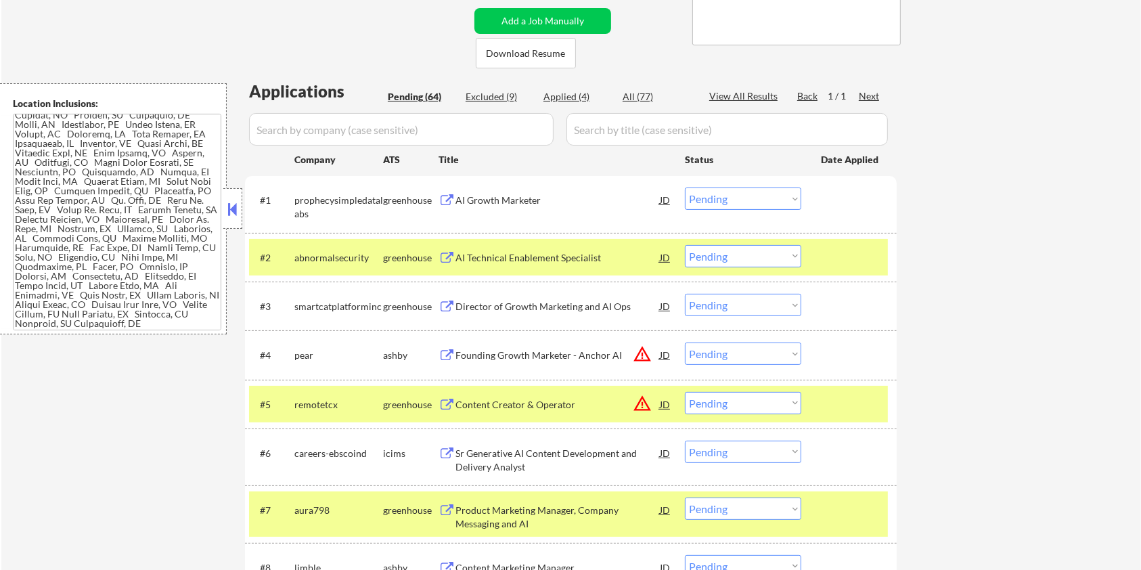
click at [825, 248] on div at bounding box center [851, 257] width 60 height 24
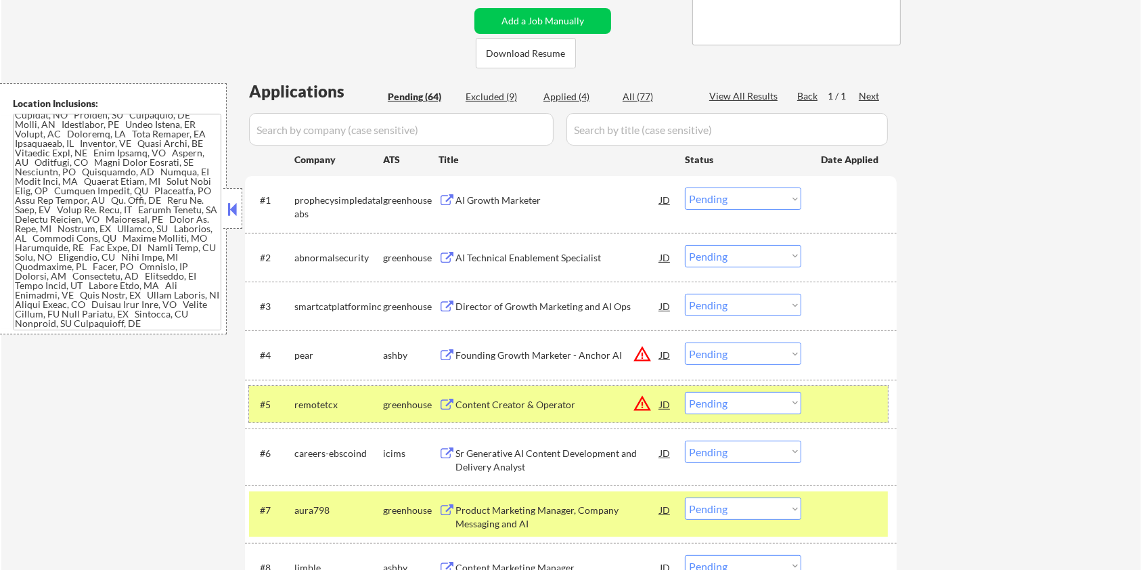
click at [849, 398] on div at bounding box center [851, 404] width 60 height 24
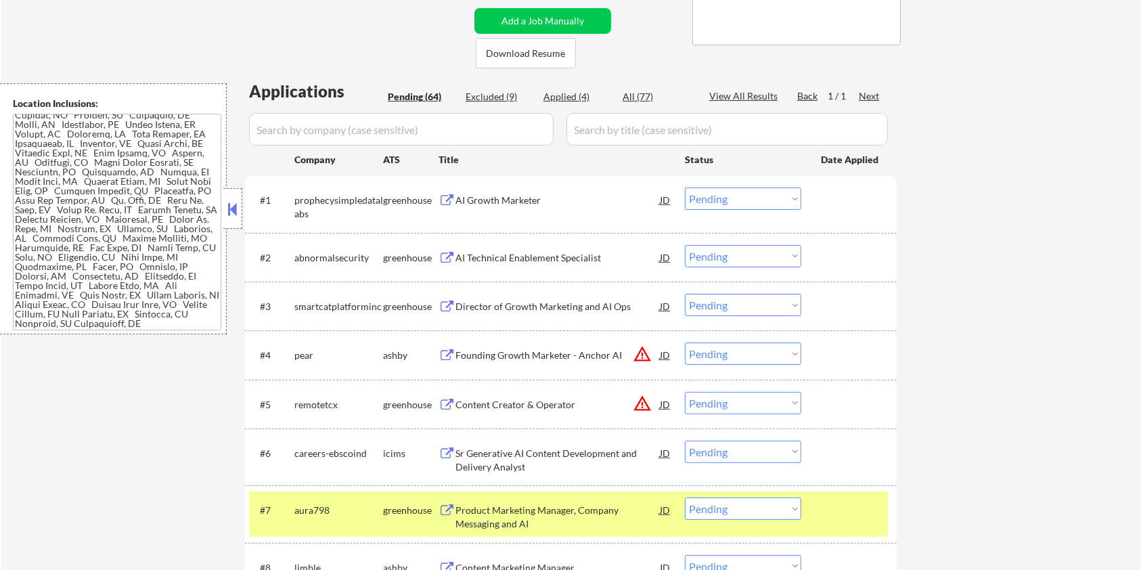
click at [826, 501] on div at bounding box center [851, 509] width 60 height 24
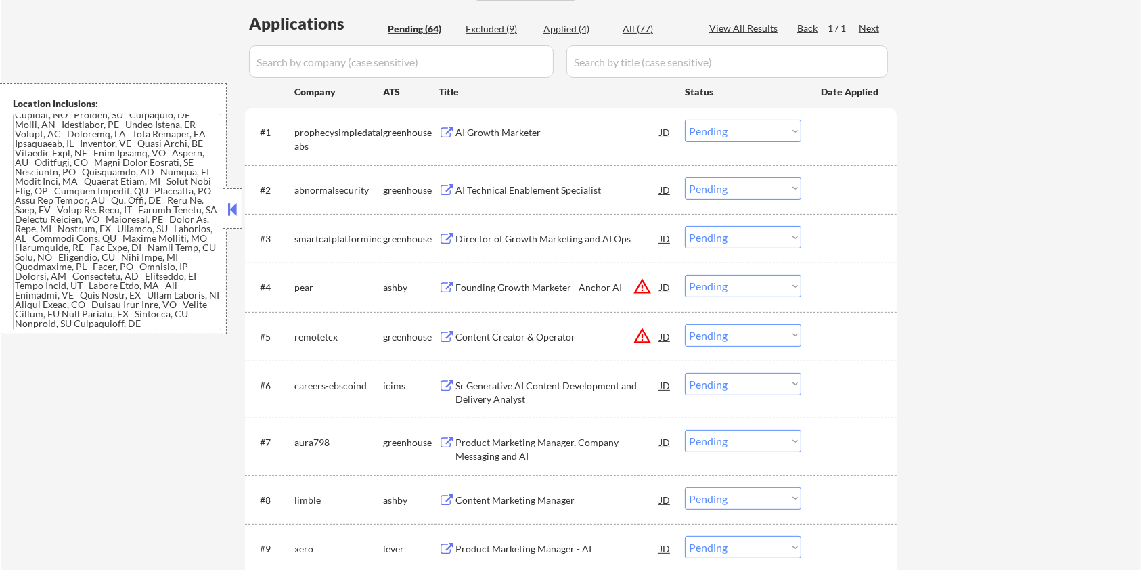
scroll to position [361, 0]
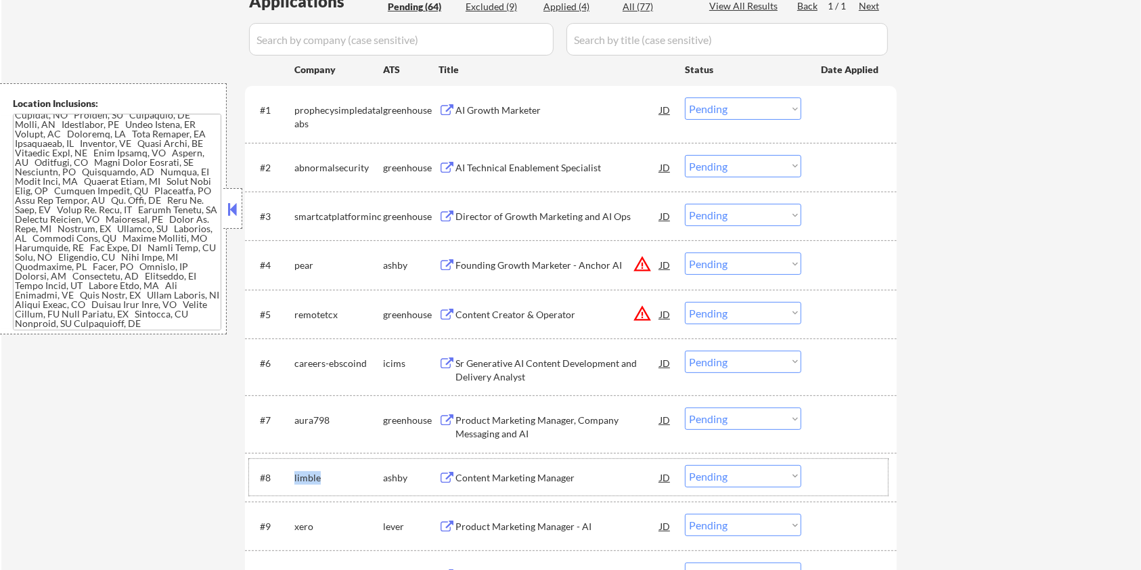
drag, startPoint x: 321, startPoint y: 474, endPoint x: 293, endPoint y: 470, distance: 28.0
click at [293, 470] on div "#8 limble [PERSON_NAME] Content Marketing Manager JD warning_amber Choose an op…" at bounding box center [568, 477] width 639 height 37
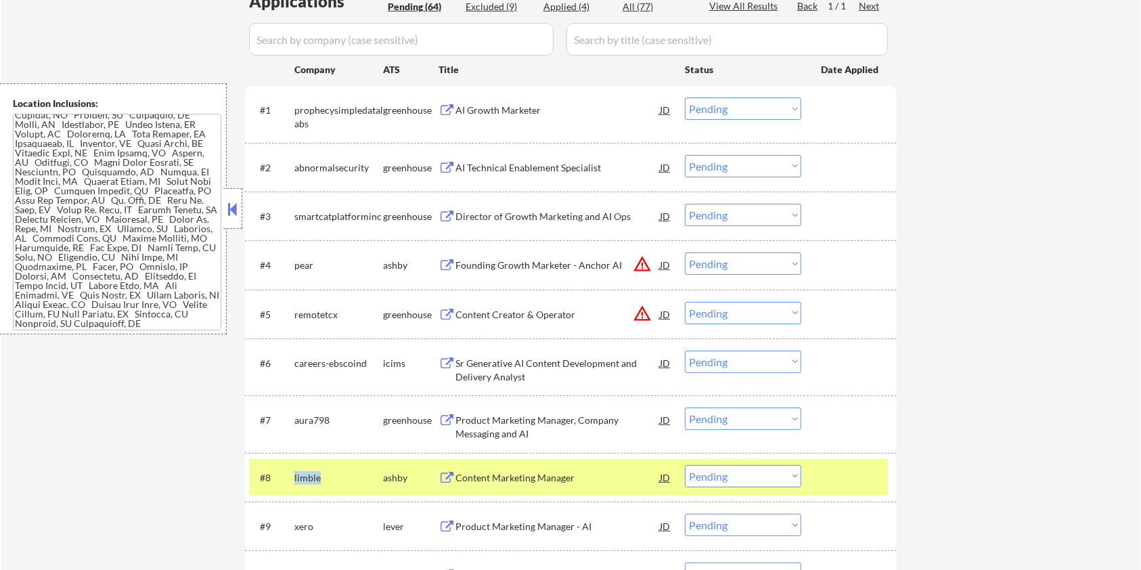
copy div "limble"
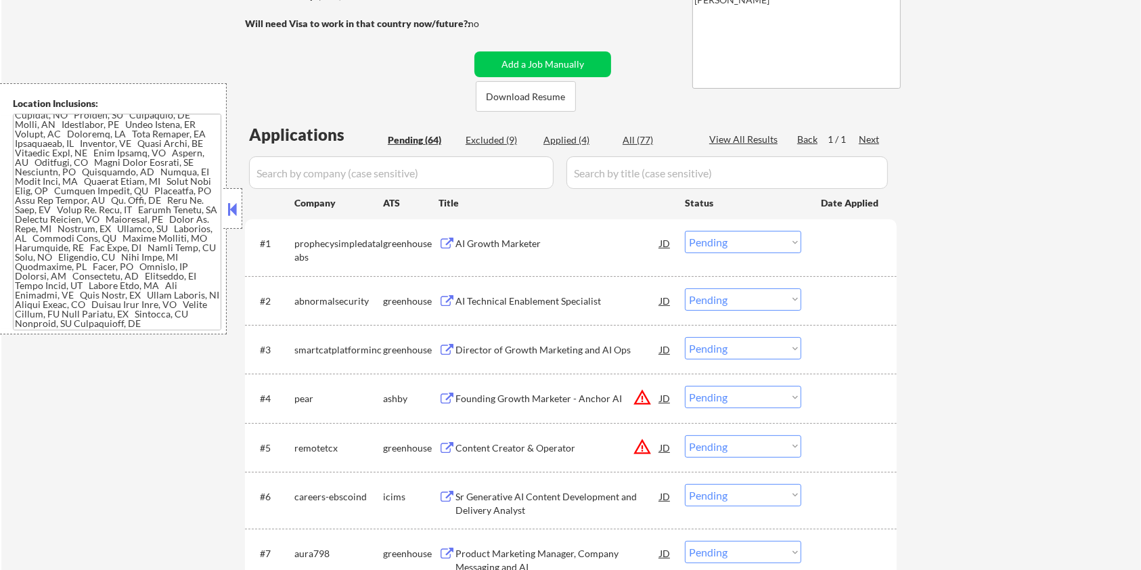
scroll to position [90, 0]
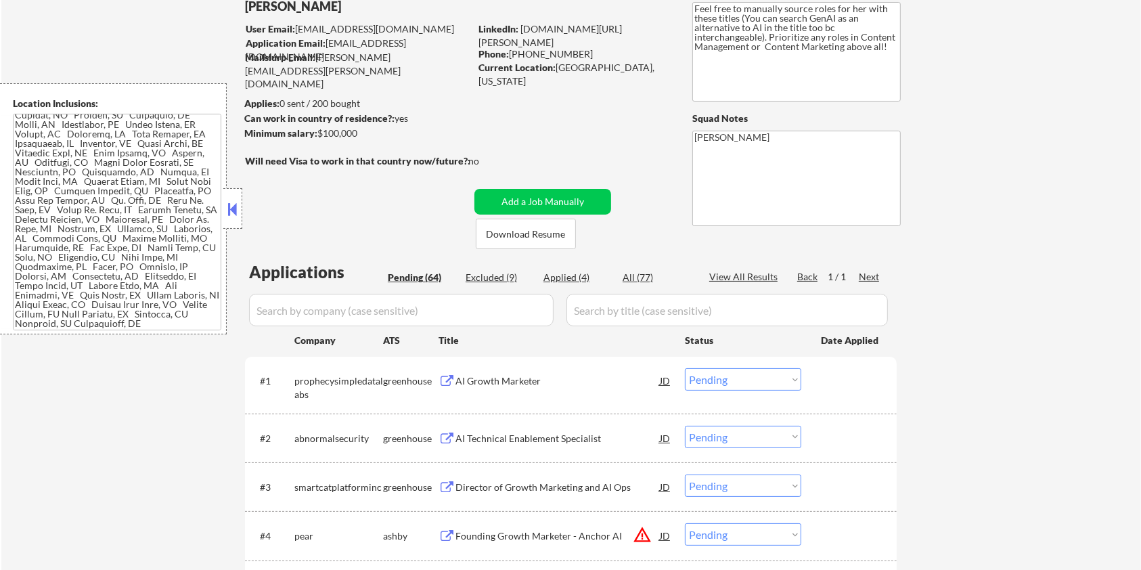
click at [325, 319] on input "input" at bounding box center [401, 310] width 305 height 32
paste input "limble"
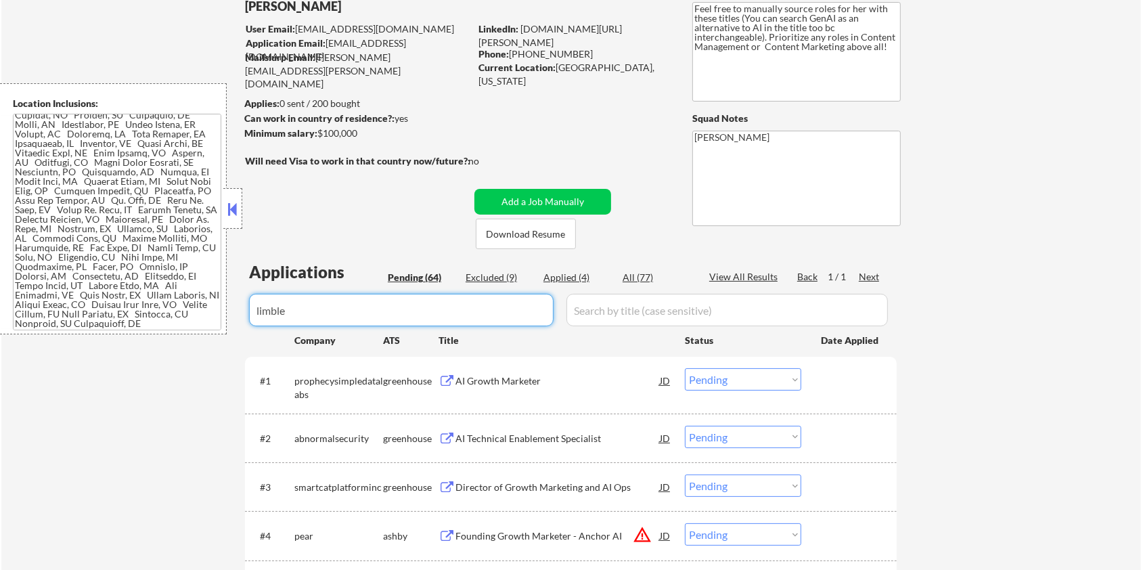
type input "limble"
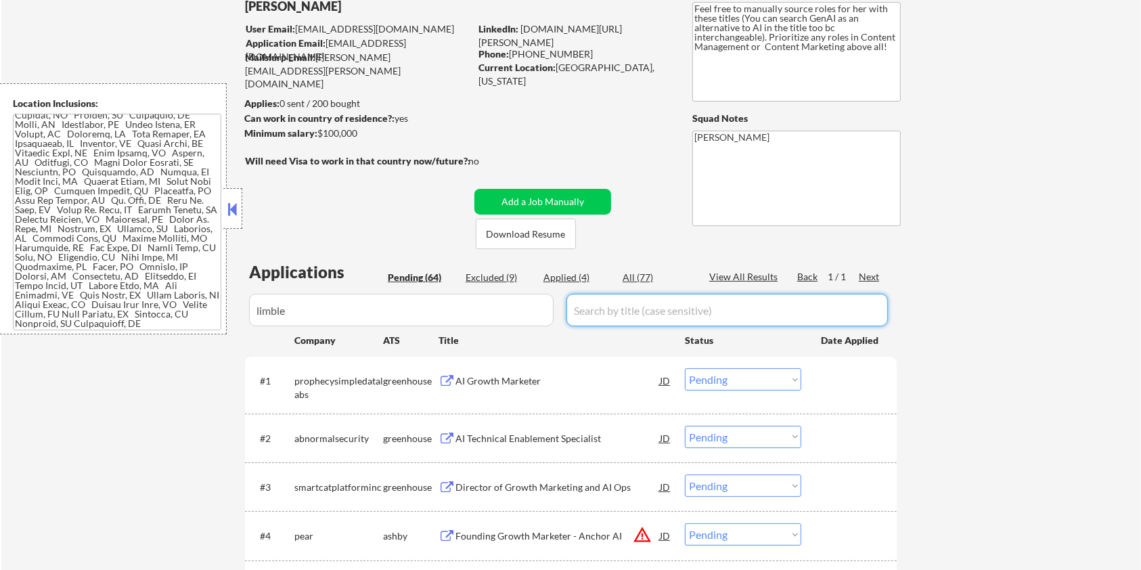
click at [602, 301] on input "input" at bounding box center [726, 310] width 321 height 32
click at [640, 273] on div "All (77)" at bounding box center [657, 278] width 68 height 14
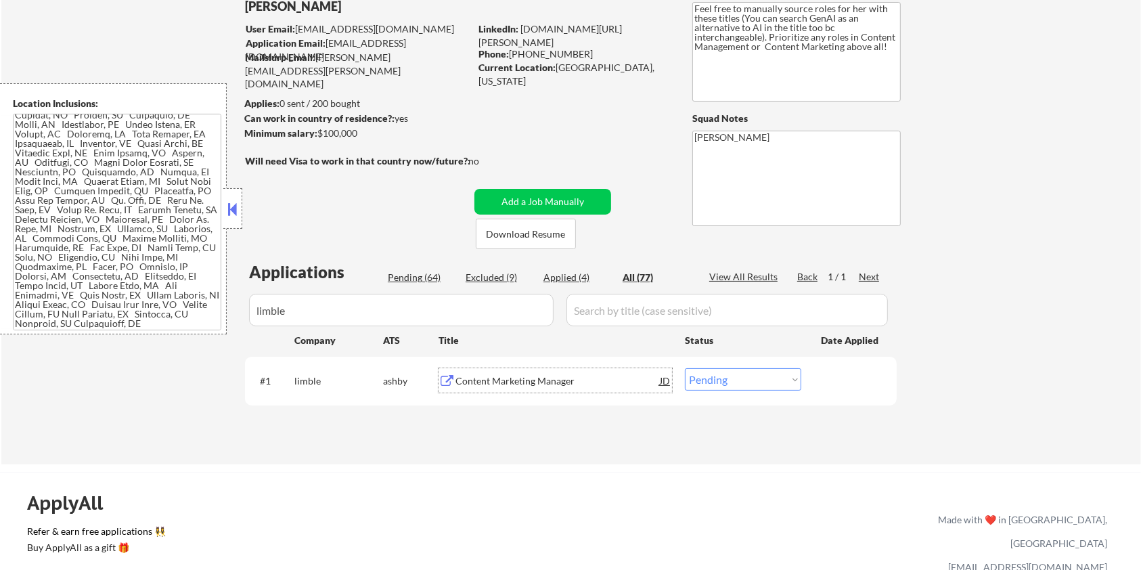
click at [482, 384] on div "Content Marketing Manager" at bounding box center [557, 381] width 204 height 14
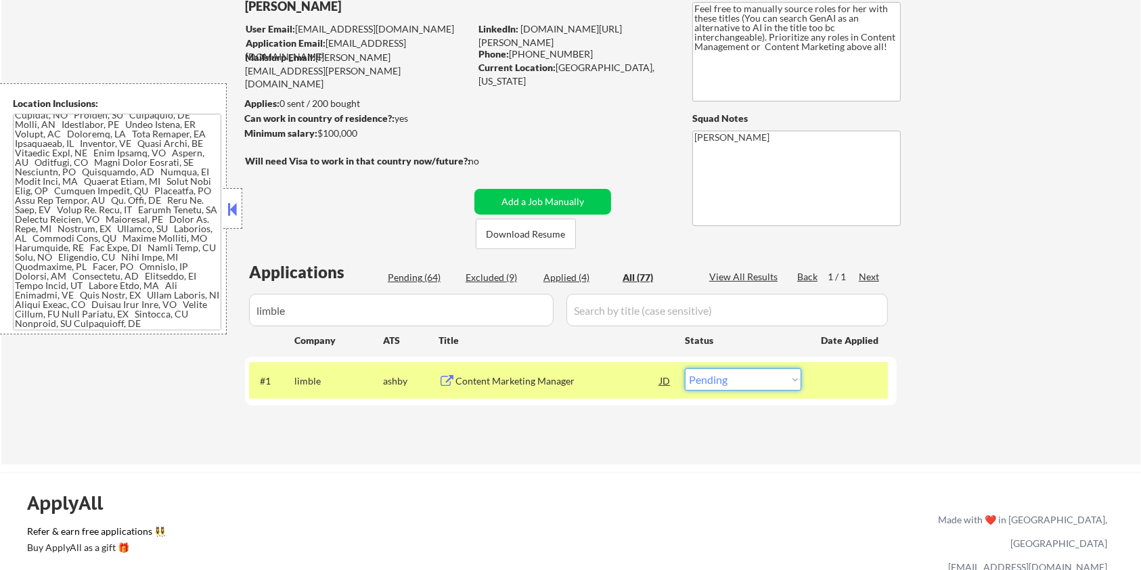
click at [730, 384] on select "Choose an option... Pending Applied Excluded (Questions) Excluded (Expired) Exc…" at bounding box center [743, 379] width 116 height 22
select select ""applied""
click at [685, 368] on select "Choose an option... Pending Applied Excluded (Questions) Excluded (Expired) Exc…" at bounding box center [743, 379] width 116 height 22
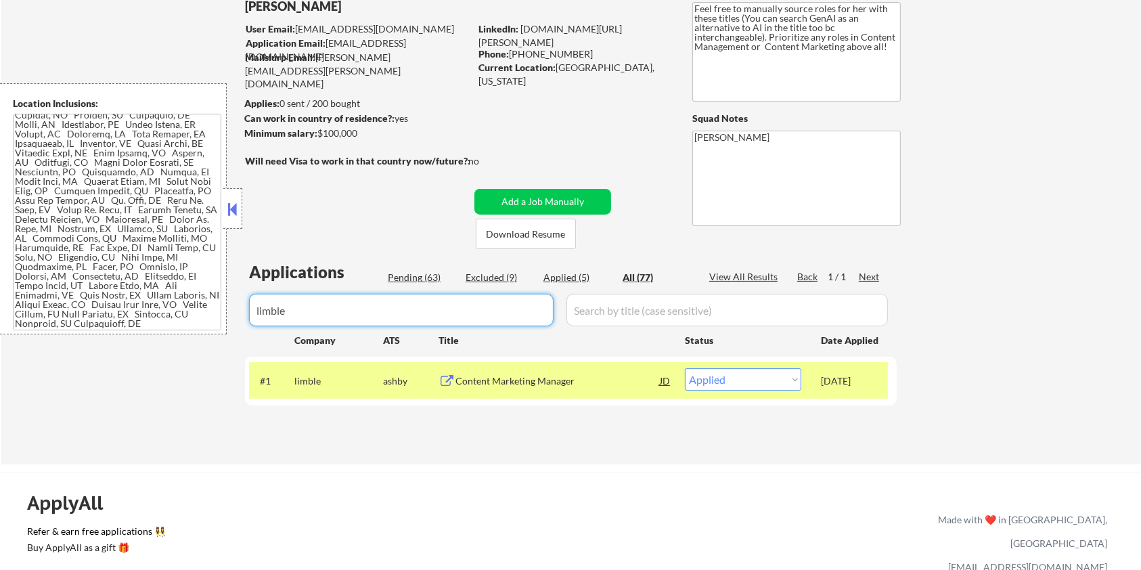
drag, startPoint x: 342, startPoint y: 319, endPoint x: 97, endPoint y: 350, distance: 246.2
click at [86, 353] on div "← Return to /applysquad Mailslurp Inbox Job Search Builder [PERSON_NAME] User E…" at bounding box center [571, 214] width 1140 height 500
select select ""applied""
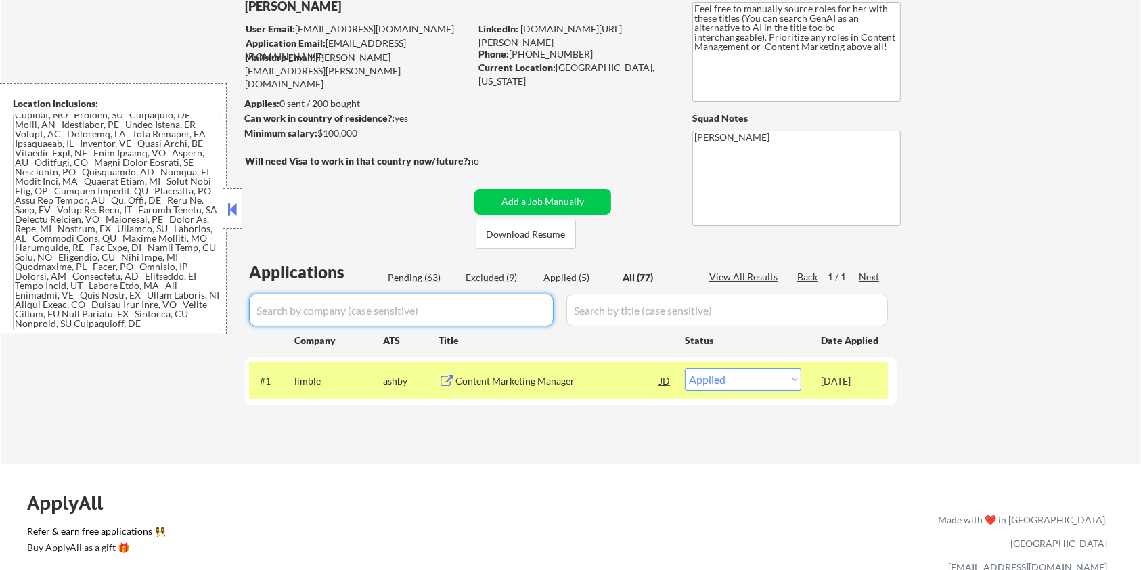
select select ""applied""
select select ""excluded__other_""
select select ""excluded""
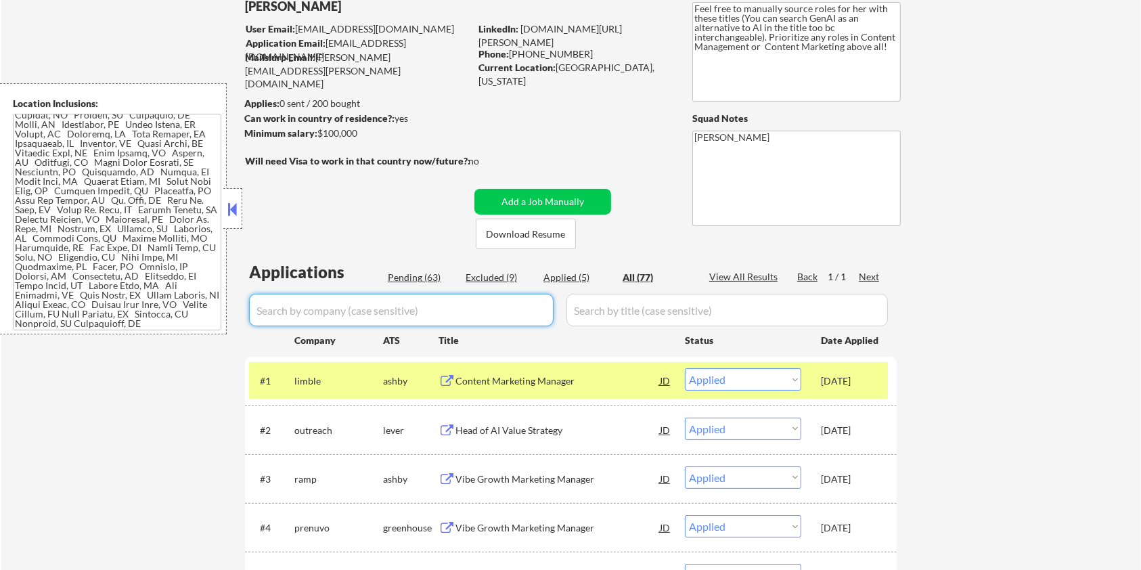
click at [419, 279] on div "Pending (63)" at bounding box center [422, 278] width 68 height 14
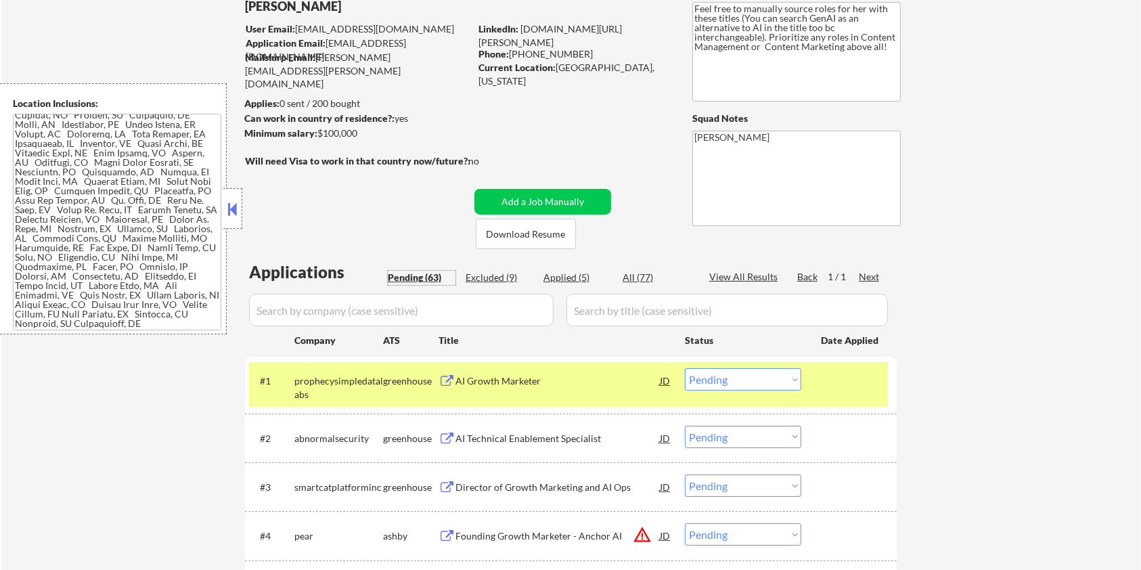
scroll to position [180, 0]
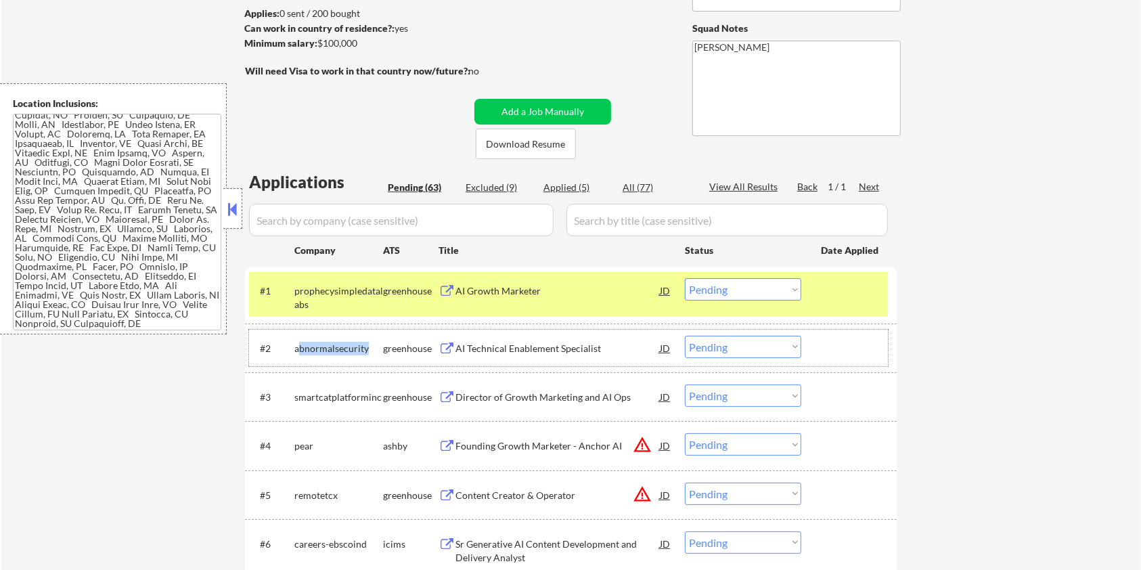
drag, startPoint x: 372, startPoint y: 350, endPoint x: 298, endPoint y: 339, distance: 74.6
click at [298, 339] on div "abnormalsecurity" at bounding box center [338, 348] width 89 height 24
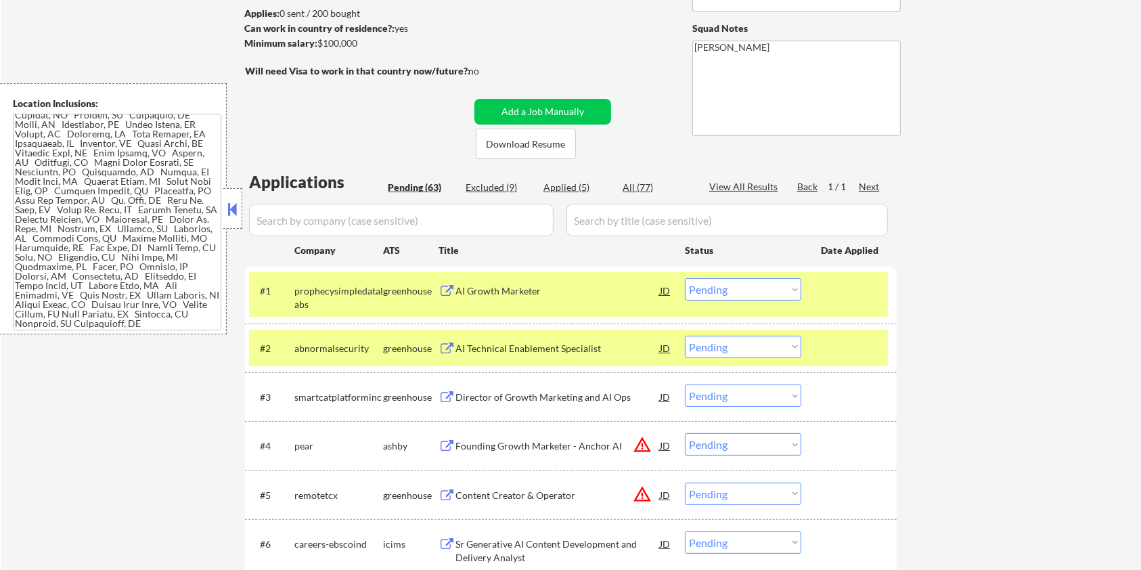
click at [363, 369] on div "#2 abnormalsecurity greenhouse AI Technical Enablement Specialist JD Choose an …" at bounding box center [571, 347] width 652 height 49
drag, startPoint x: 370, startPoint y: 344, endPoint x: 296, endPoint y: 336, distance: 74.1
click at [296, 336] on div "abnormalsecurity" at bounding box center [338, 348] width 89 height 24
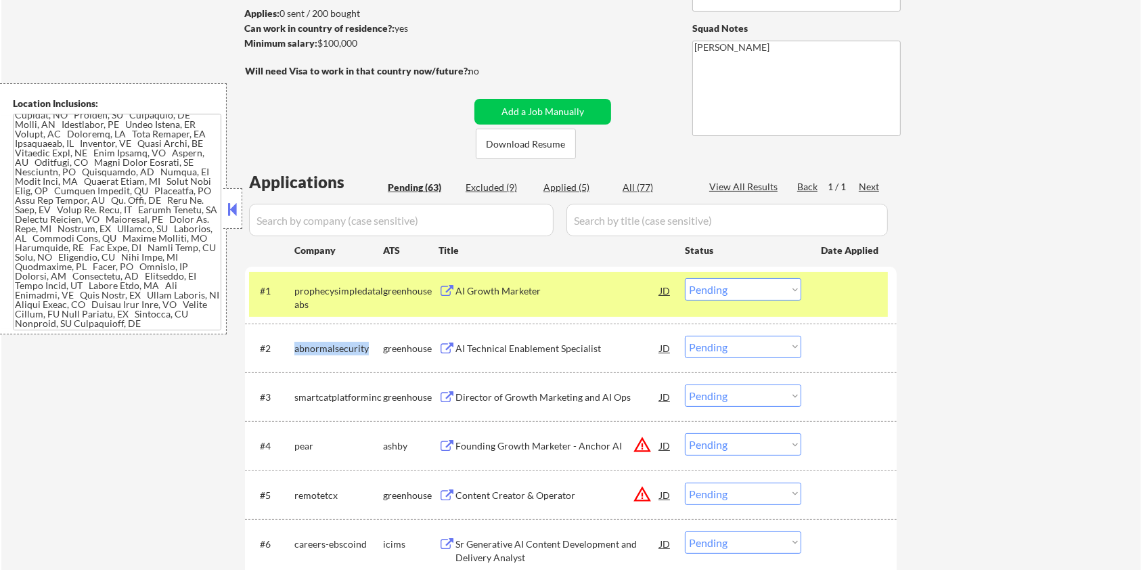
copy div "abnormalsecurity"
click at [333, 220] on input "input" at bounding box center [401, 220] width 305 height 32
paste input "abnormalsecurity"
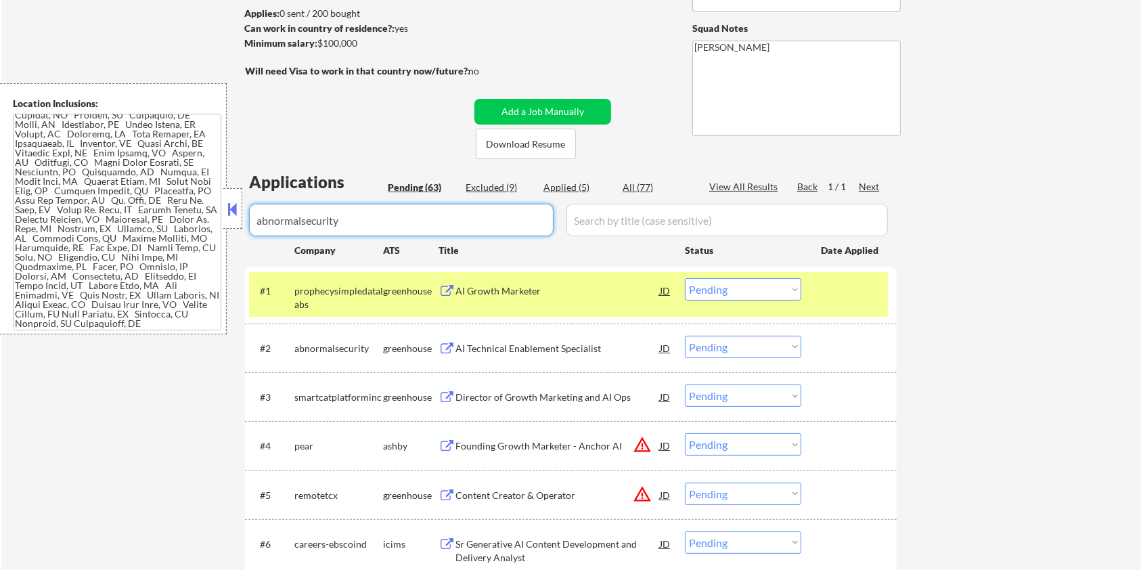
click at [618, 187] on div "Pending (63) Excluded (9) Applied (5) All (77)" at bounding box center [539, 188] width 303 height 14
click at [614, 225] on input "input" at bounding box center [726, 220] width 321 height 32
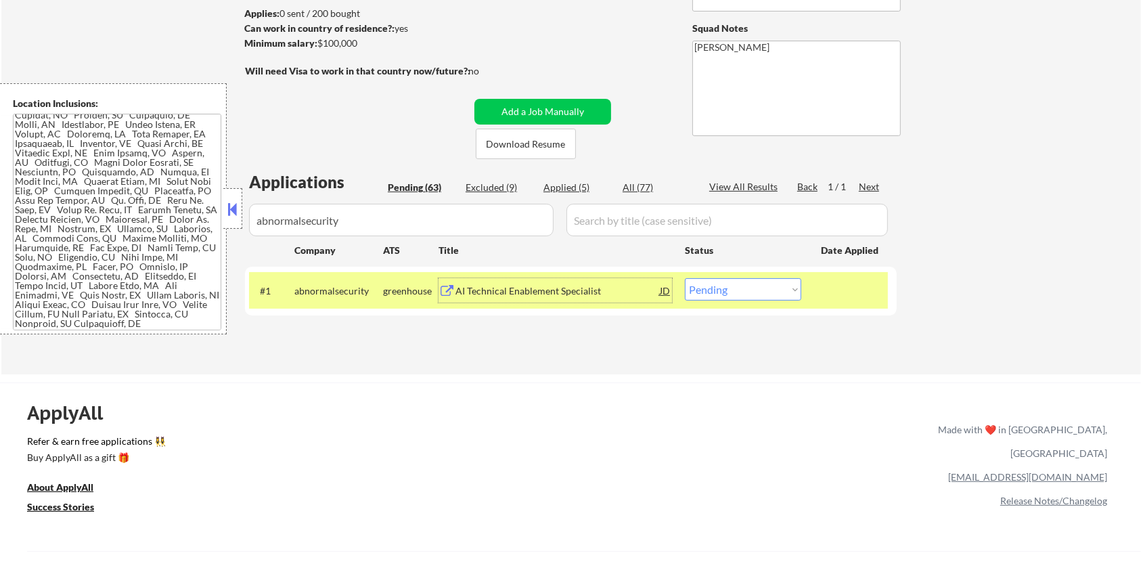
click at [558, 296] on div "AI Technical Enablement Specialist" at bounding box center [557, 291] width 204 height 14
